Goal: Contribute content

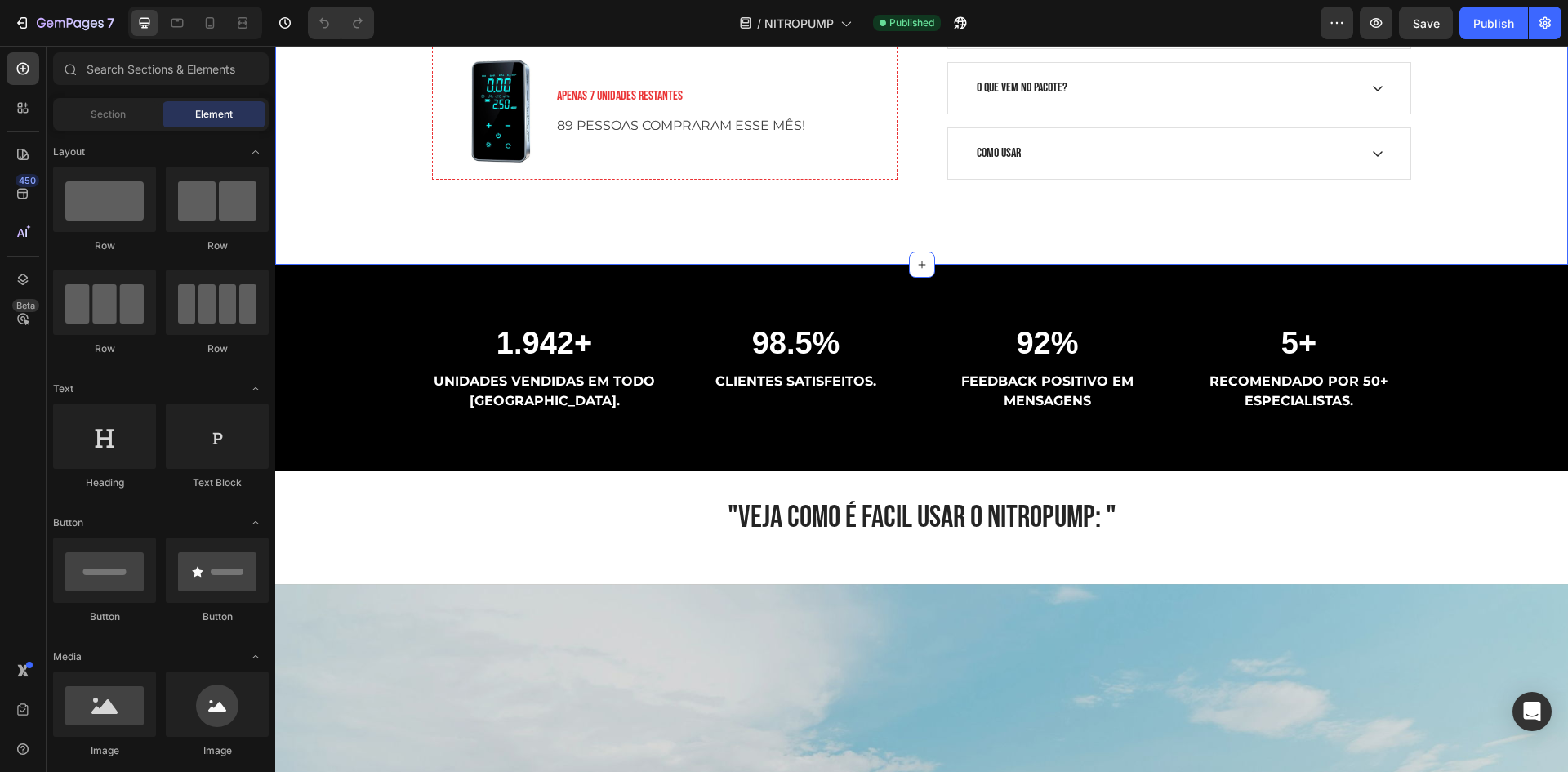
scroll to position [735, 0]
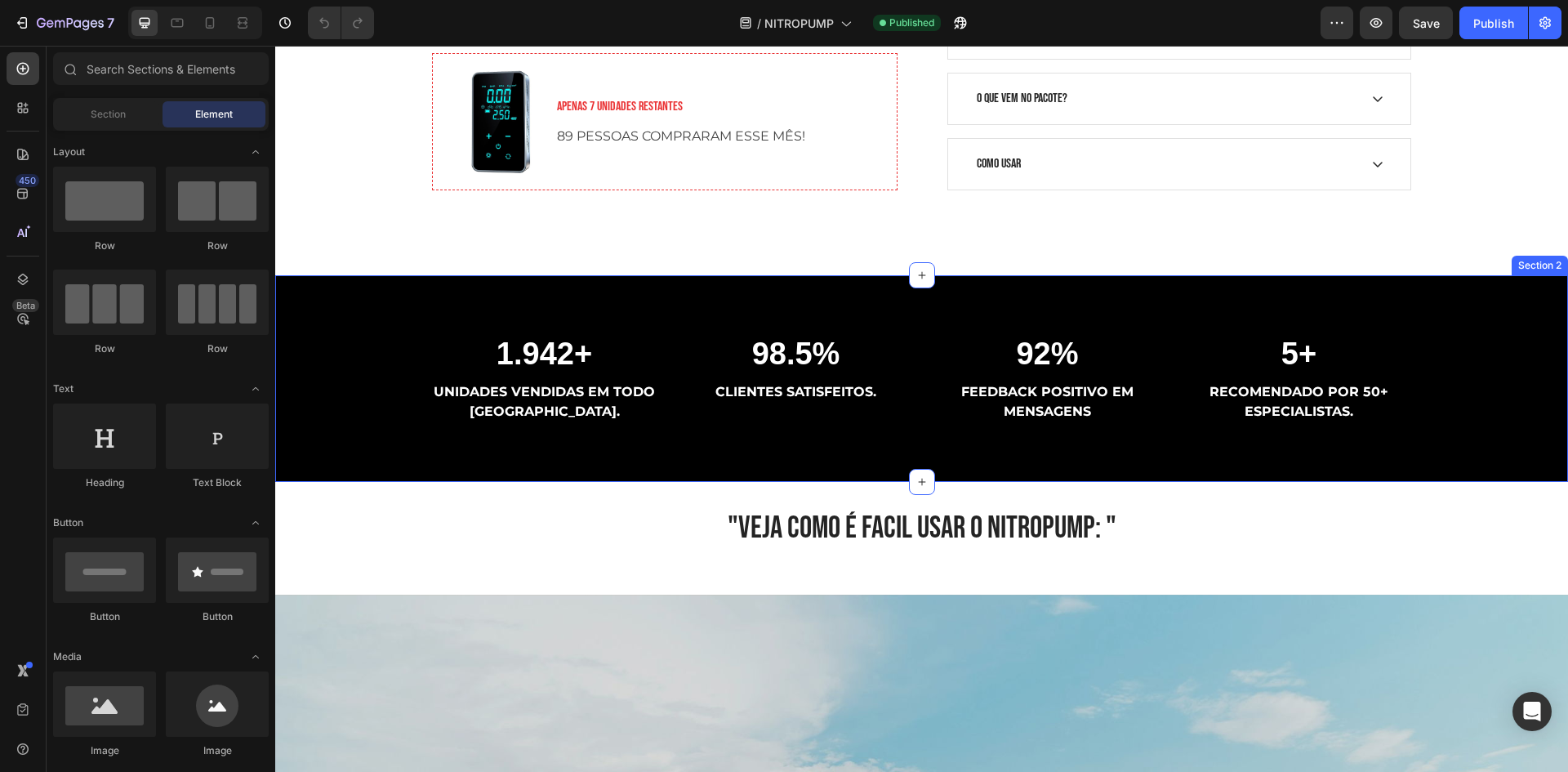
click at [351, 342] on div "1.942+ Heading UNIDADES VENDIDAS EM TODO [GEOGRAPHIC_DATA]. Text block 98.5% He…" at bounding box center [921, 379] width 1268 height 90
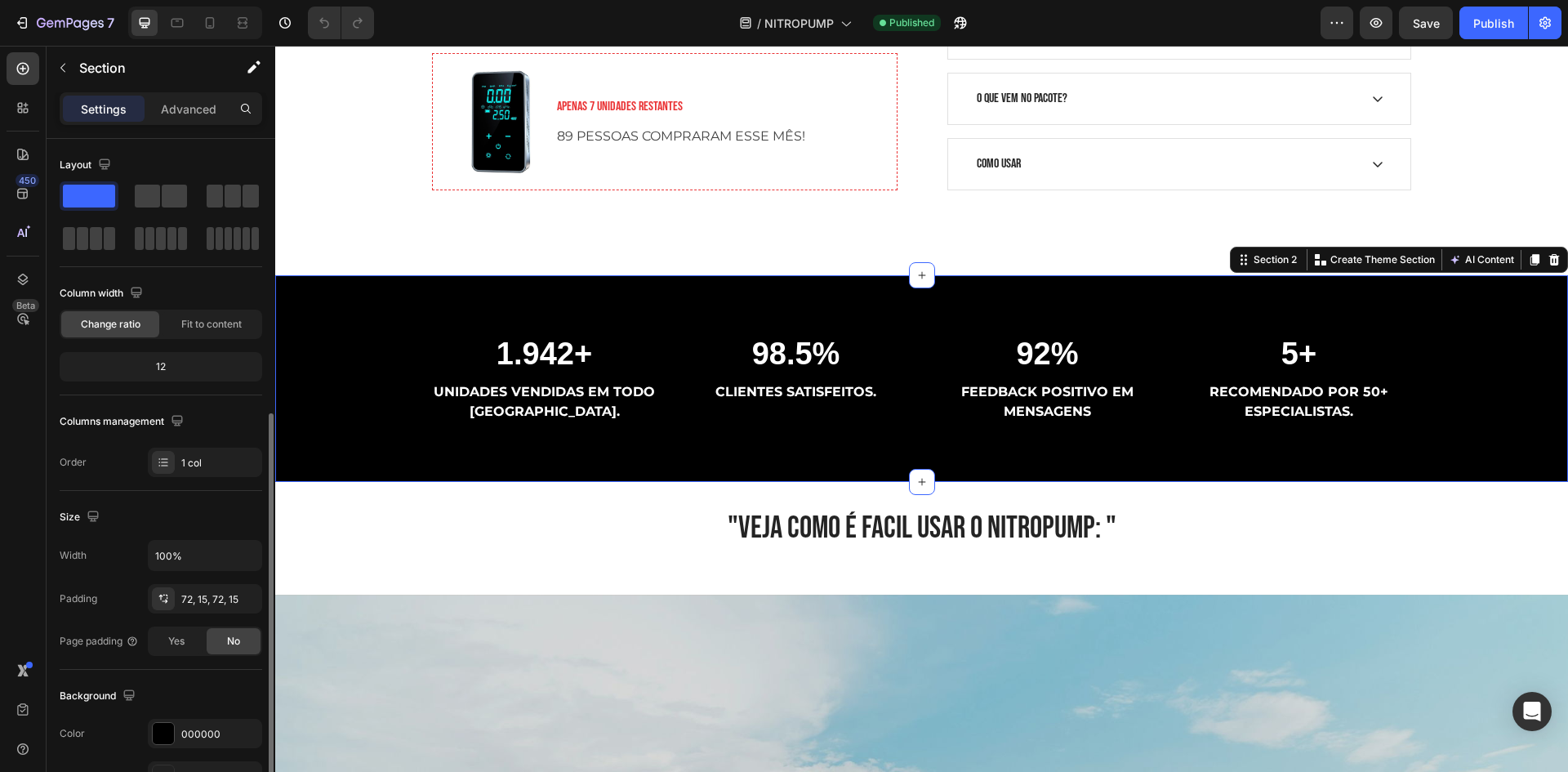
scroll to position [245, 0]
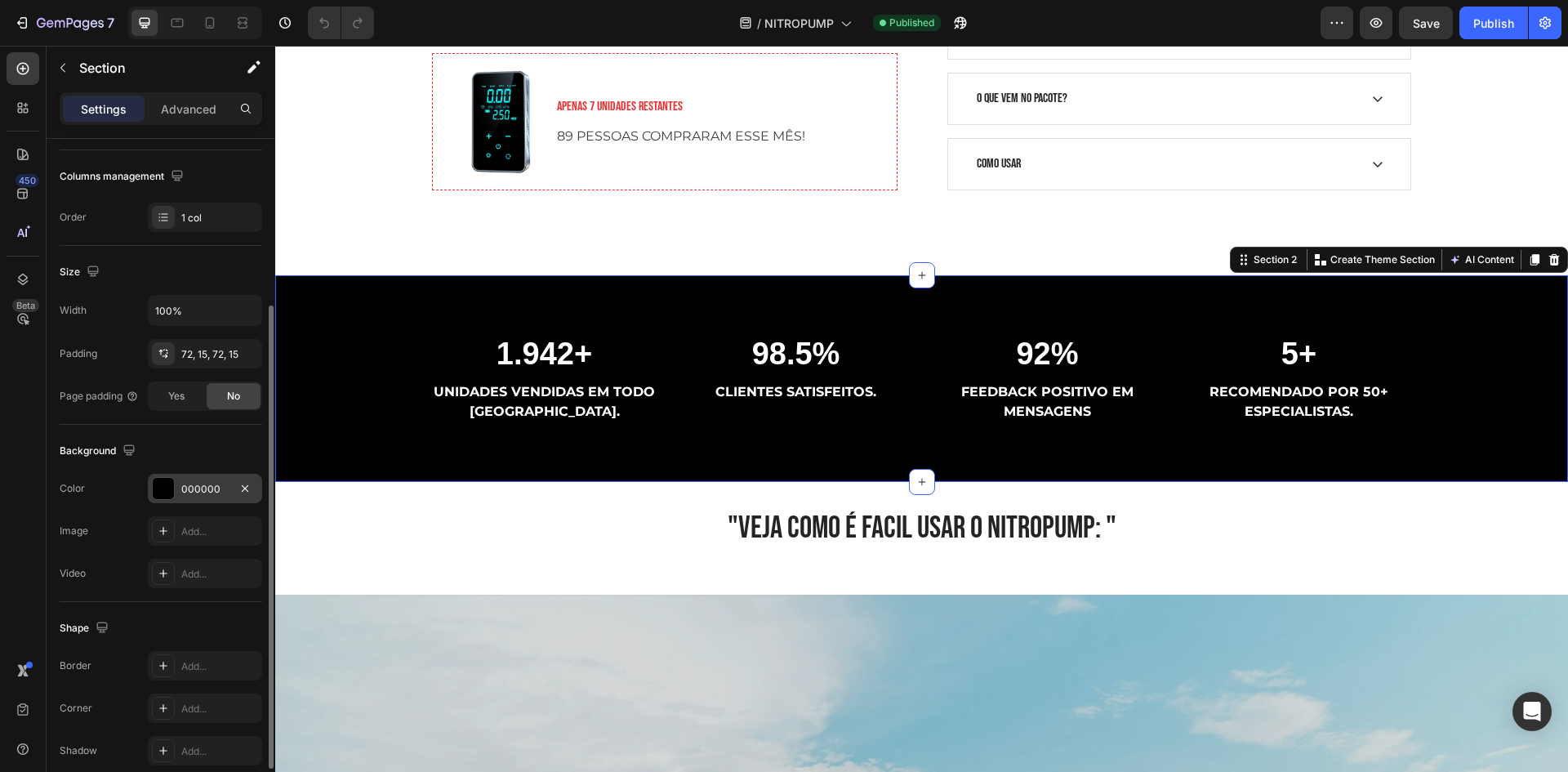
click at [197, 491] on div "000000" at bounding box center [205, 490] width 47 height 15
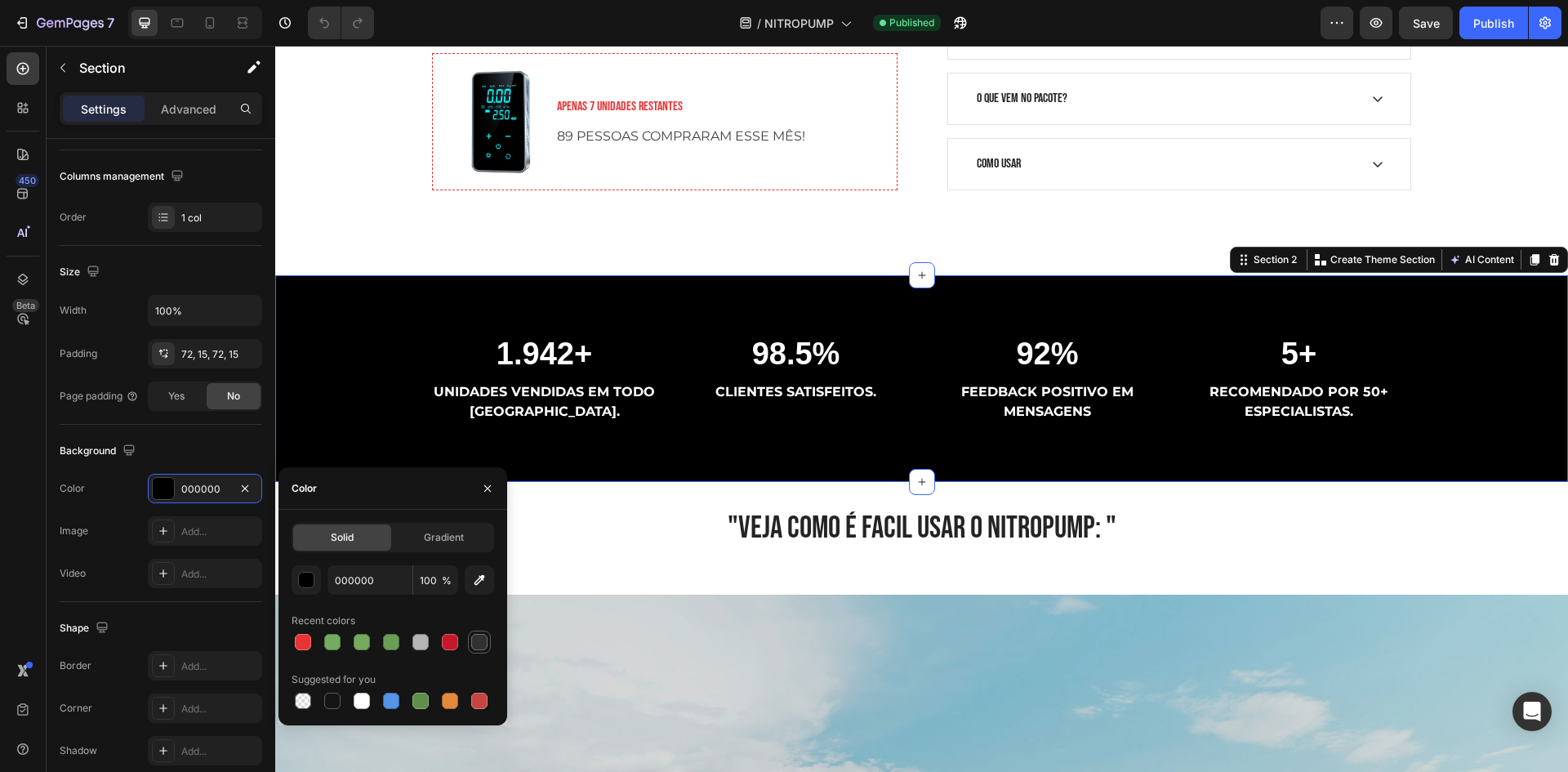
click at [475, 638] on div at bounding box center [480, 642] width 16 height 16
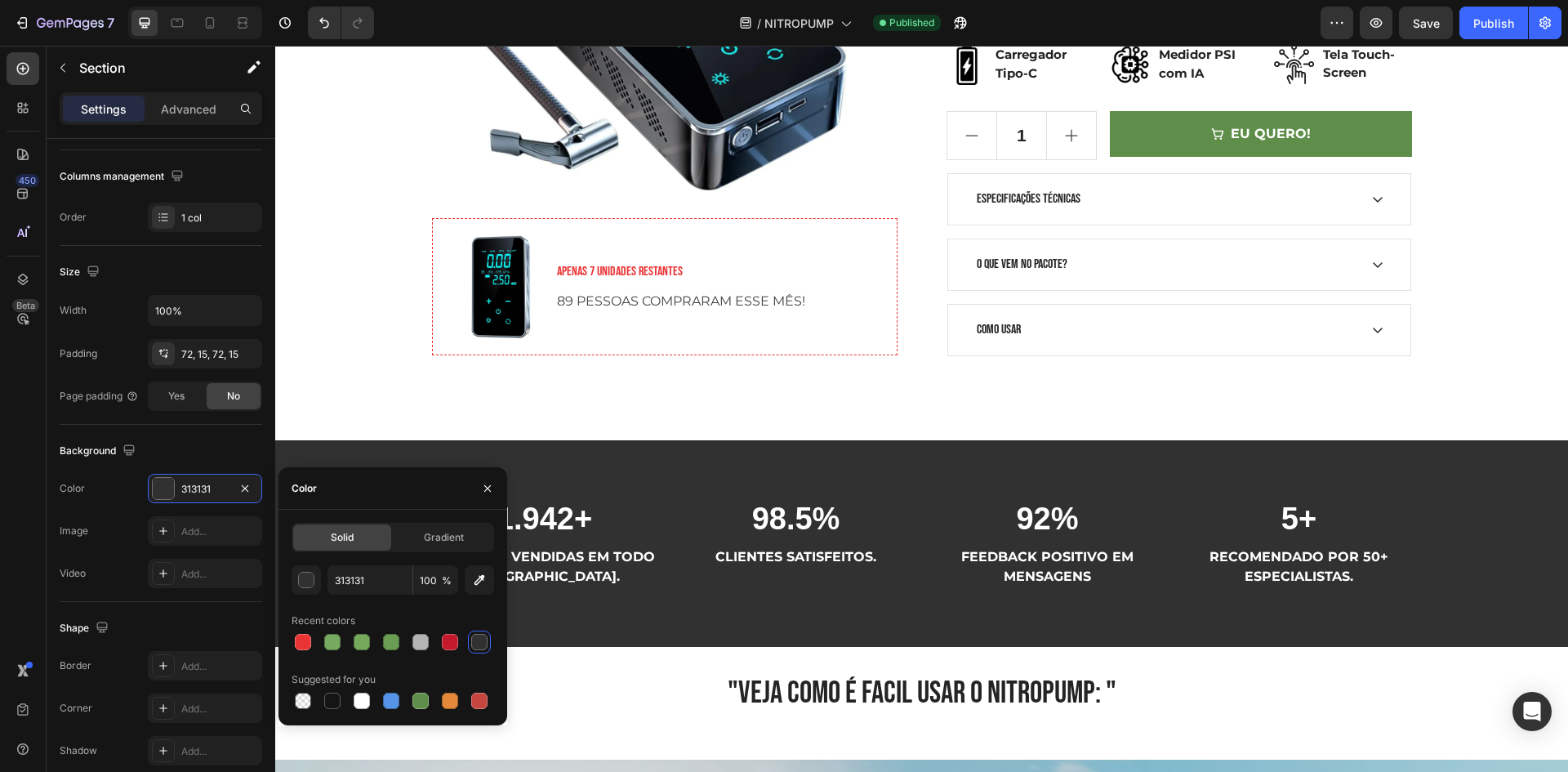
scroll to position [653, 0]
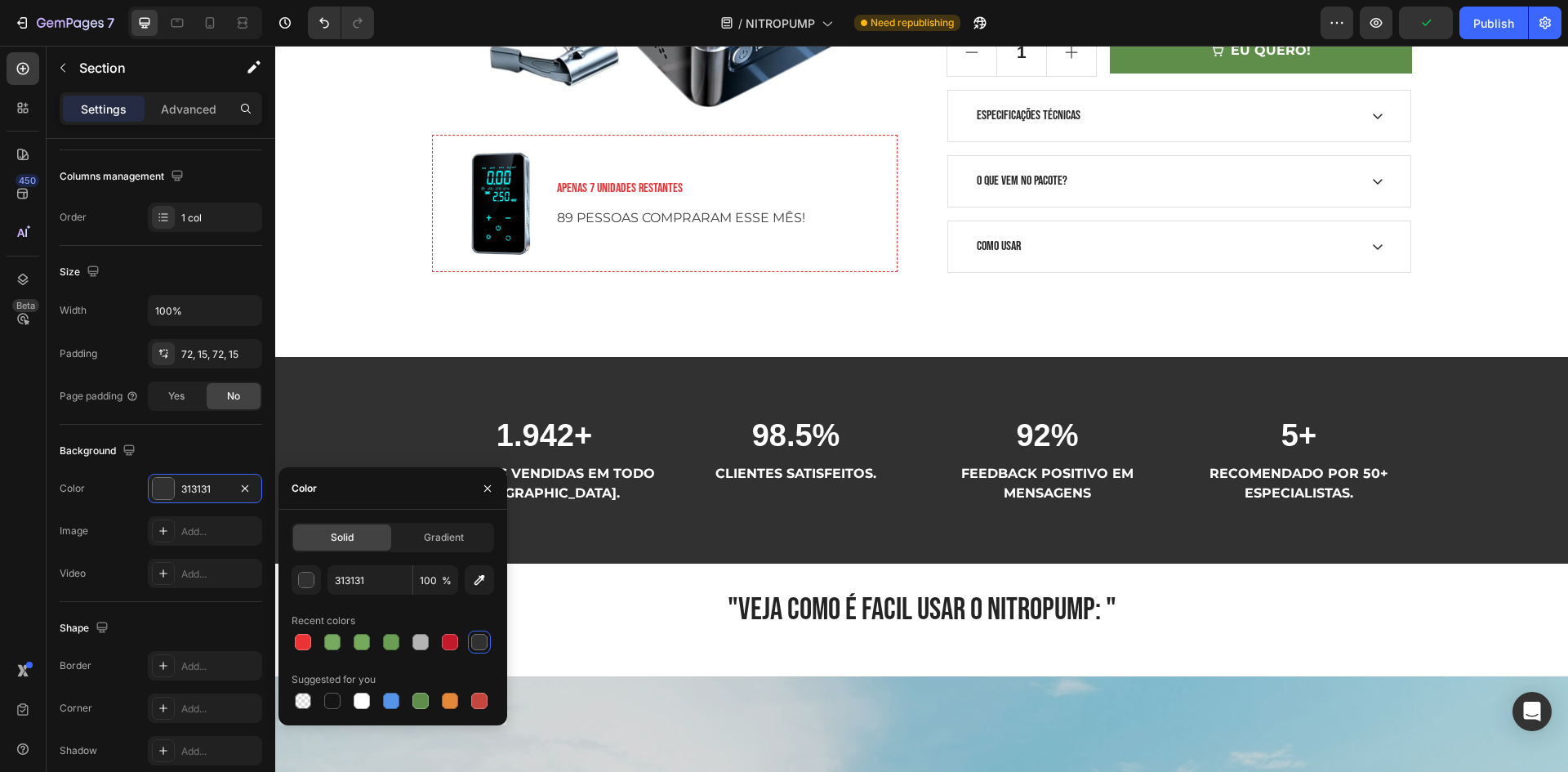
click at [318, 691] on div at bounding box center [392, 701] width 202 height 23
click at [329, 707] on div at bounding box center [332, 701] width 16 height 16
type input "151515"
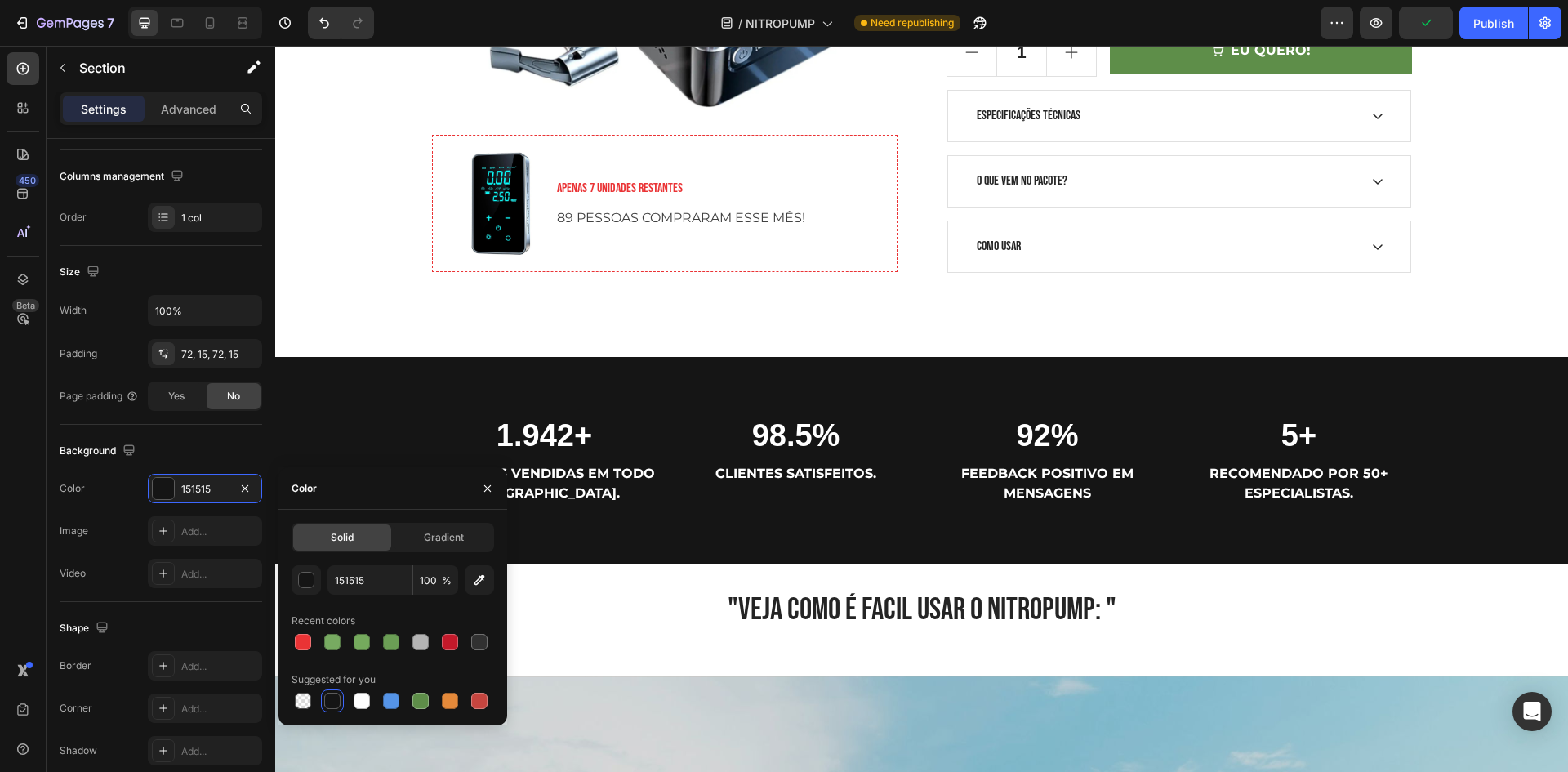
click at [329, 707] on div at bounding box center [332, 701] width 16 height 16
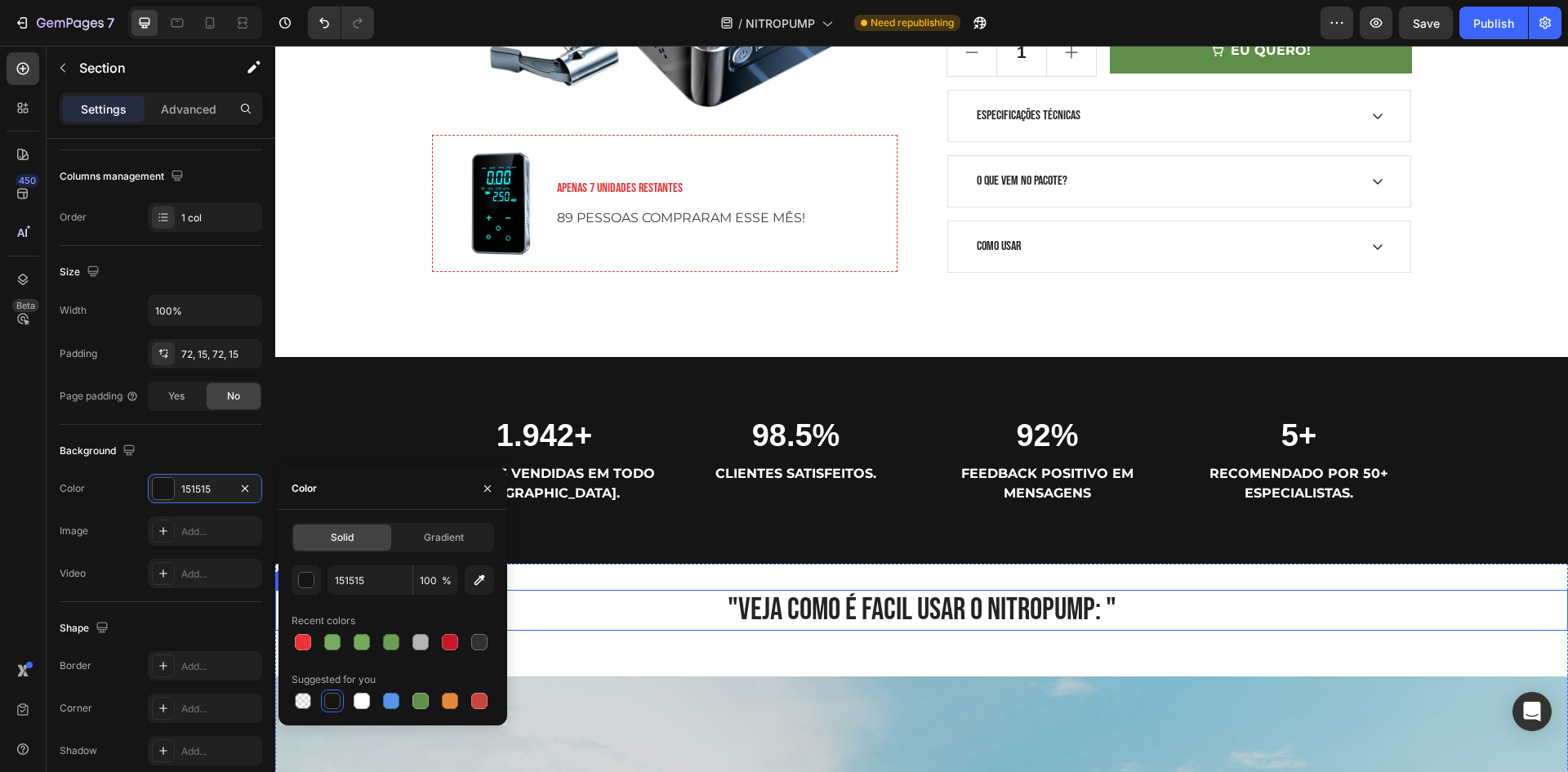
click at [612, 602] on h2 ""VEJA COMO É FACIL USAR O NITROPUMP: "" at bounding box center [921, 610] width 1292 height 41
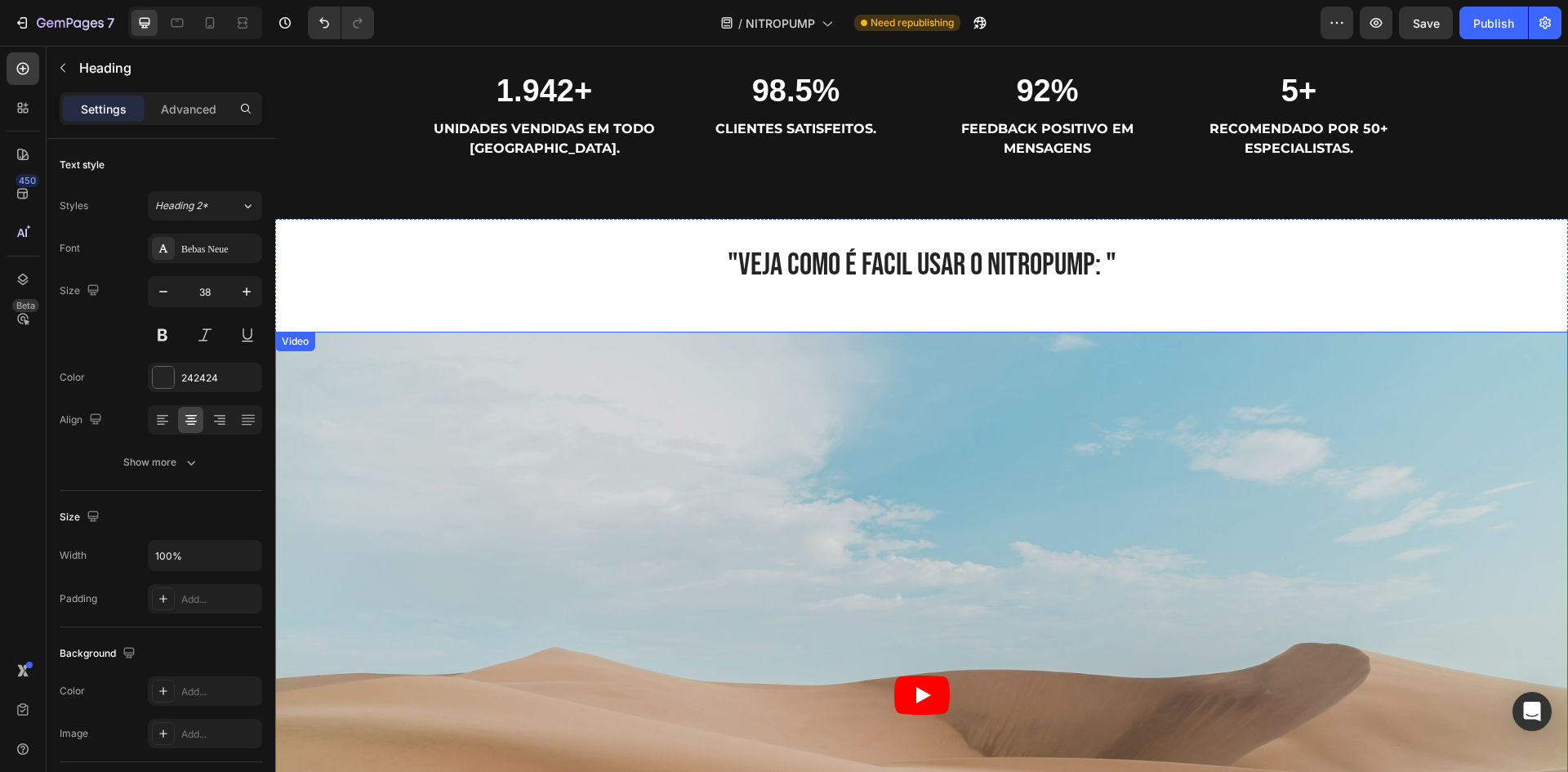
scroll to position [1307, 0]
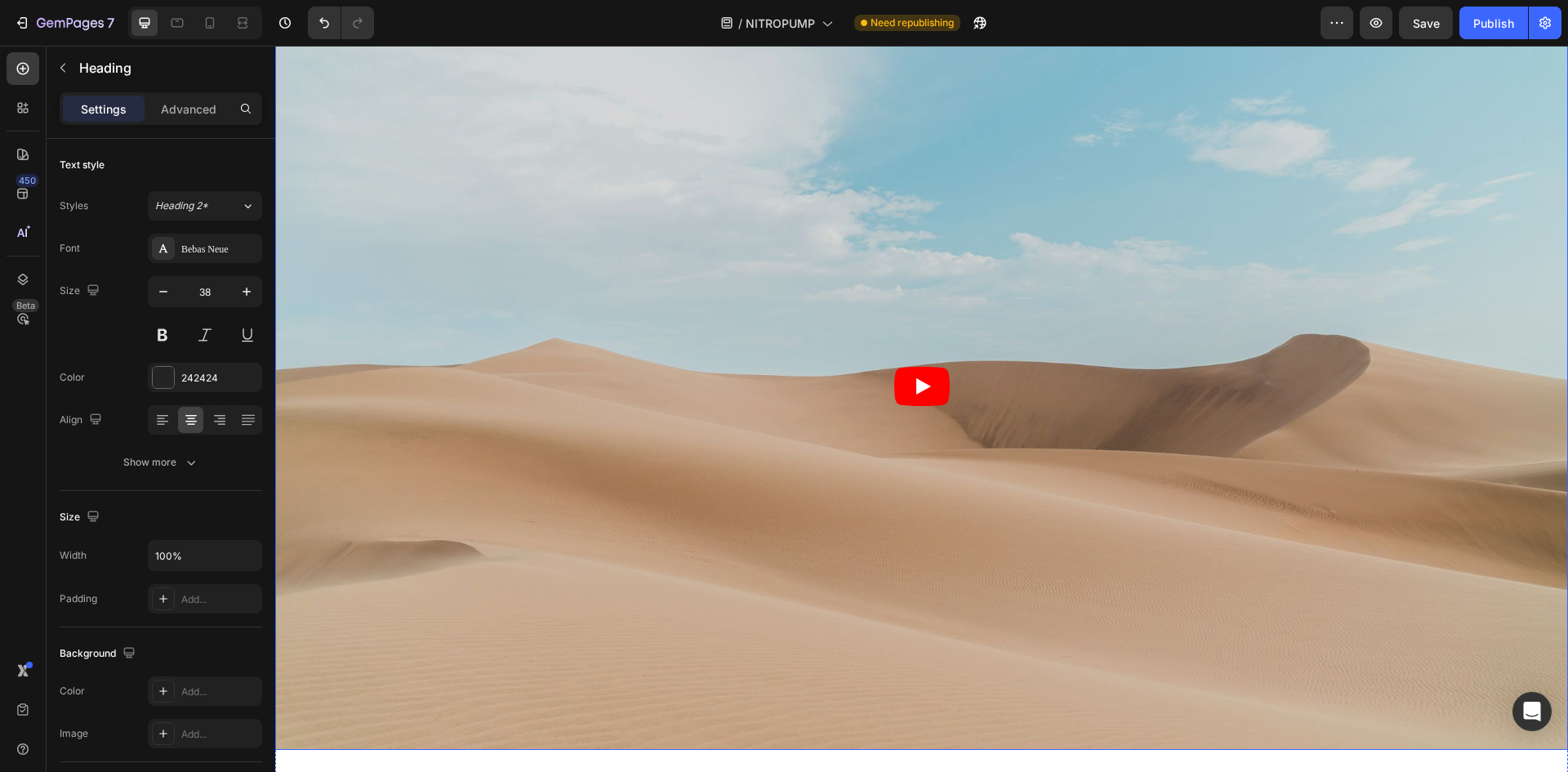
click at [705, 320] on article at bounding box center [921, 386] width 1292 height 727
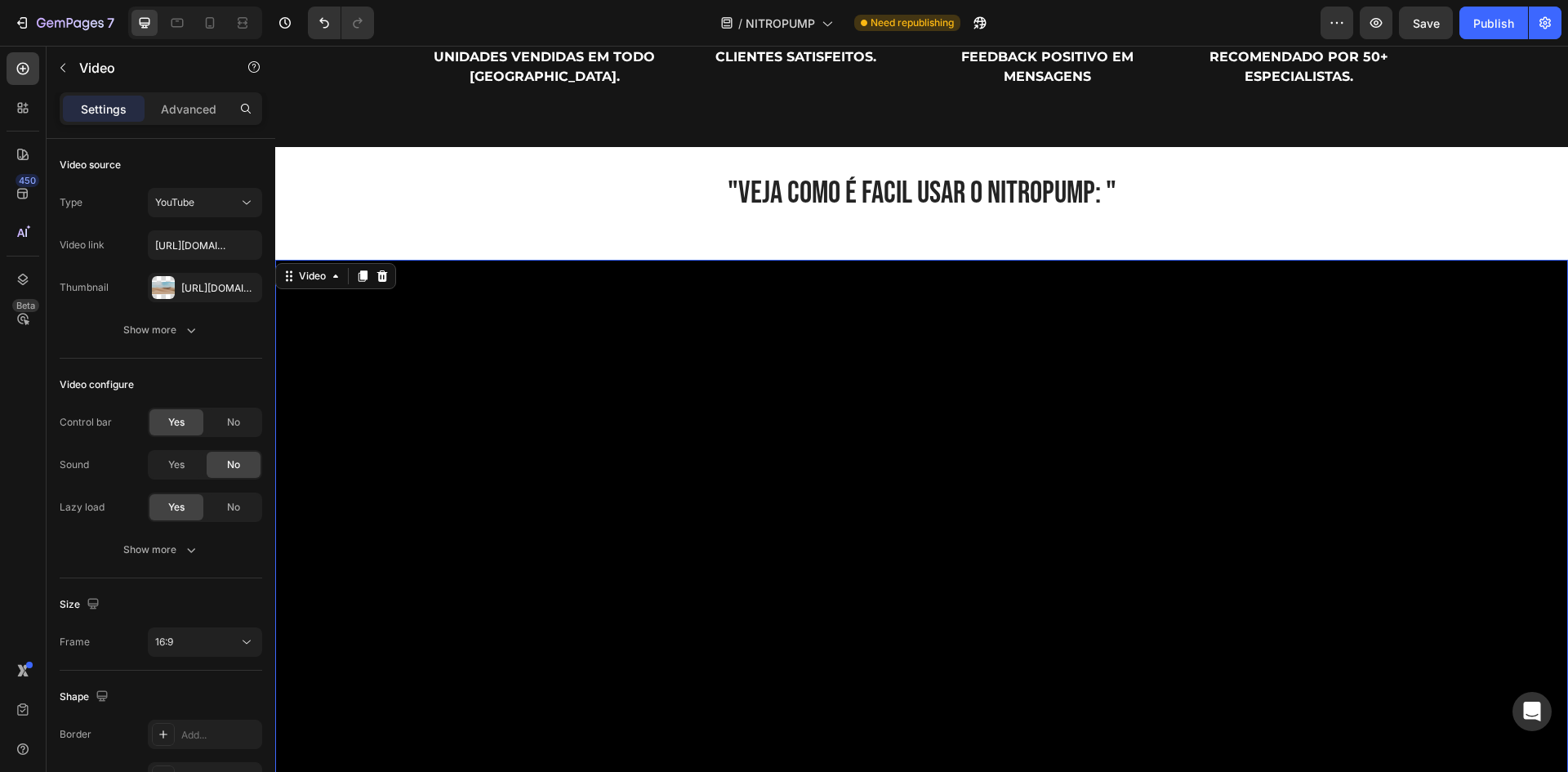
scroll to position [1062, 0]
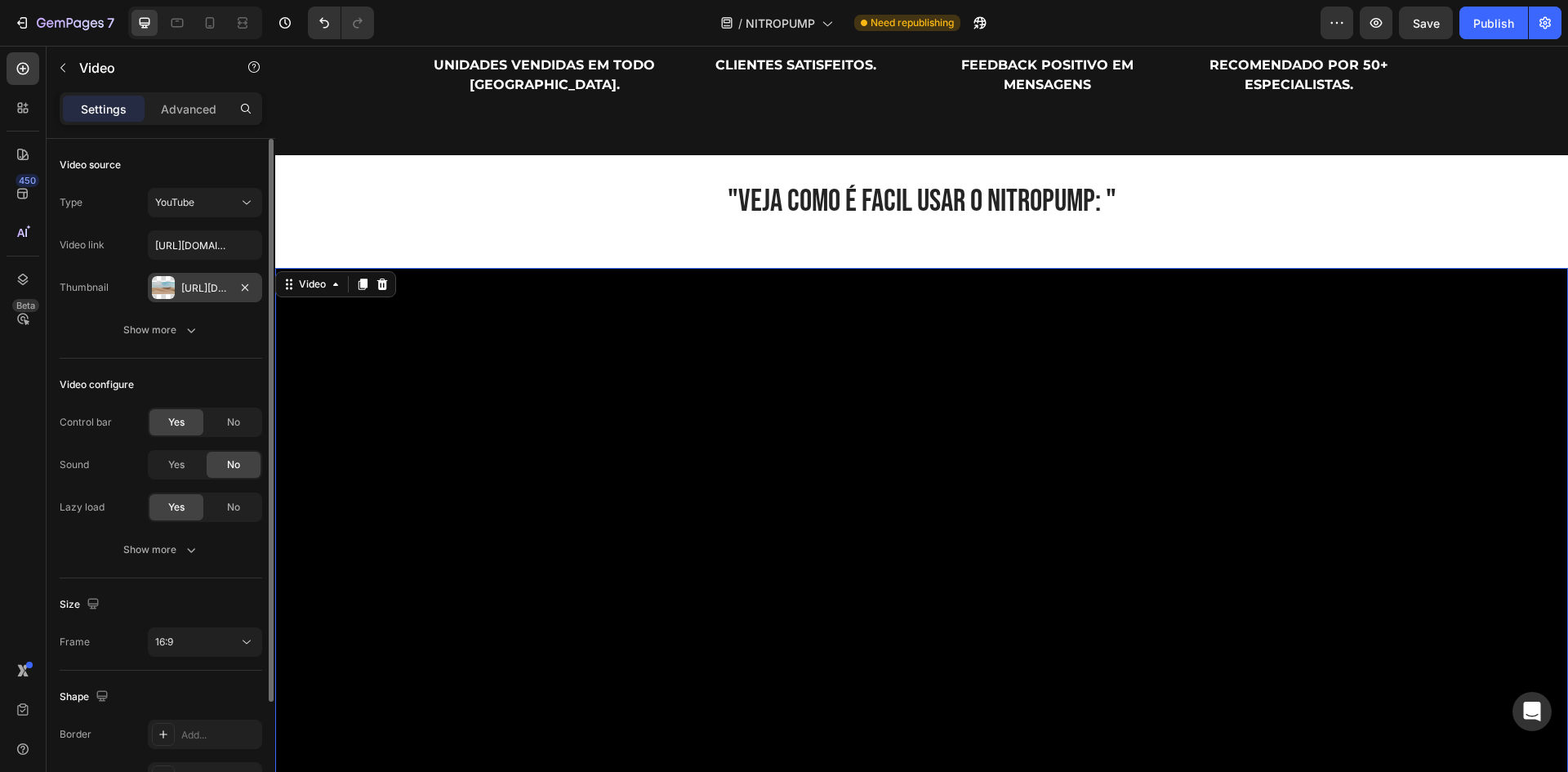
click at [206, 288] on div "[URL][DOMAIN_NAME]" at bounding box center [205, 288] width 47 height 15
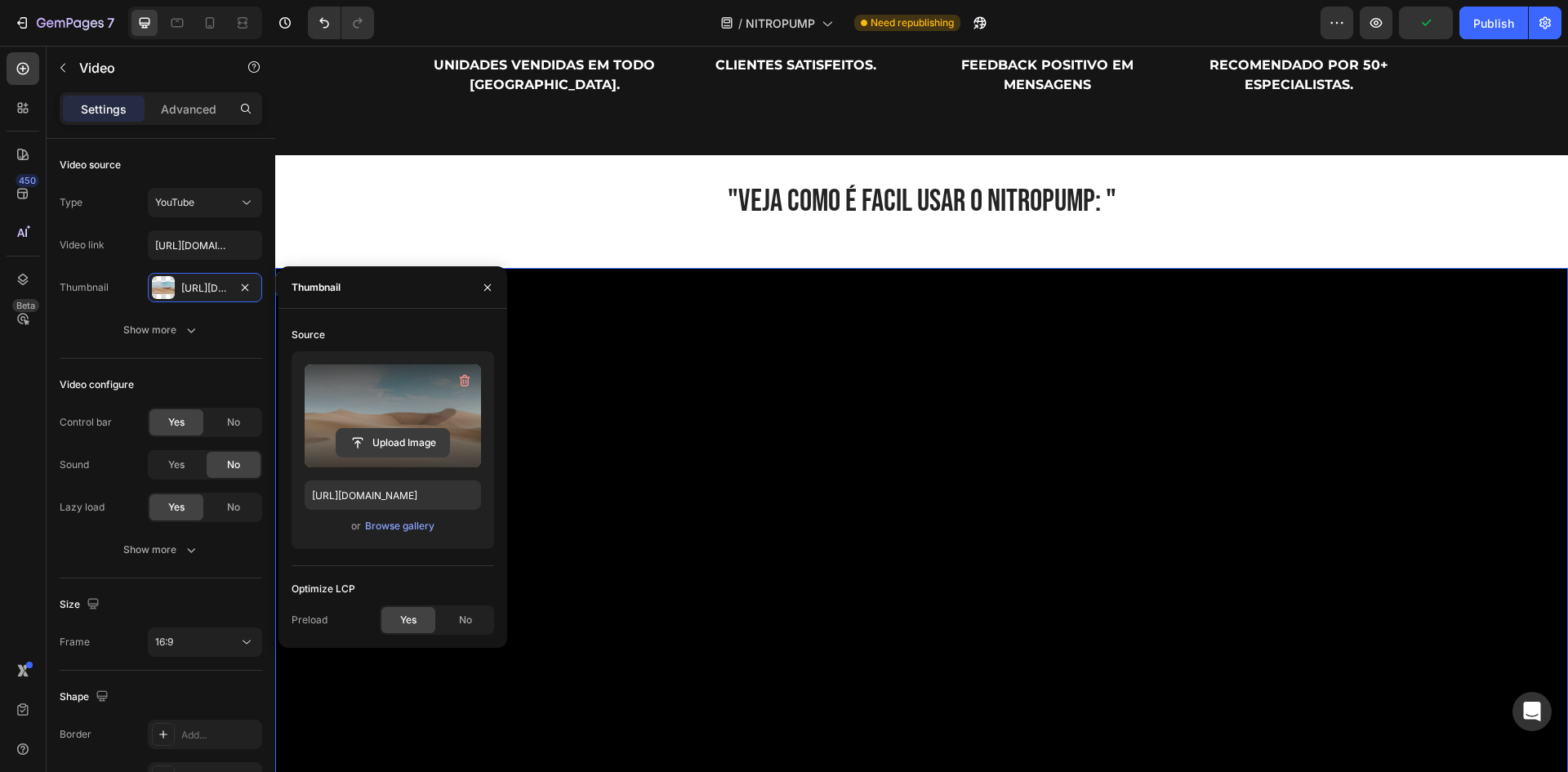
click at [395, 451] on input "file" at bounding box center [393, 443] width 113 height 28
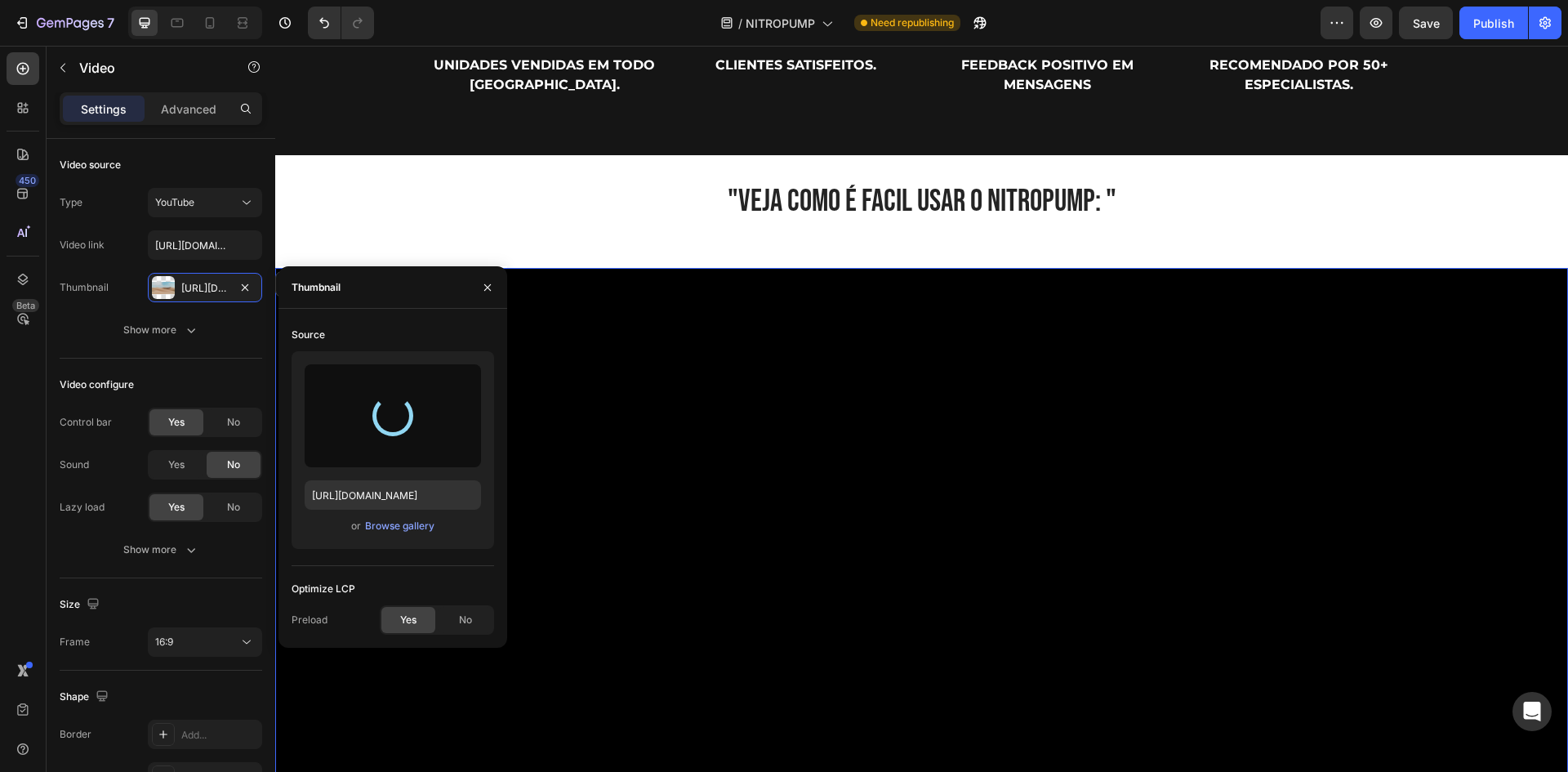
type input "[URL][DOMAIN_NAME]"
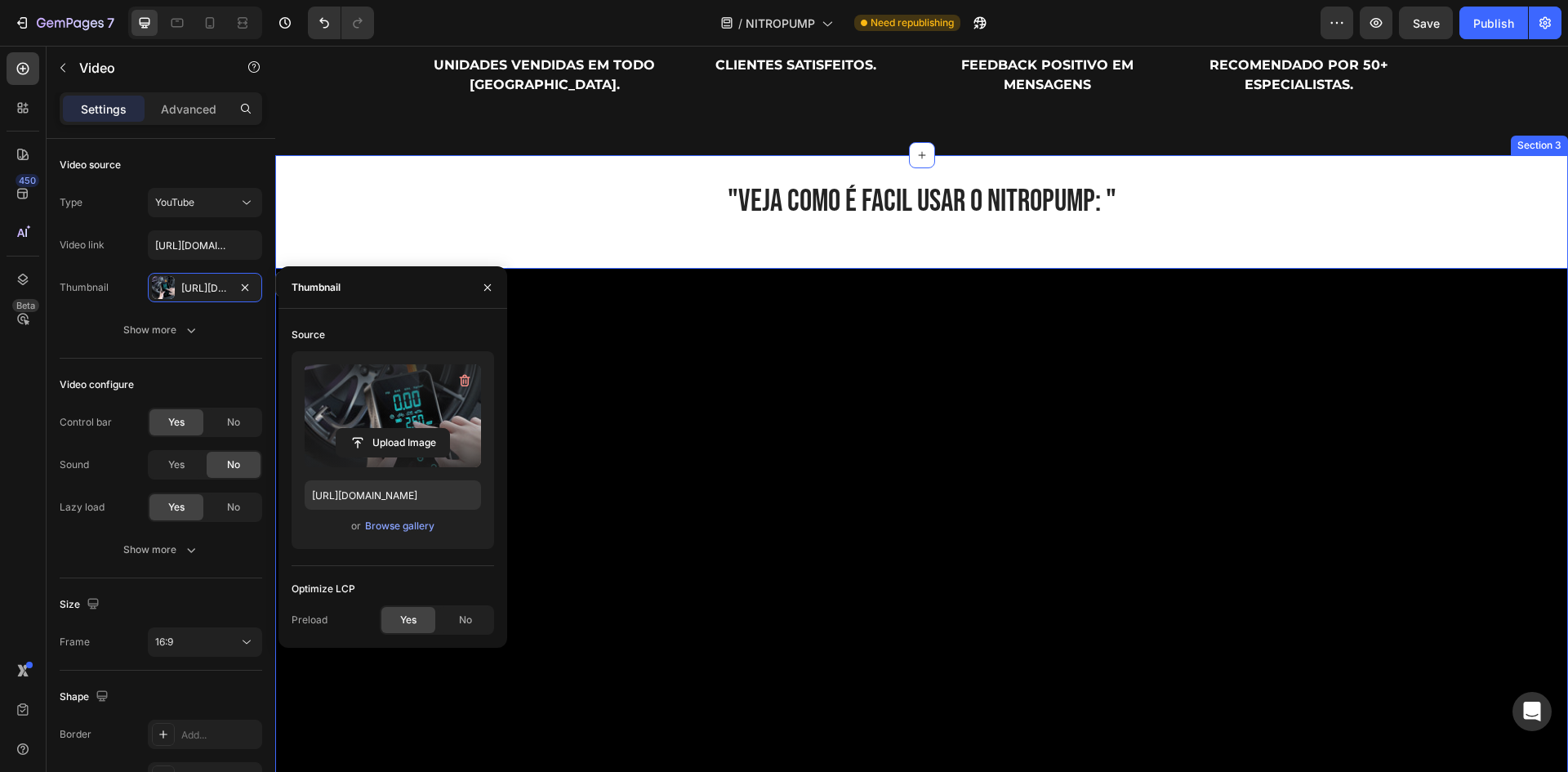
click at [1085, 219] on h2 ""VEJA COMO É FACIL USAR O NITROPUMP: "" at bounding box center [921, 202] width 1292 height 41
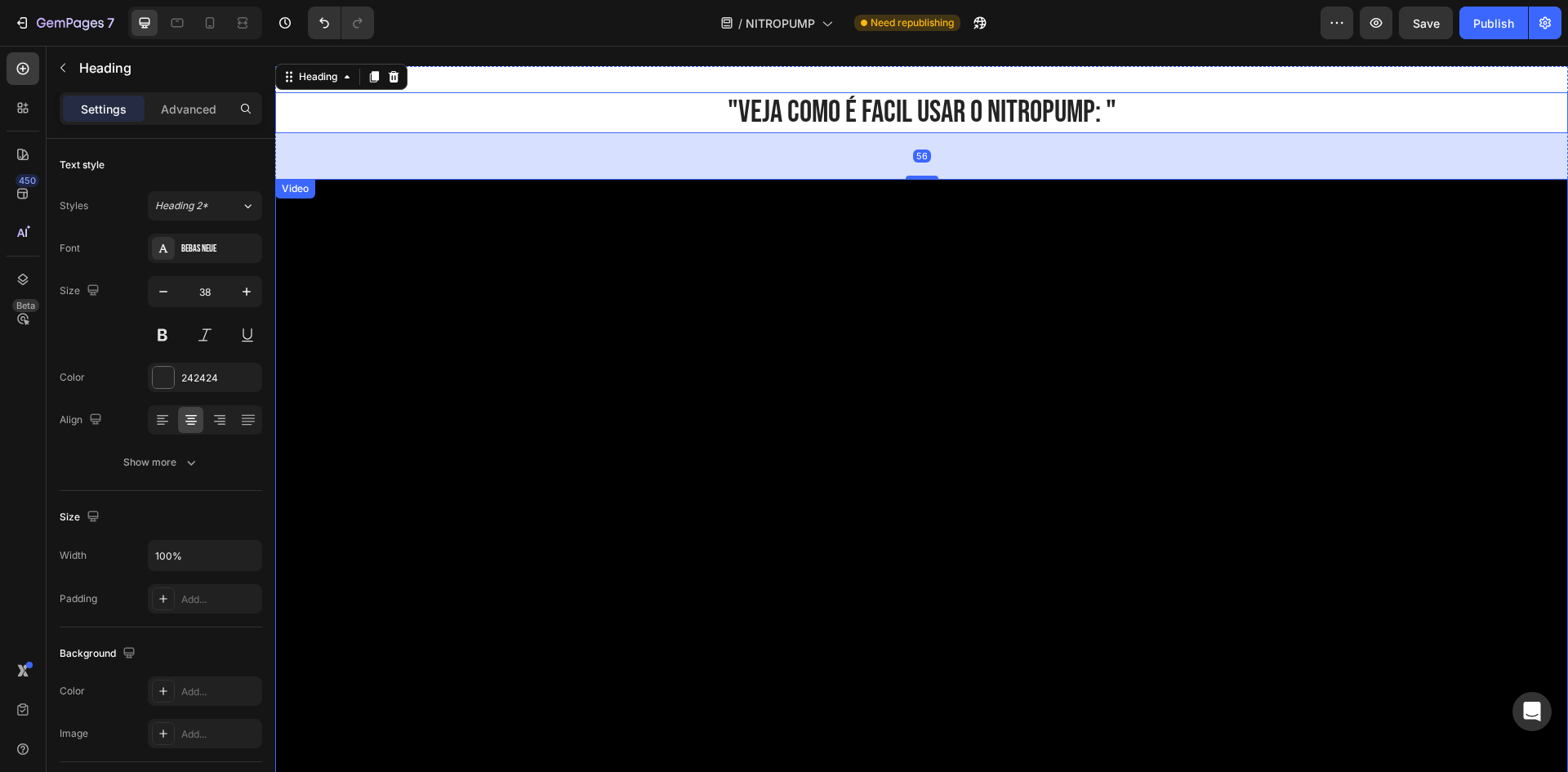
scroll to position [1307, 0]
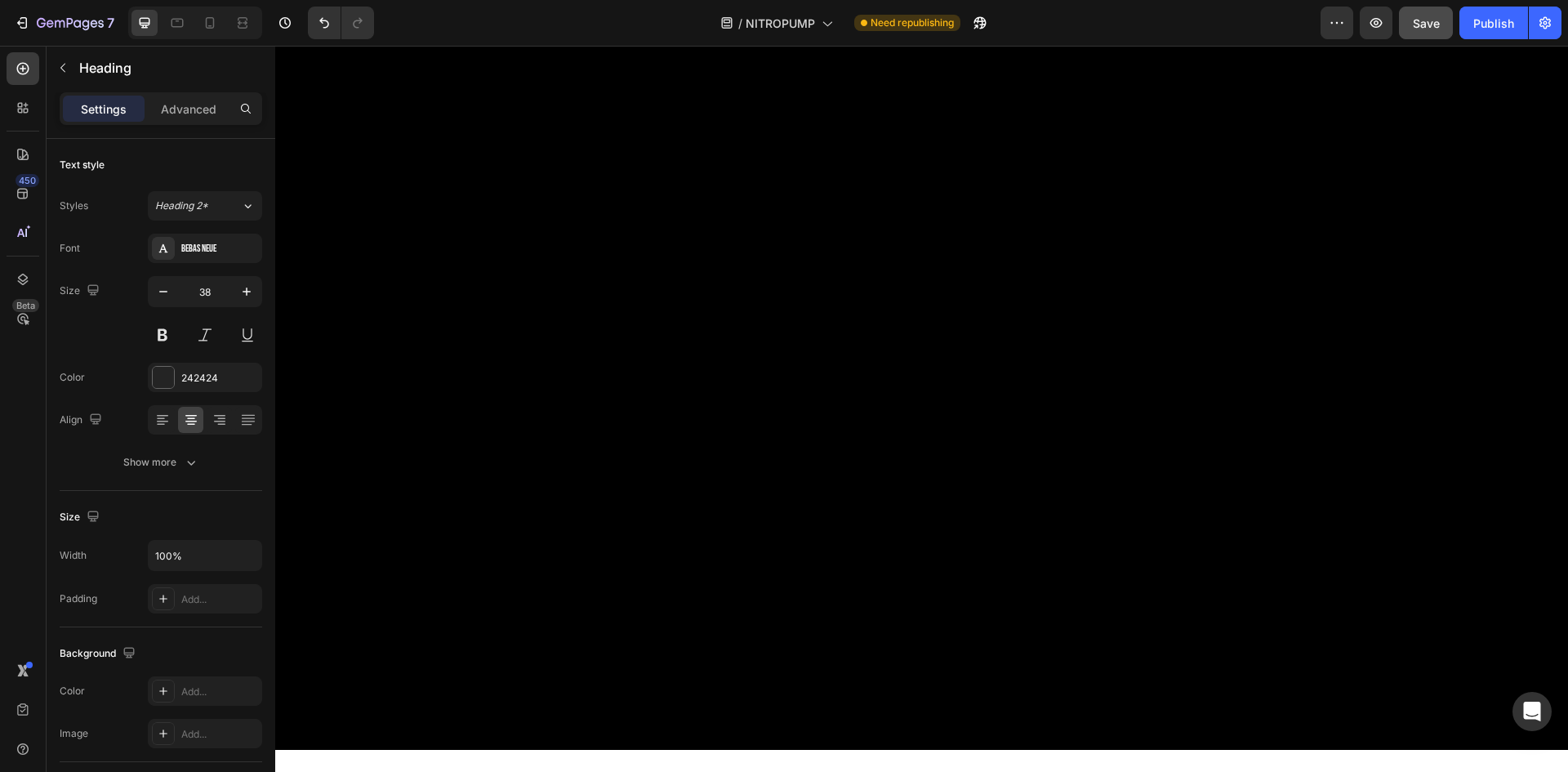
drag, startPoint x: 1429, startPoint y: 25, endPoint x: 1419, endPoint y: 33, distance: 12.8
click at [1428, 25] on span "Save" at bounding box center [1426, 23] width 27 height 14
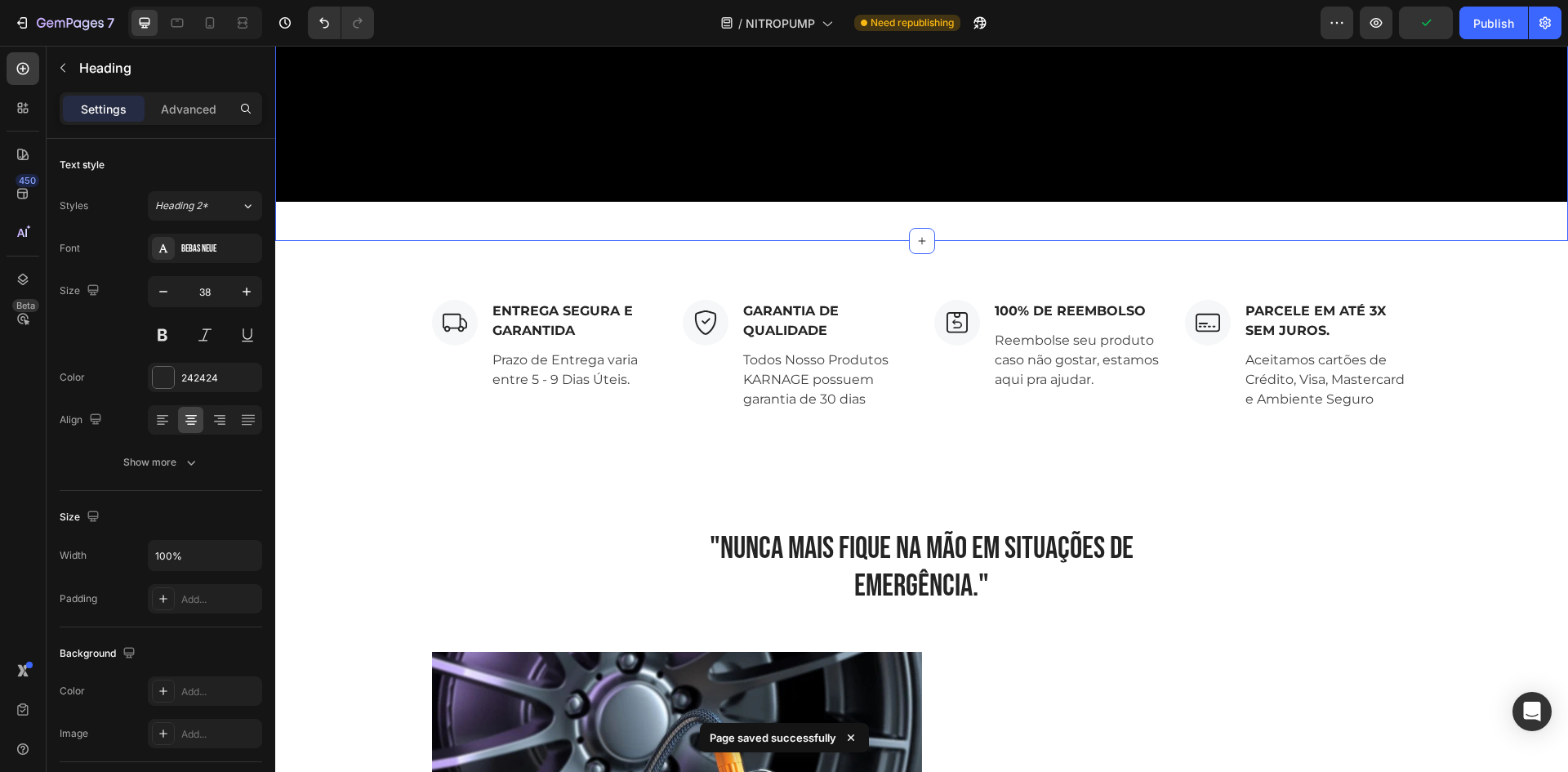
scroll to position [1961, 0]
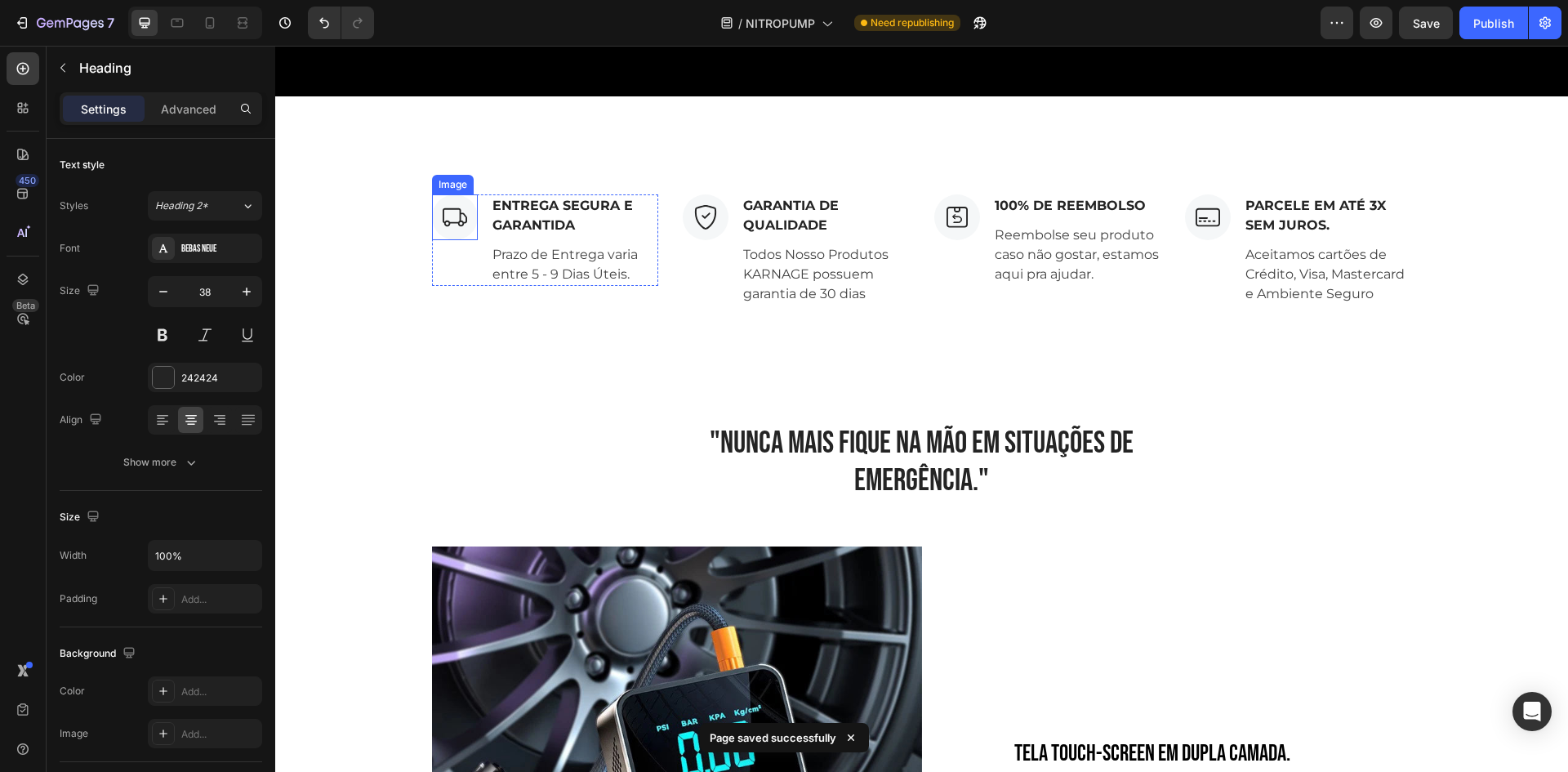
click at [450, 212] on img at bounding box center [455, 217] width 46 height 46
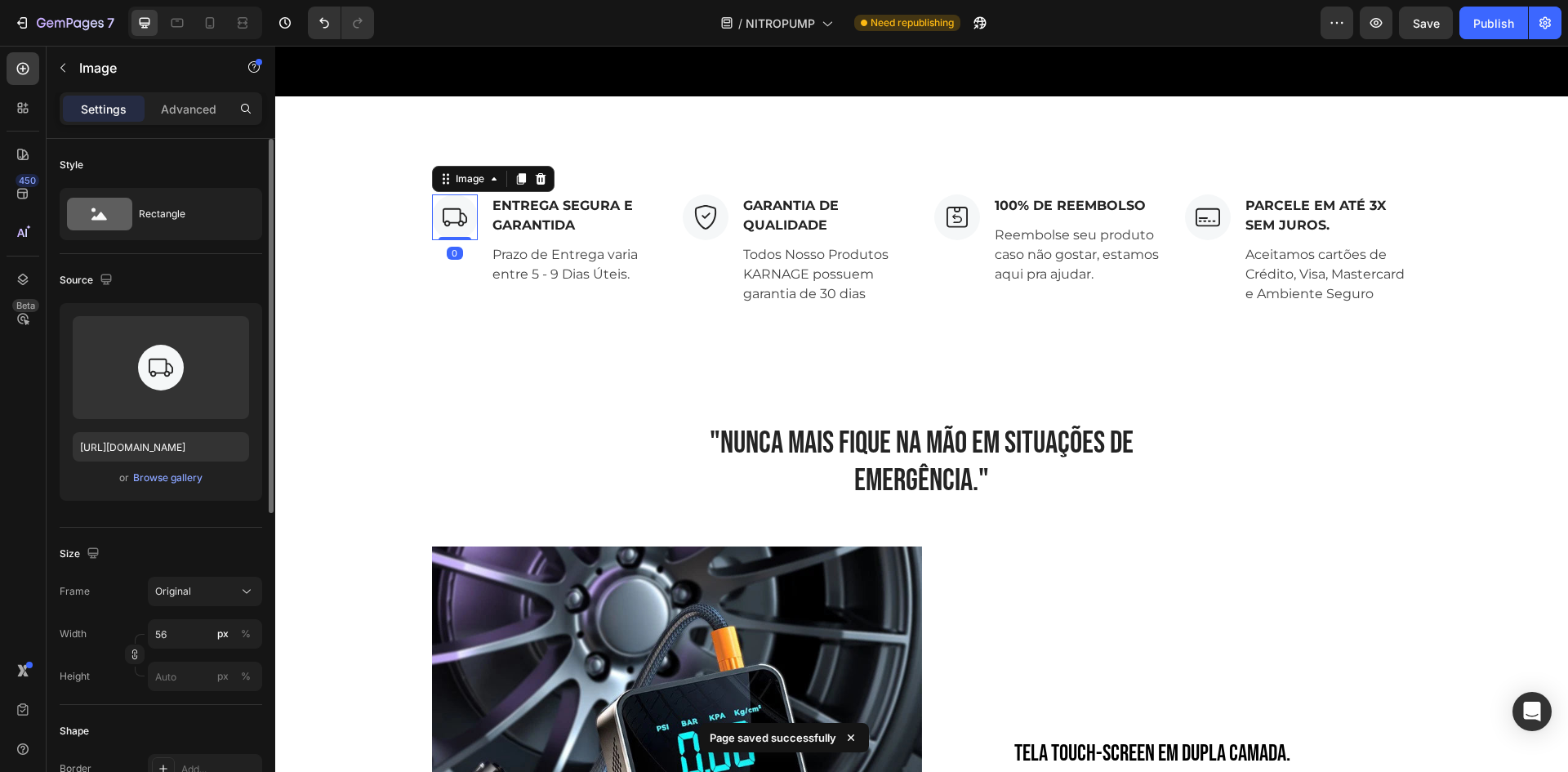
scroll to position [409, 0]
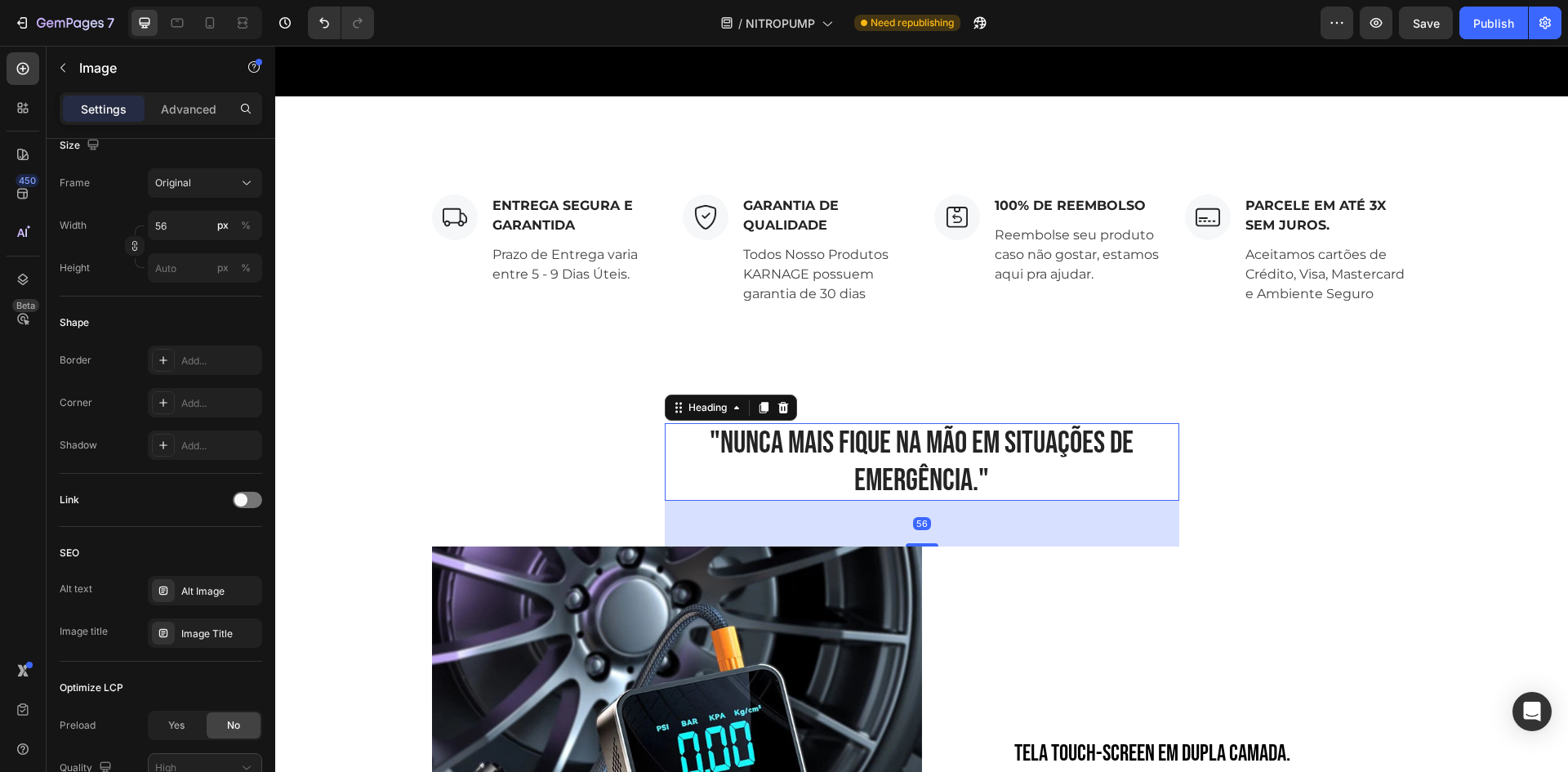
click at [665, 429] on h2 ""NUNCA MAIS FIQUE NA MÃO EM SITUAÇÕES DE EMERGÊNCIA."" at bounding box center [921, 462] width 515 height 78
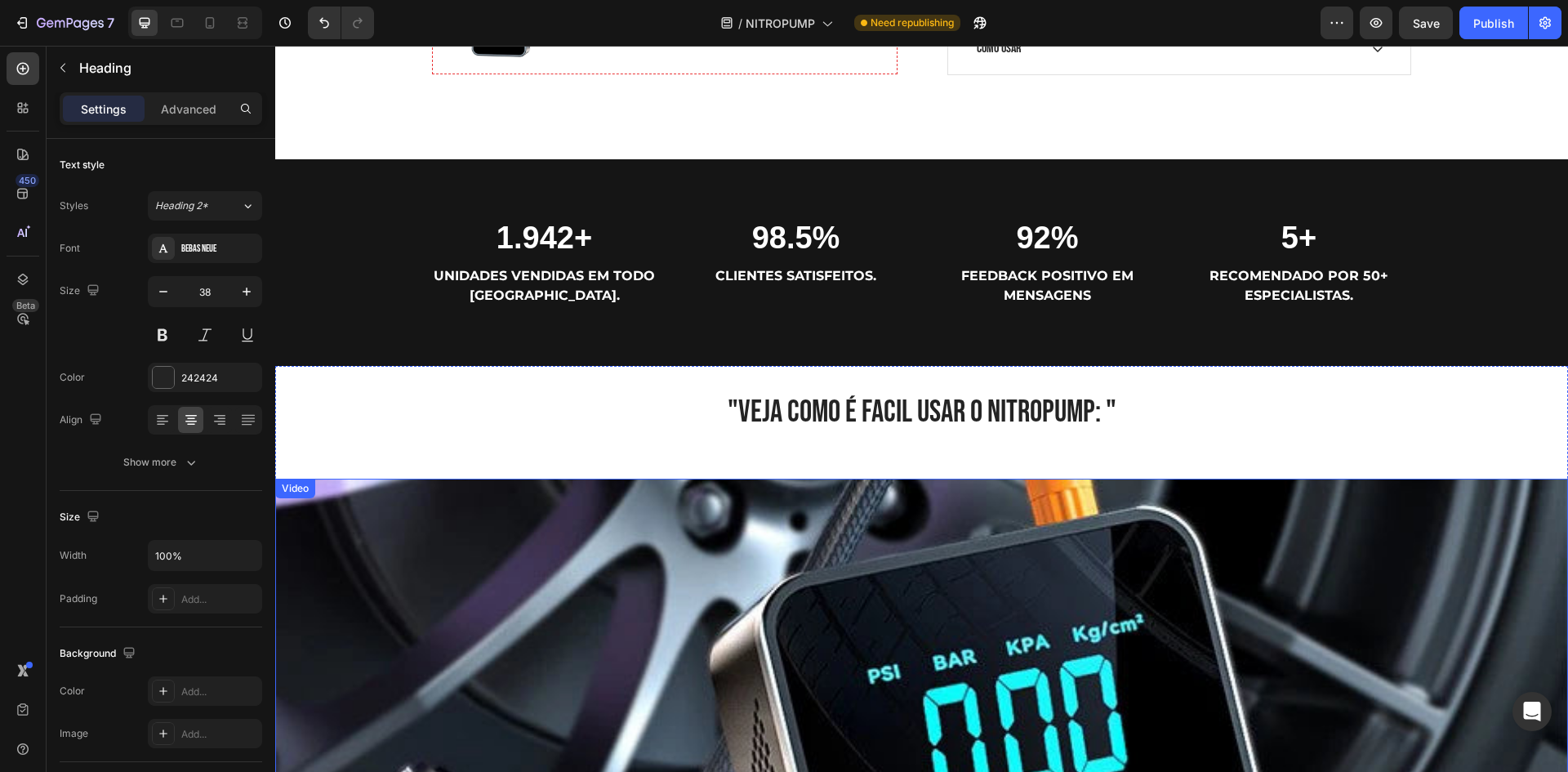
scroll to position [879, 0]
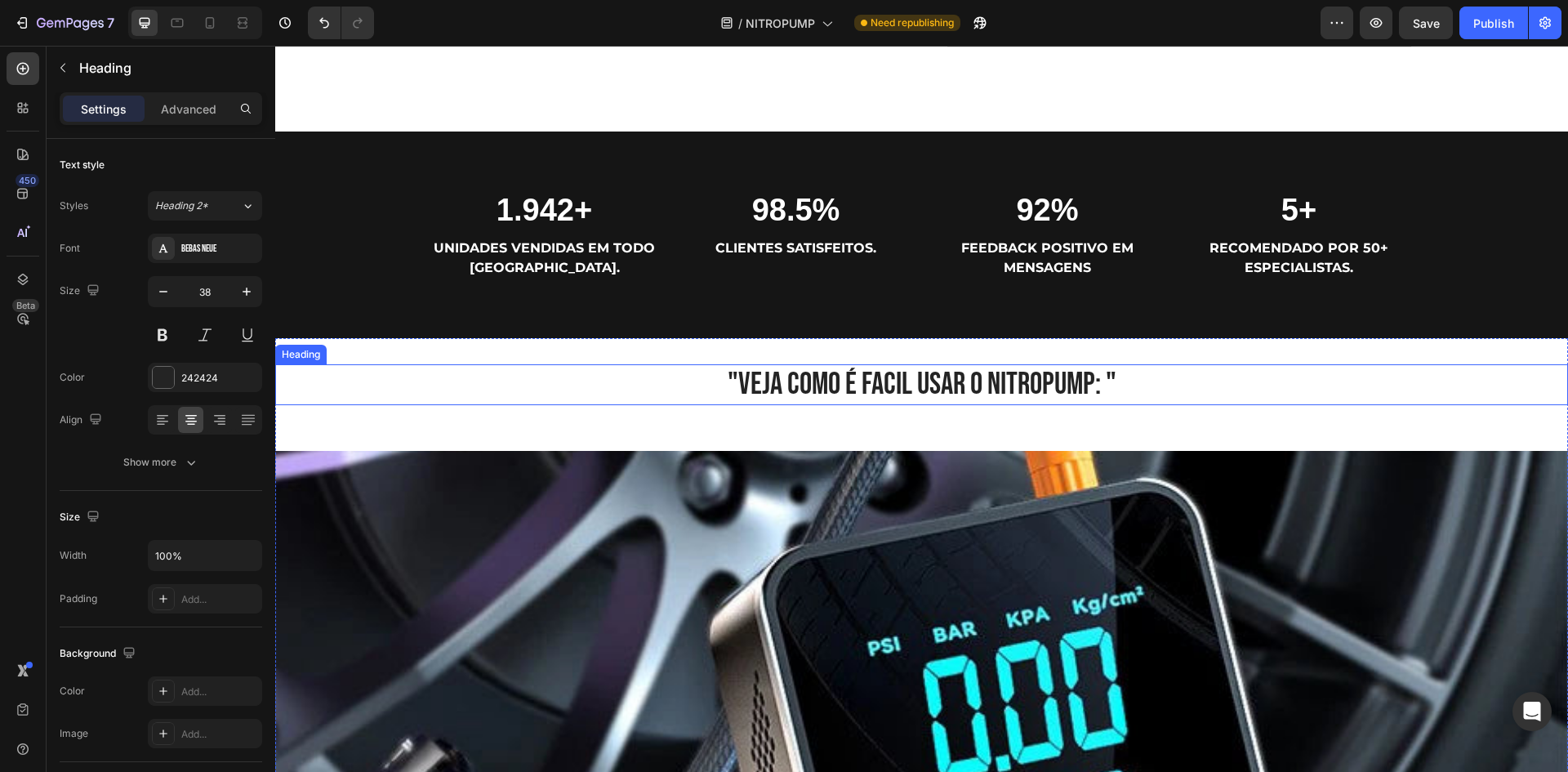
drag, startPoint x: 699, startPoint y: 377, endPoint x: 738, endPoint y: 379, distance: 39.1
click at [698, 377] on h2 ""VEJA COMO É FACIL USAR O NITROPUMP: "" at bounding box center [921, 385] width 1292 height 41
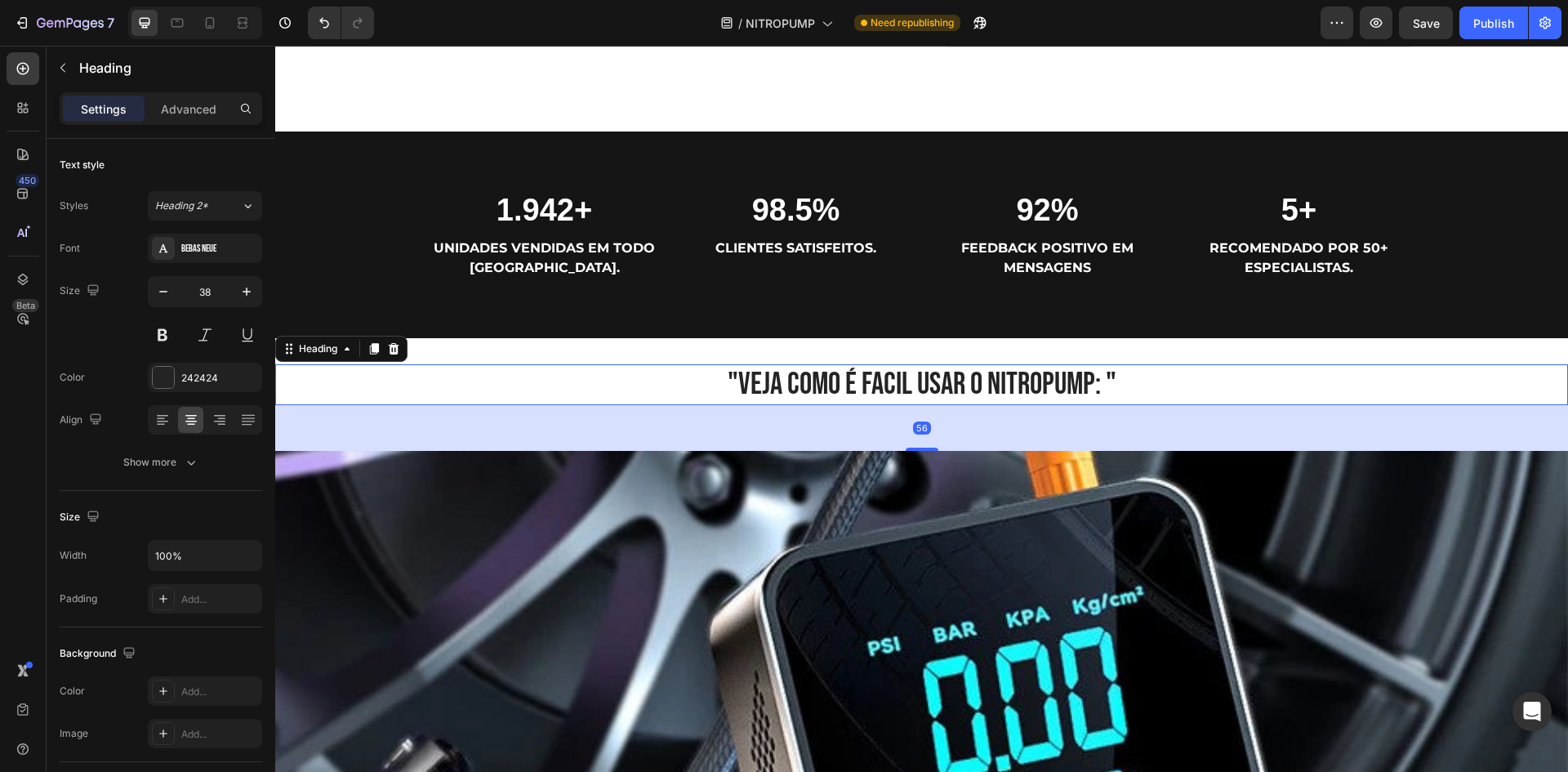
click at [759, 384] on h2 ""VEJA COMO É FACIL USAR O NITROPUMP: "" at bounding box center [921, 385] width 1292 height 41
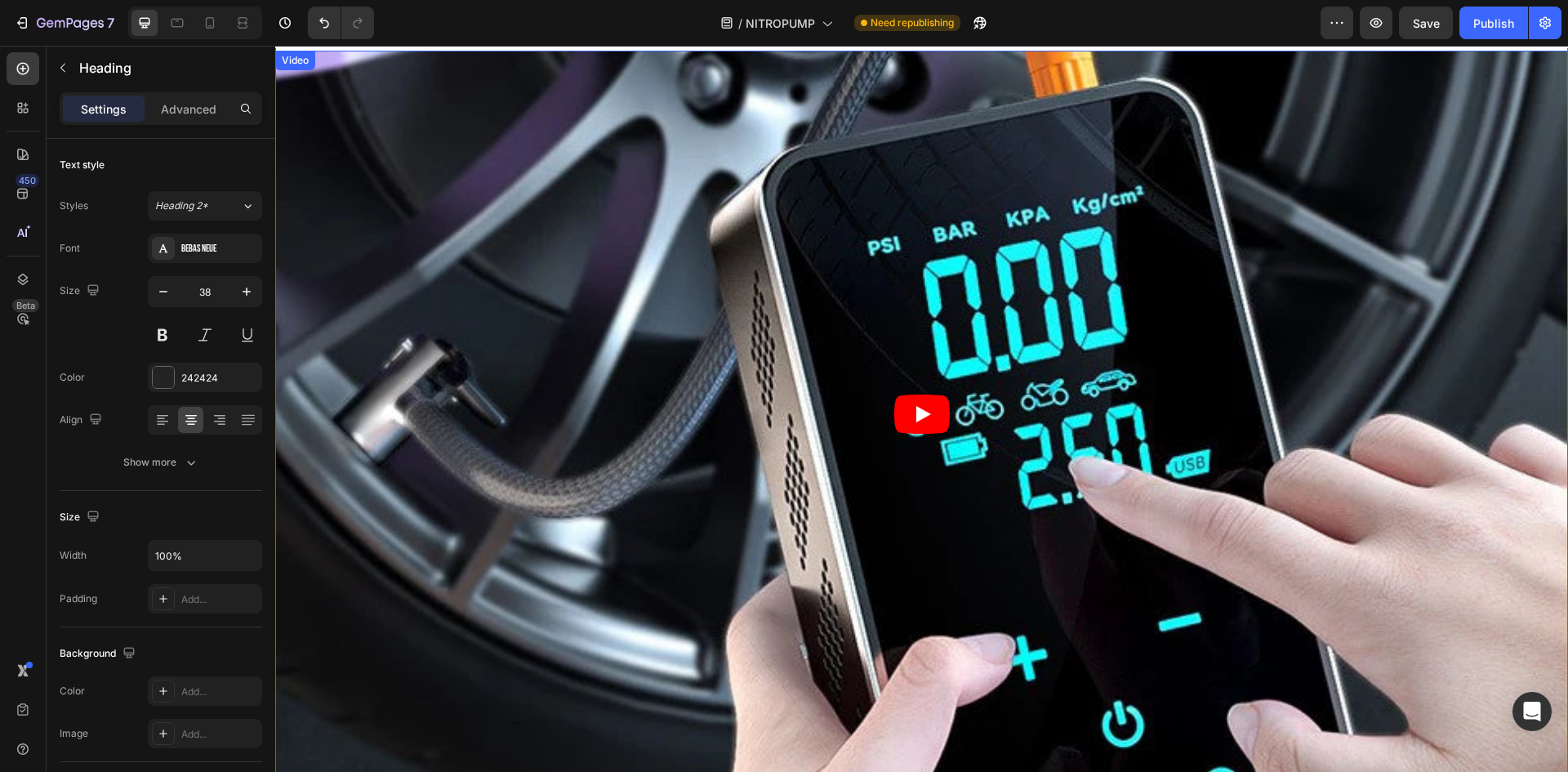
scroll to position [1287, 0]
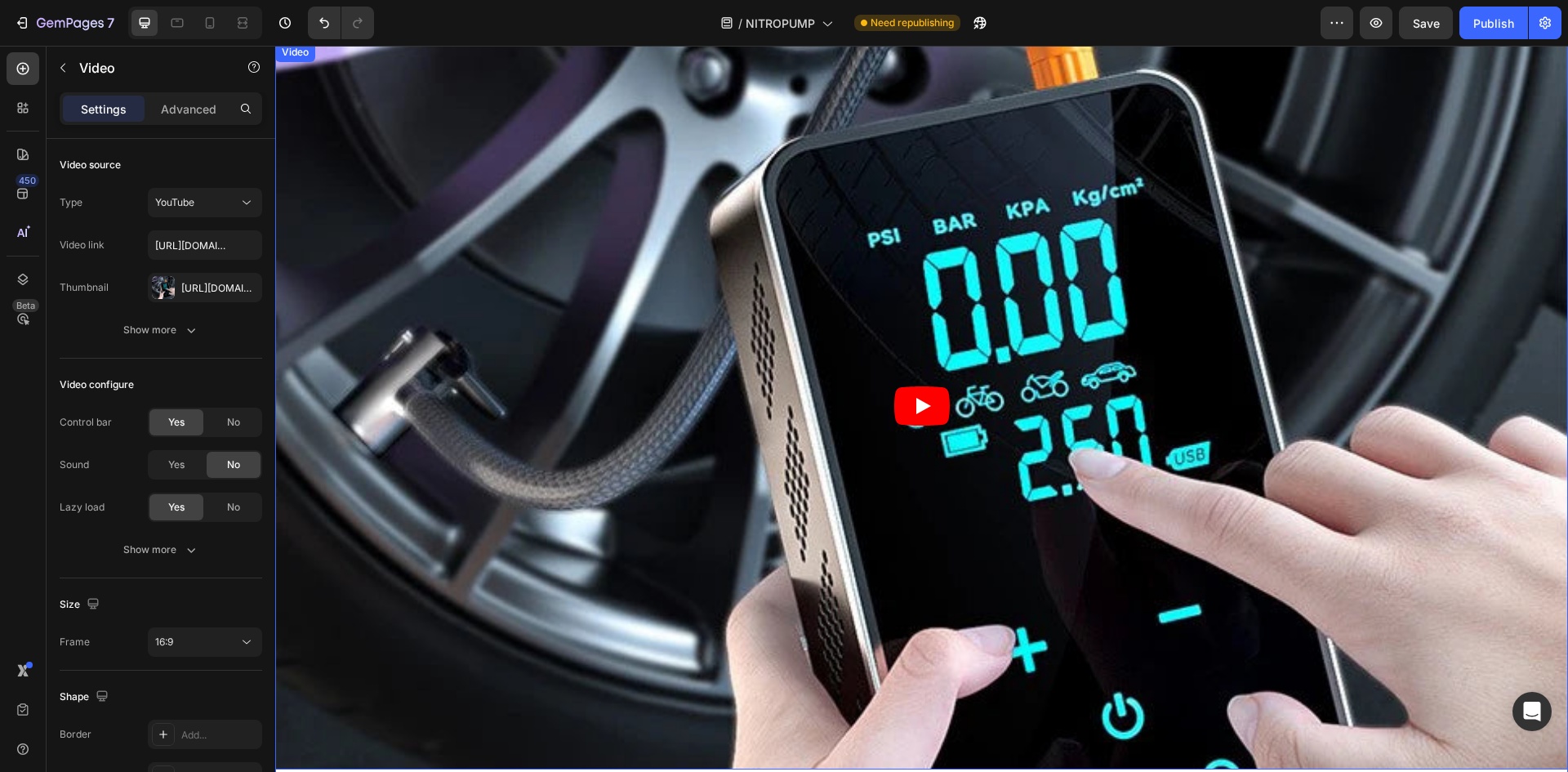
click at [919, 400] on icon "Play" at bounding box center [924, 406] width 15 height 16
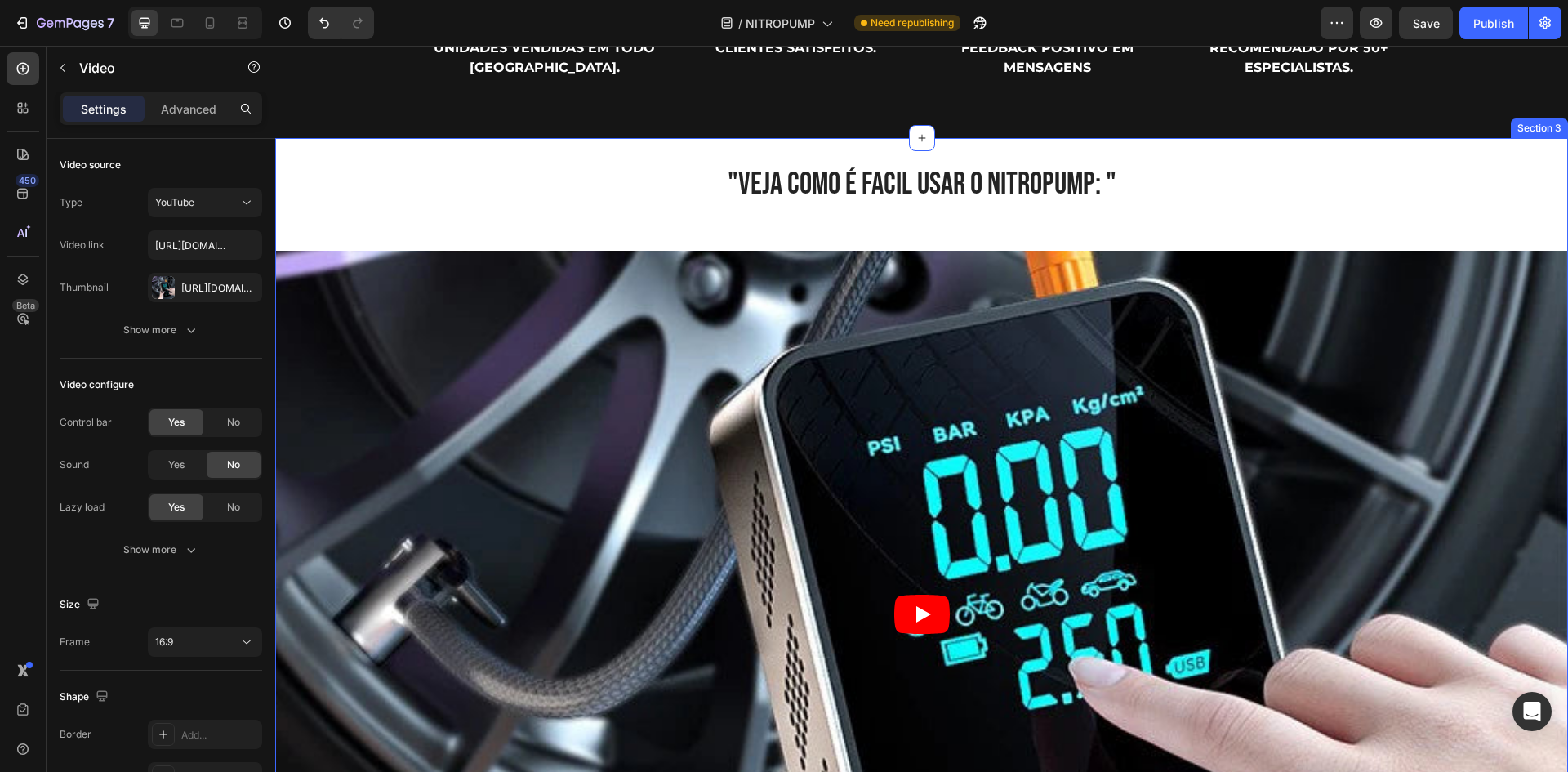
scroll to position [980, 0]
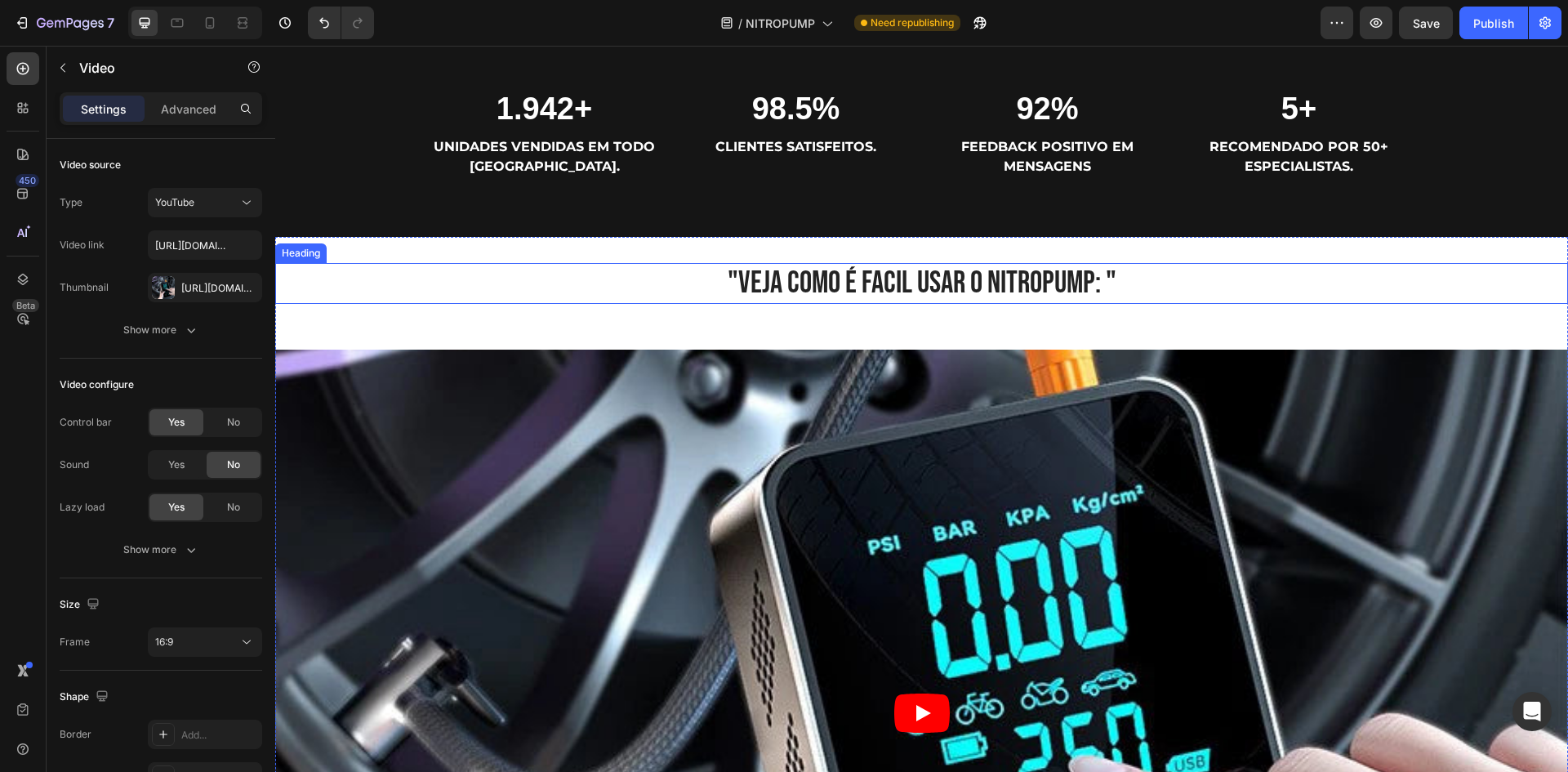
click at [769, 286] on h2 ""VEJA COMO É FACIL USAR O NITROPUMP: "" at bounding box center [921, 283] width 1292 height 41
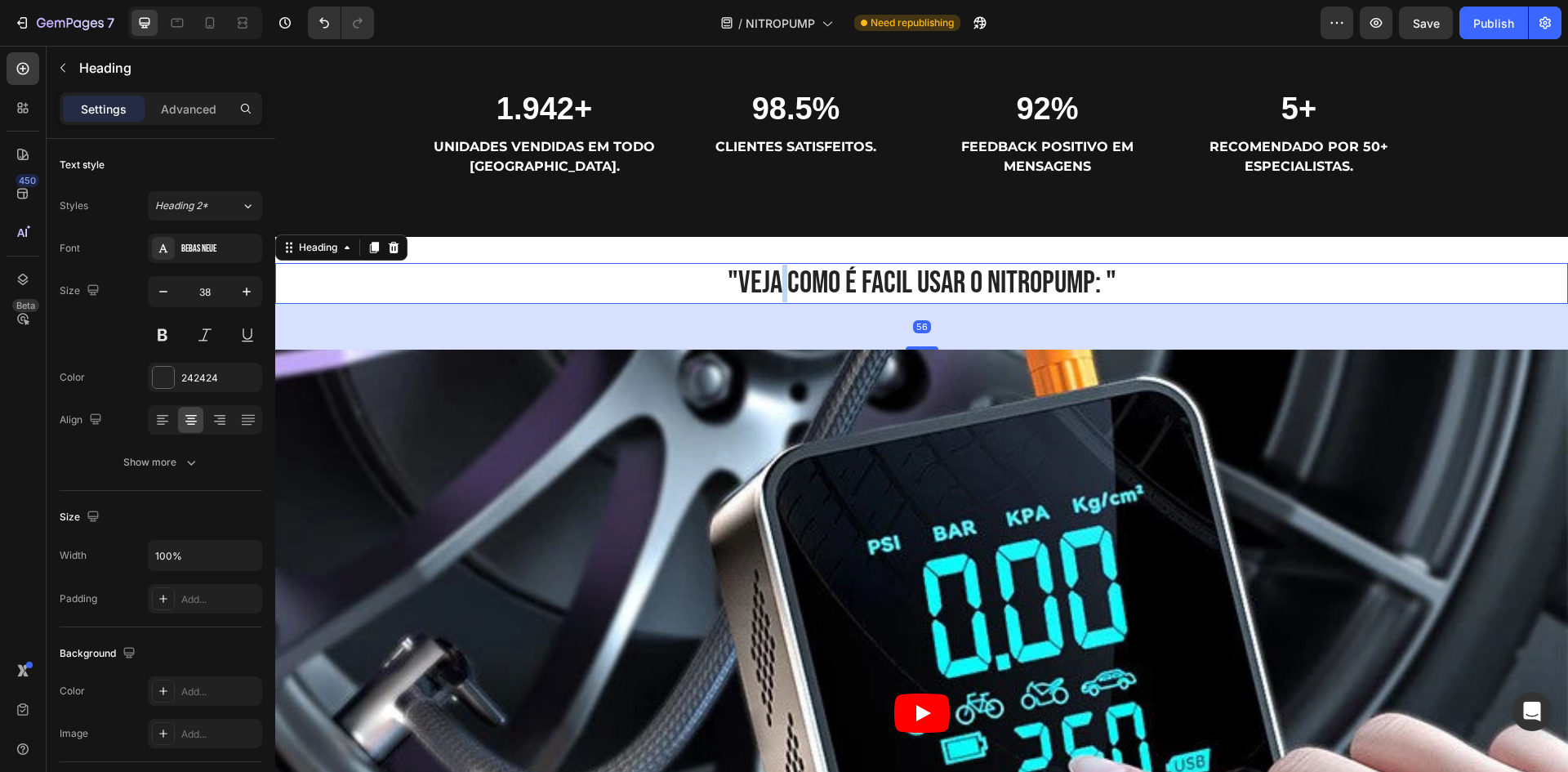
click at [769, 286] on h2 ""VEJA COMO É FACIL USAR O NITROPUMP: "" at bounding box center [921, 283] width 1292 height 41
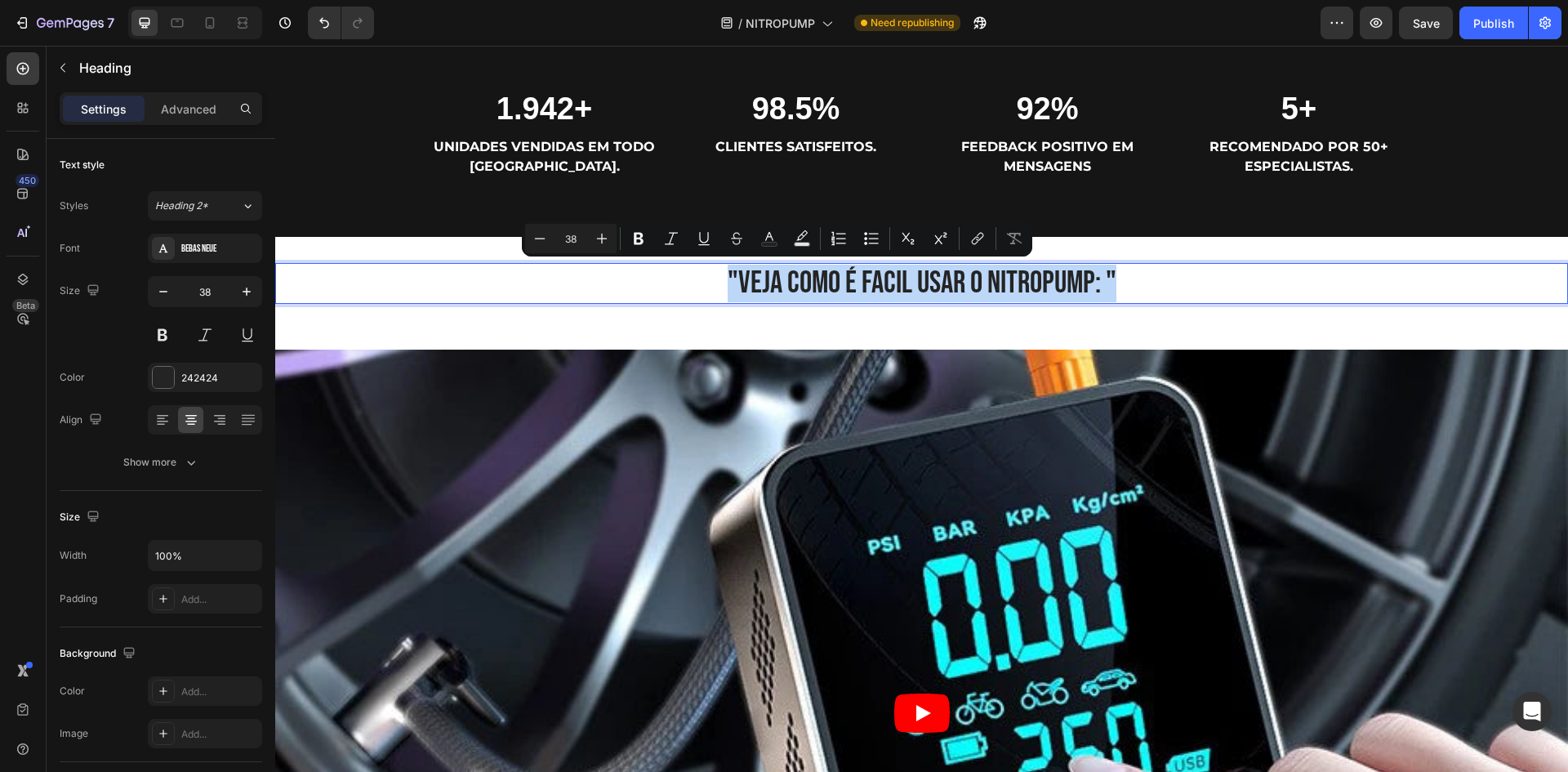
click at [769, 286] on p ""VEJA COMO É FACIL USAR O NITROPUMP: "" at bounding box center [921, 283] width 1289 height 38
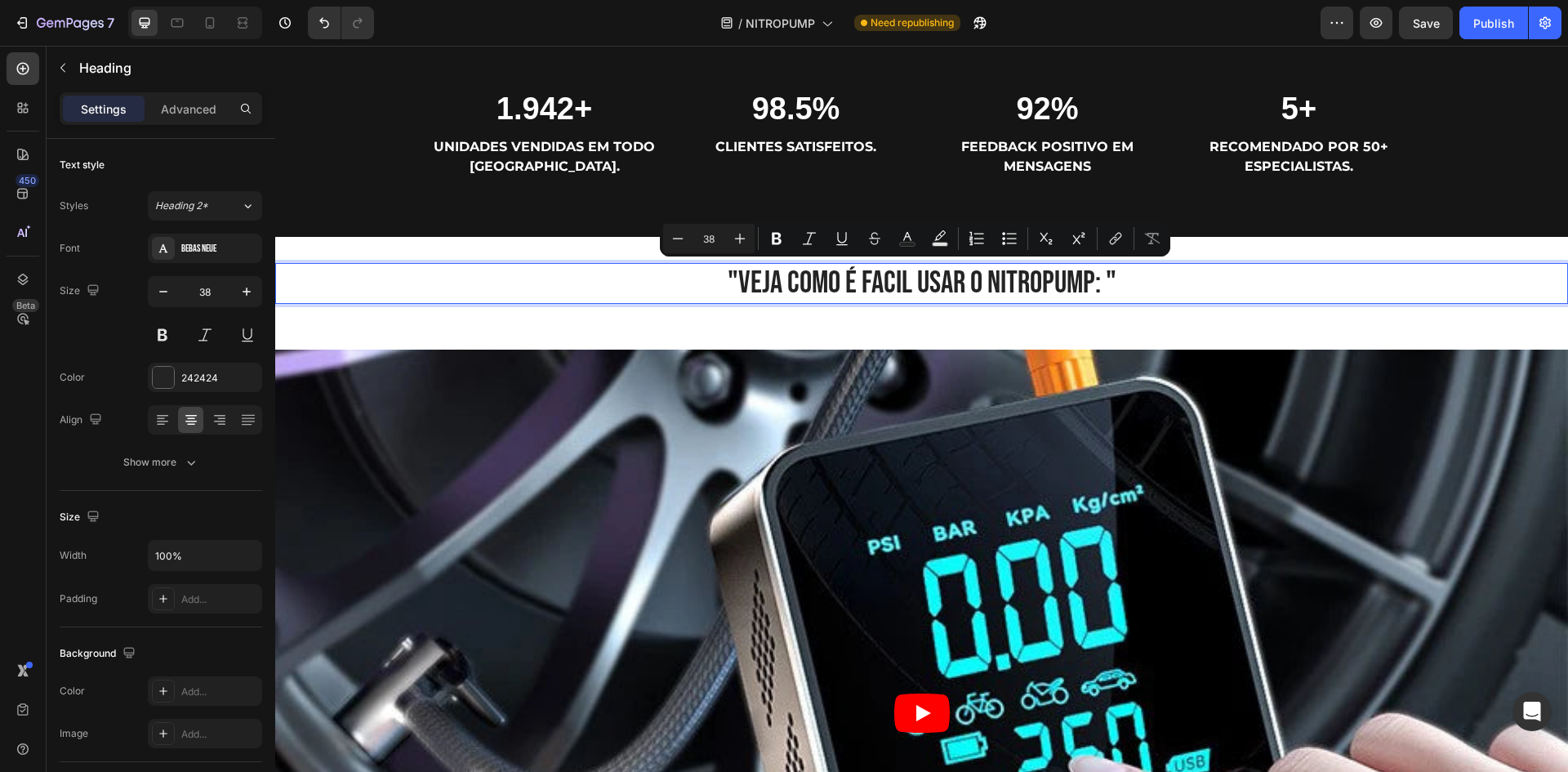
drag, startPoint x: 780, startPoint y: 280, endPoint x: 772, endPoint y: 282, distance: 8.2
click at [772, 282] on p ""VEJA COMO É FACIL USAR O NITROPUMP: "" at bounding box center [921, 283] width 1289 height 38
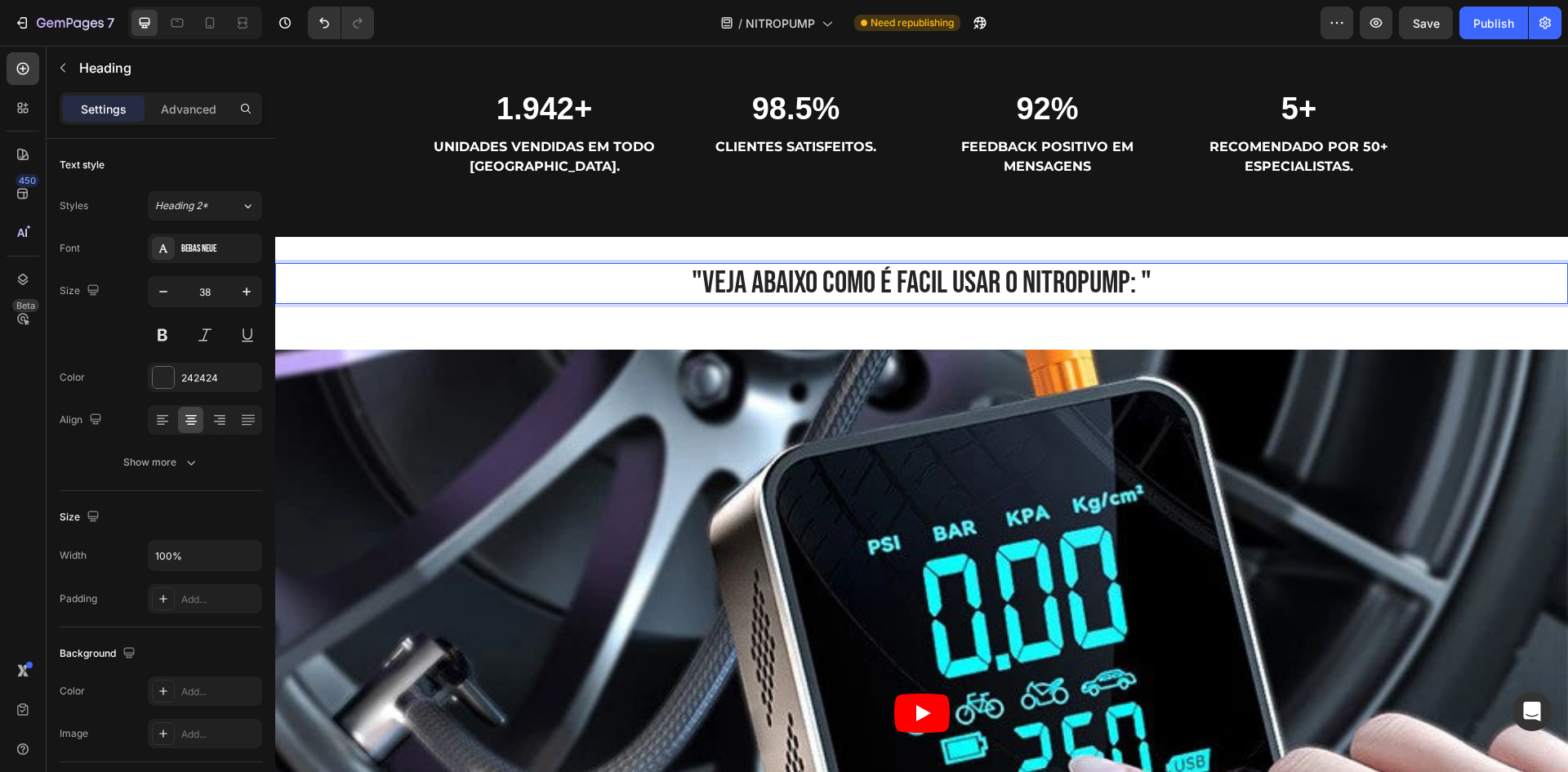
click at [1127, 283] on p ""VEJA ABAIXO COMO É FACIL USAR O NITROPUMP: "" at bounding box center [921, 283] width 1289 height 38
click at [1133, 285] on p ""VEJA ABAIXO COMO É FACIL USAR O NITROPUMP: "" at bounding box center [921, 283] width 1289 height 38
click at [1147, 284] on p ""VEJA ABAIXO COMO É FACIL USAR O NITROPUMP: "" at bounding box center [921, 283] width 1289 height 38
click at [704, 277] on p ""VEJA ABAIXO COMO É FACIL USAR O NITROPUMP:" at bounding box center [921, 283] width 1289 height 38
drag, startPoint x: 1223, startPoint y: 287, endPoint x: 1229, endPoint y: 266, distance: 21.8
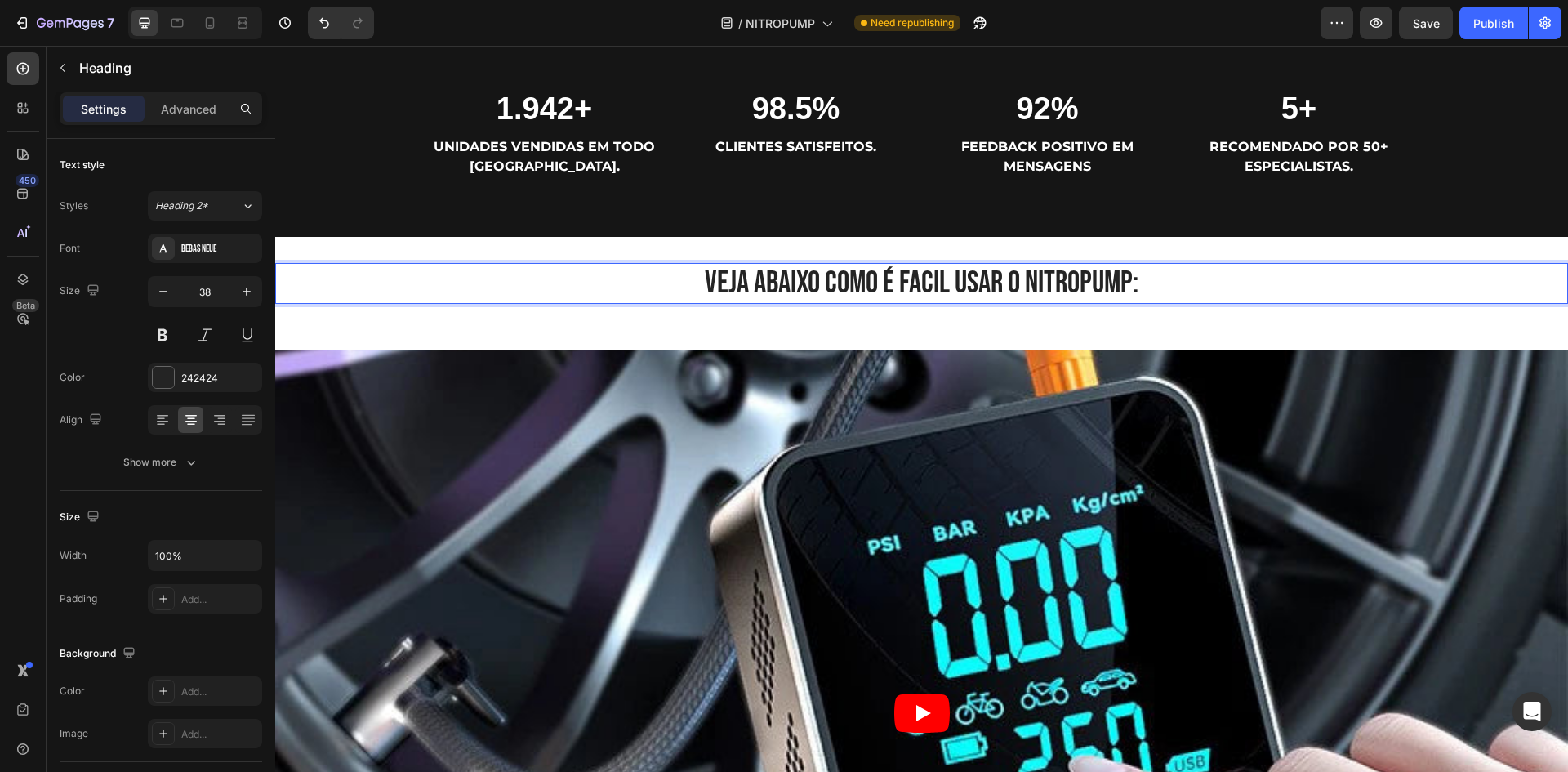
click at [1225, 287] on p "VEJA ABAIXO COMO É FACIL USAR O NITROPUMP:" at bounding box center [921, 283] width 1289 height 38
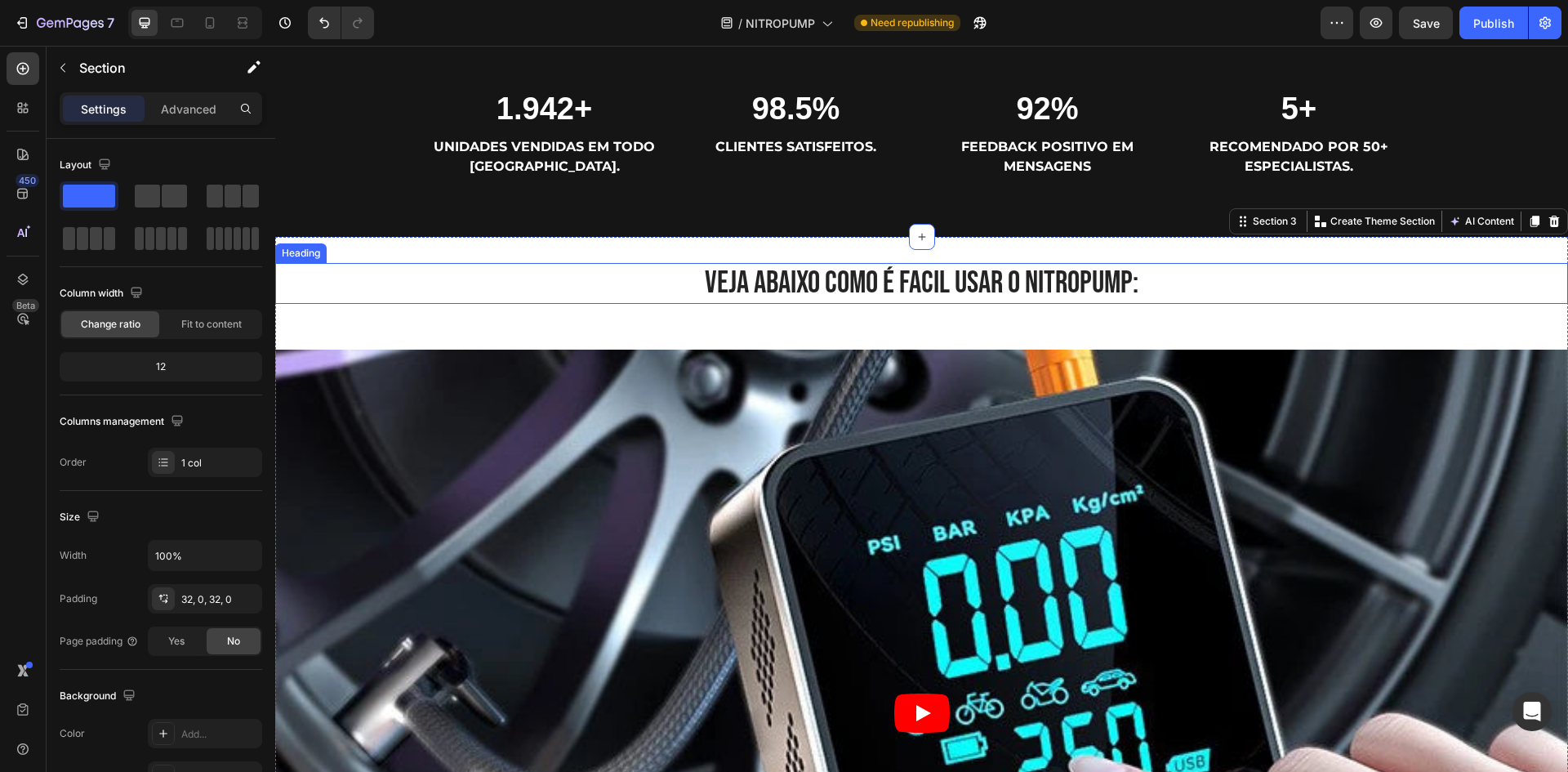
scroll to position [817, 0]
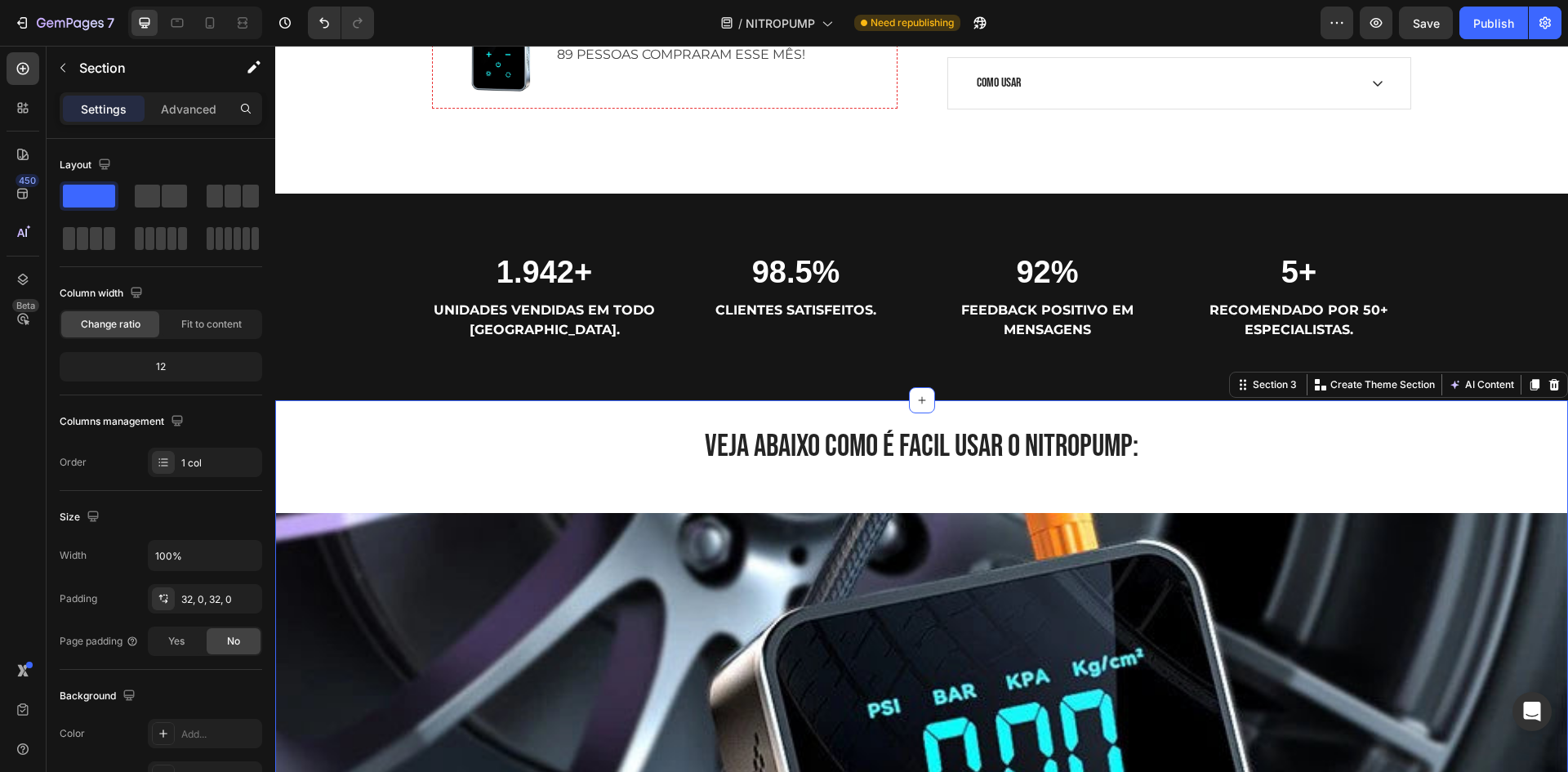
click at [852, 444] on p "VEJA ABAIXO COMO É FACIL USAR O NITROPUMP:" at bounding box center [921, 447] width 1289 height 38
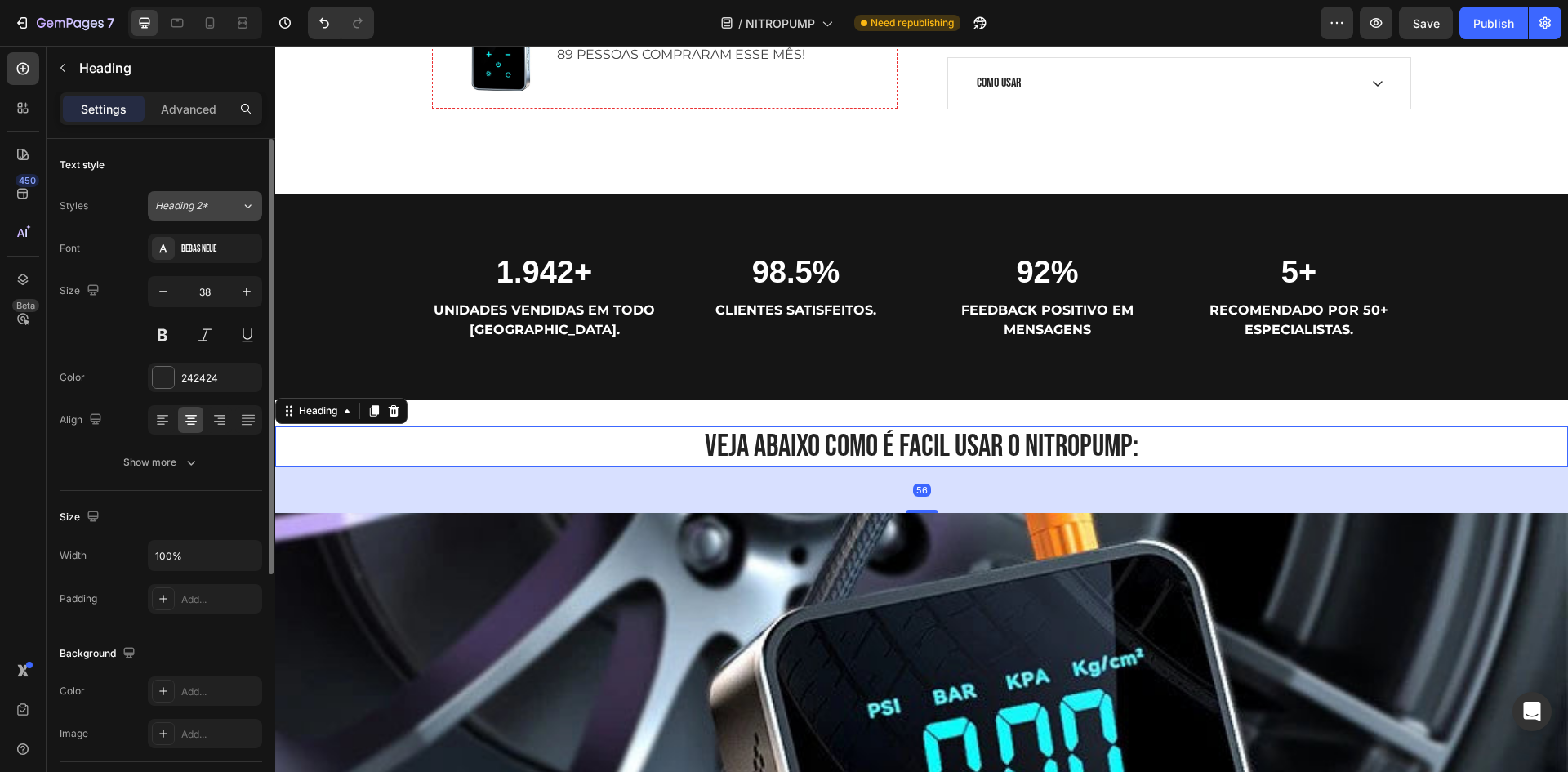
click at [220, 198] on div "Heading 2*" at bounding box center [188, 205] width 66 height 15
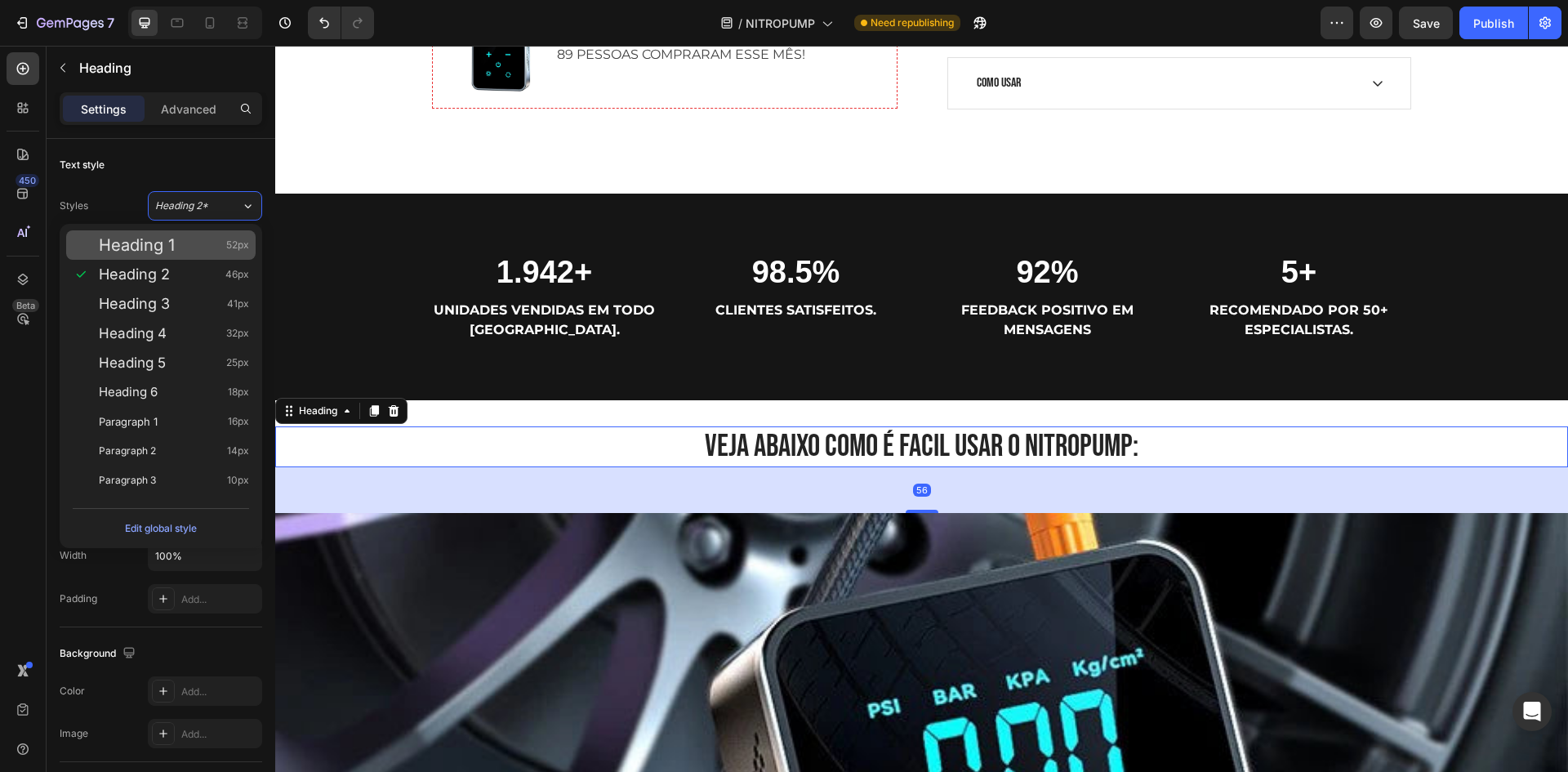
click at [209, 245] on div "Heading 1 52px" at bounding box center [174, 245] width 151 height 16
type input "52"
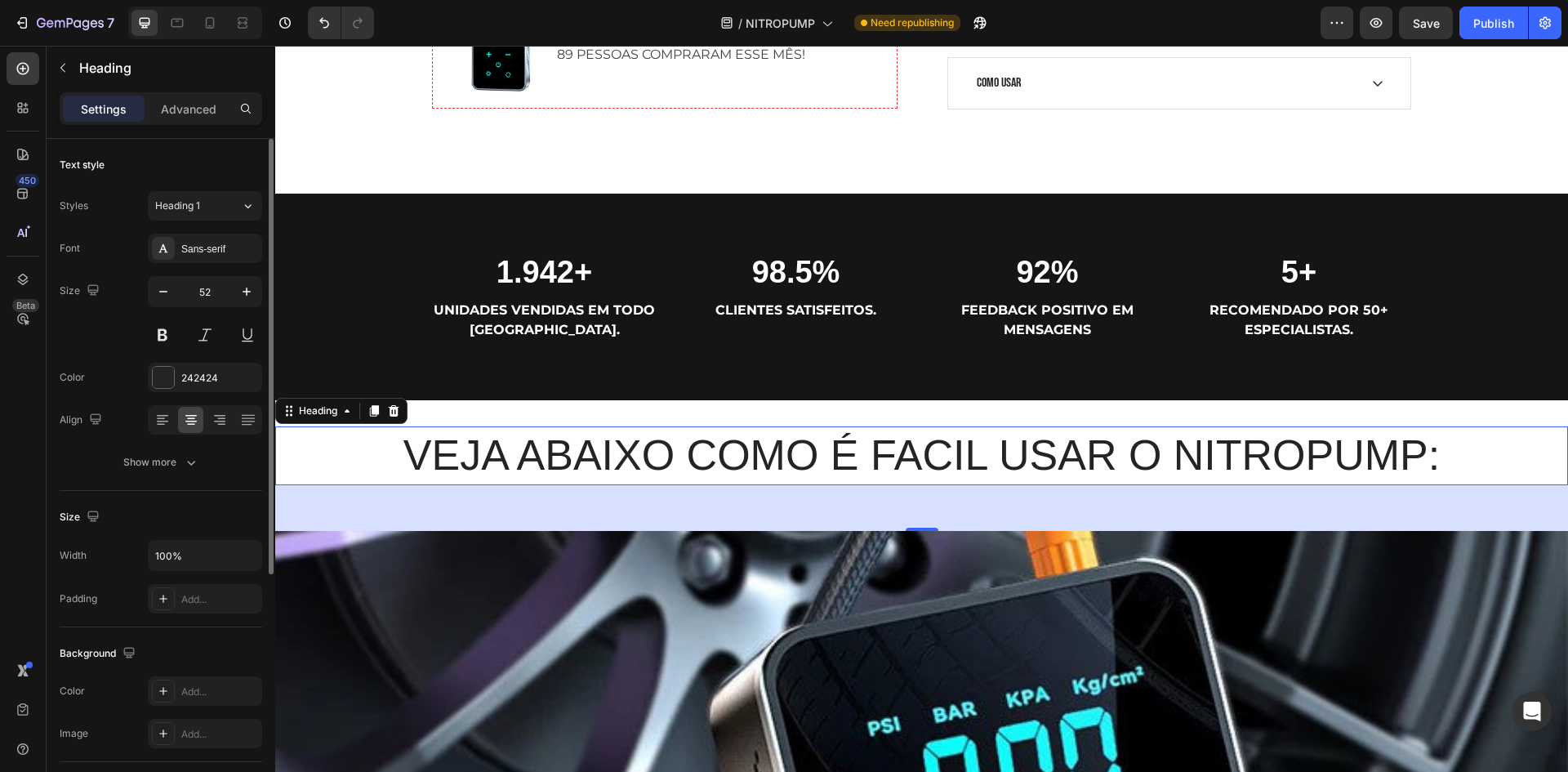
click at [178, 264] on div "Font Sans-serif Size 52 Color 242424 Align Show more" at bounding box center [160, 354] width 202 height 243
click at [180, 247] on div "Sans-serif" at bounding box center [205, 248] width 115 height 29
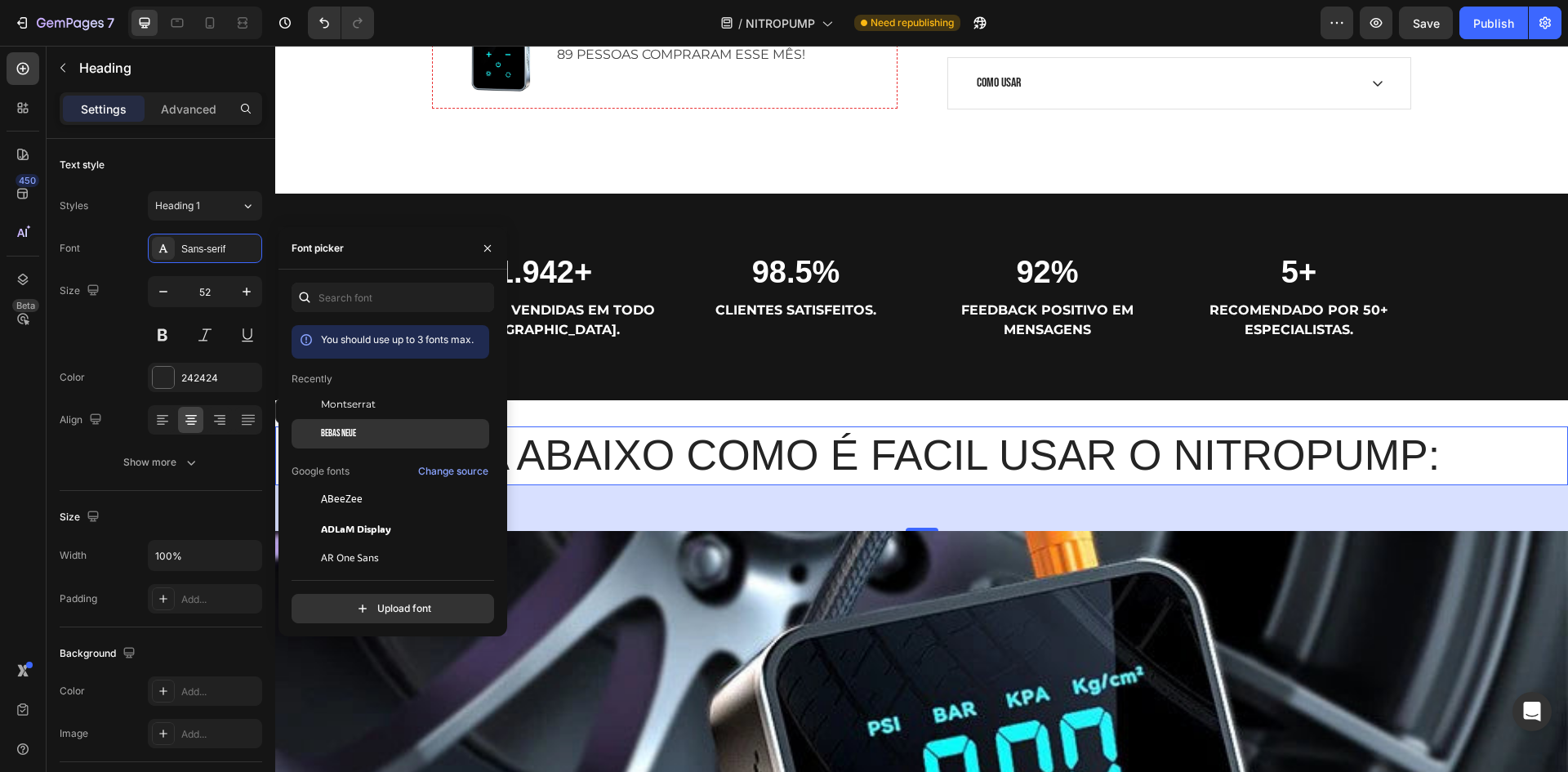
click at [372, 431] on div "Bebas Neue" at bounding box center [403, 434] width 165 height 15
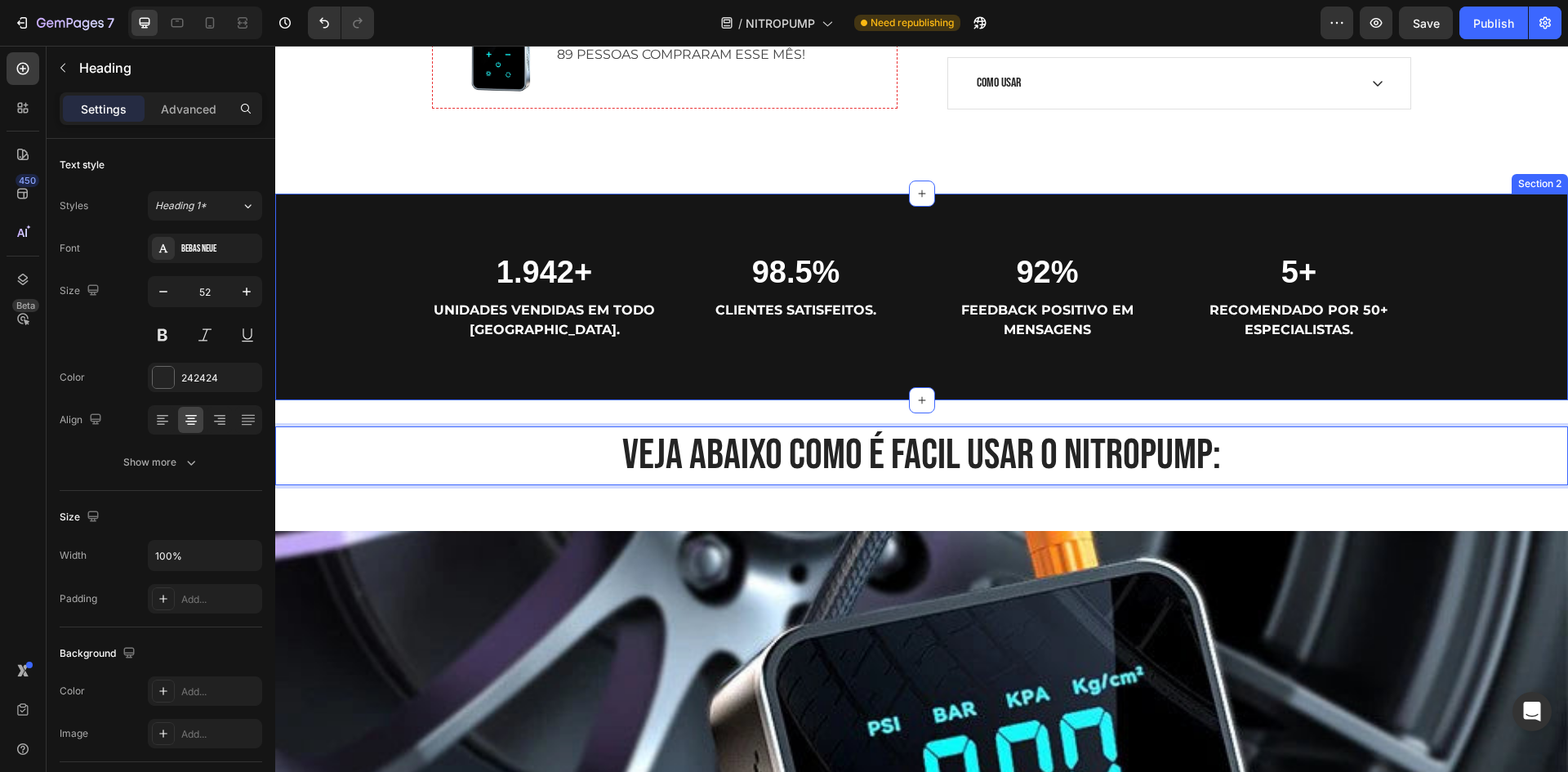
click at [1178, 351] on div "1.942+ Heading UNIDADES VENDIDAS EM TODO [GEOGRAPHIC_DATA]. Text block 98.5% He…" at bounding box center [921, 296] width 1292 height 207
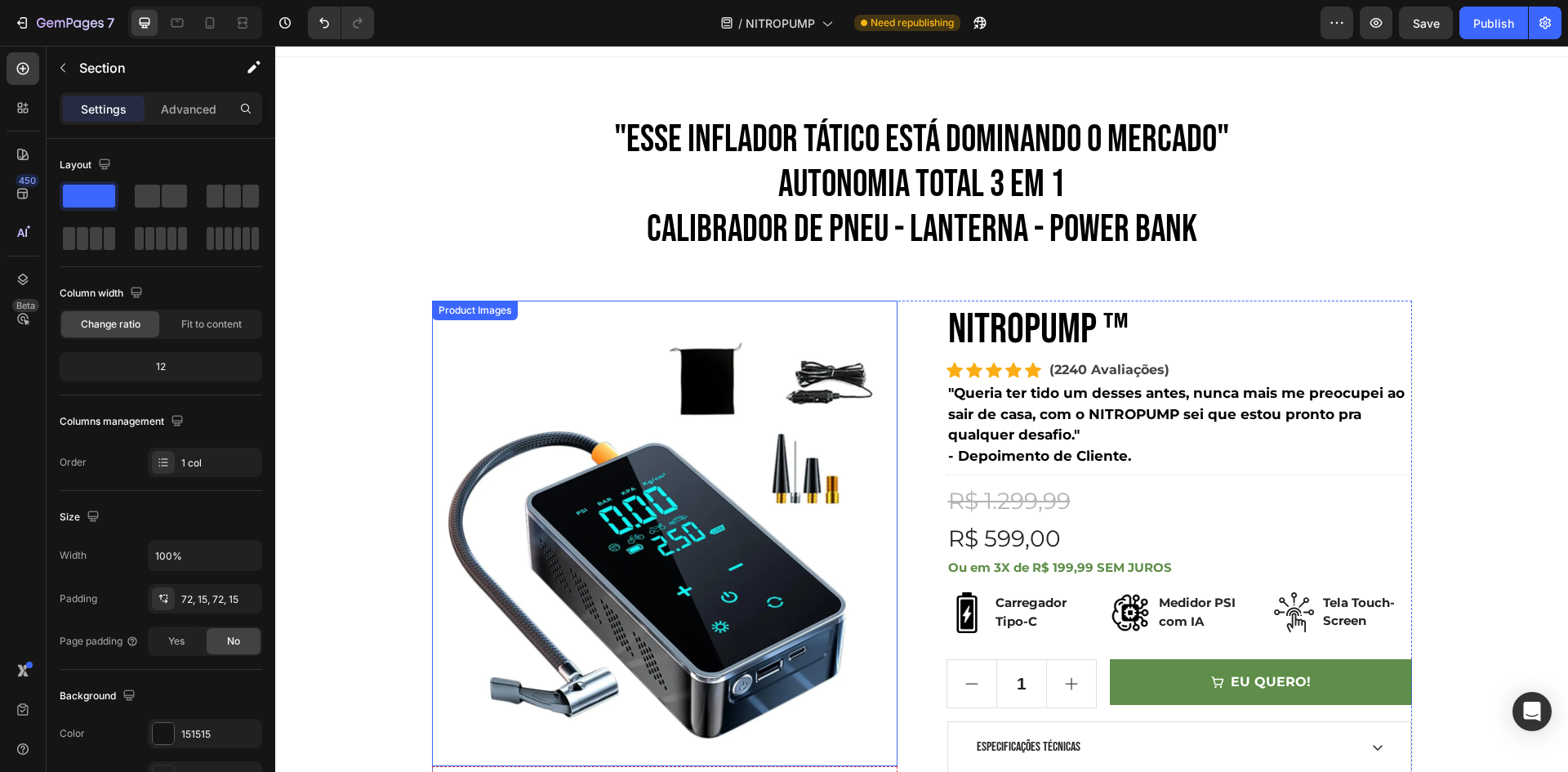
scroll to position [0, 0]
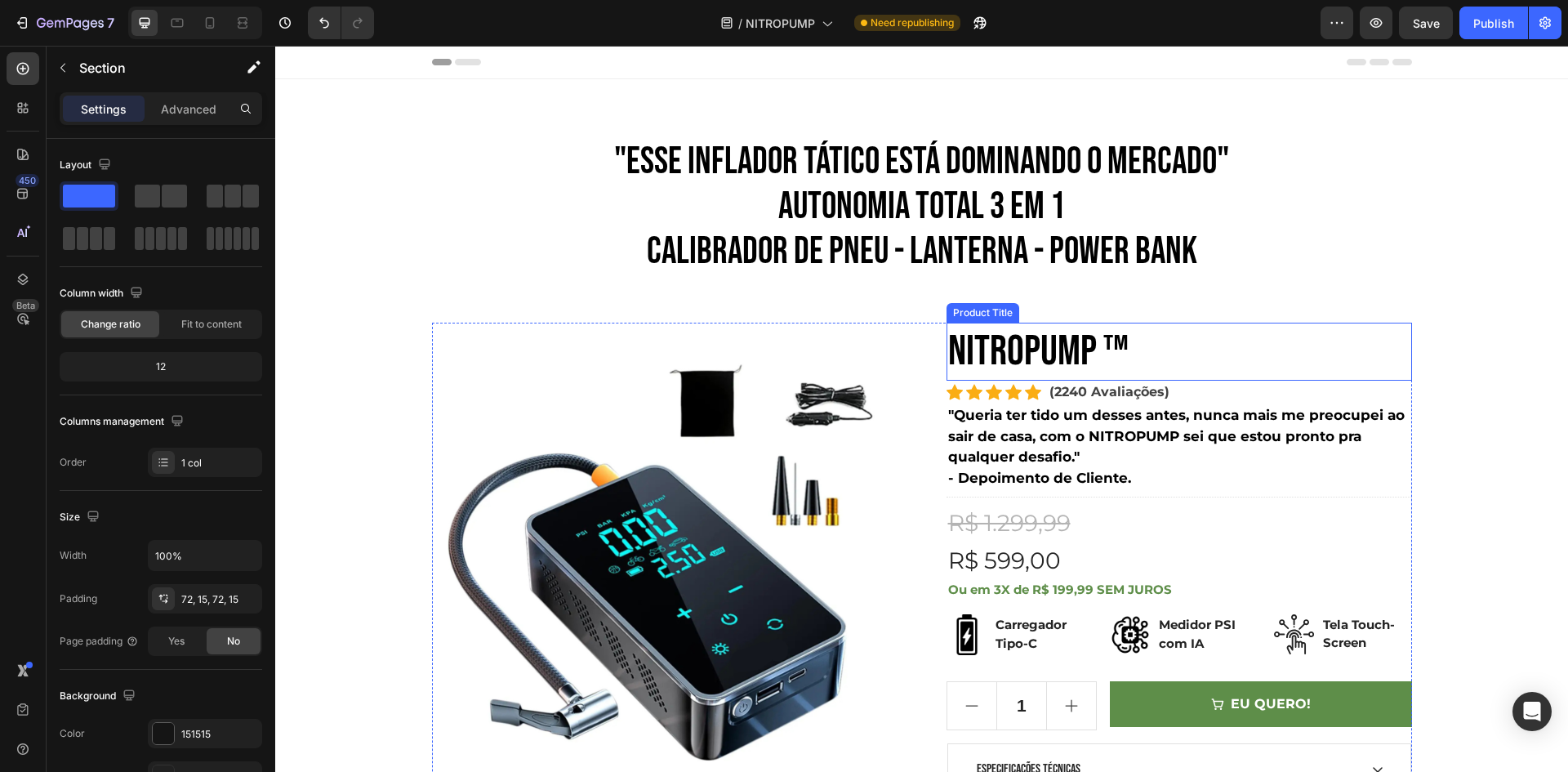
click at [991, 350] on h2 "NITROPUMP ™" at bounding box center [1178, 352] width 466 height 59
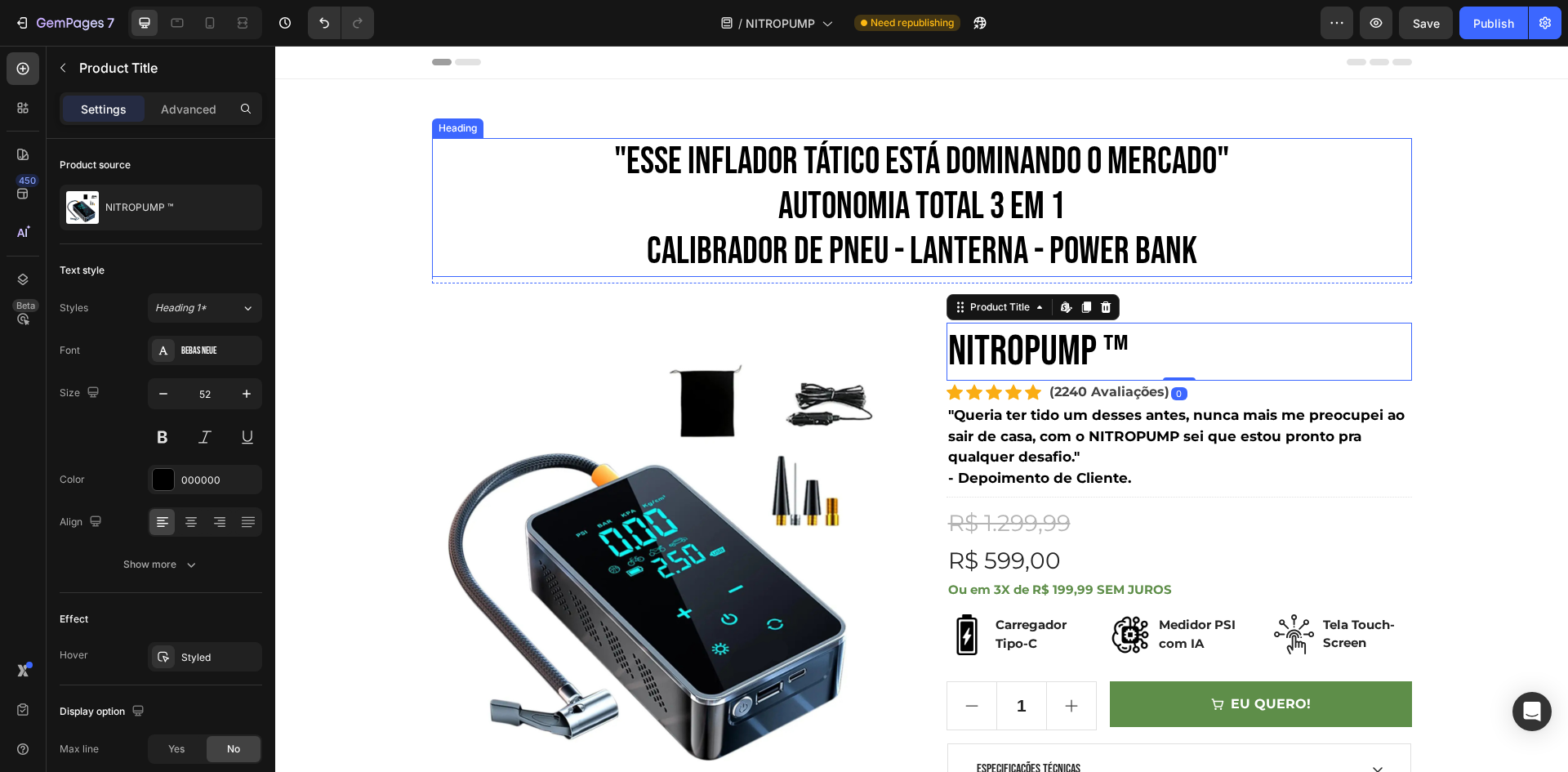
click at [872, 204] on h2 ""ESSE INFLADOR TÁTICO ESTÁ DOMINANDO O MERCADO" AUTONOMIA TOTAL 3 em 1 CALIBRAD…" at bounding box center [921, 208] width 980 height 139
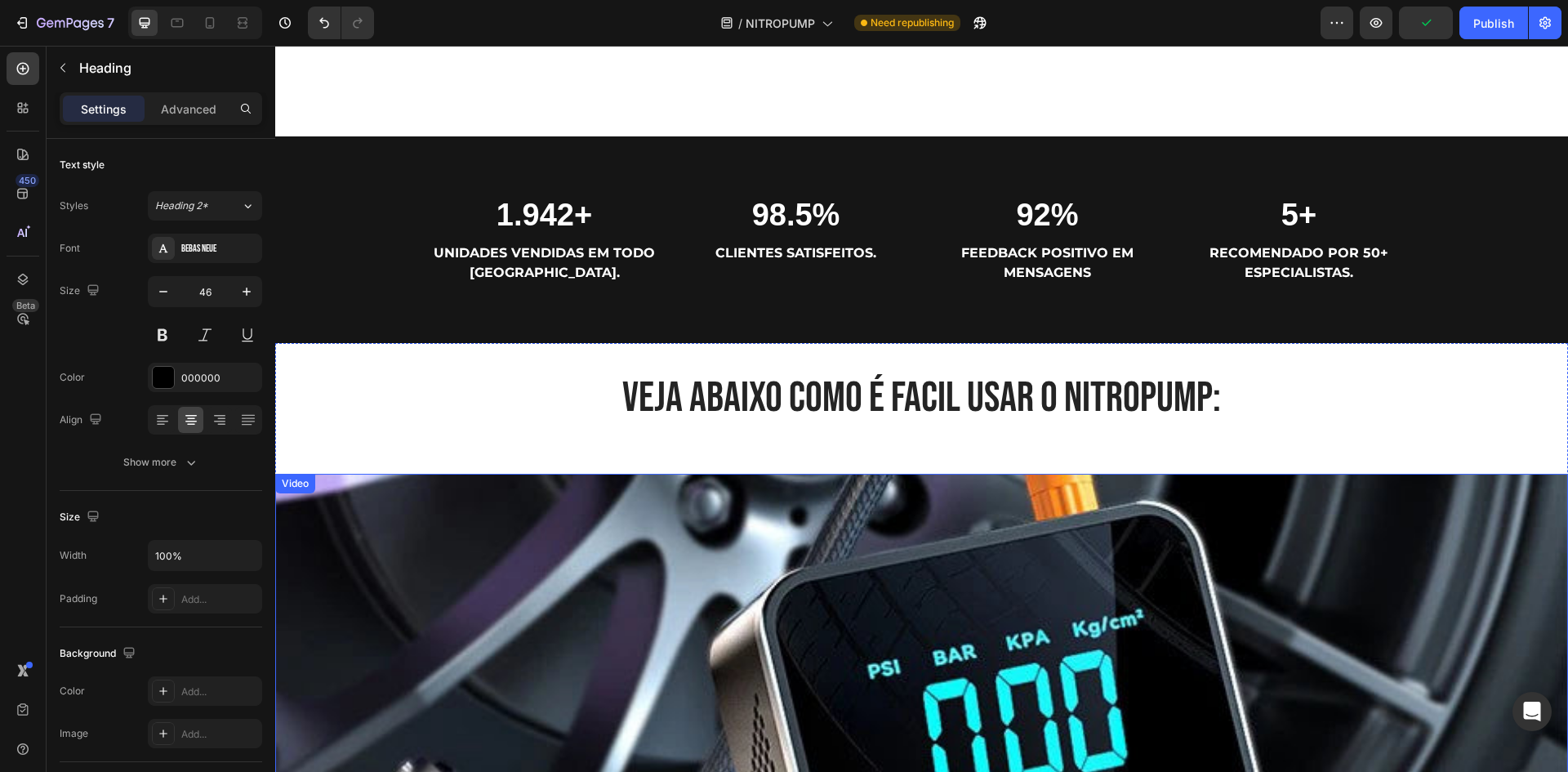
scroll to position [980, 0]
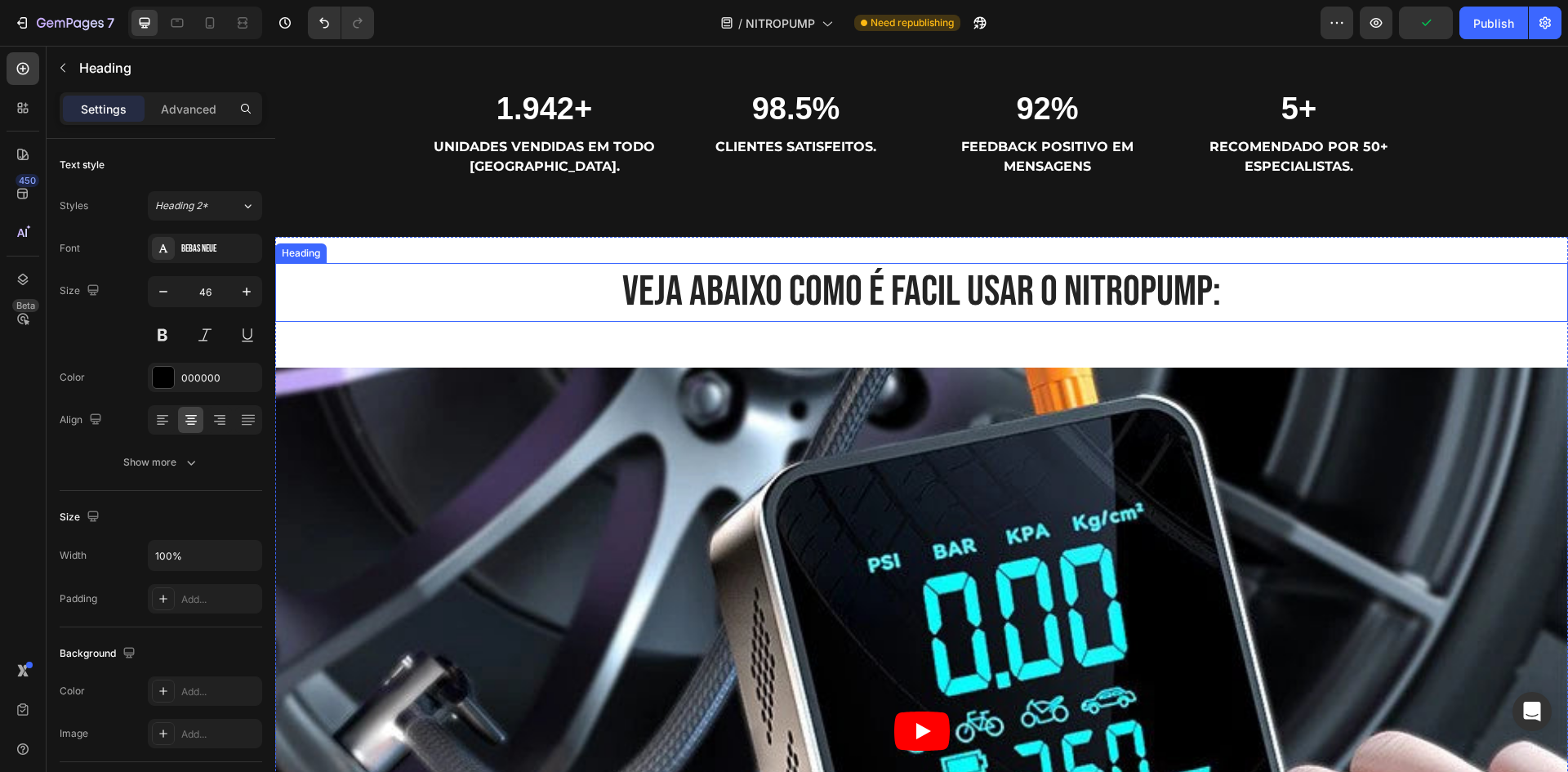
click at [738, 284] on h2 "VEJA ABAIXO COMO É FACIL USAR O NITROPUMP:" at bounding box center [921, 292] width 1292 height 59
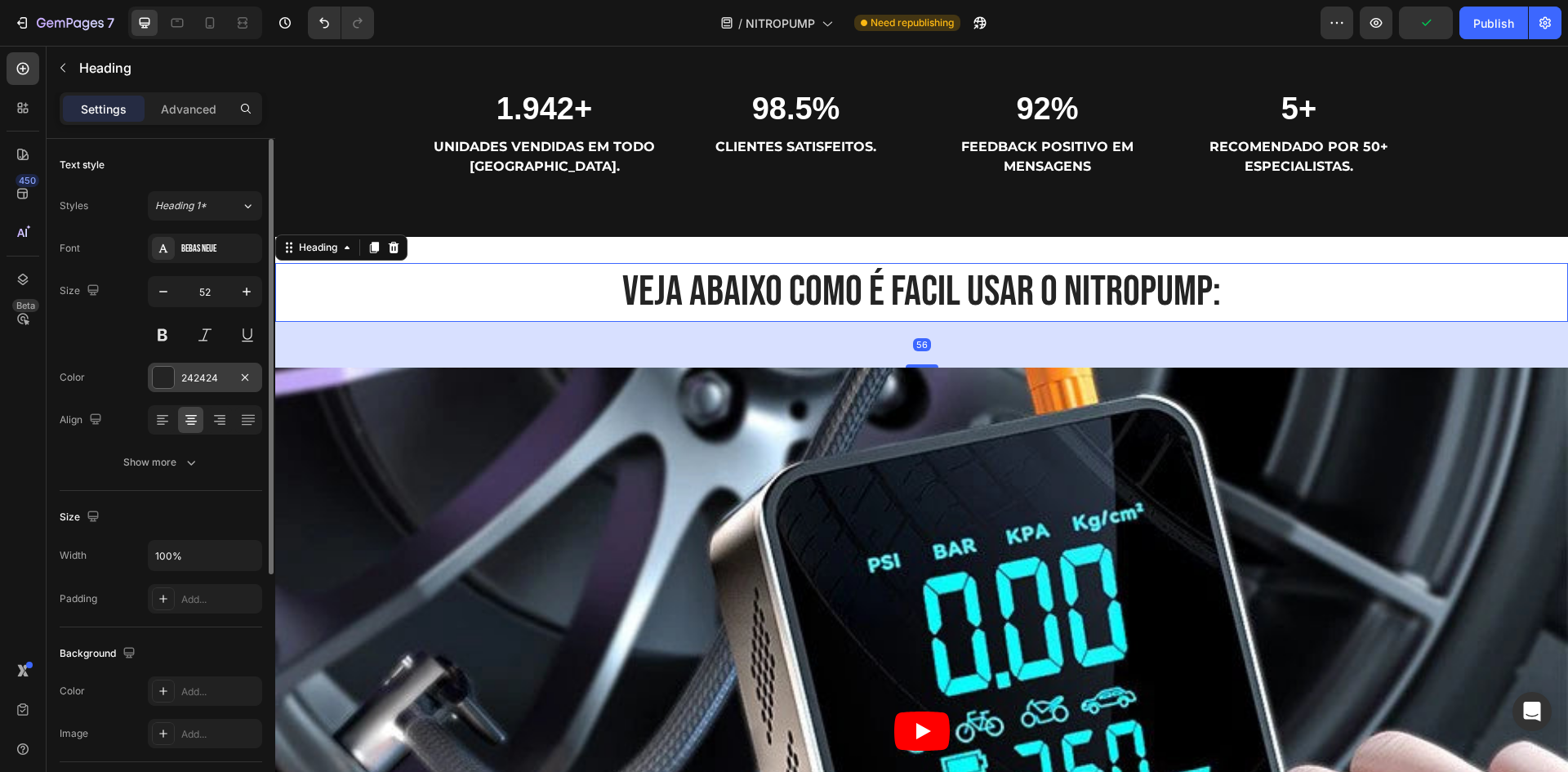
click at [214, 380] on div "242424" at bounding box center [205, 378] width 47 height 15
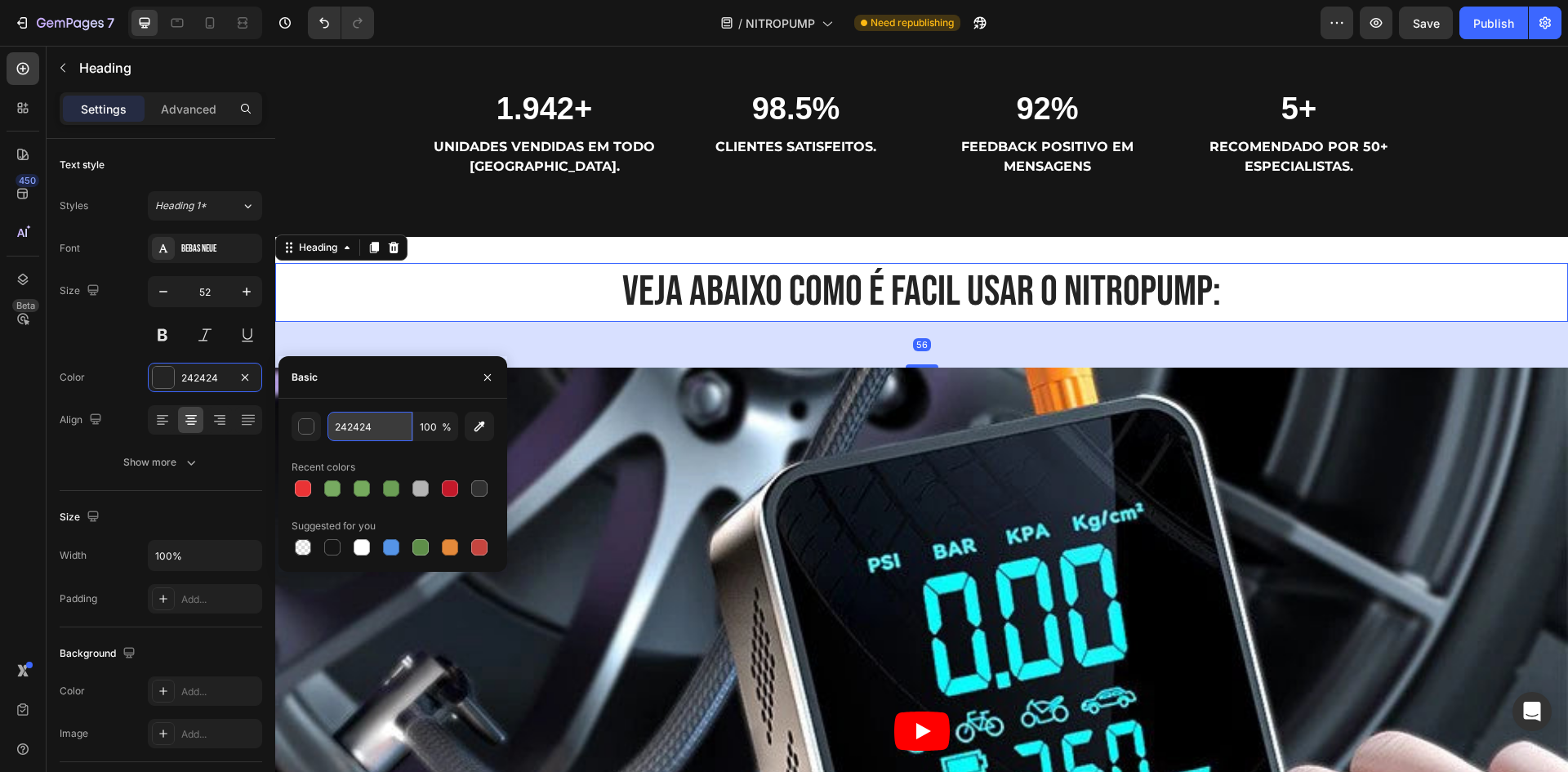
click at [366, 418] on input "242424" at bounding box center [370, 427] width 85 height 29
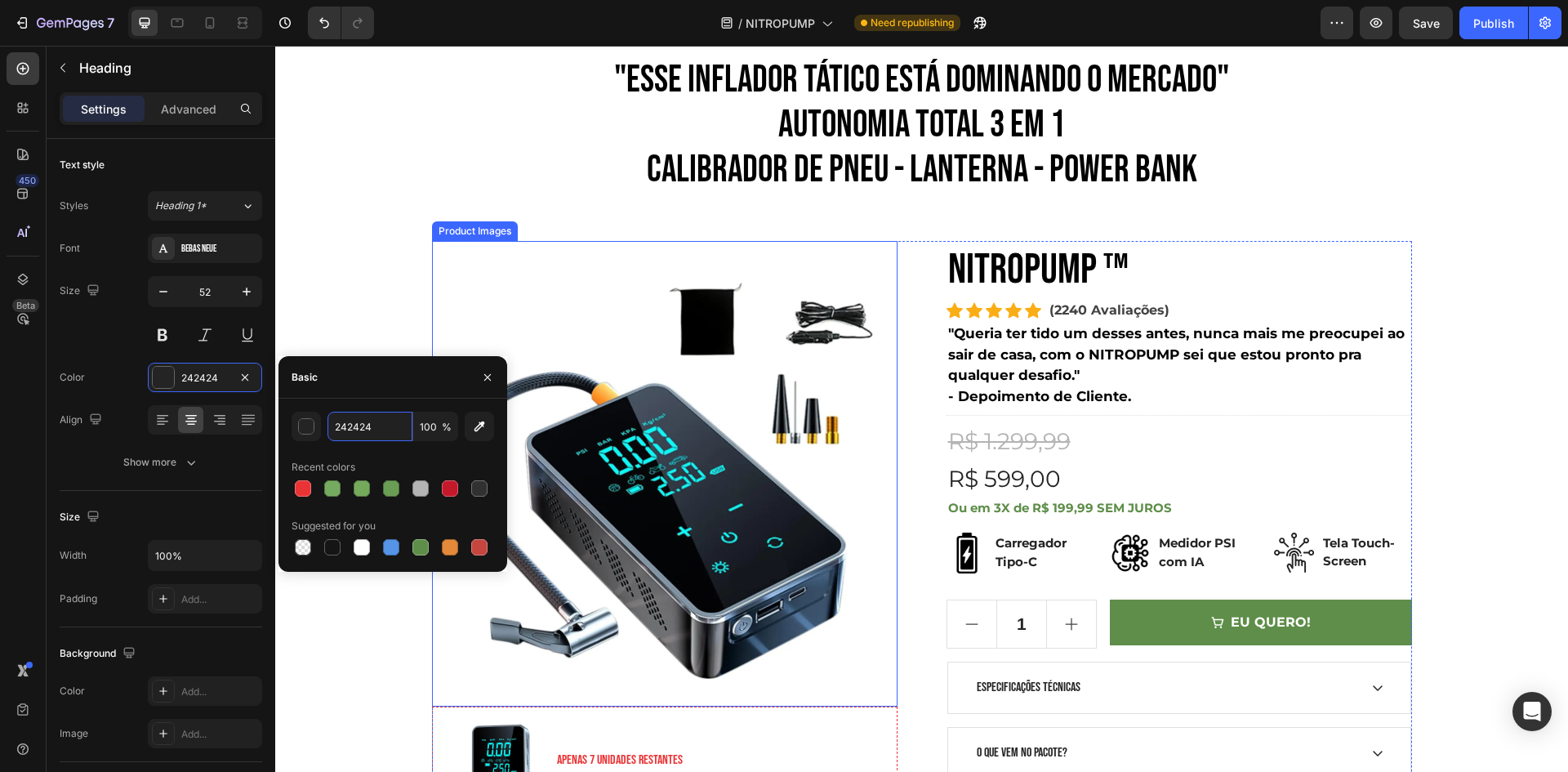
scroll to position [0, 0]
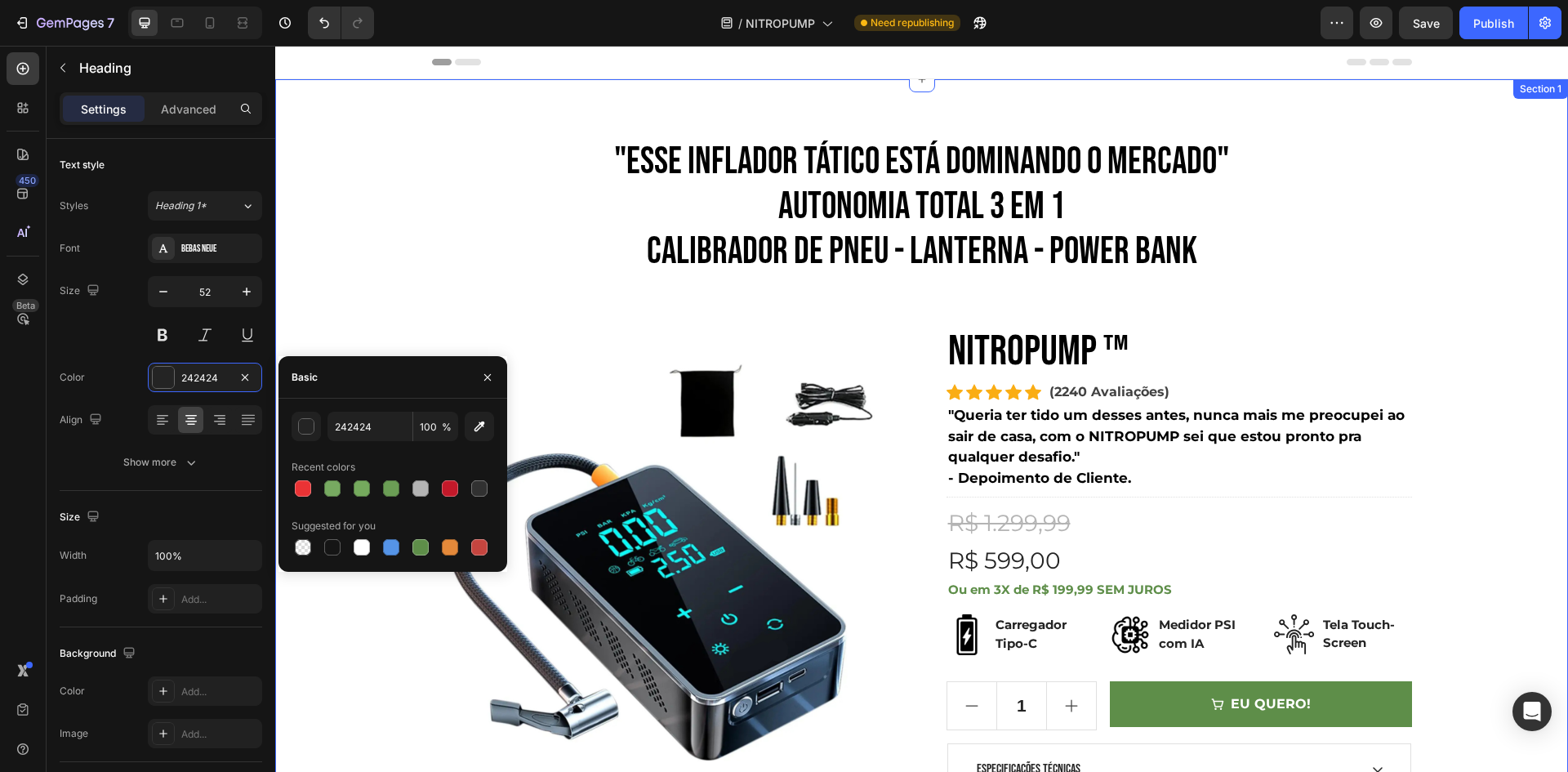
click at [806, 273] on h2 ""ESSE INFLADOR TÁTICO ESTÁ DOMINANDO O MERCADO" AUTONOMIA TOTAL 3 em 1 CALIBRAD…" at bounding box center [921, 208] width 980 height 139
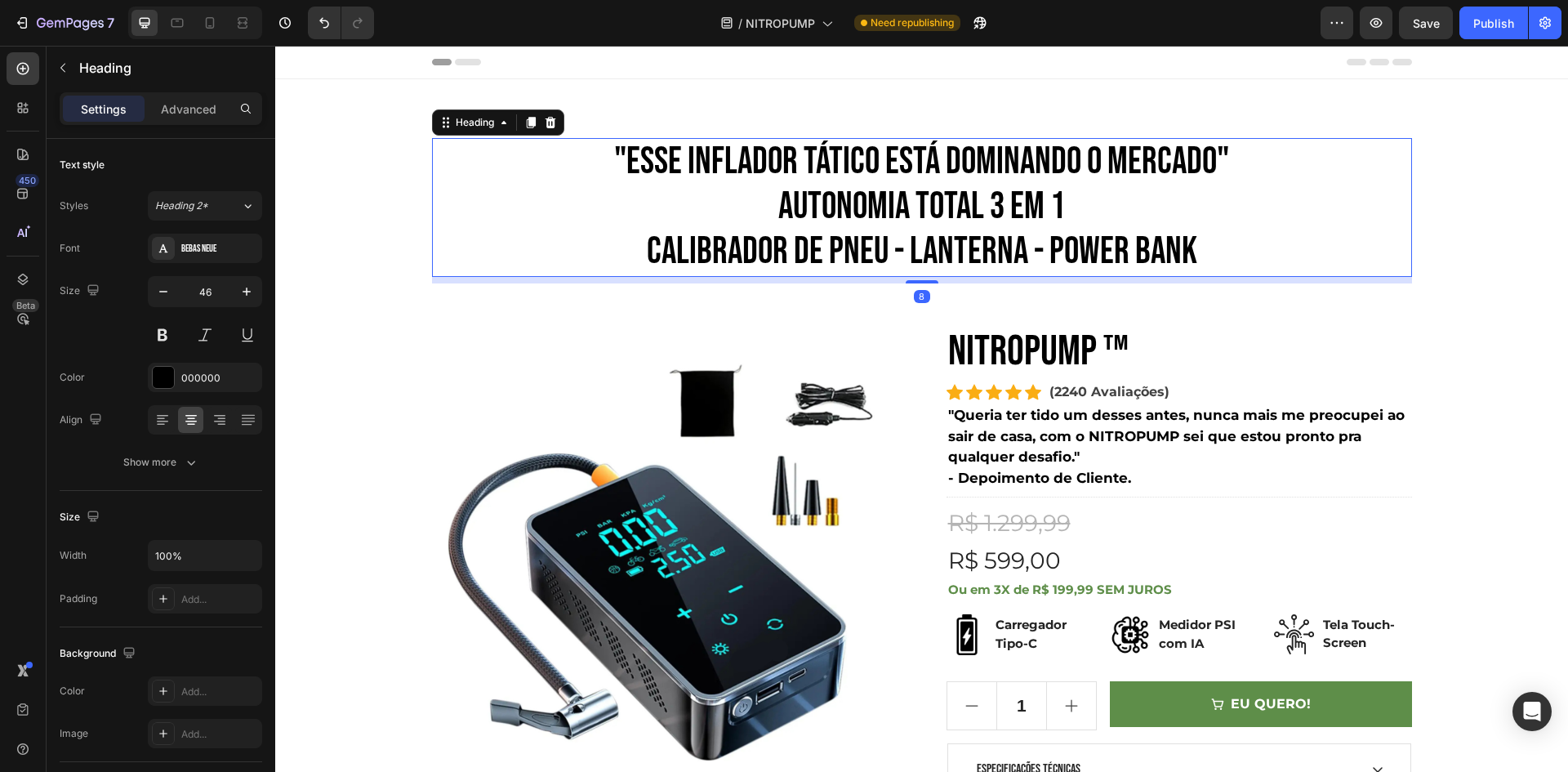
click at [809, 252] on h2 ""ESSE INFLADOR TÁTICO ESTÁ DOMINANDO O MERCADO" AUTONOMIA TOTAL 3 em 1 CALIBRAD…" at bounding box center [921, 208] width 980 height 139
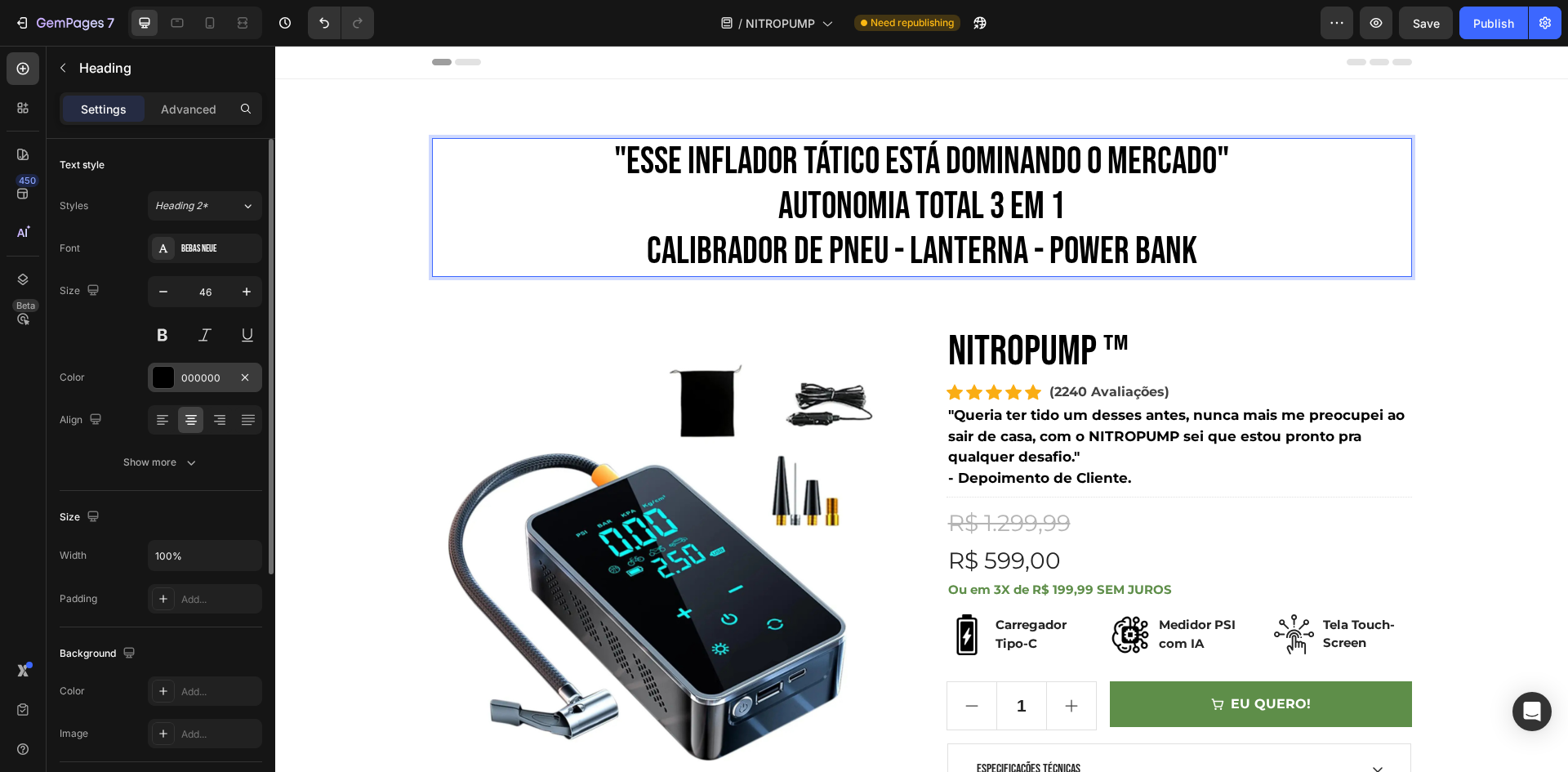
click at [185, 373] on div "000000" at bounding box center [205, 378] width 47 height 15
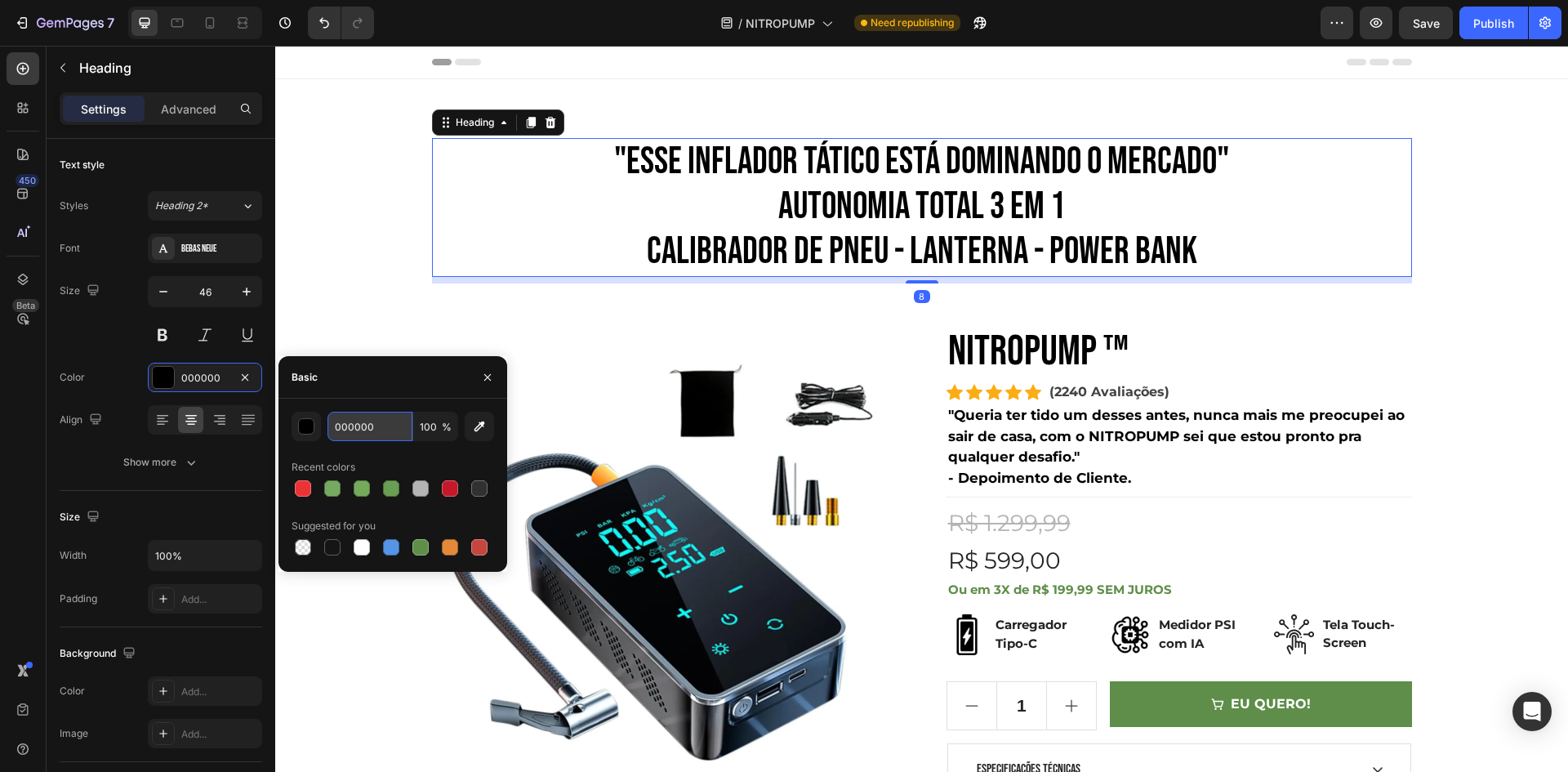
click at [367, 418] on input "000000" at bounding box center [370, 427] width 85 height 29
paste input "242424"
type input "242424"
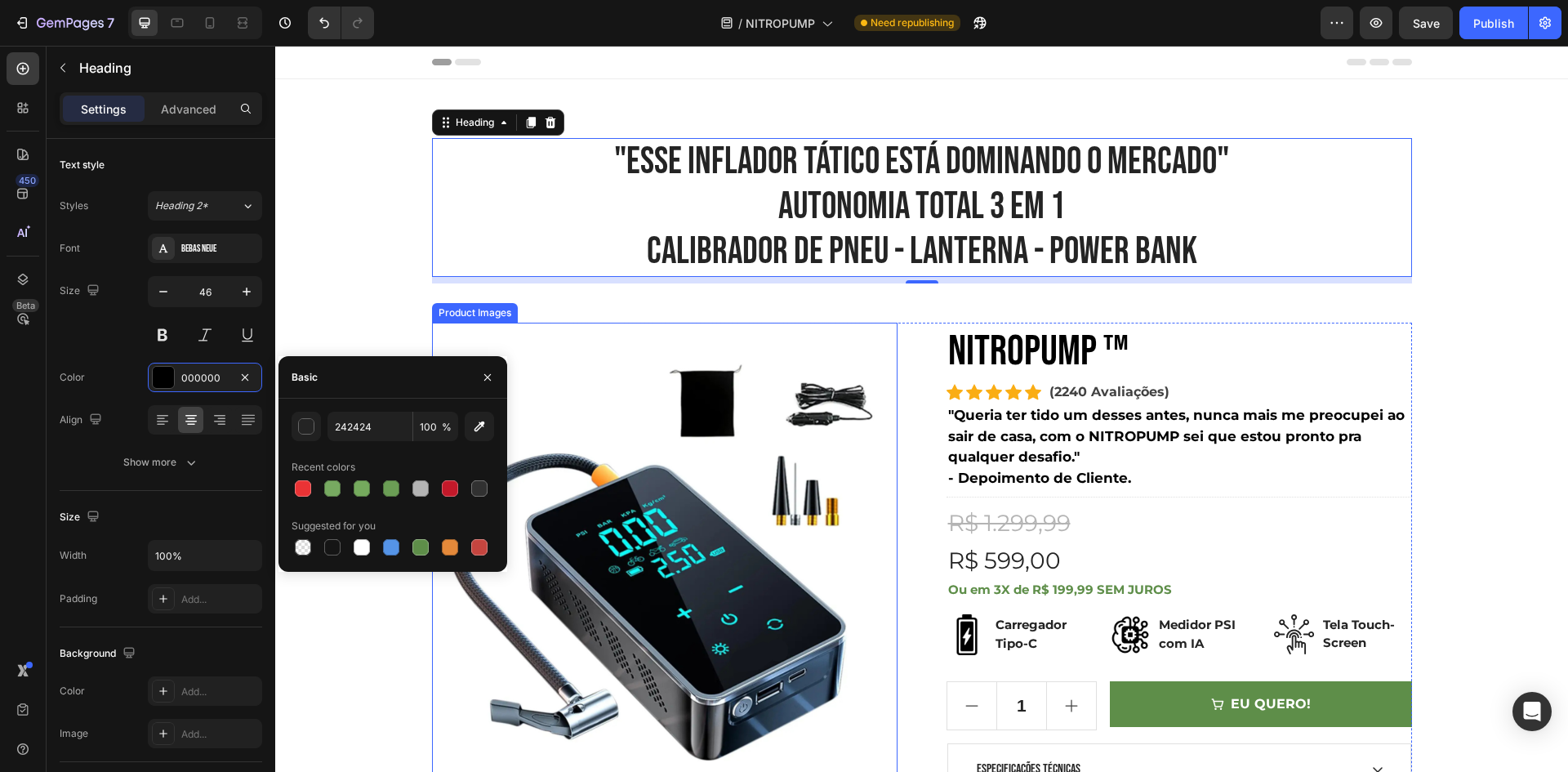
click at [677, 294] on div ""ESSE INFLADOR TÁTICO ESTÁ DOMINANDO O MERCADO" AUTONOMIA TOTAL 3 em 1 CALIBRAD…" at bounding box center [921, 545] width 1268 height 814
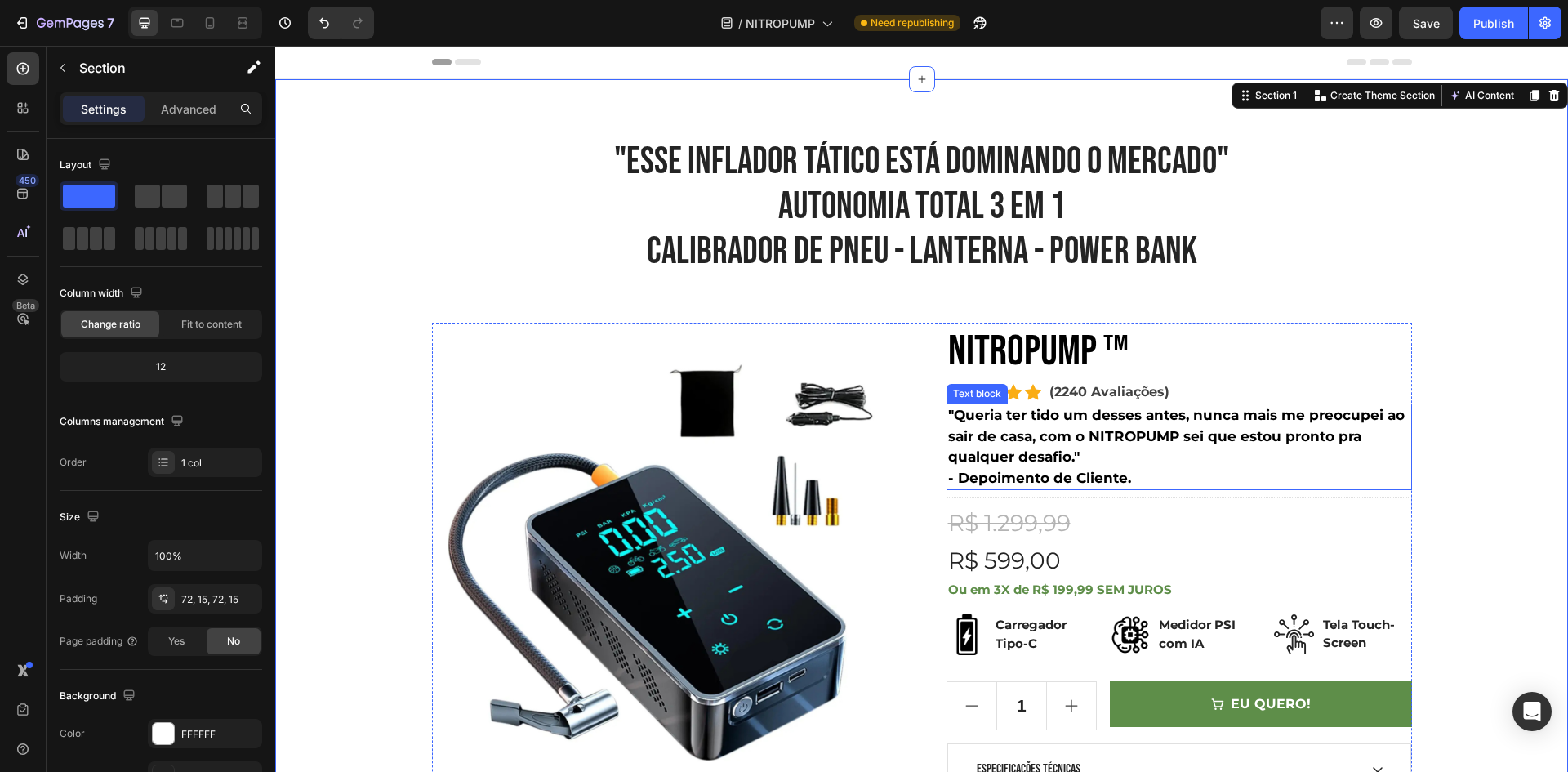
click at [1043, 468] on p "- Depoimento de Cliente." at bounding box center [1178, 479] width 462 height 21
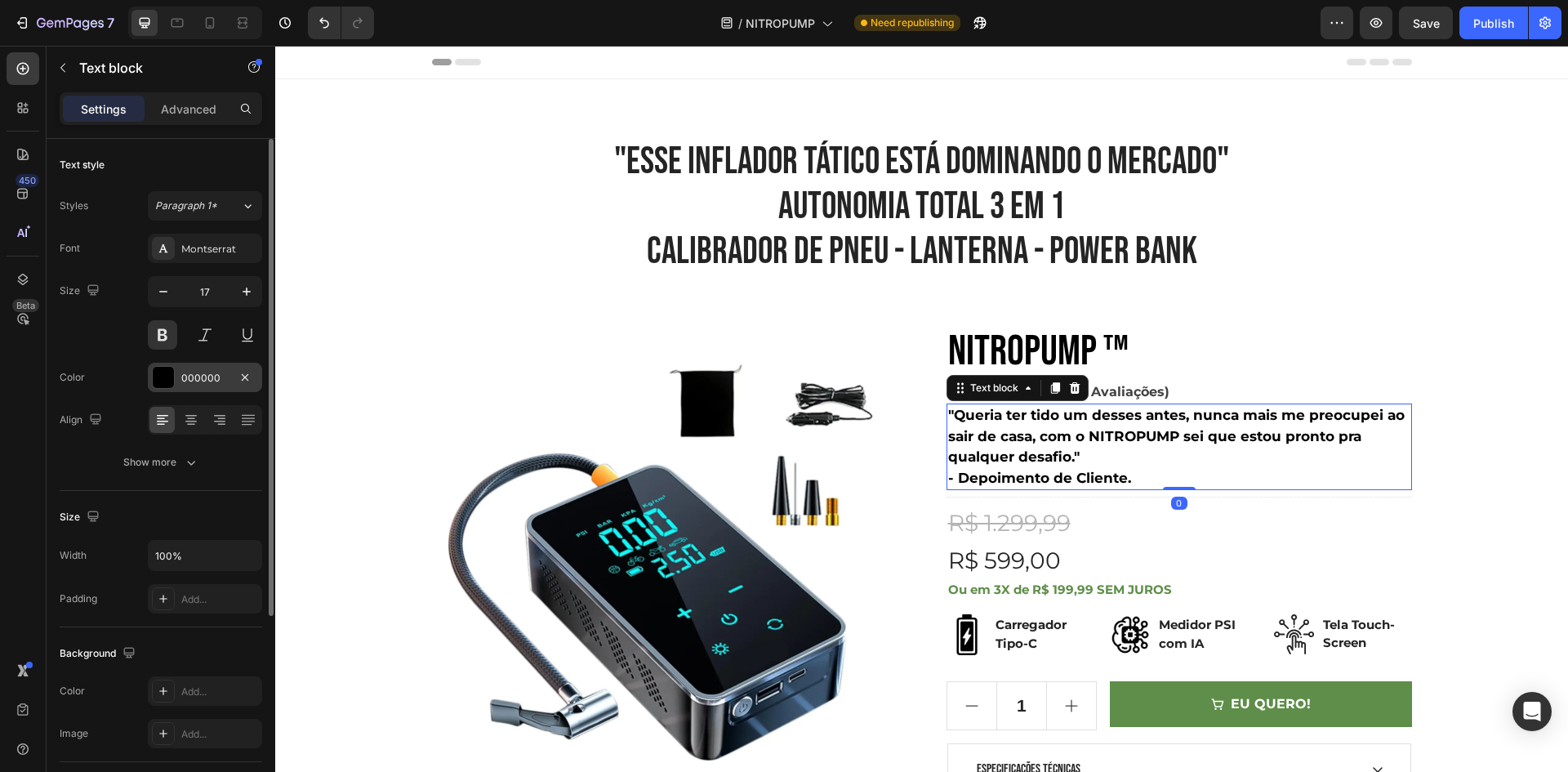
click at [204, 382] on div "000000" at bounding box center [205, 378] width 47 height 15
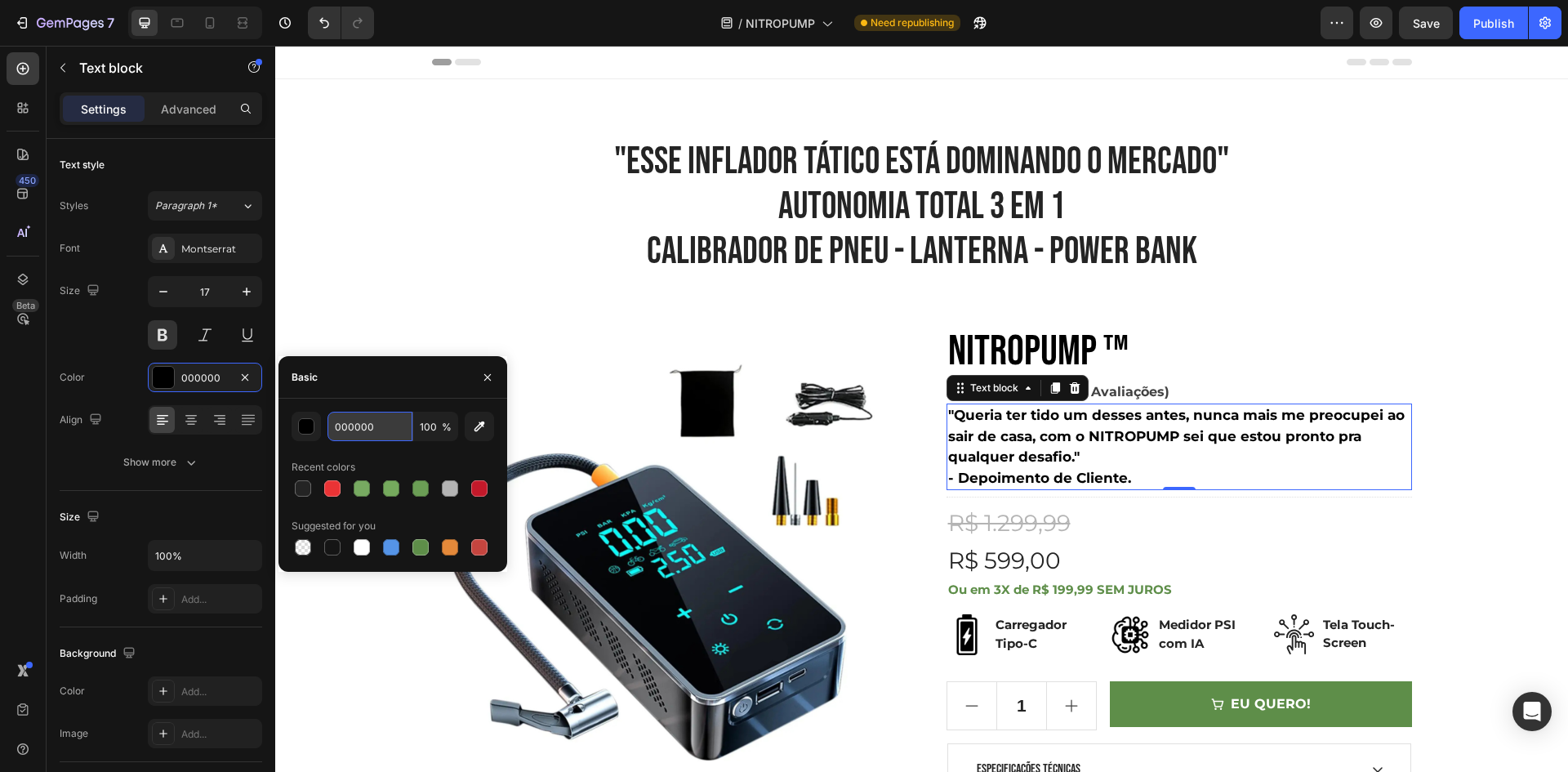
click at [377, 426] on input "000000" at bounding box center [370, 427] width 85 height 29
paste input "242424"
type input "242424"
click at [1321, 233] on p ""ESSE INFLADOR TÁTICO ESTÁ DOMINANDO O MERCADO" AUTONOMIA TOTAL 3 em 1 CALIBRAD…" at bounding box center [921, 208] width 976 height 136
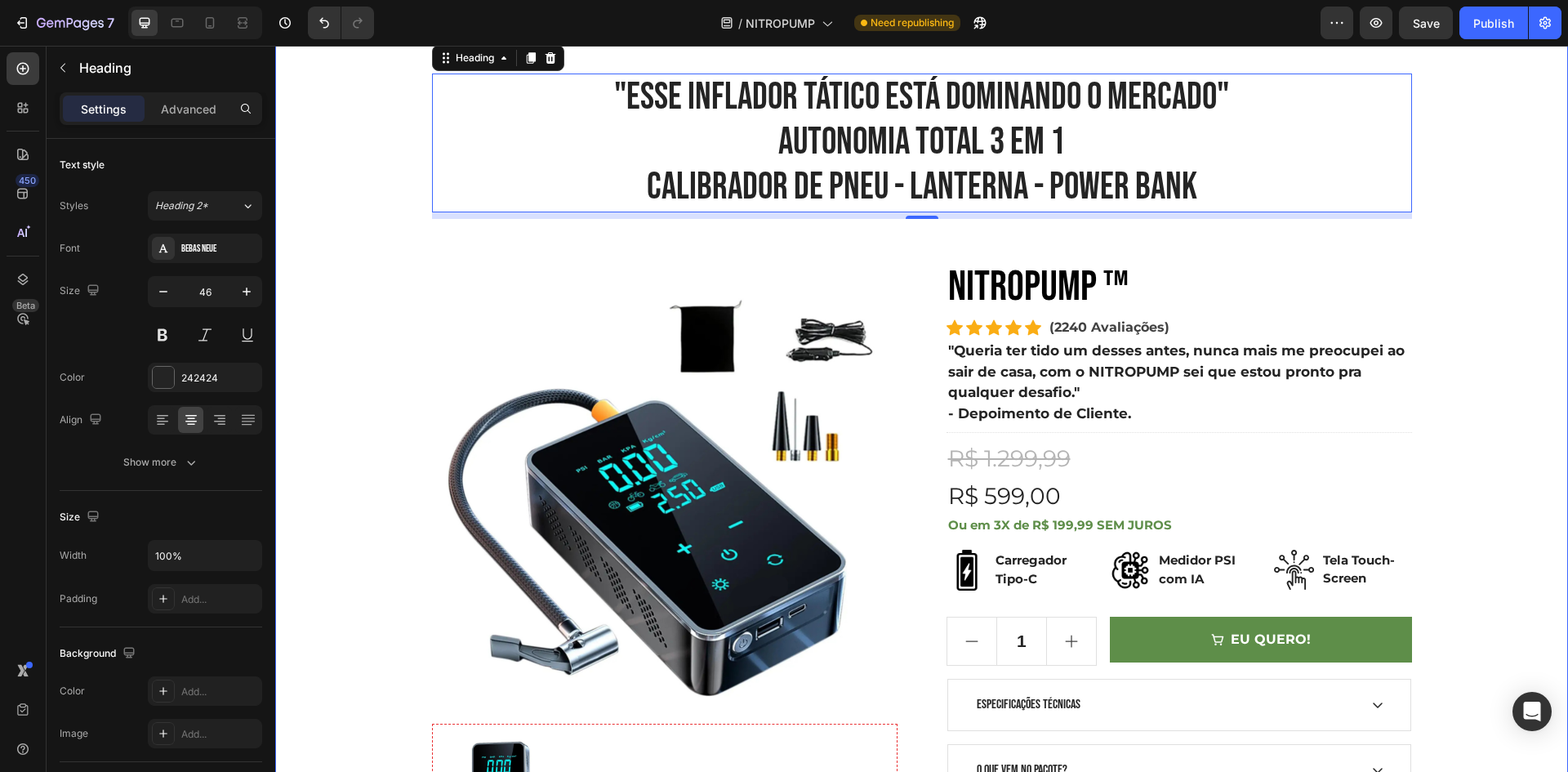
scroll to position [164, 0]
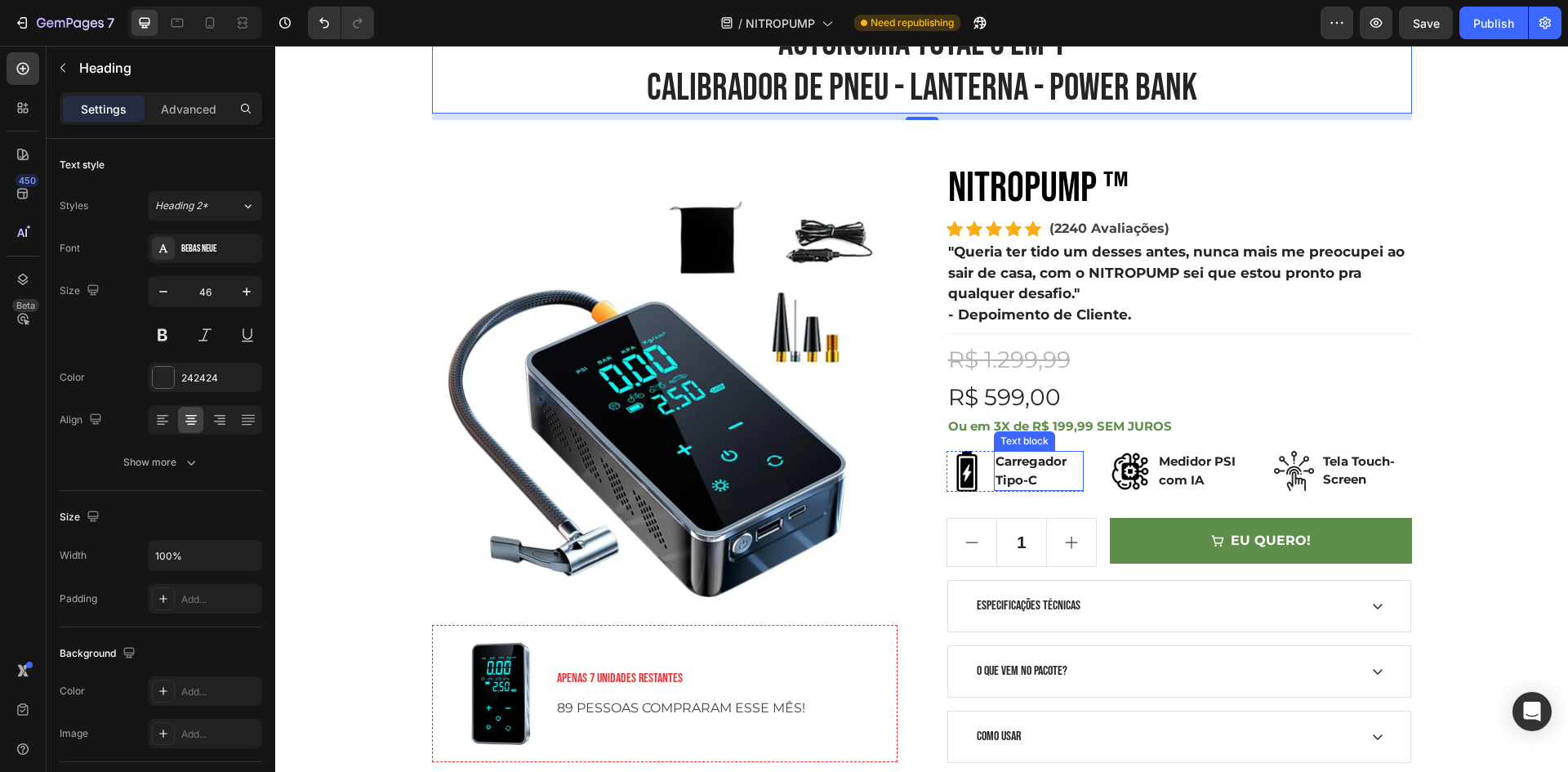
click at [1023, 474] on p "Carregador Tipo-C" at bounding box center [1039, 471] width 88 height 37
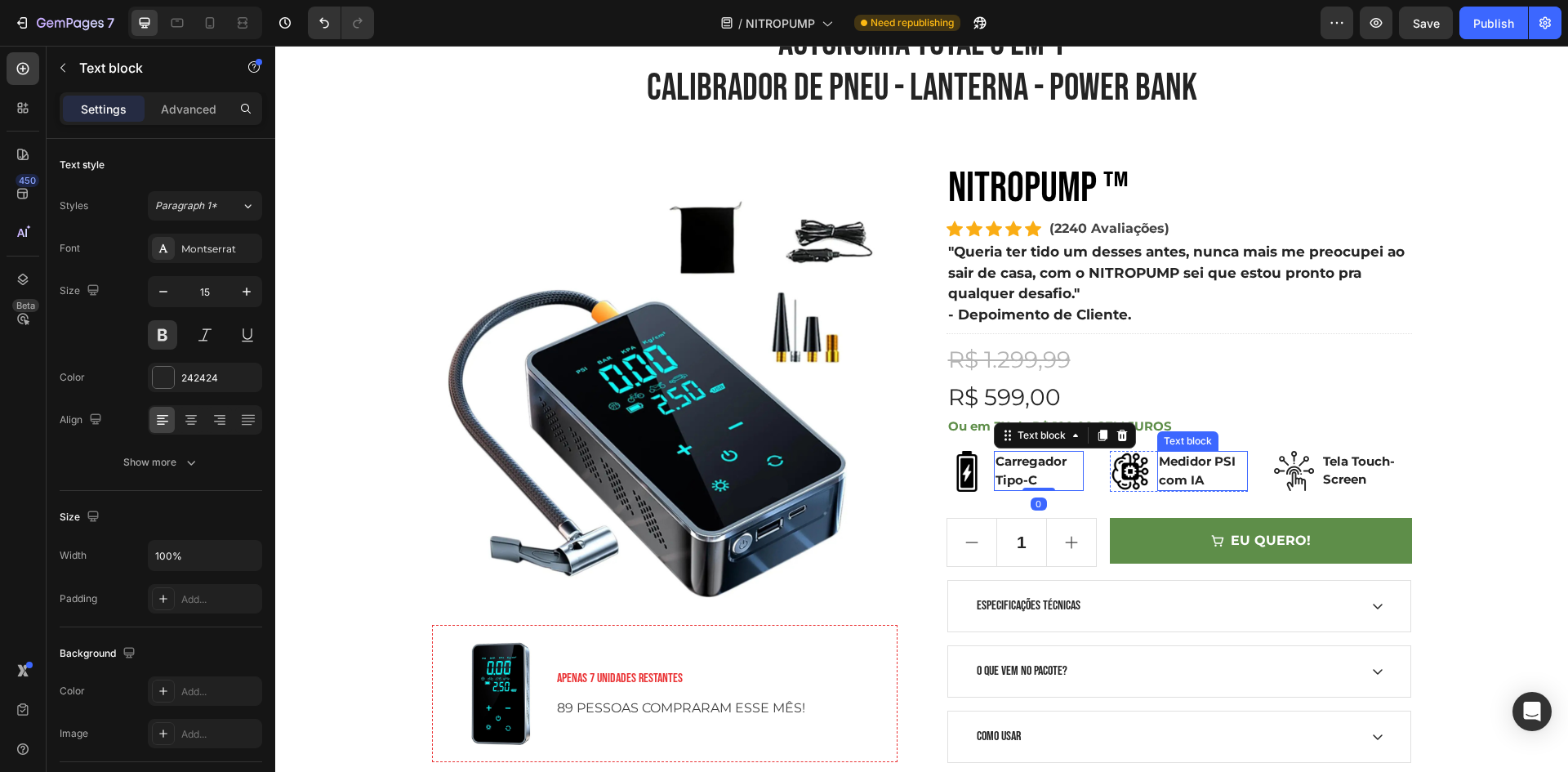
click at [1199, 478] on p "Medidor PSI com IA" at bounding box center [1202, 471] width 88 height 37
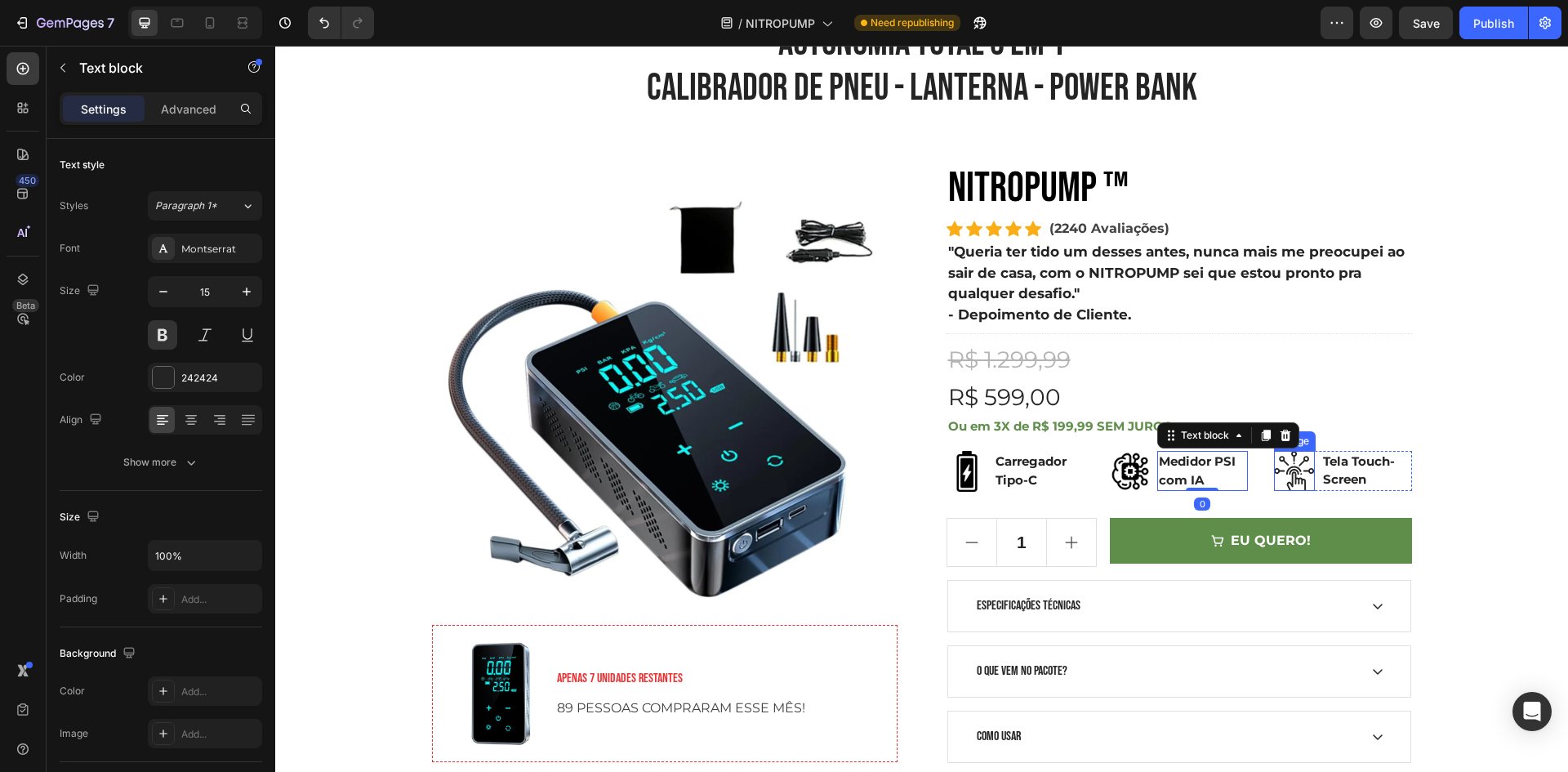
click at [1350, 481] on p "Tela Touch-Screen" at bounding box center [1366, 471] width 88 height 37
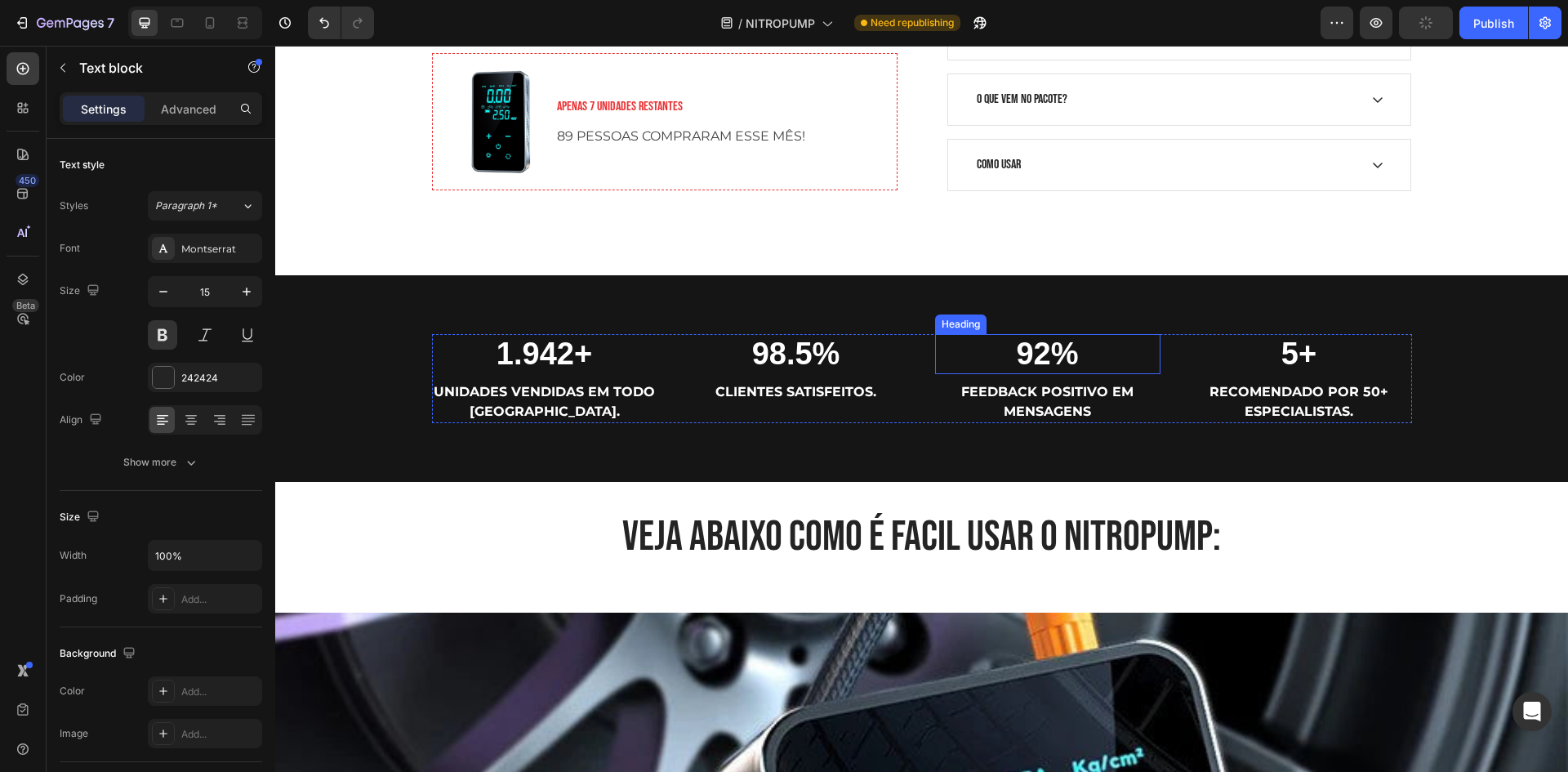
scroll to position [409, 0]
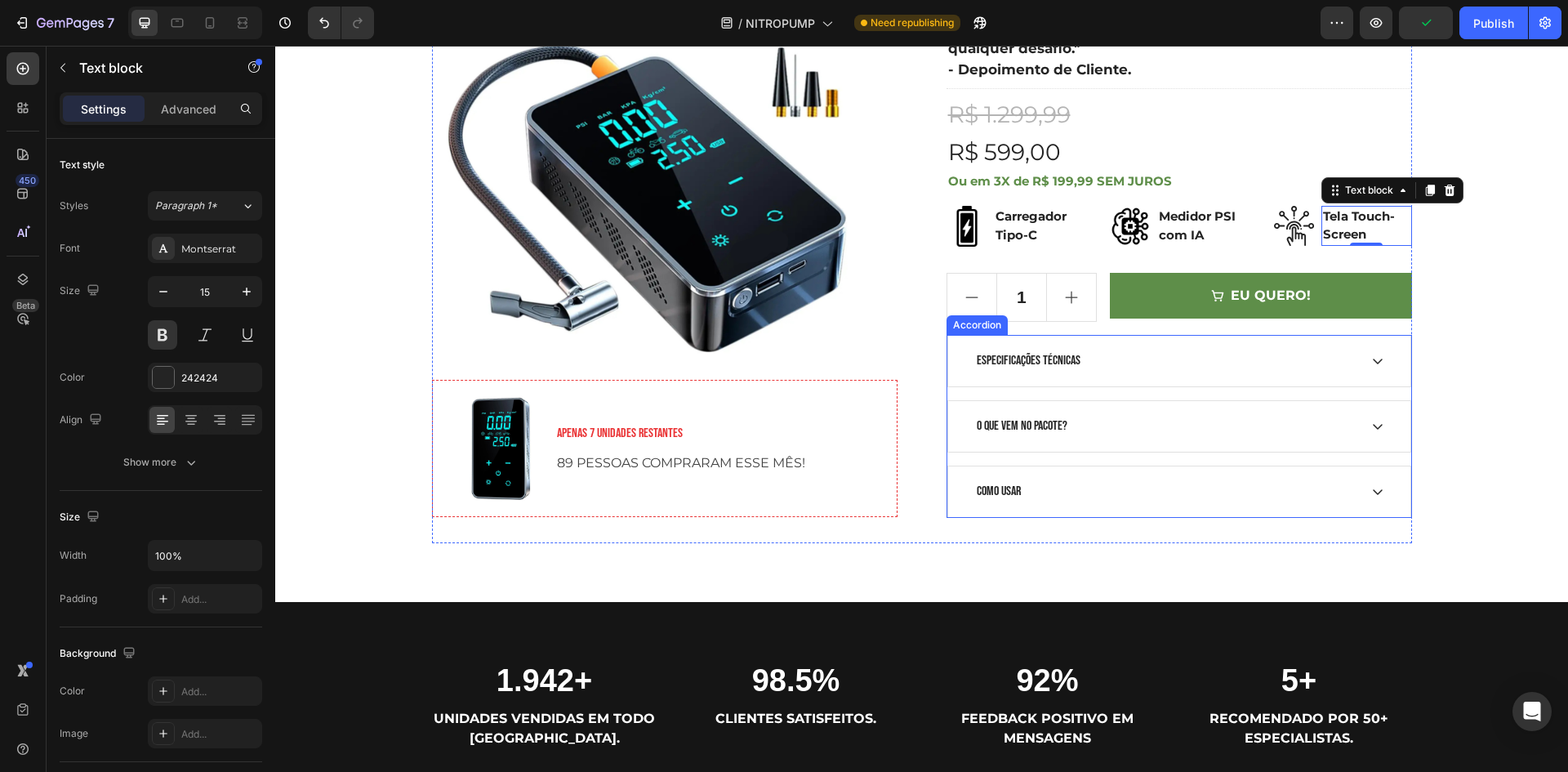
click at [1023, 362] on p "ESPECIFICAÇÕES TÉCNICAS" at bounding box center [1028, 361] width 104 height 20
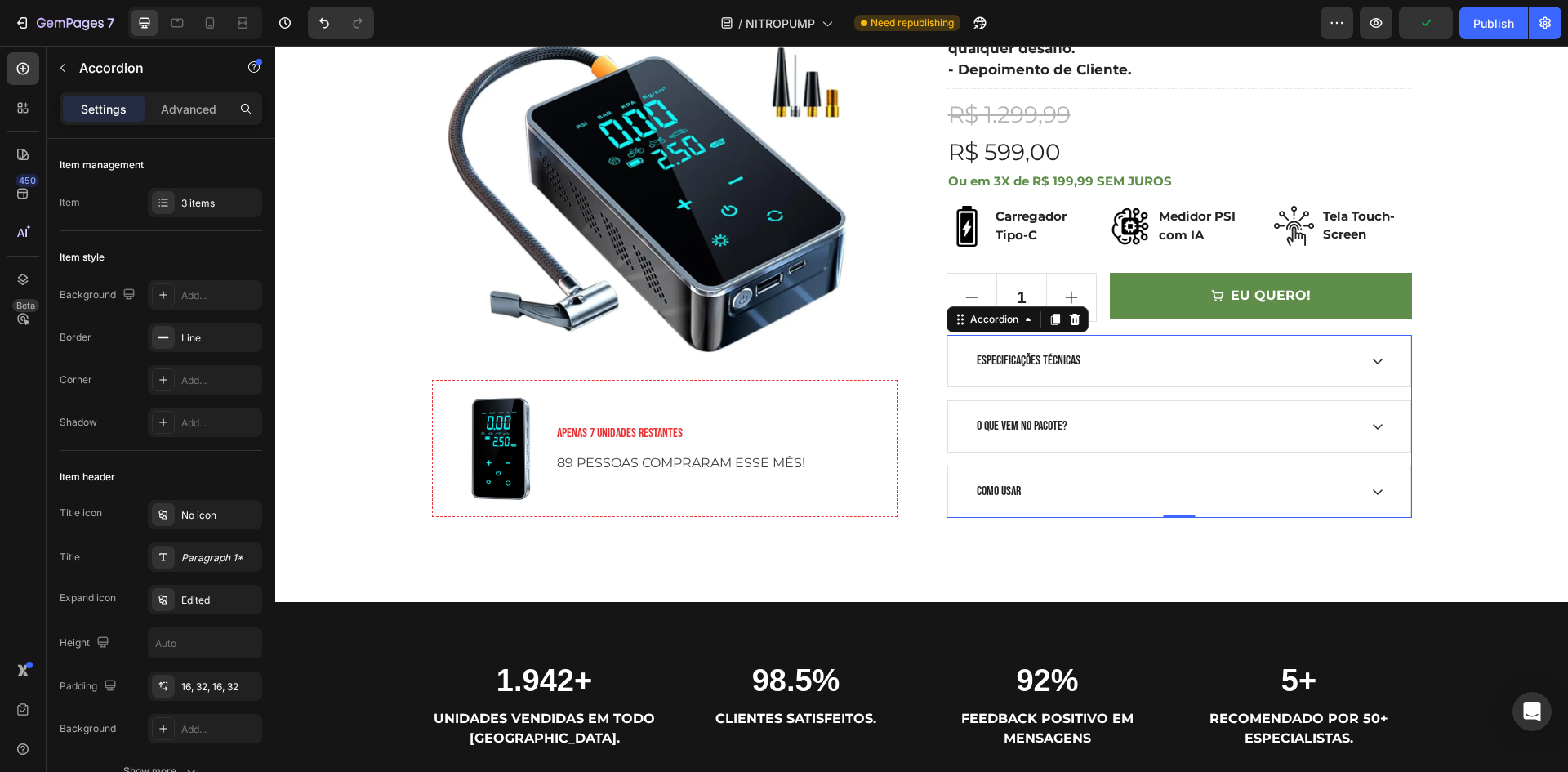
click at [1176, 366] on div "ESPECIFICAÇÕES TÉCNICAS" at bounding box center [1165, 361] width 384 height 25
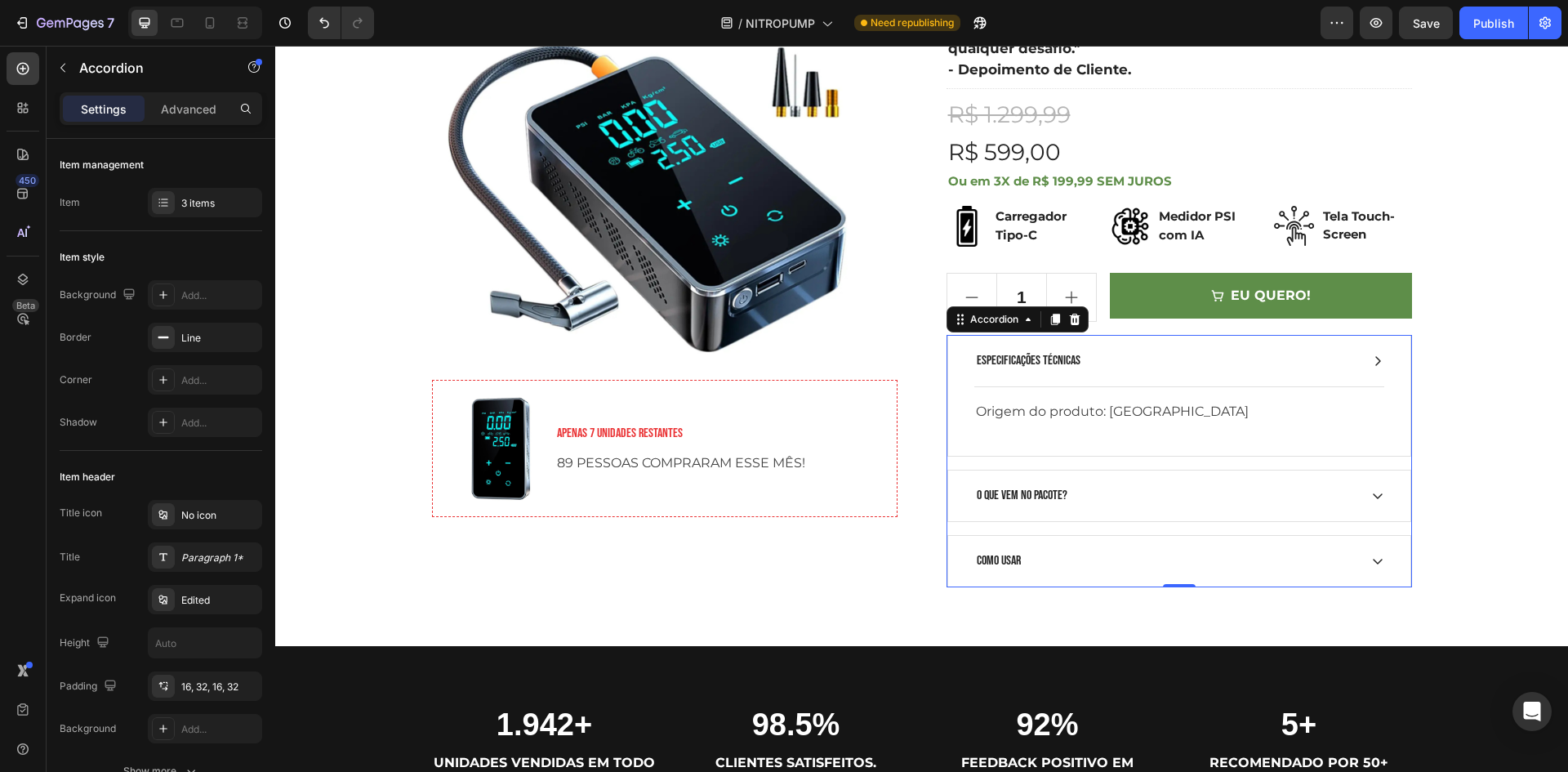
click at [1132, 350] on div "ESPECIFICAÇÕES TÉCNICAS" at bounding box center [1165, 361] width 384 height 25
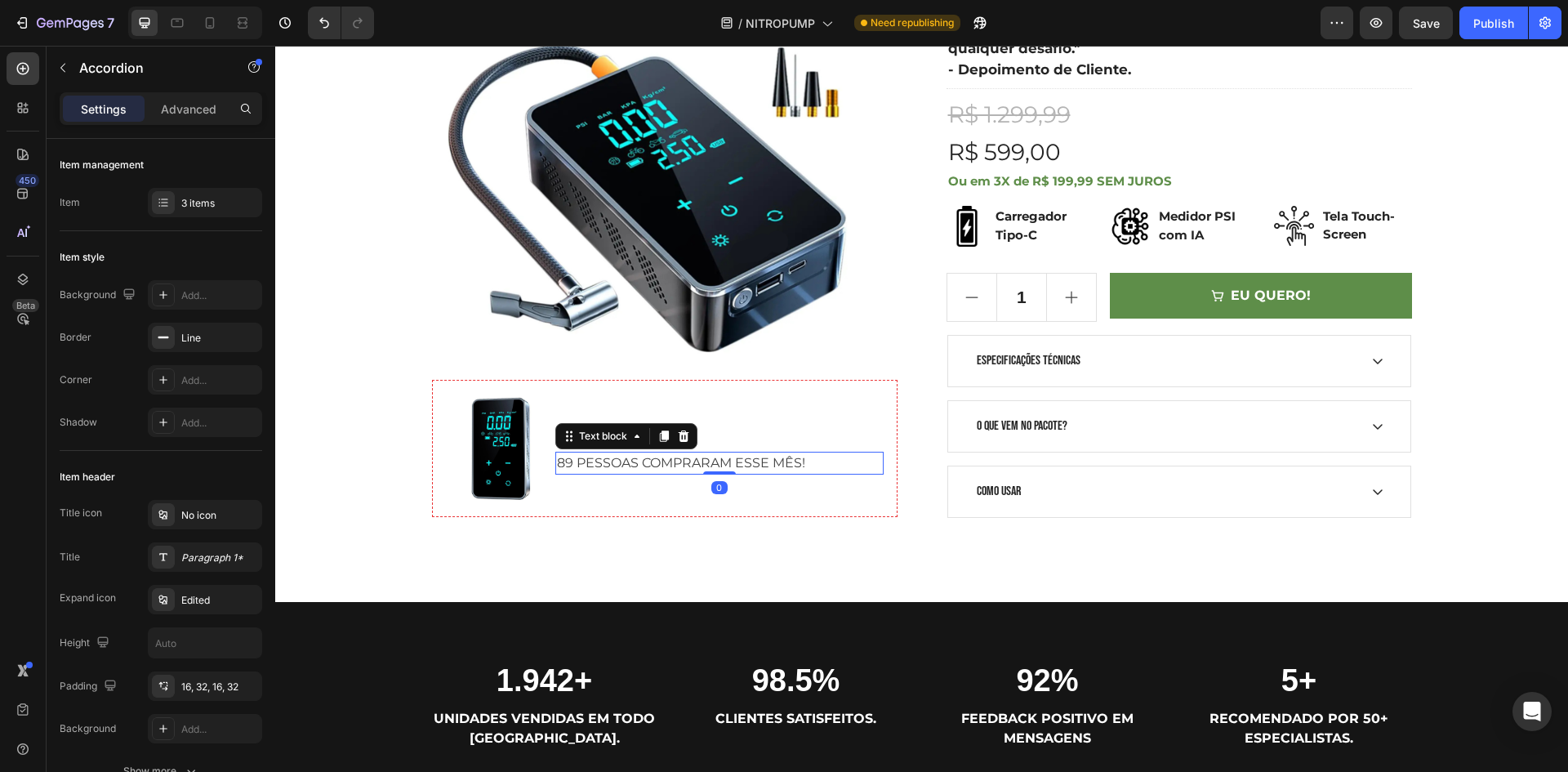
click at [732, 454] on p "89 PESSOAS COMPRARAM ESSE MÊS!" at bounding box center [719, 463] width 325 height 20
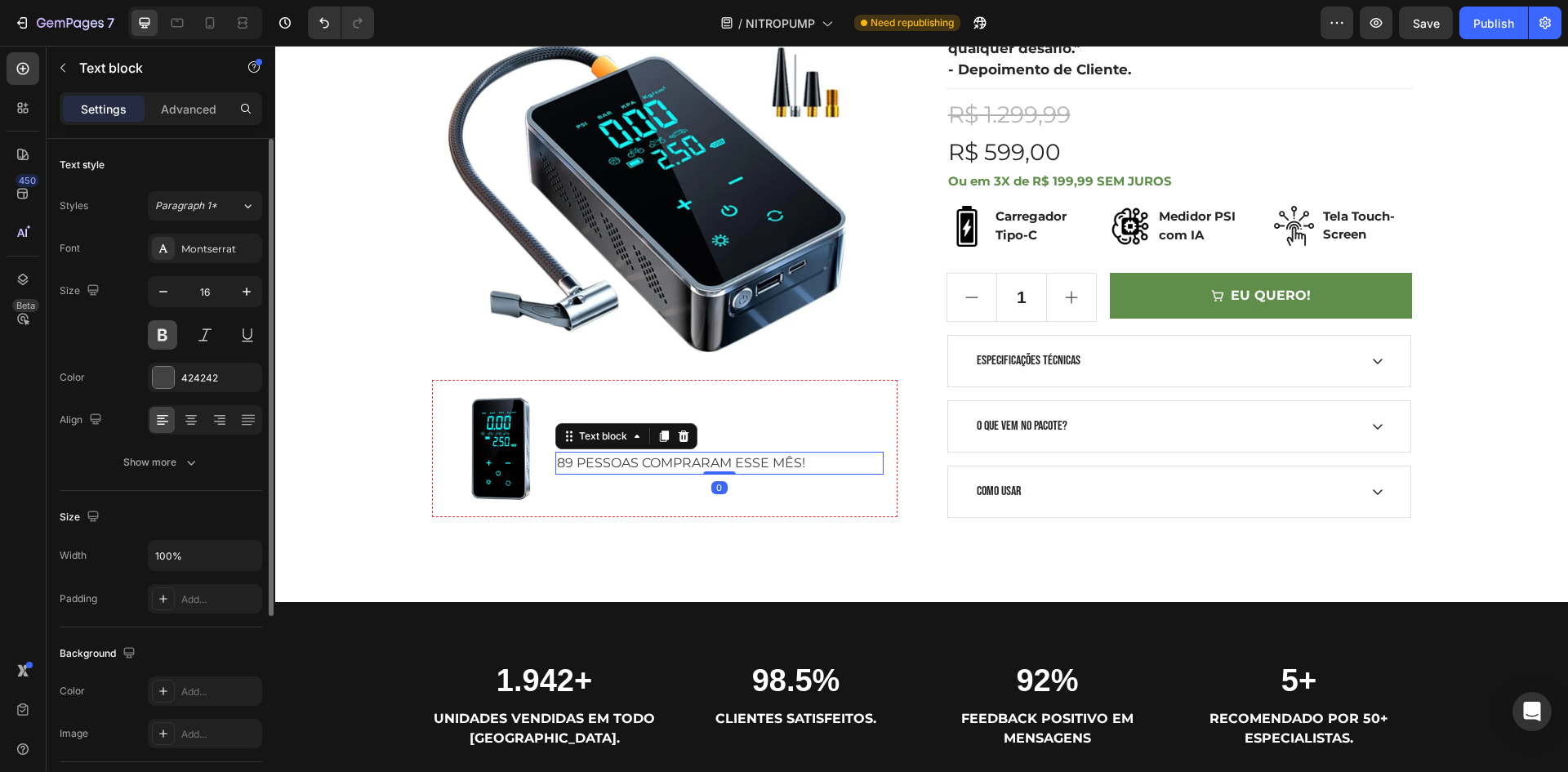
click at [161, 327] on button at bounding box center [163, 335] width 29 height 29
click at [499, 526] on div "Product Images Image APENAS 7 UNIDADES RESTANTES Text block 89 PESSOAS COMPRARA…" at bounding box center [665, 228] width 466 height 629
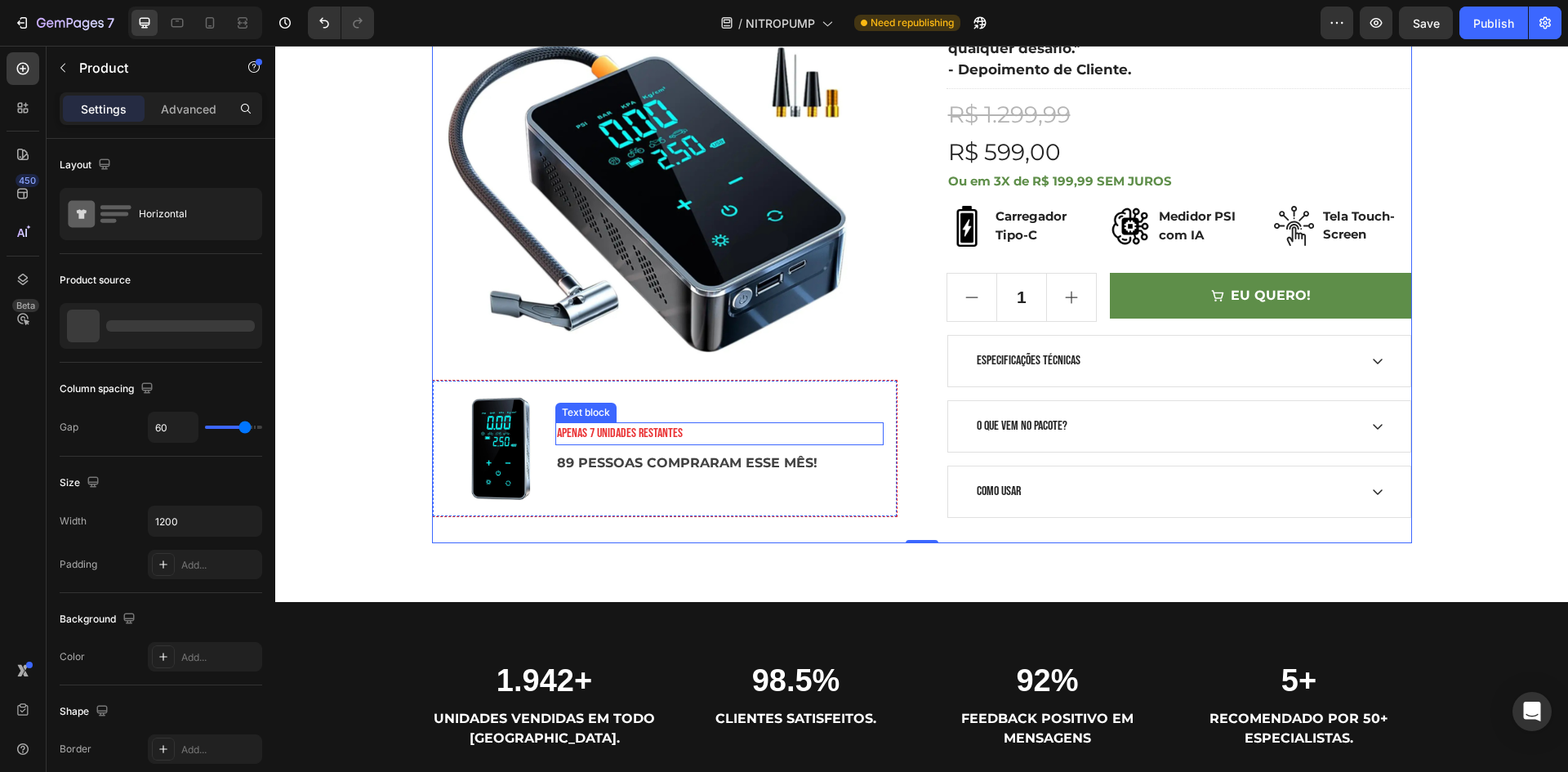
click at [606, 430] on p "APENAS 7 UNIDADES RESTANTES" at bounding box center [719, 434] width 325 height 20
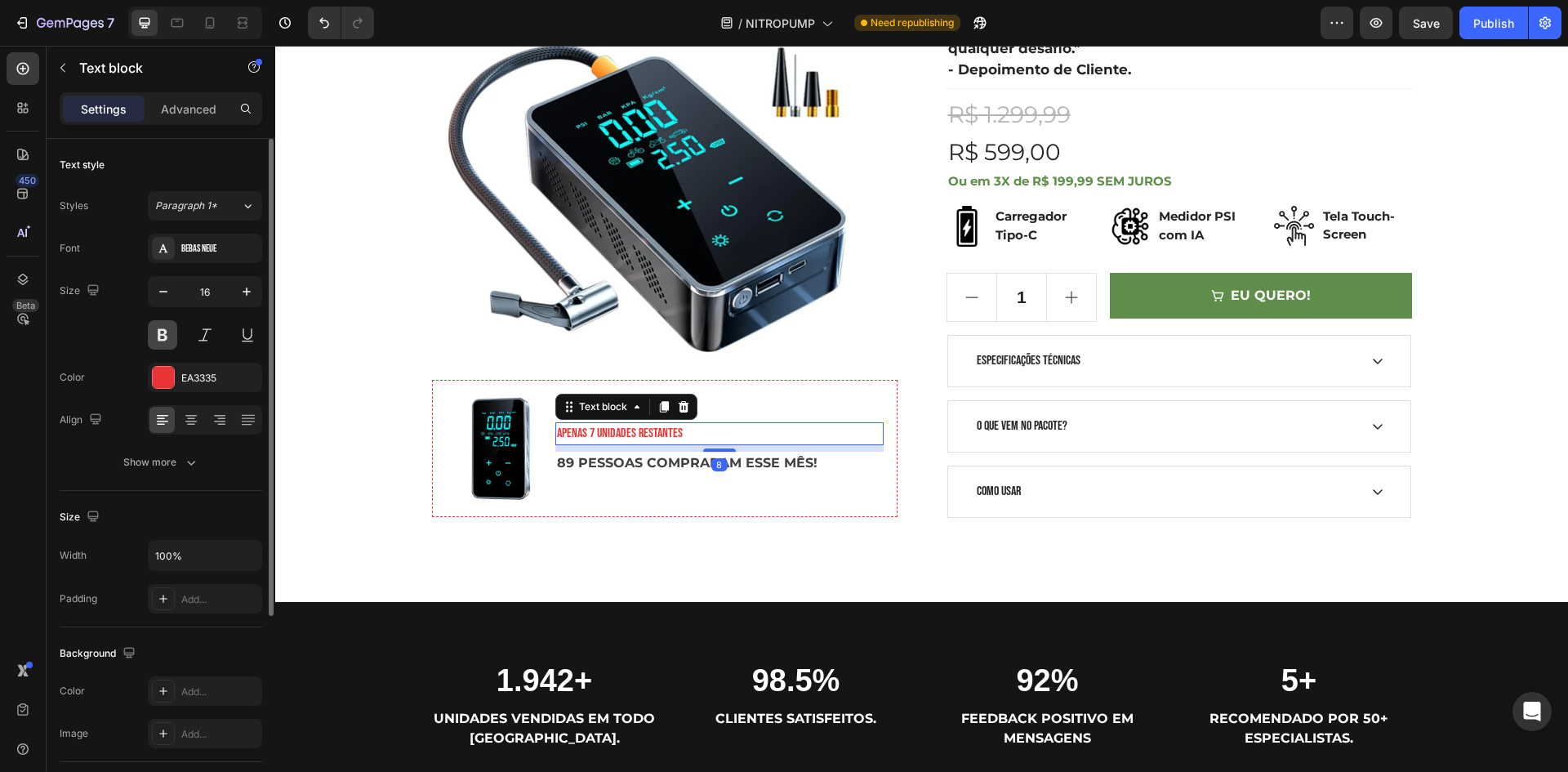
click at [158, 333] on button at bounding box center [163, 335] width 29 height 29
click at [654, 463] on p "89 PESSOAS COMPRARAM ESSE MÊS!" at bounding box center [719, 463] width 325 height 20
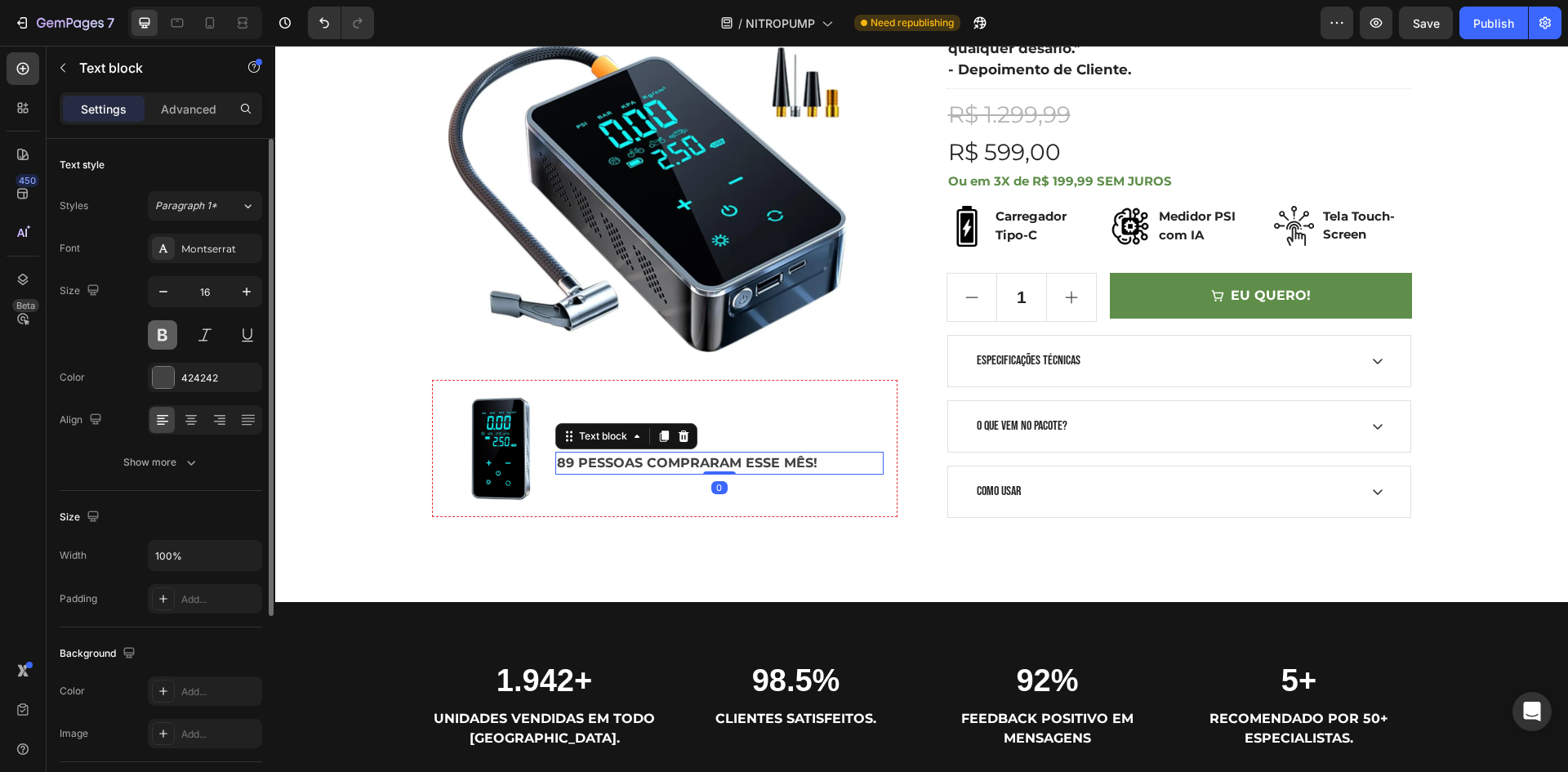
click at [167, 334] on button at bounding box center [163, 335] width 29 height 29
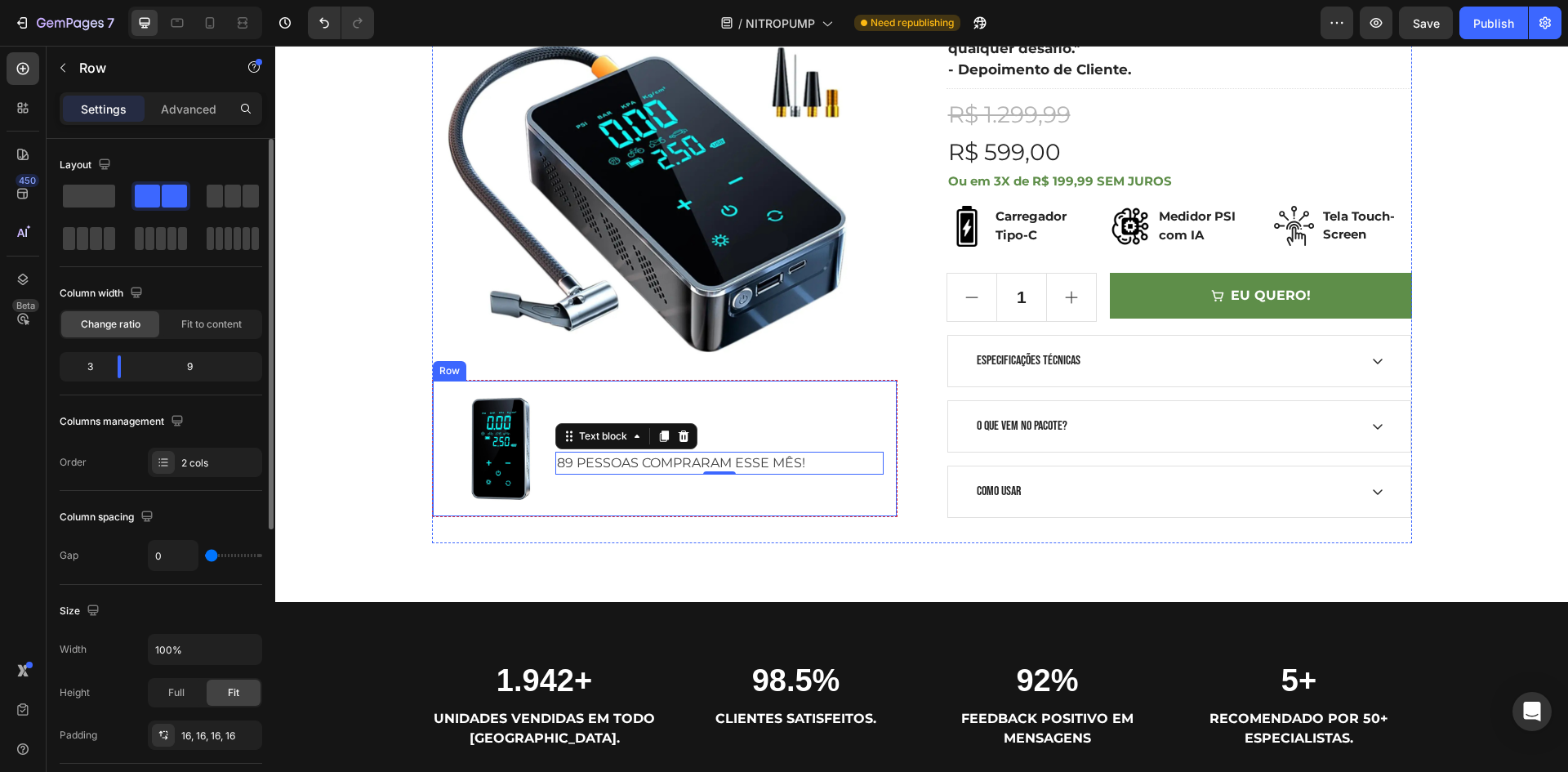
click at [713, 419] on div "APENAS 7 UNIDADES RESTANTES Text block 89 PESSOAS COMPRARAM ESSE MÊS! Text bloc…" at bounding box center [719, 449] width 328 height 110
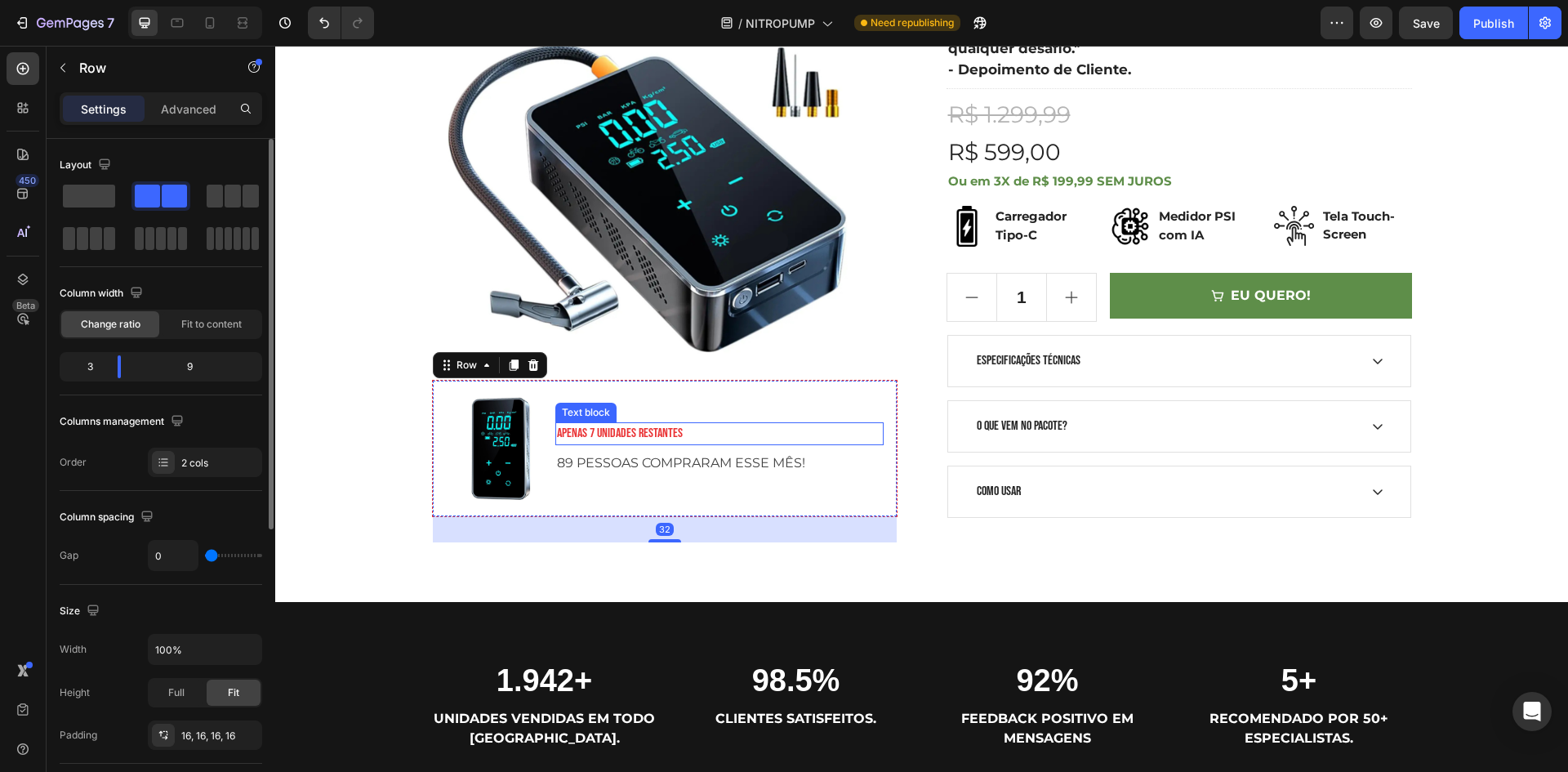
click at [627, 436] on p "APENAS 7 UNIDADES RESTANTES" at bounding box center [719, 434] width 325 height 20
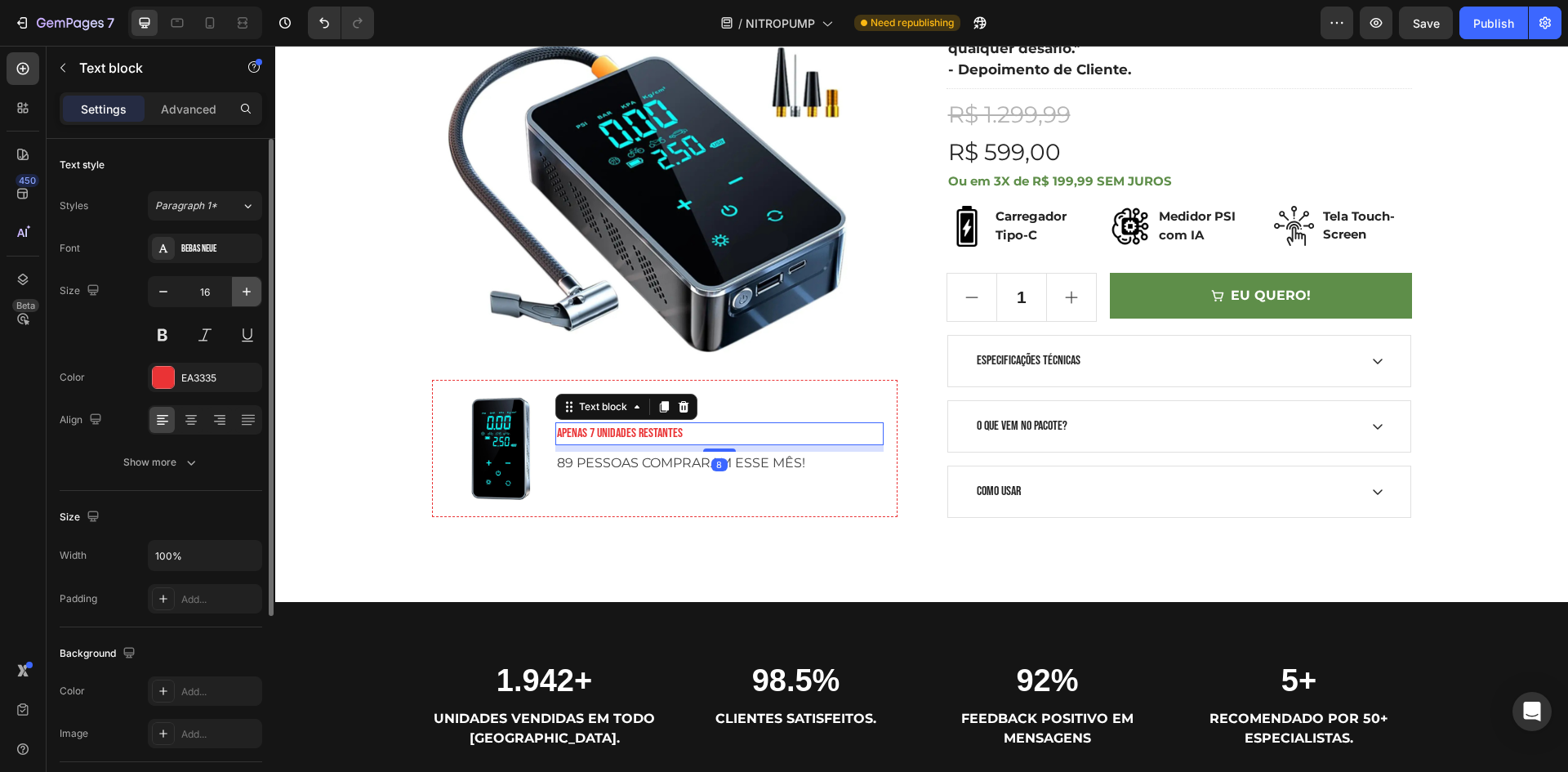
click at [249, 294] on icon "button" at bounding box center [246, 291] width 16 height 16
click at [248, 294] on icon "button" at bounding box center [246, 291] width 16 height 16
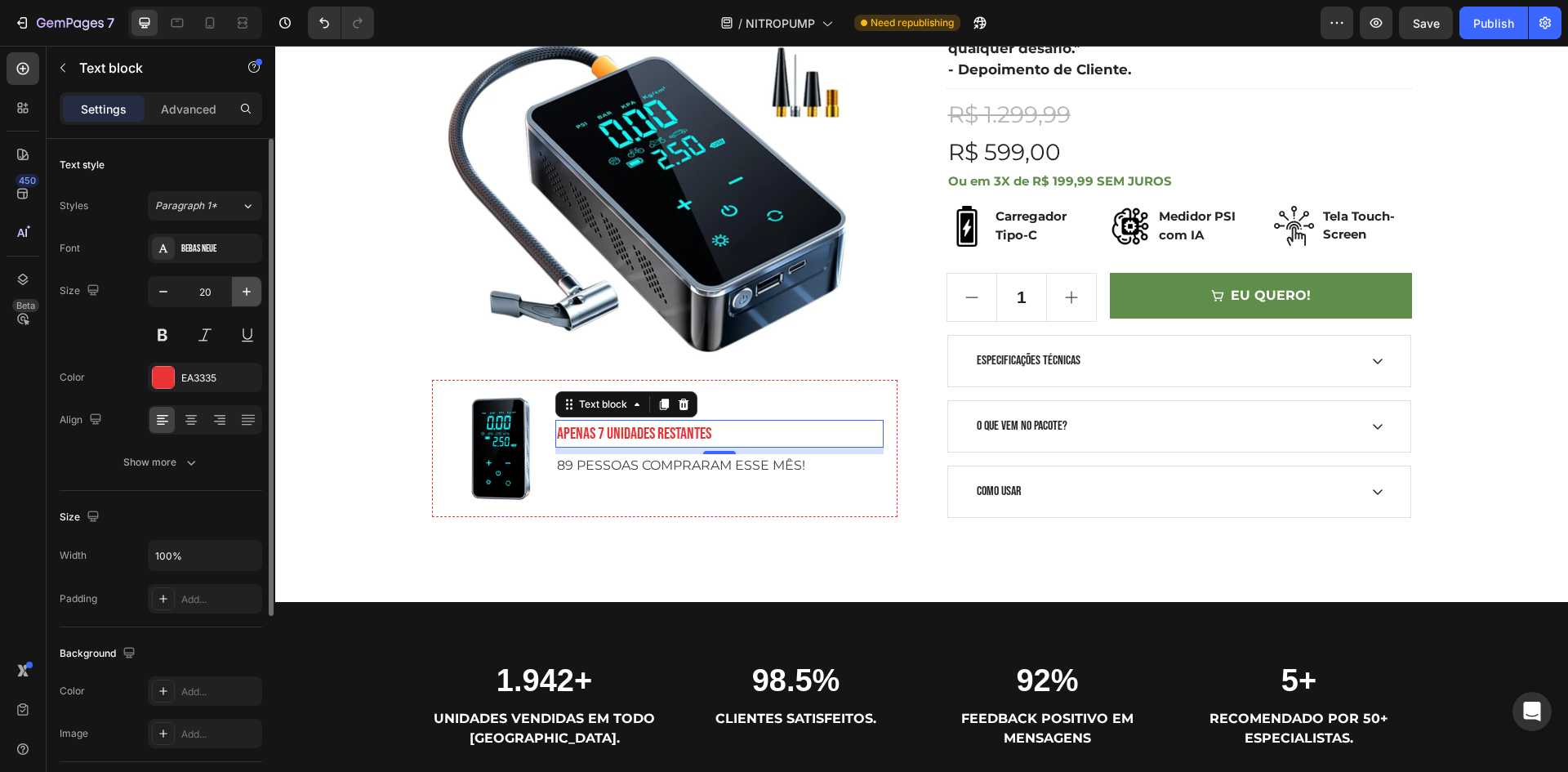
click at [248, 294] on icon "button" at bounding box center [246, 291] width 16 height 16
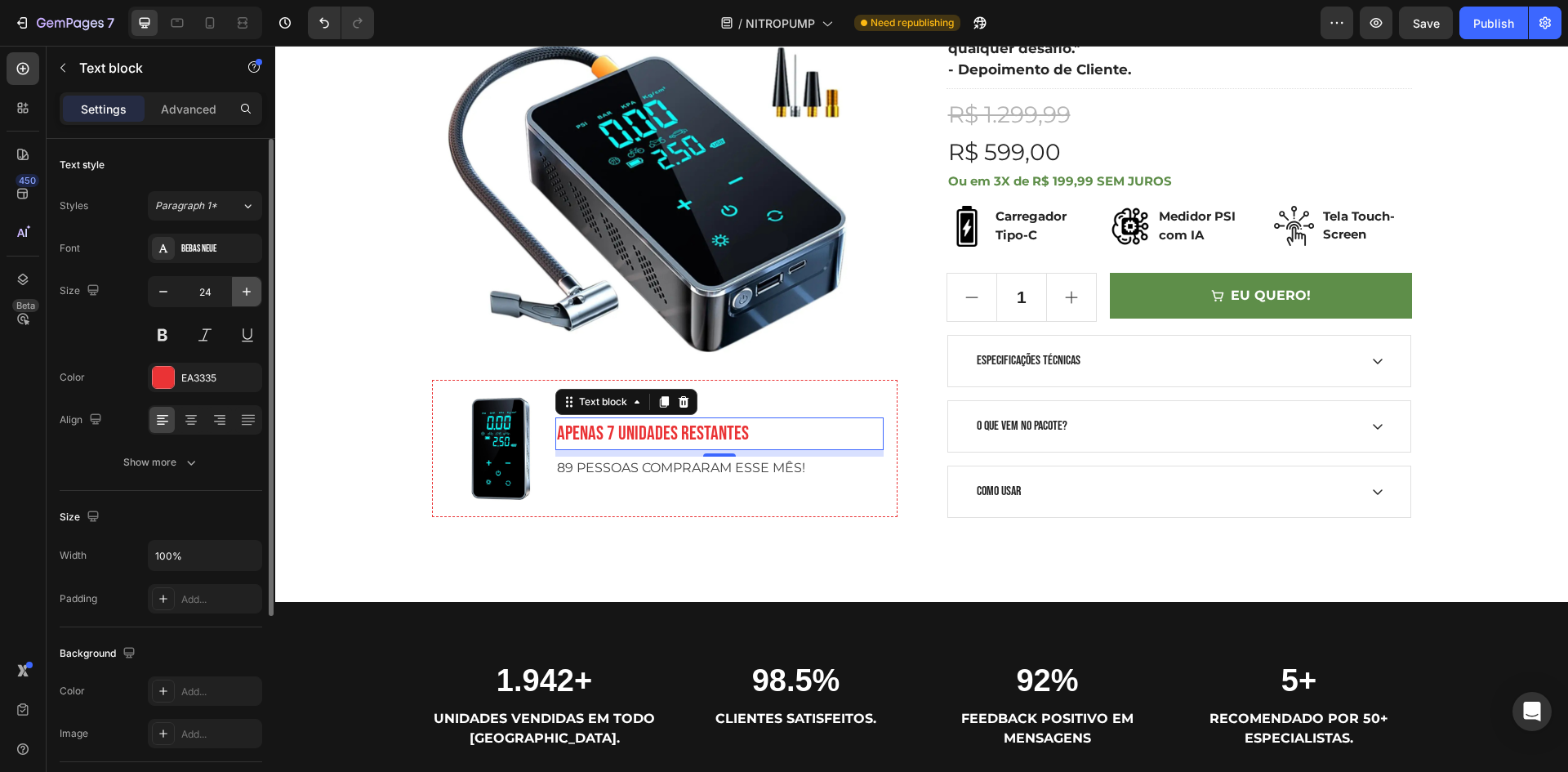
drag, startPoint x: 248, startPoint y: 294, endPoint x: 498, endPoint y: 374, distance: 262.5
click at [248, 294] on icon "button" at bounding box center [246, 291] width 16 height 16
type input "25"
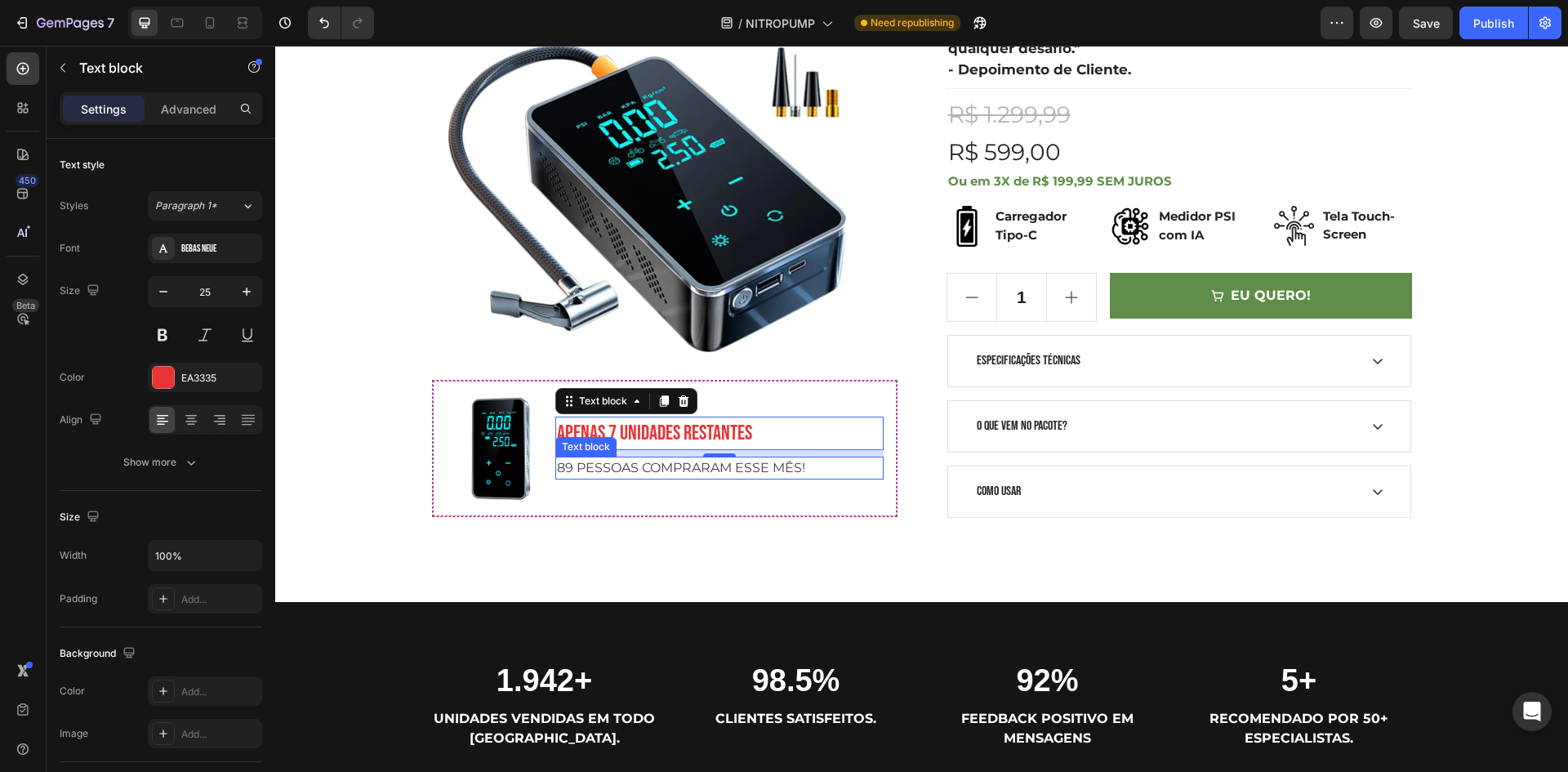
click at [768, 475] on p "89 PESSOAS COMPRARAM ESSE MÊS!" at bounding box center [719, 468] width 325 height 20
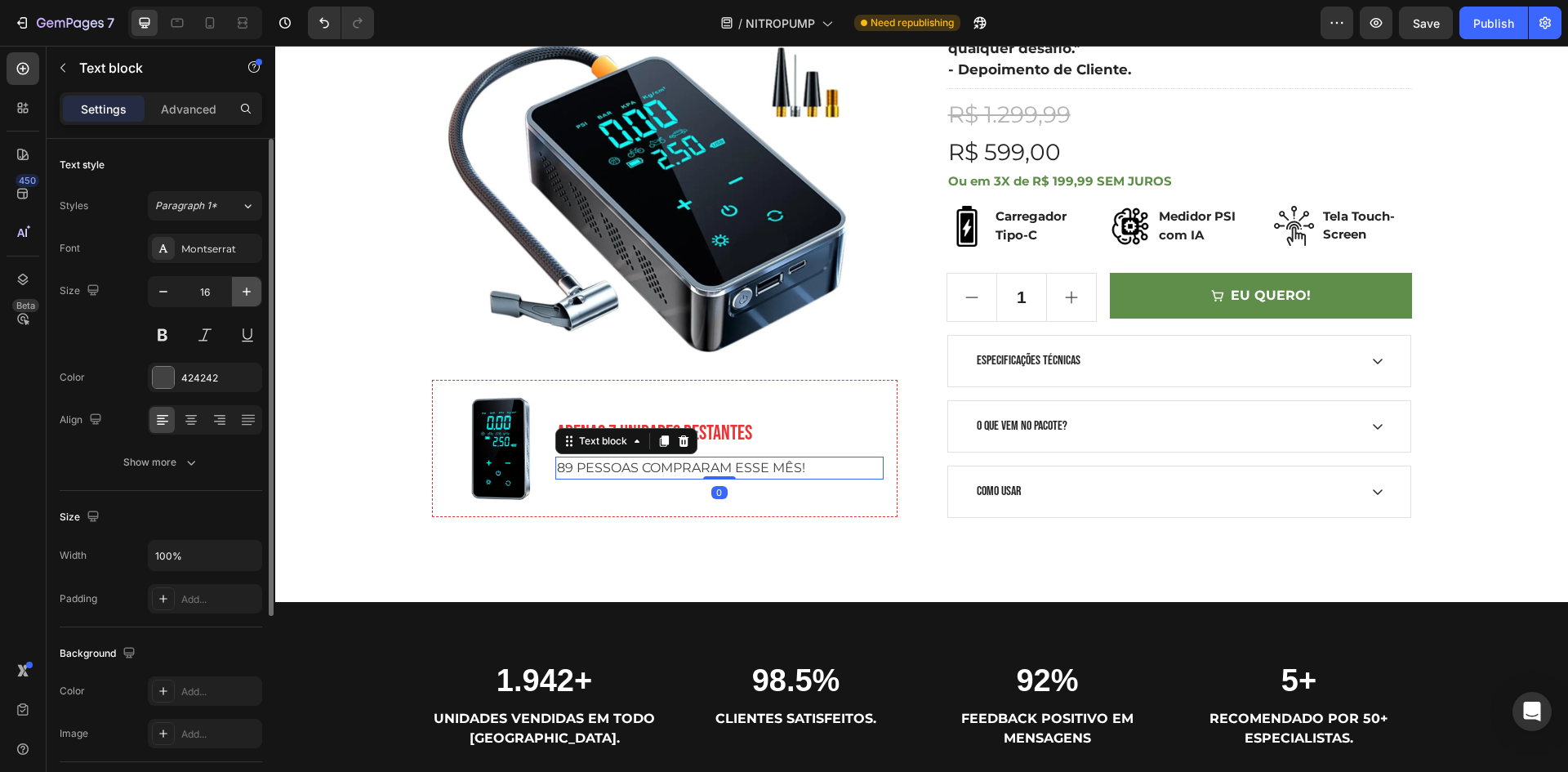
click at [249, 296] on icon "button" at bounding box center [246, 291] width 16 height 16
type input "19"
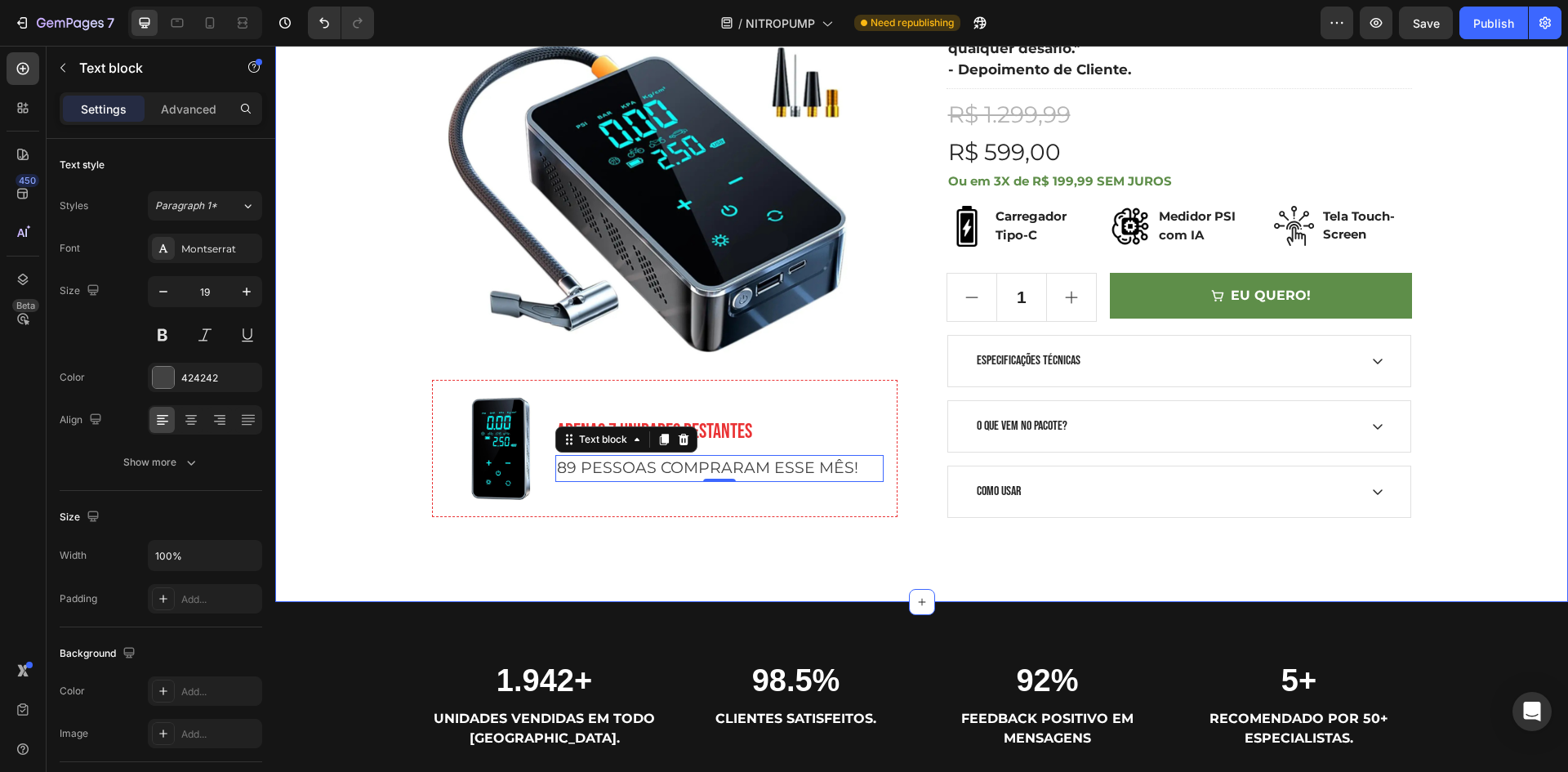
click at [899, 575] on div ""ESSE INFLADOR TÁTICO ESTÁ DOMINANDO O MERCADO" AUTONOMIA TOTAL 3 em 1 CALIBRAD…" at bounding box center [921, 136] width 1292 height 931
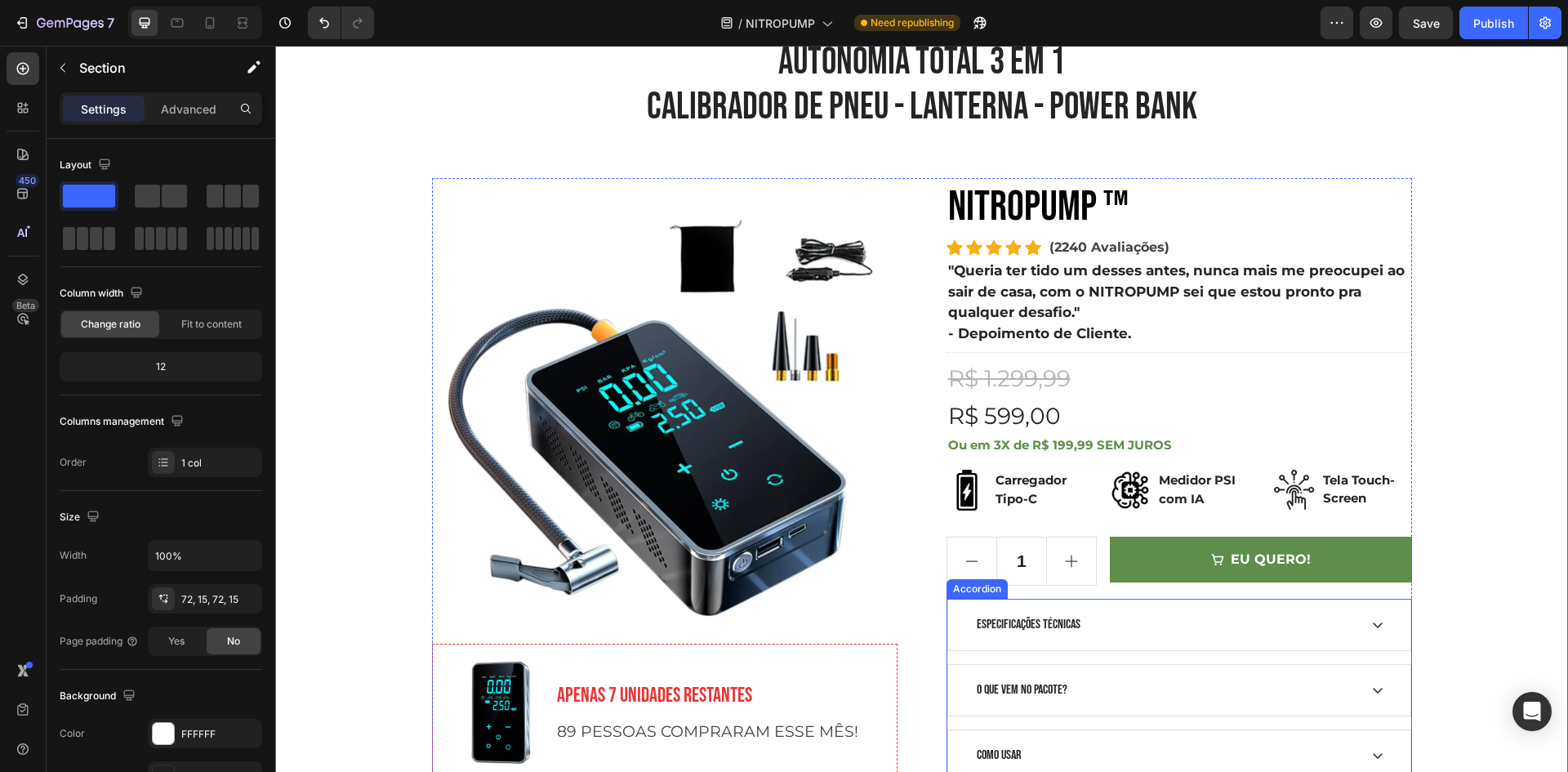
scroll to position [245, 0]
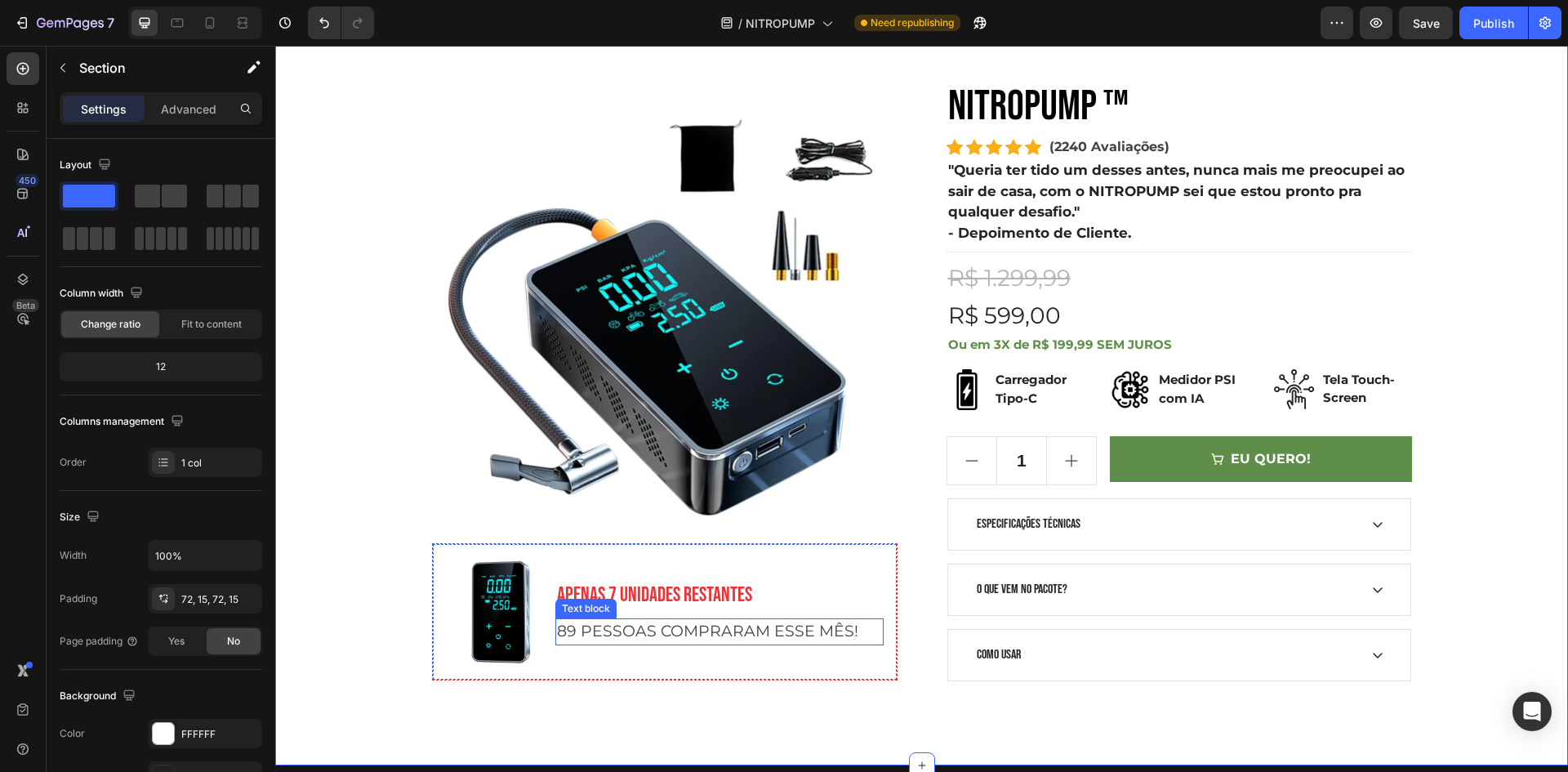
click at [720, 632] on p "89 PESSOAS COMPRARAM ESSE MÊS!" at bounding box center [719, 631] width 325 height 24
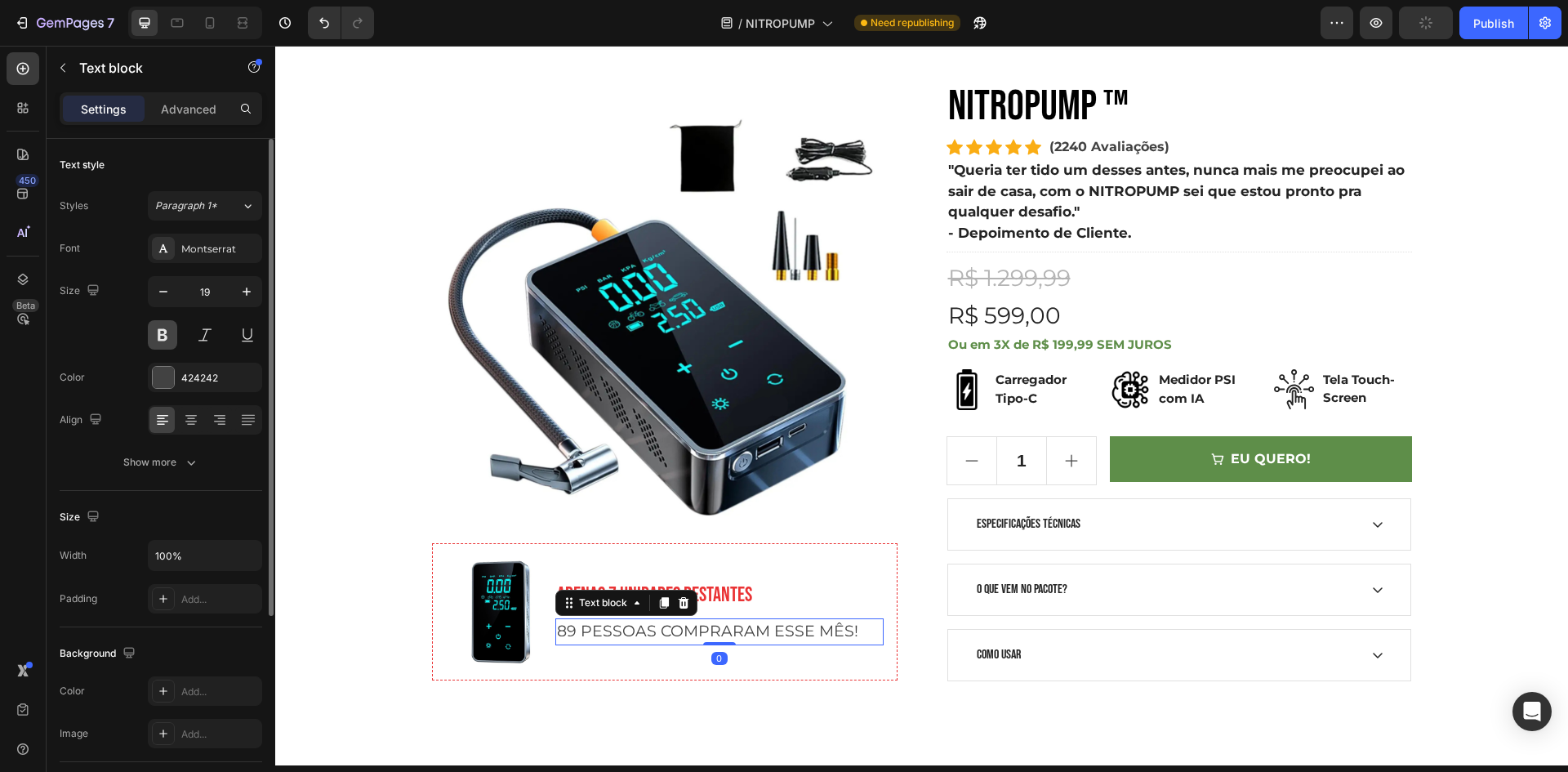
click at [166, 333] on button at bounding box center [163, 335] width 29 height 29
click at [163, 285] on icon "button" at bounding box center [164, 291] width 16 height 16
click at [163, 286] on icon "button" at bounding box center [164, 291] width 16 height 16
click at [162, 287] on icon "button" at bounding box center [164, 291] width 16 height 16
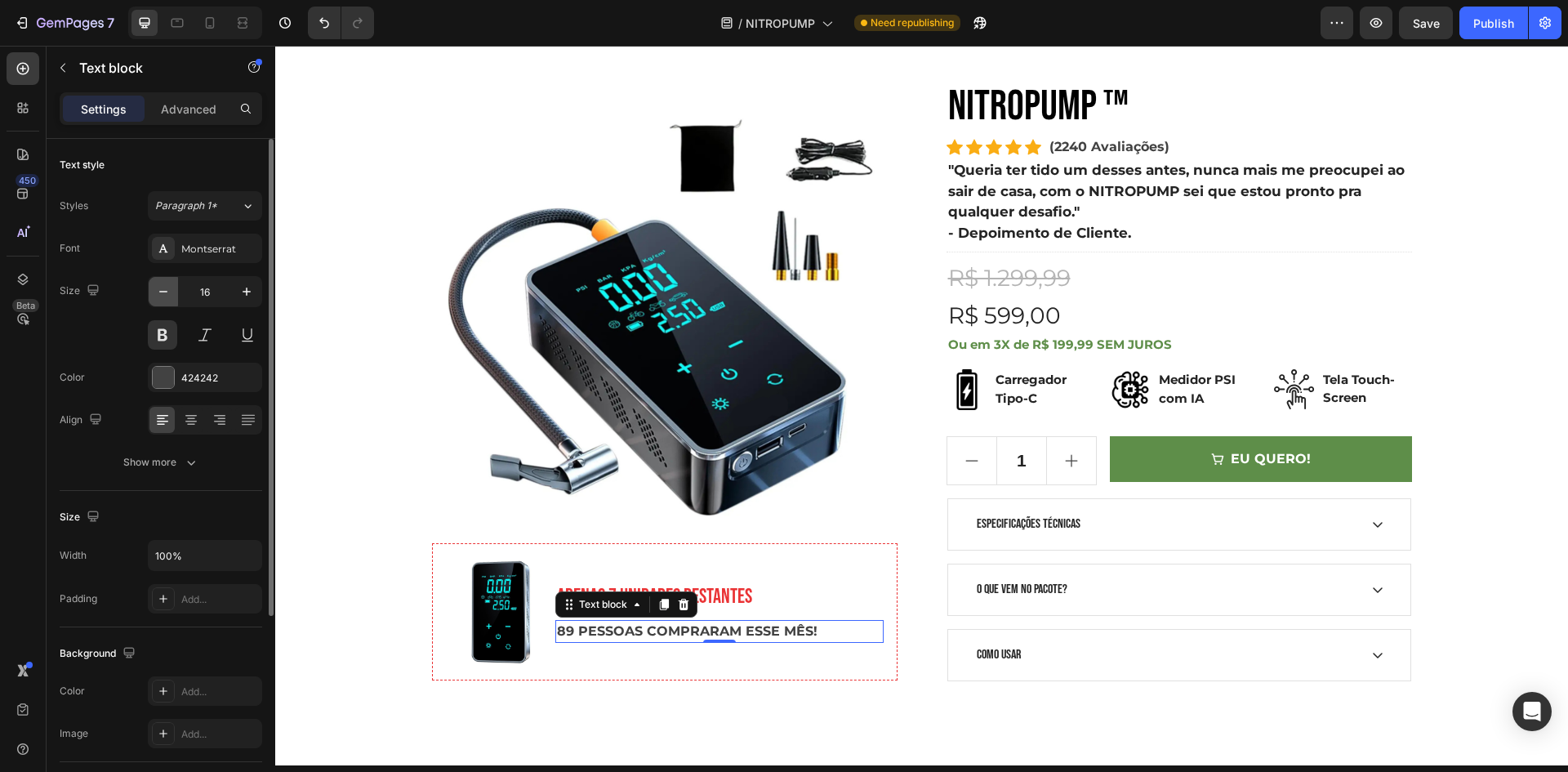
click at [162, 287] on icon "button" at bounding box center [164, 291] width 16 height 16
type input "15"
click at [1297, 346] on p "Ou em 3X de R$ 199,99 SEM JUROS" at bounding box center [1178, 345] width 462 height 19
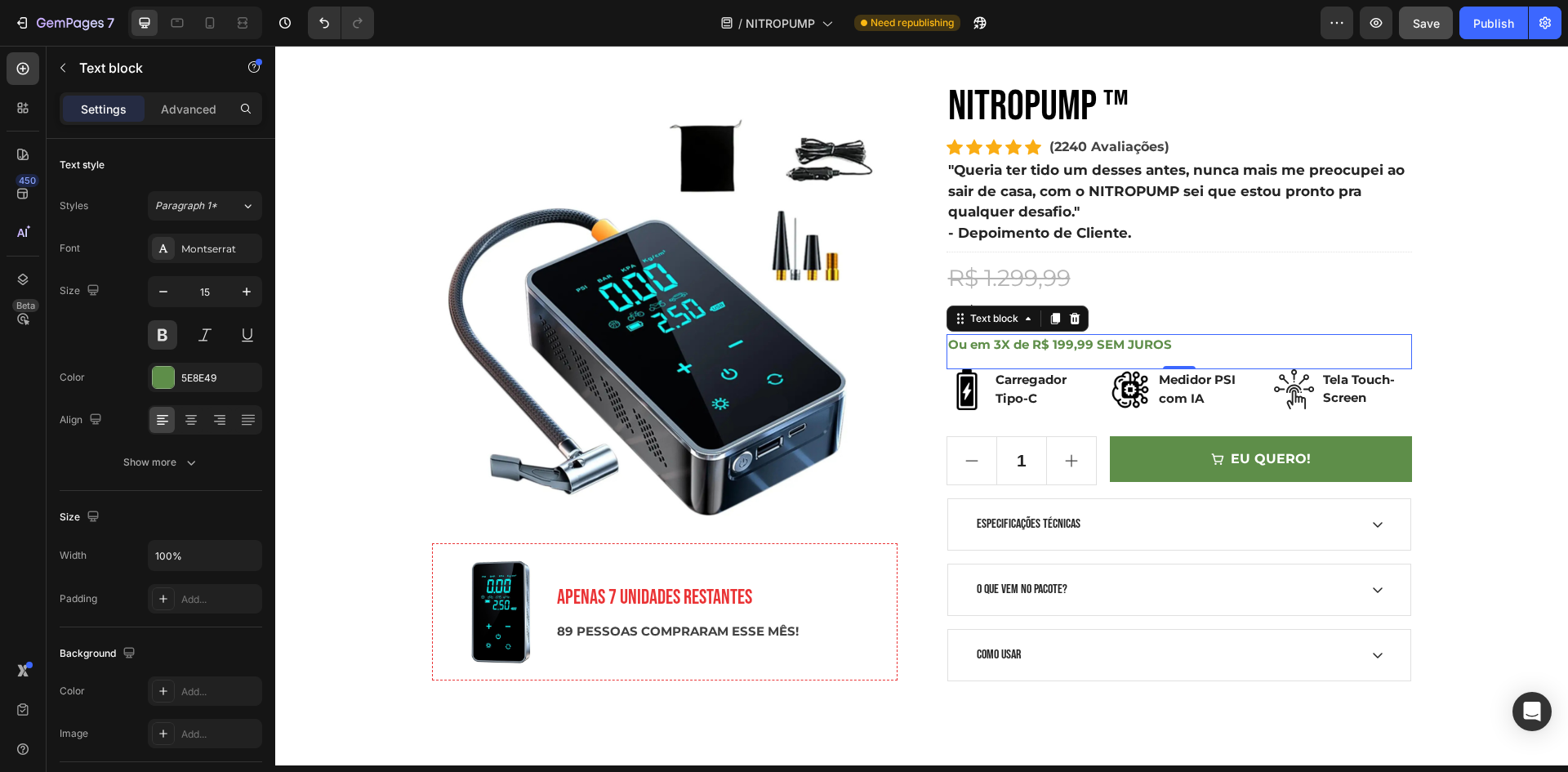
click at [1413, 37] on button "Save" at bounding box center [1426, 23] width 54 height 33
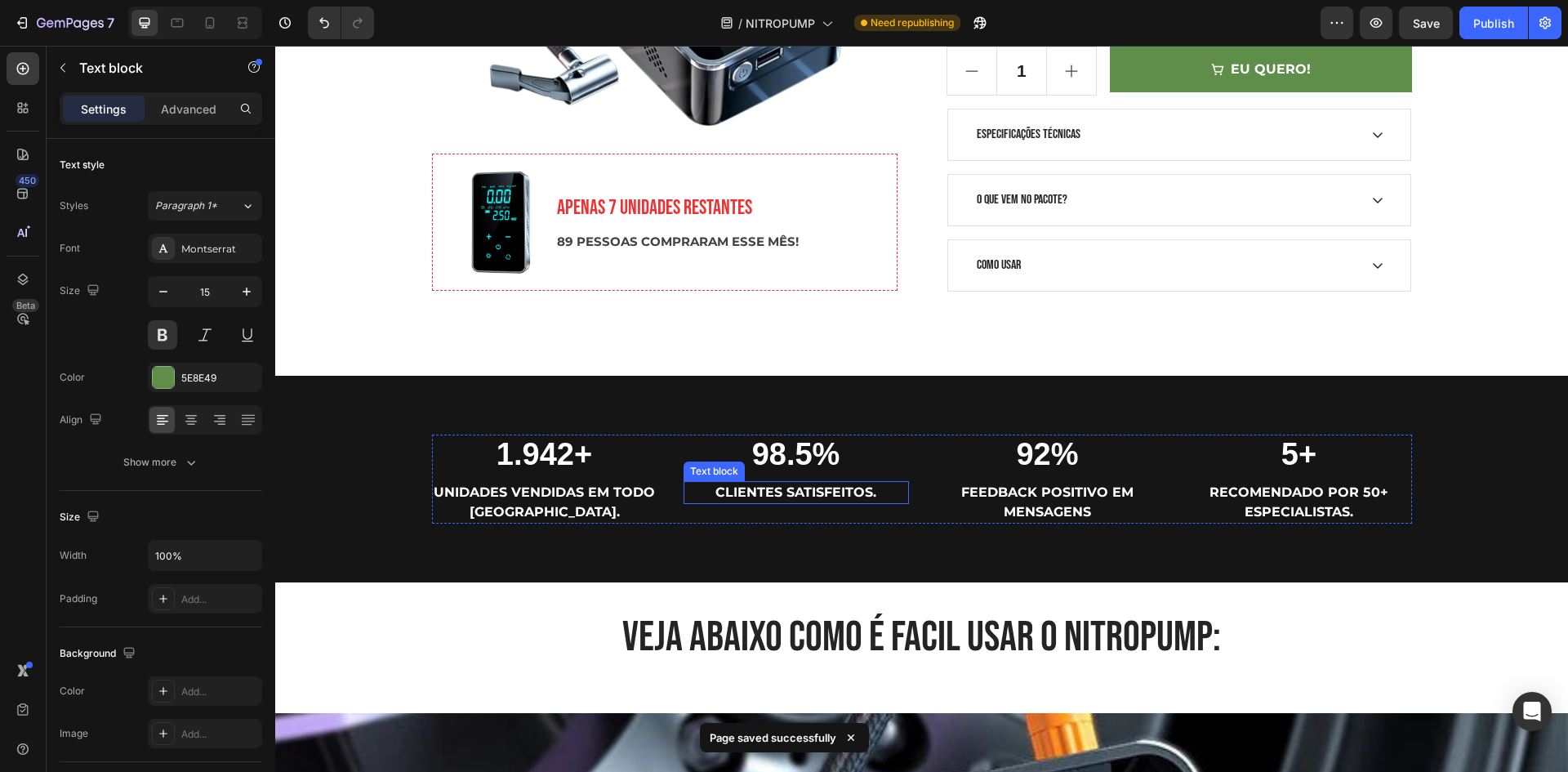
scroll to position [653, 0]
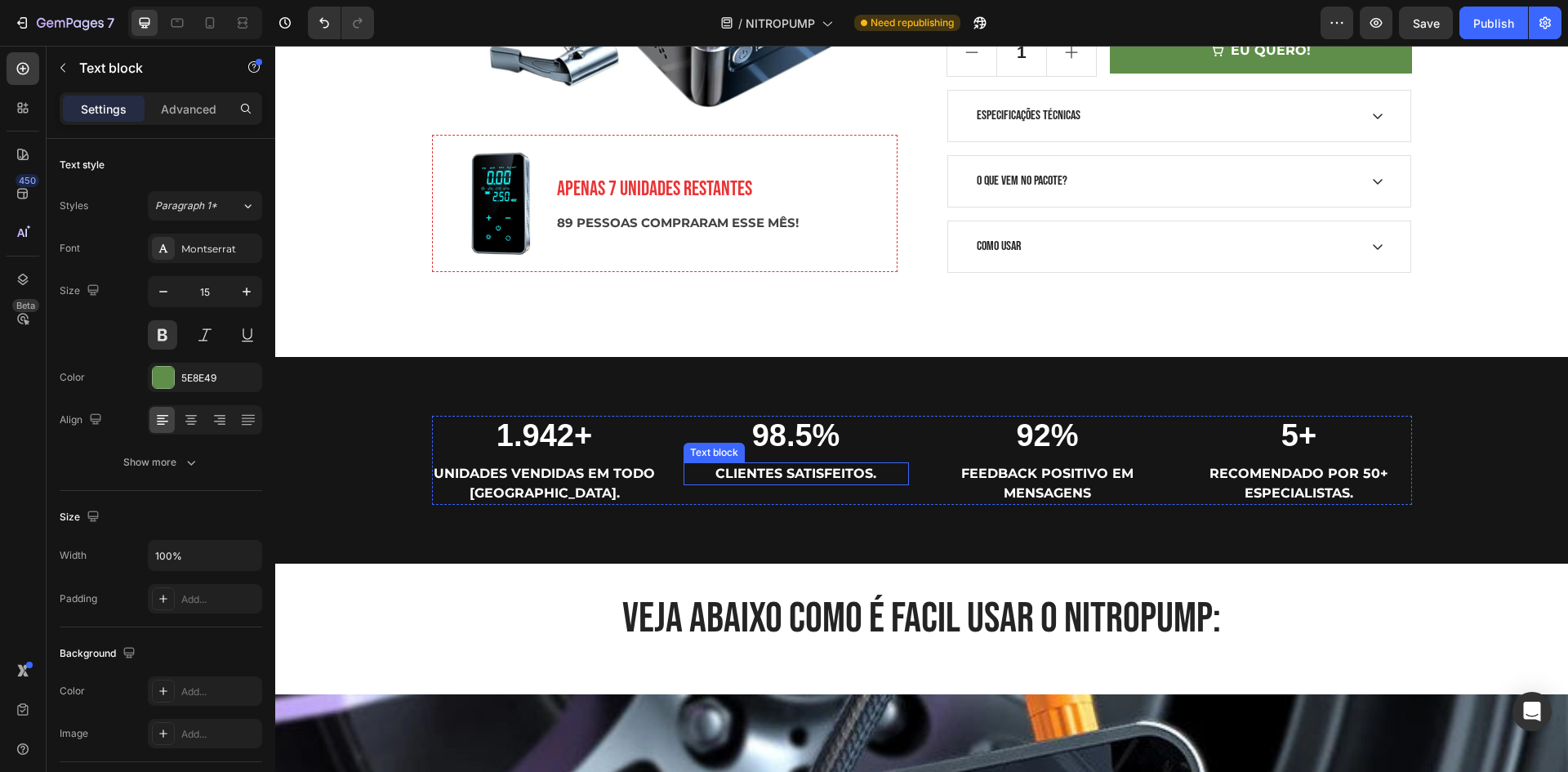
click at [620, 479] on p "UNIDADES VENDIDAS EM TODO [GEOGRAPHIC_DATA]." at bounding box center [544, 484] width 222 height 39
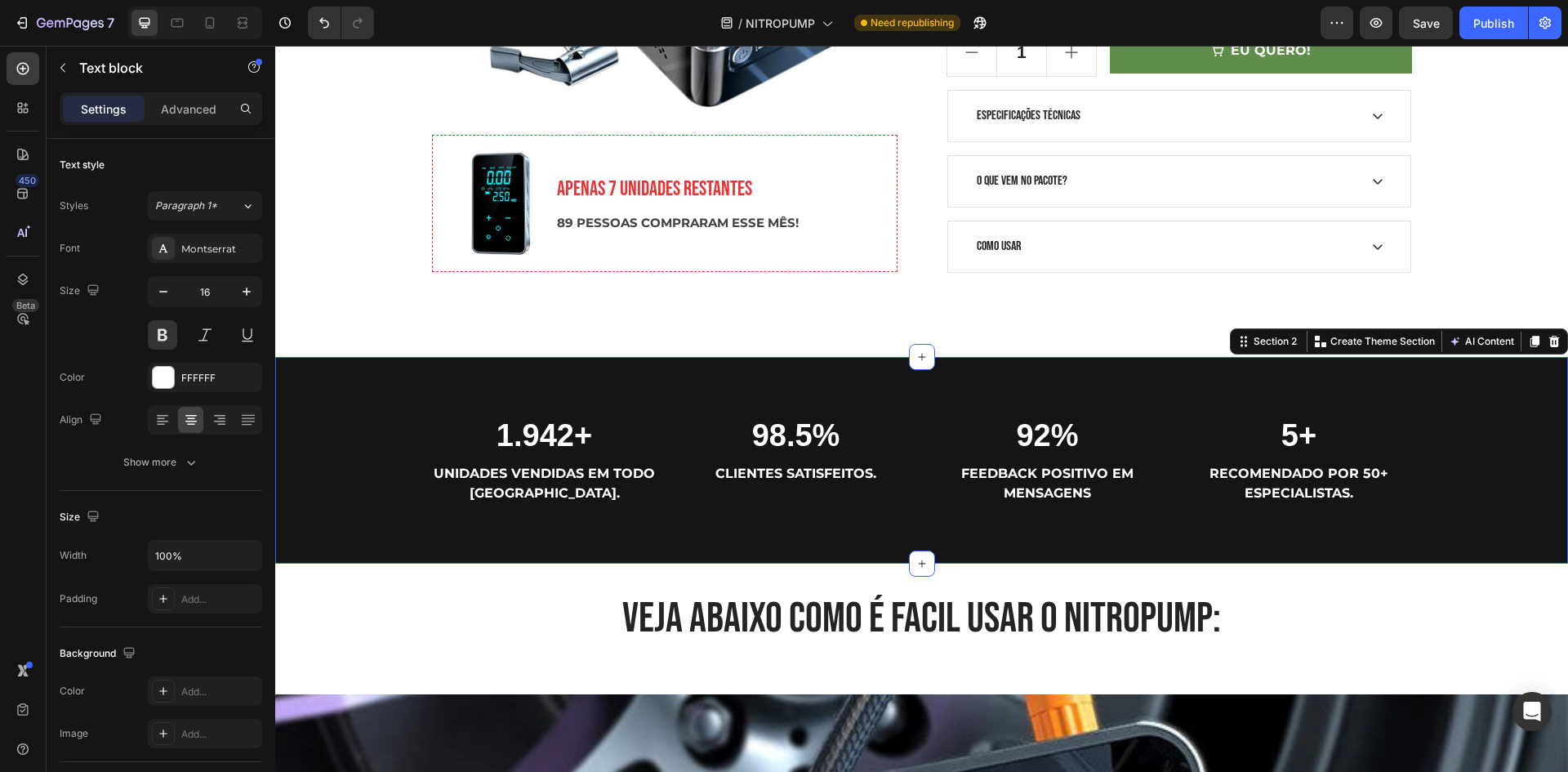
click at [894, 395] on div "1.942+ Heading UNIDADES VENDIDAS EM TODO [GEOGRAPHIC_DATA]. Text block 98.5% He…" at bounding box center [921, 460] width 1292 height 207
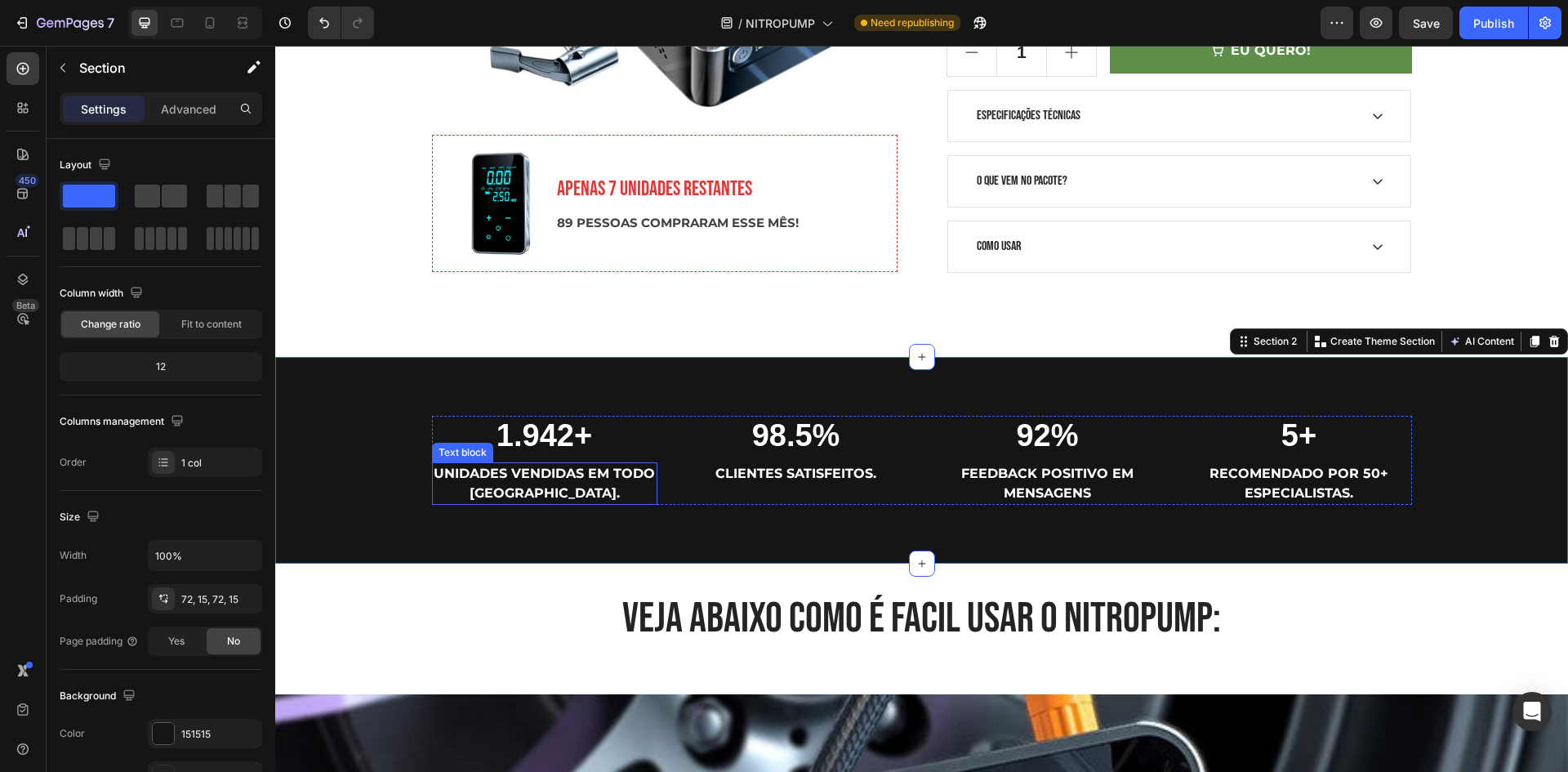
click at [587, 500] on p "UNIDADES VENDIDAS EM TODO [GEOGRAPHIC_DATA]." at bounding box center [544, 484] width 222 height 39
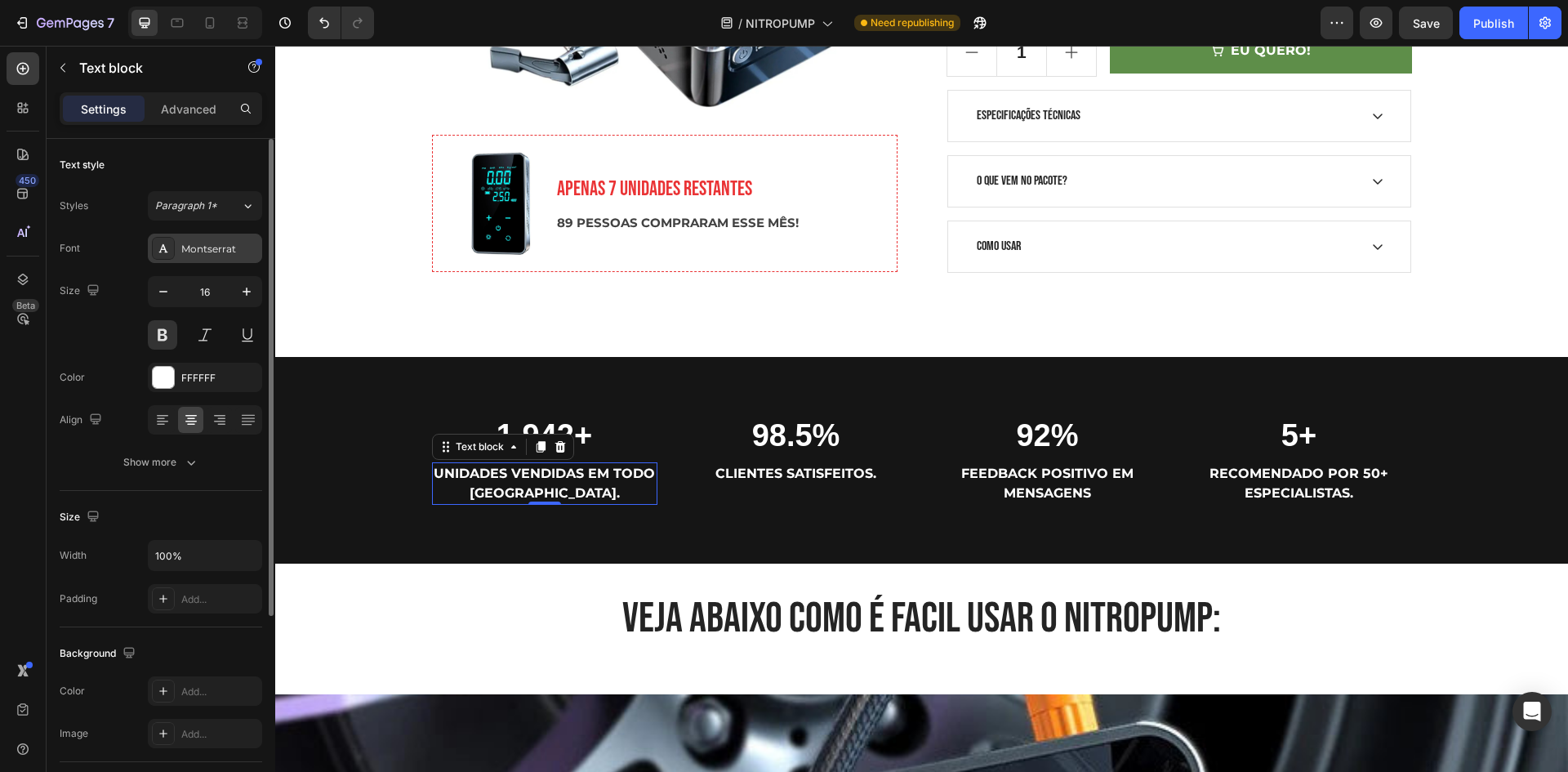
click at [210, 242] on div "Montserrat" at bounding box center [220, 249] width 77 height 15
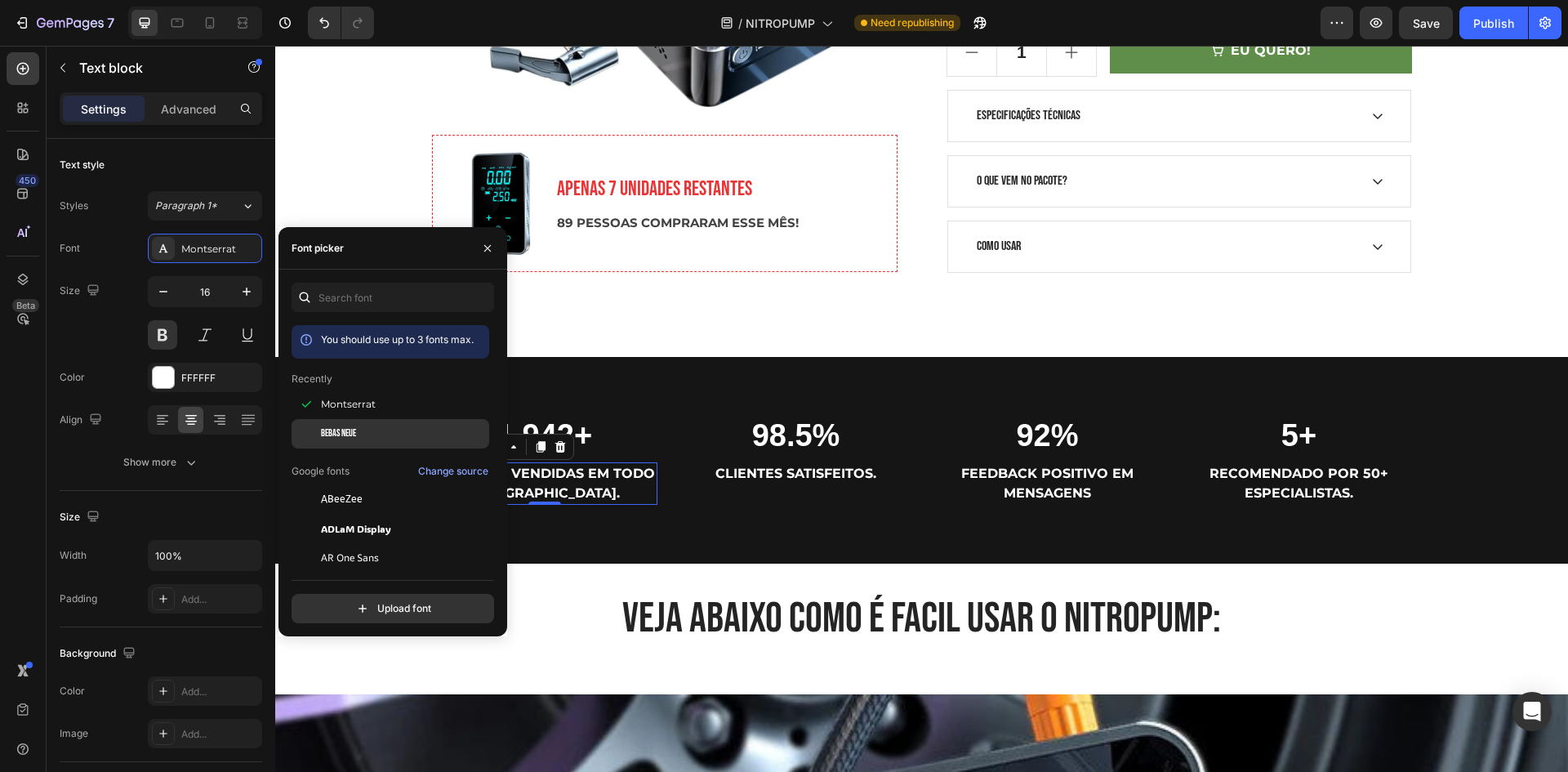
click at [376, 429] on div "Bebas Neue" at bounding box center [403, 434] width 165 height 15
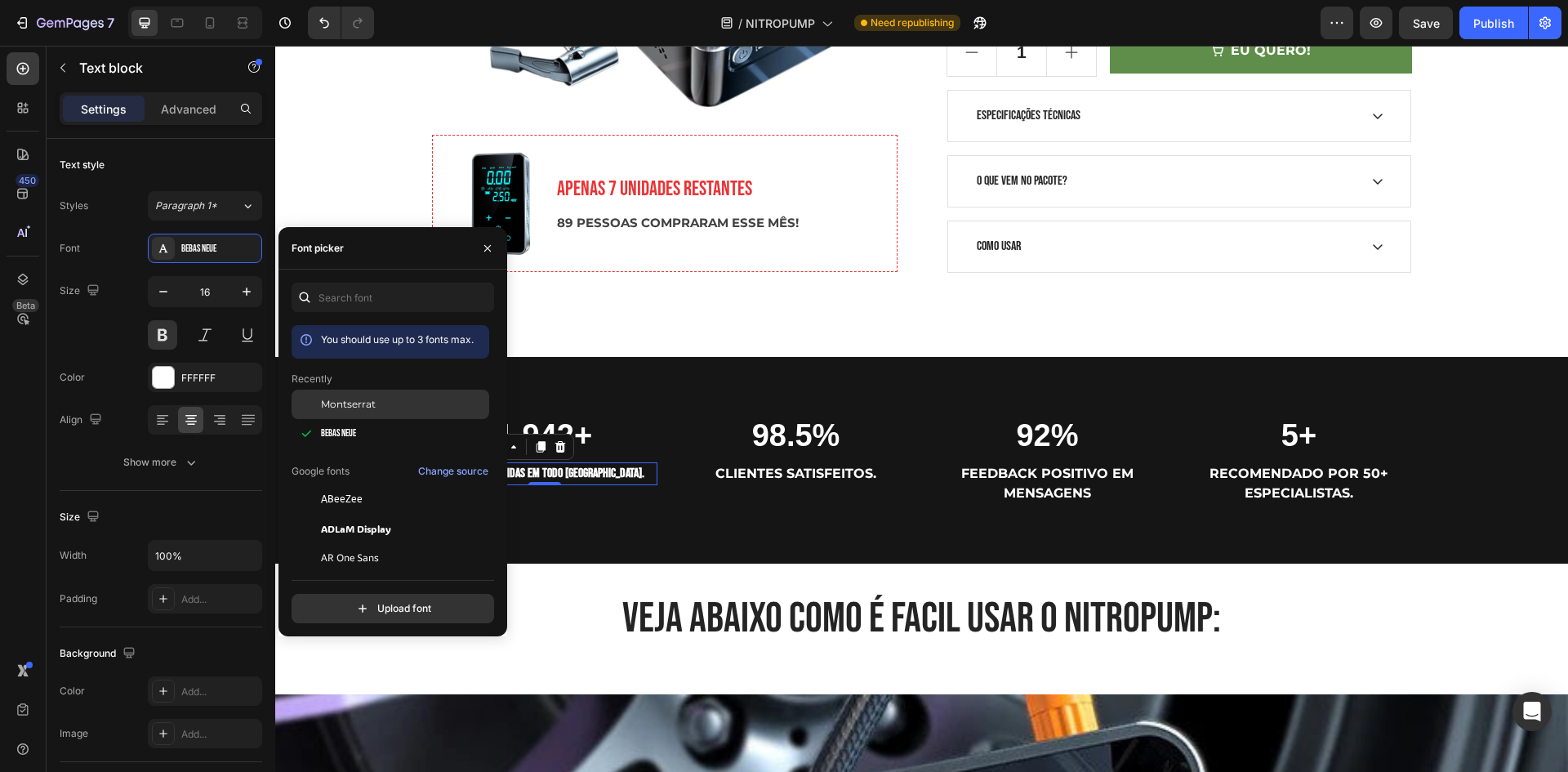
click at [352, 409] on span "Montserrat" at bounding box center [348, 404] width 55 height 15
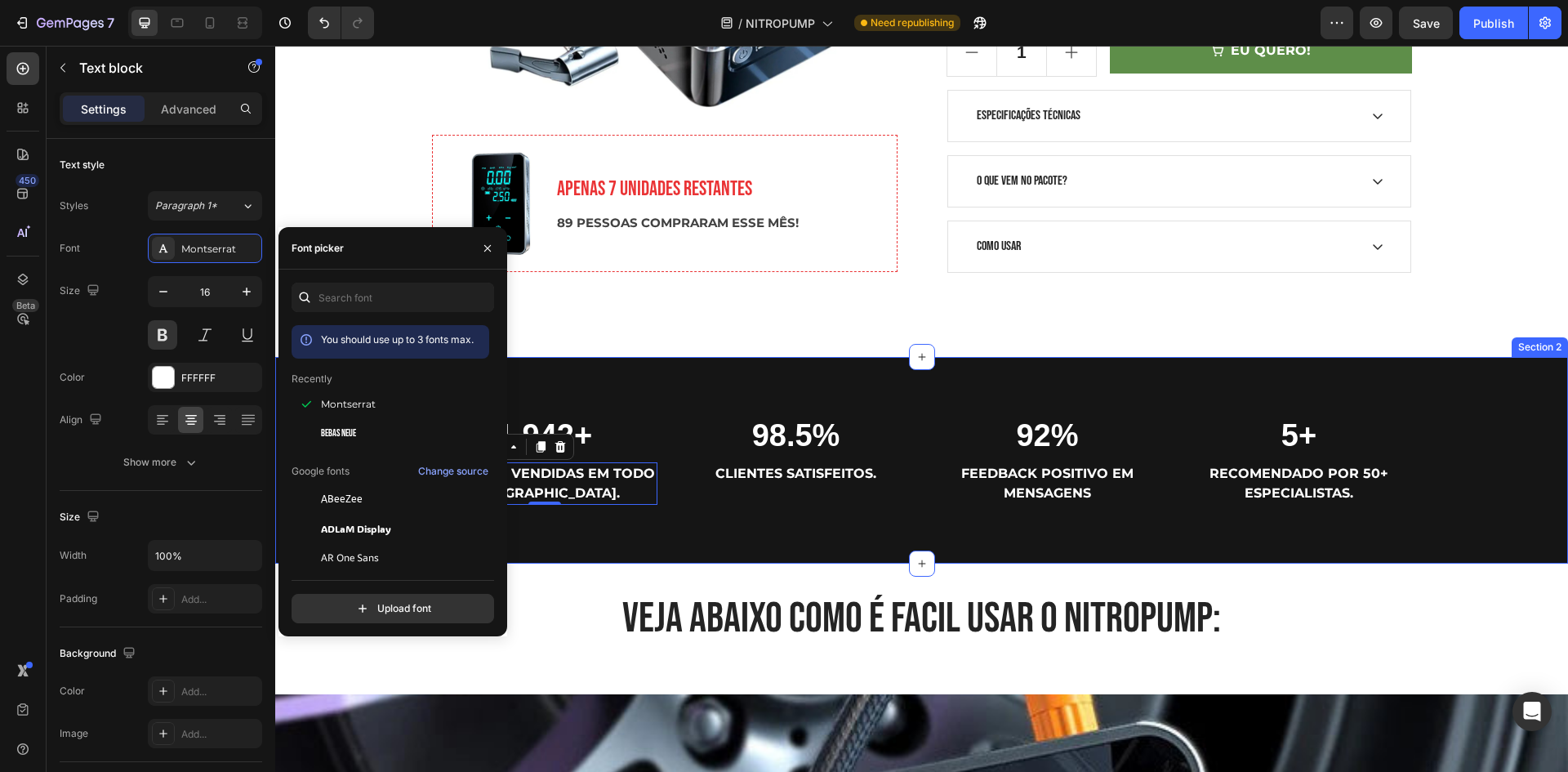
click at [669, 381] on div "1.942+ Heading UNIDADES VENDIDAS EM TODO [GEOGRAPHIC_DATA]. Text block 0 98.5% …" at bounding box center [921, 460] width 1292 height 207
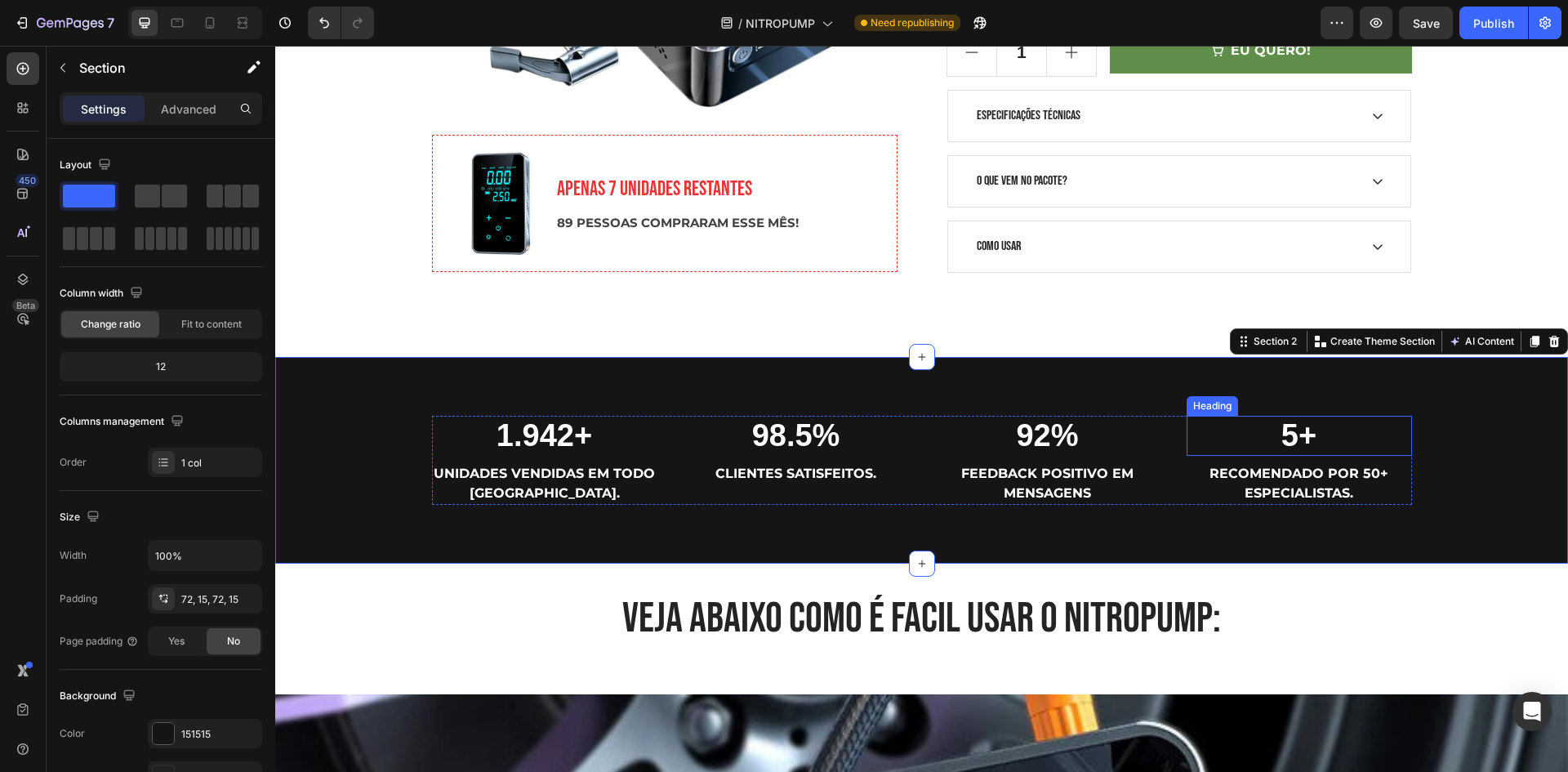
click at [1295, 437] on h2 "5+" at bounding box center [1299, 436] width 225 height 41
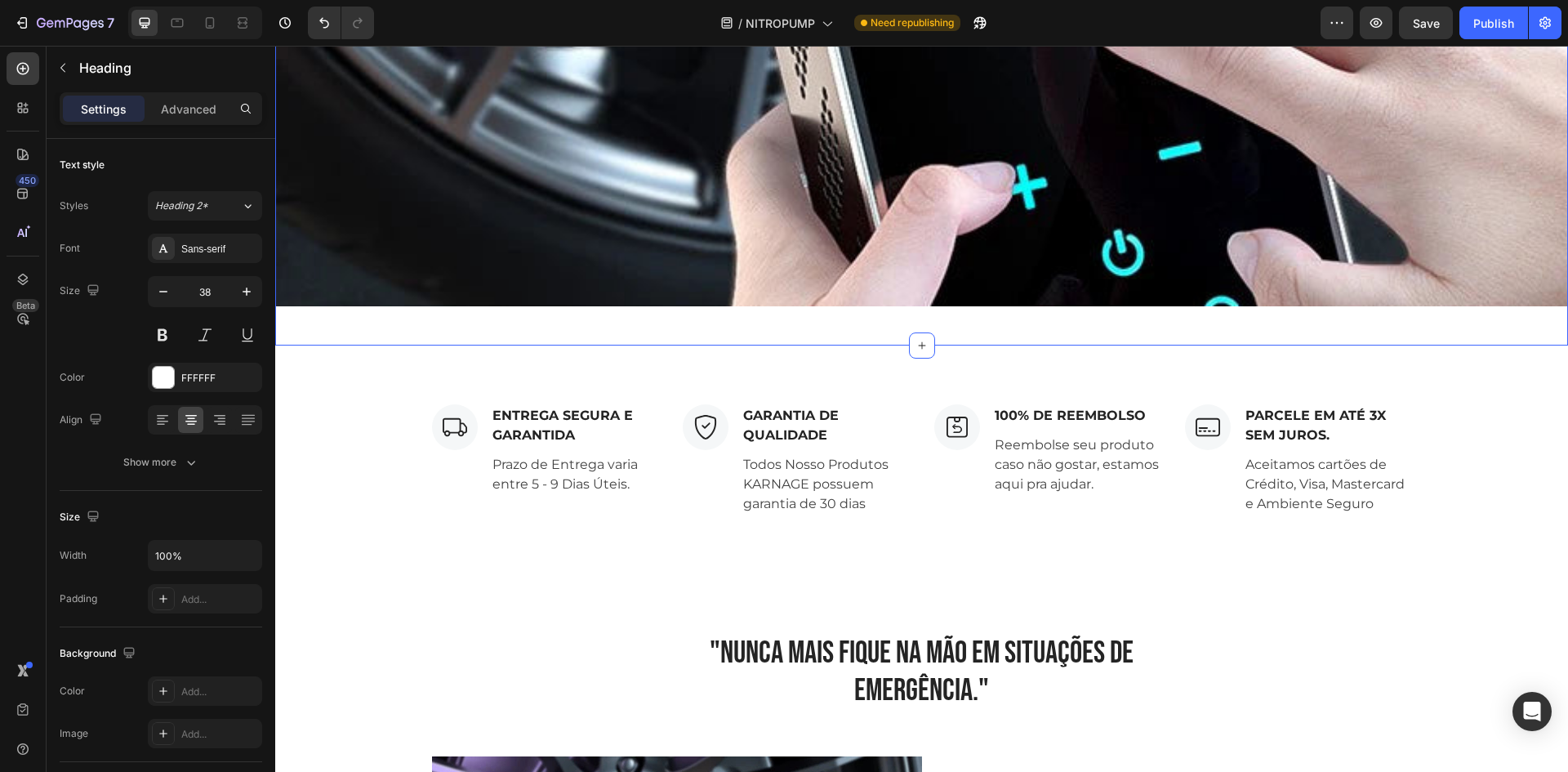
scroll to position [1797, 0]
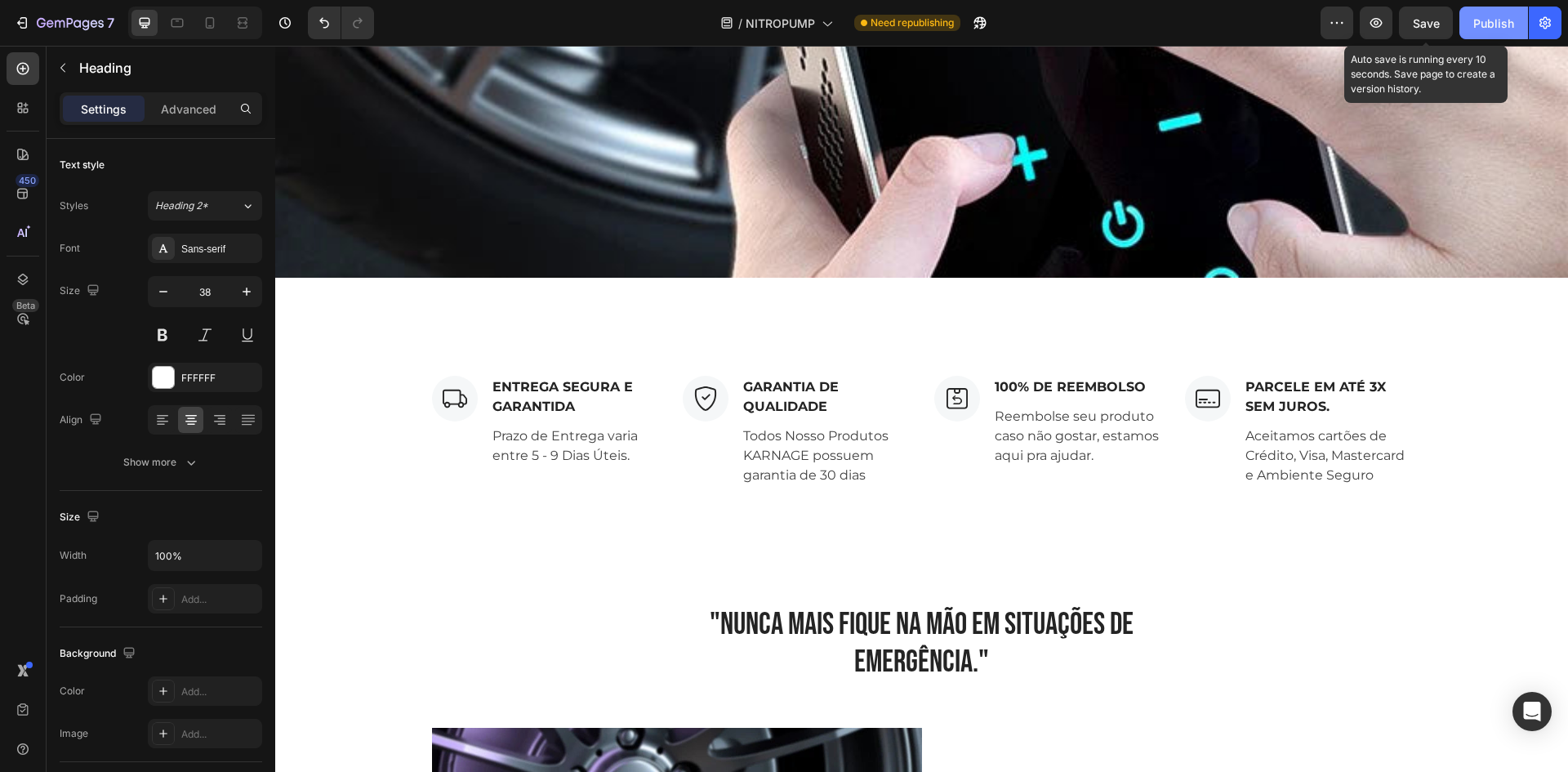
click at [1423, 16] on span "Save" at bounding box center [1426, 23] width 27 height 14
drag, startPoint x: 1476, startPoint y: 16, endPoint x: 1463, endPoint y: 29, distance: 18.4
click at [1477, 16] on div "Publish" at bounding box center [1494, 23] width 41 height 17
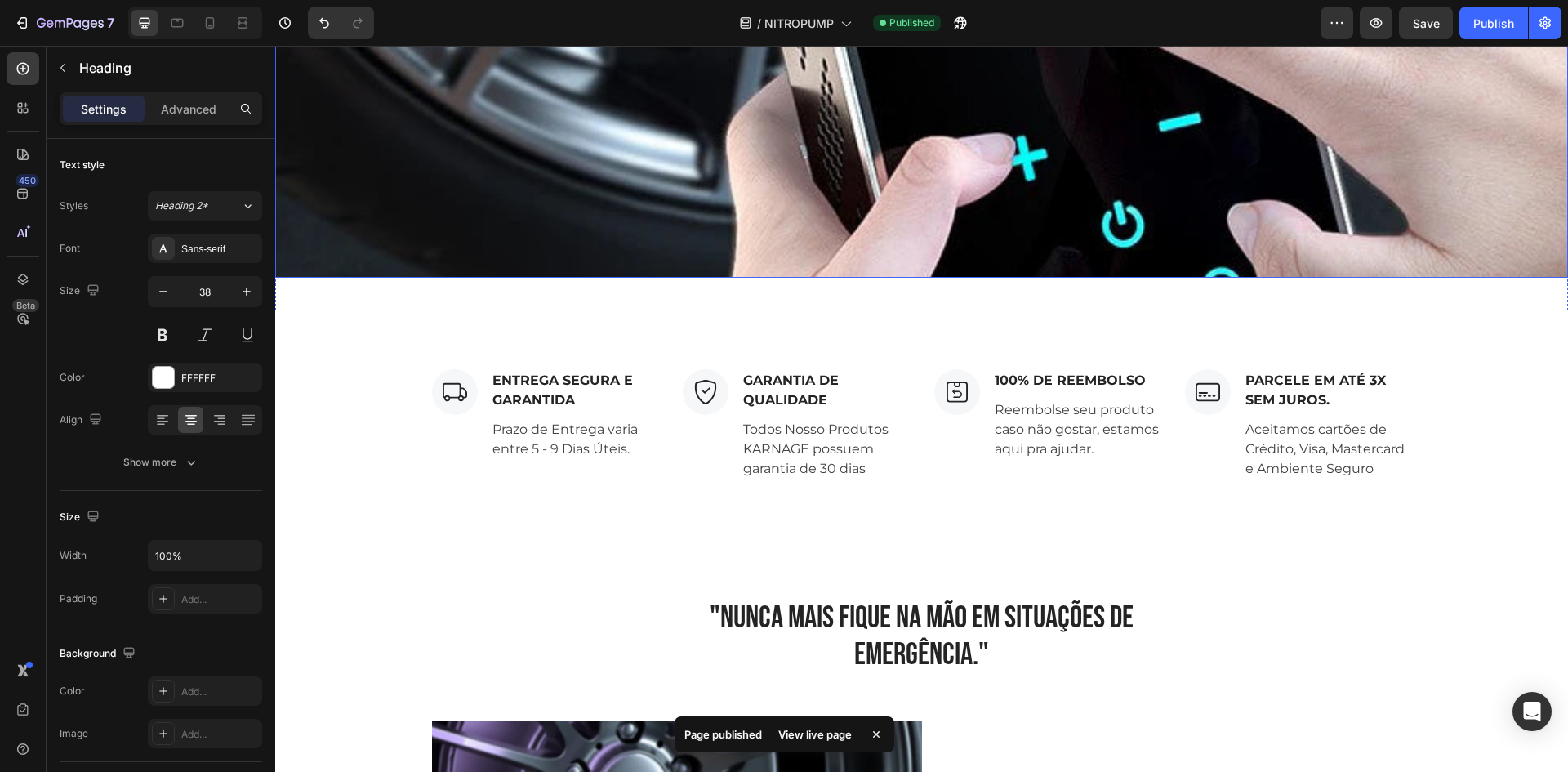
scroll to position [1307, 0]
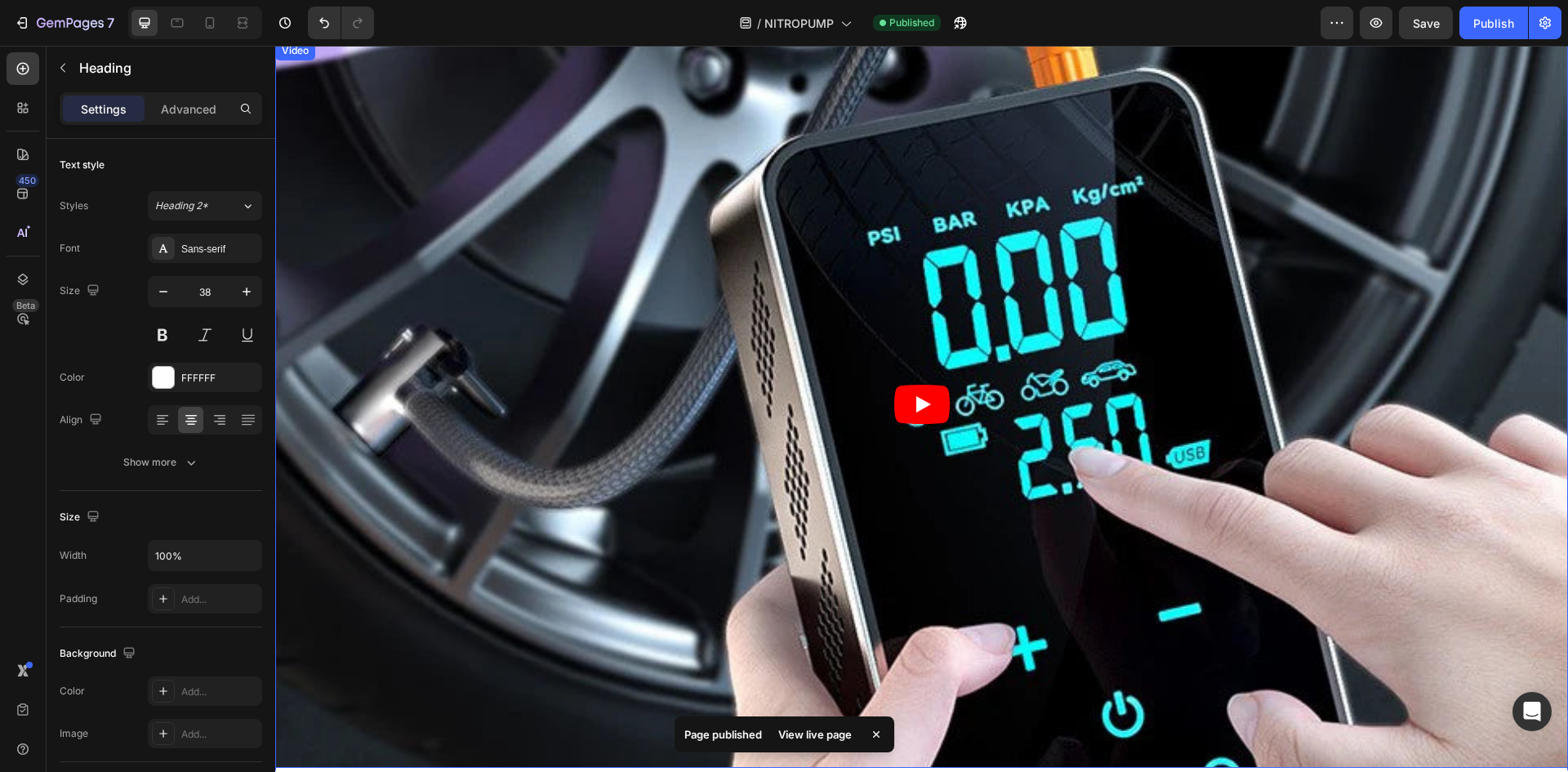
click at [936, 415] on icon "Play" at bounding box center [922, 404] width 56 height 39
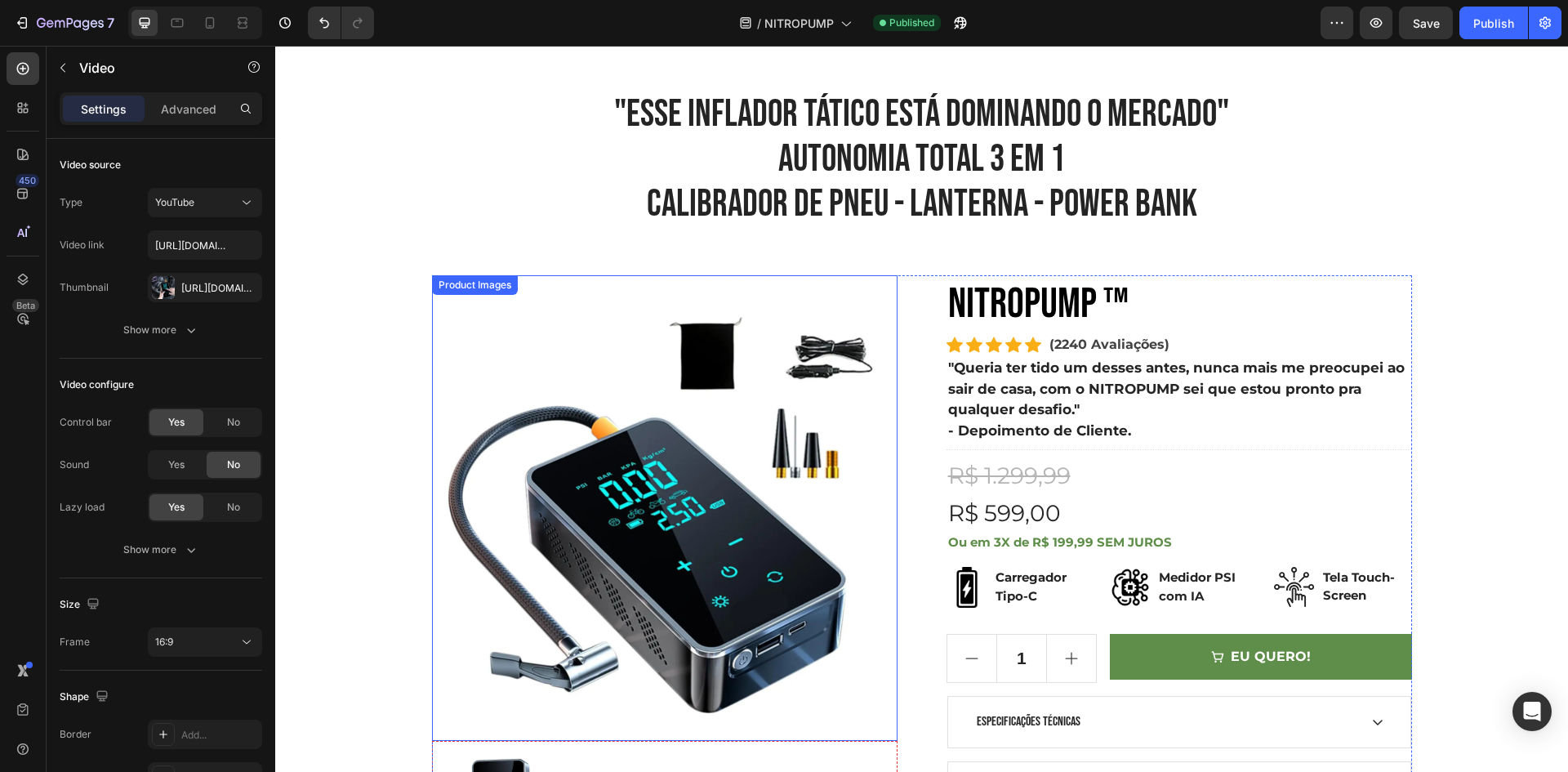
scroll to position [0, 0]
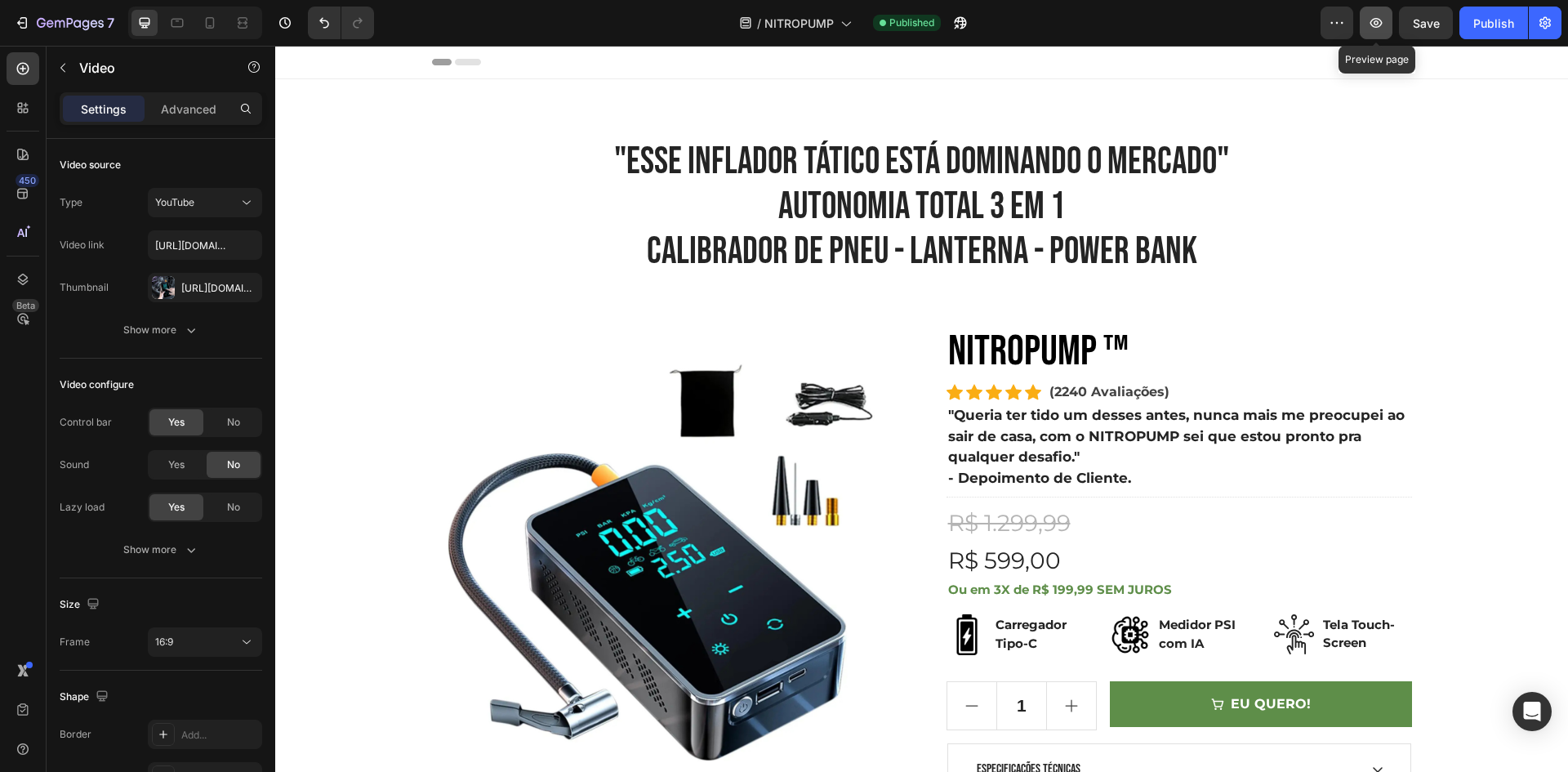
click at [1381, 29] on icon "button" at bounding box center [1376, 23] width 16 height 16
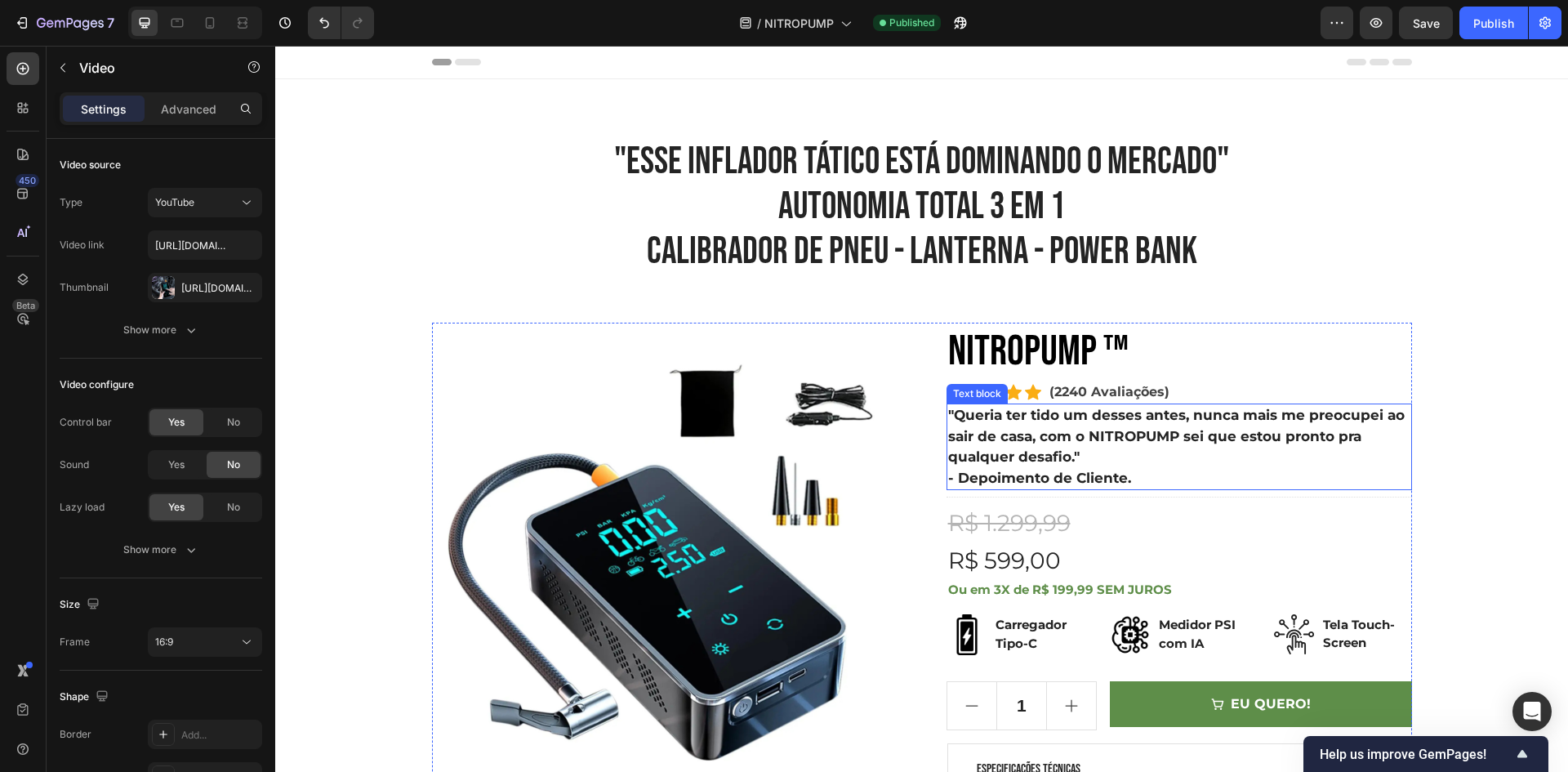
click at [980, 409] on p ""Queria ter tido um desses antes, nunca mais me preocupei ao sair de casa, com …" at bounding box center [1178, 436] width 462 height 63
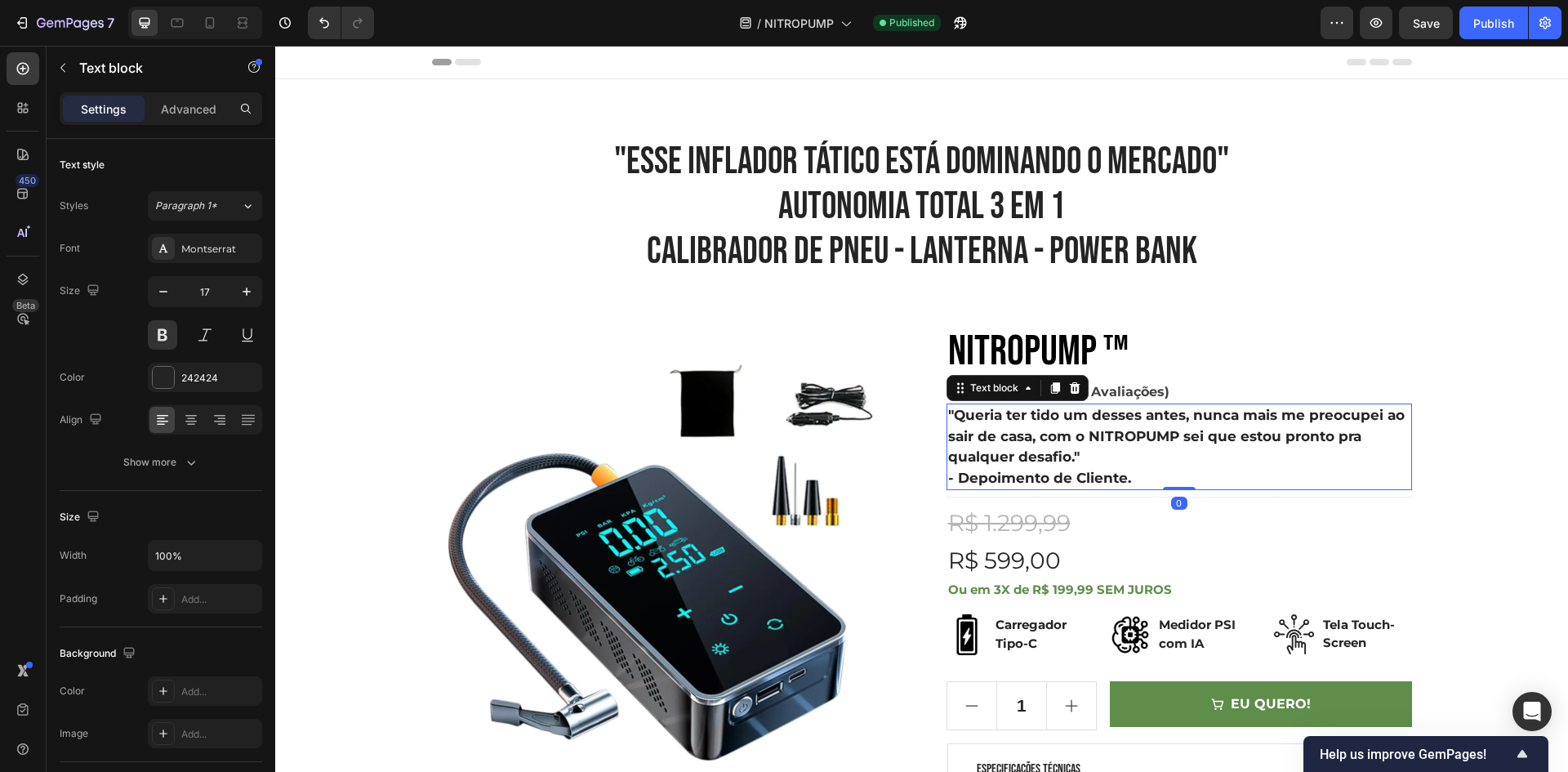
click at [1165, 395] on div "Icon Icon Icon Icon Icon Icon List Hoz (2240 Avaliações) Text block Row" at bounding box center [1178, 392] width 466 height 23
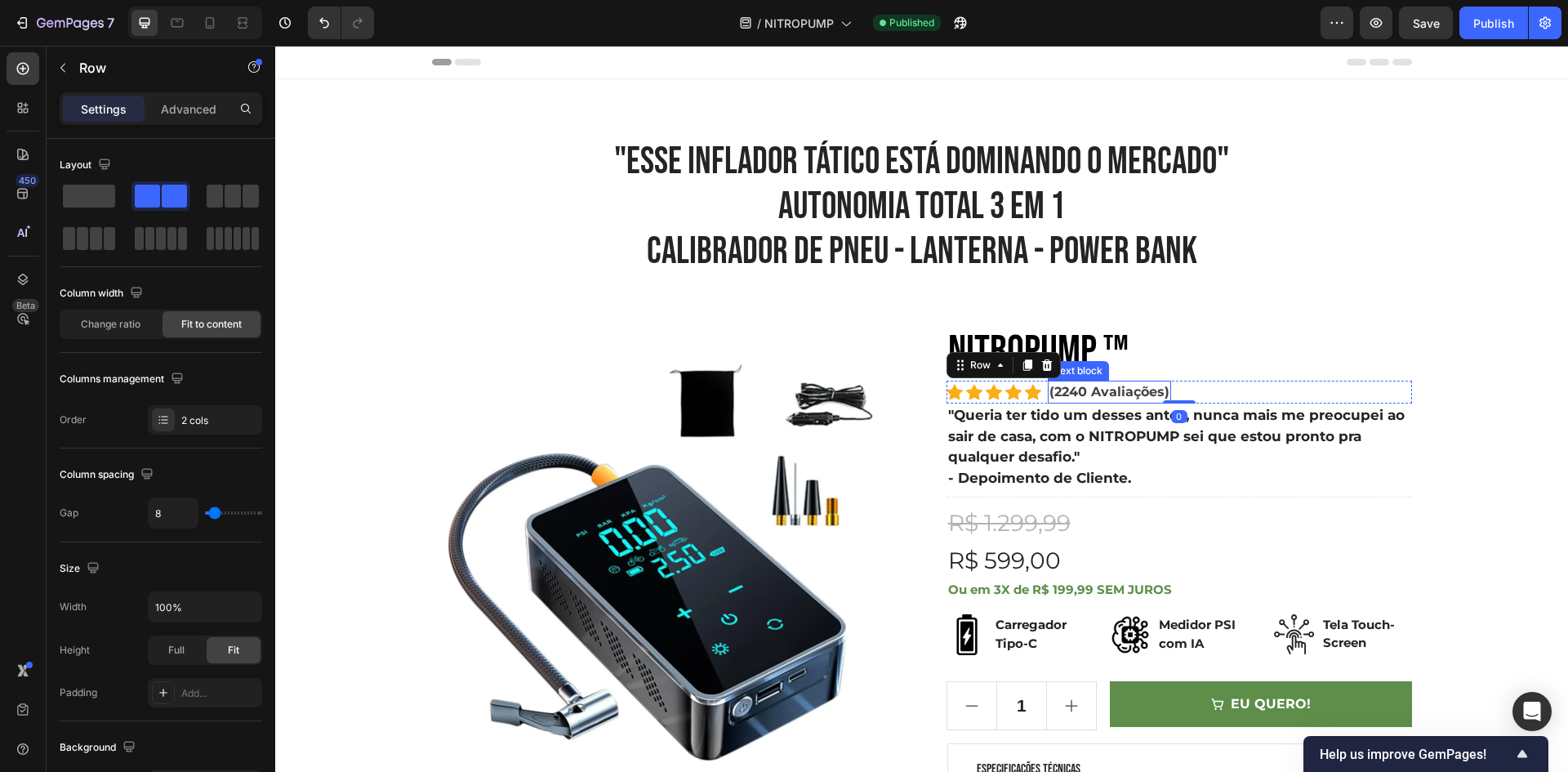
click at [1049, 392] on p "(2240 Avaliações)" at bounding box center [1109, 392] width 120 height 20
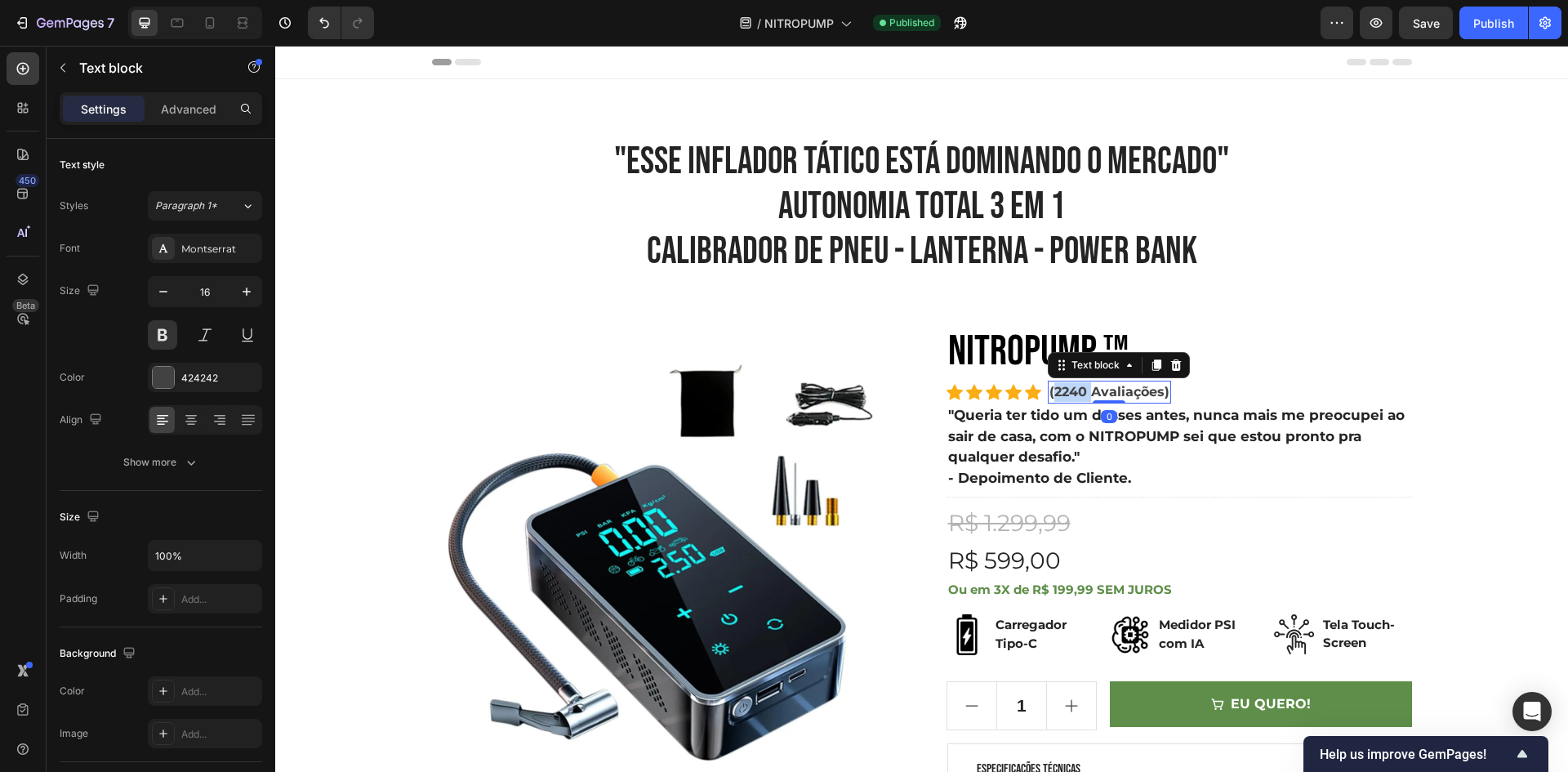
click at [1049, 392] on p "(2240 Avaliações)" at bounding box center [1109, 392] width 120 height 20
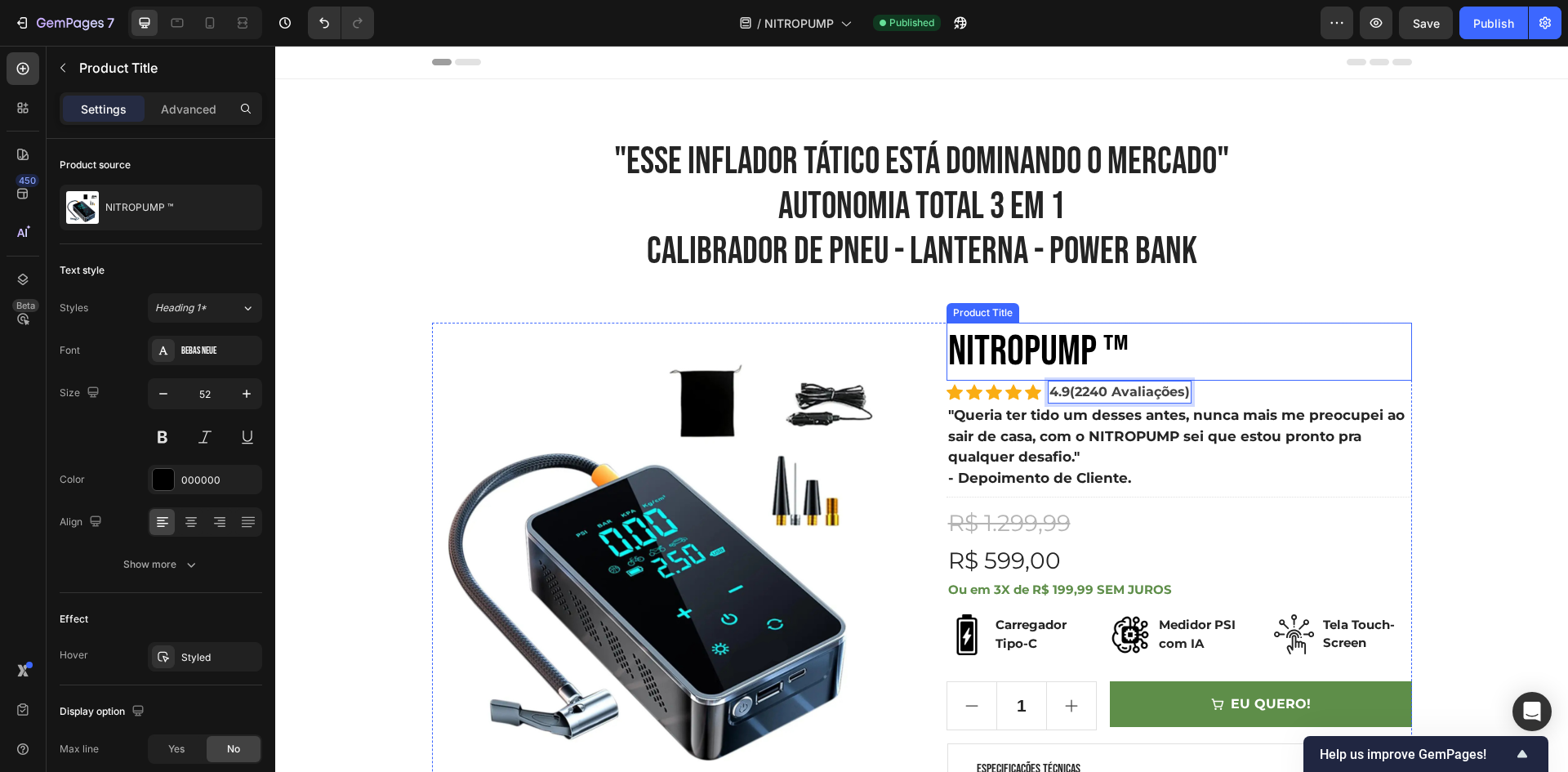
click at [1243, 359] on h2 "NITROPUMP ™" at bounding box center [1178, 352] width 466 height 59
click at [1064, 395] on p "4.9(2240 Avaliações)" at bounding box center [1120, 392] width 141 height 20
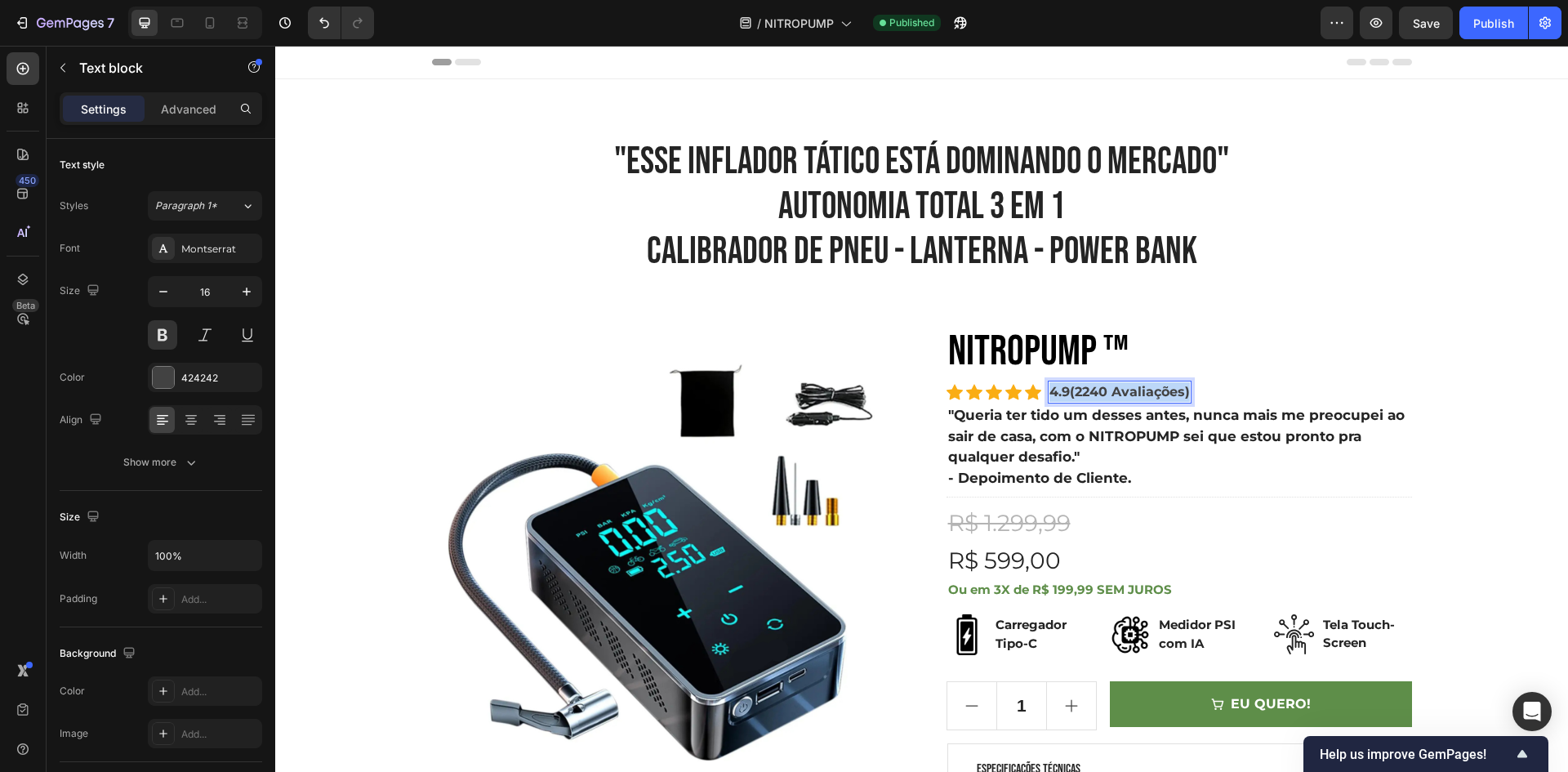
click at [1064, 393] on p "4.9(2240 Avaliações)" at bounding box center [1120, 392] width 141 height 20
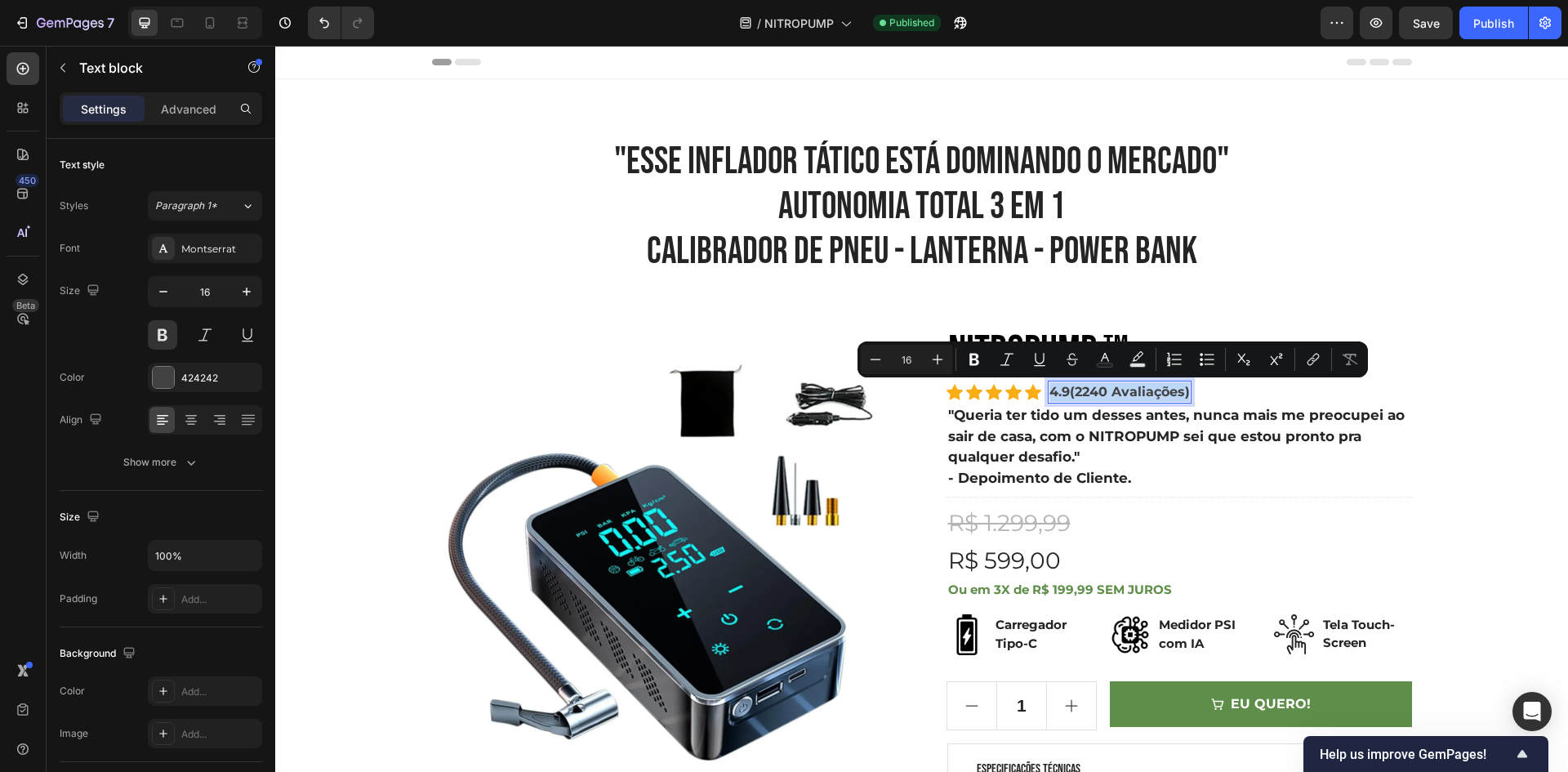
click at [1062, 392] on p "4.9(2240 Avaliações)" at bounding box center [1120, 392] width 141 height 20
click at [1071, 392] on p "4.9(2240 Avaliações)" at bounding box center [1120, 392] width 141 height 20
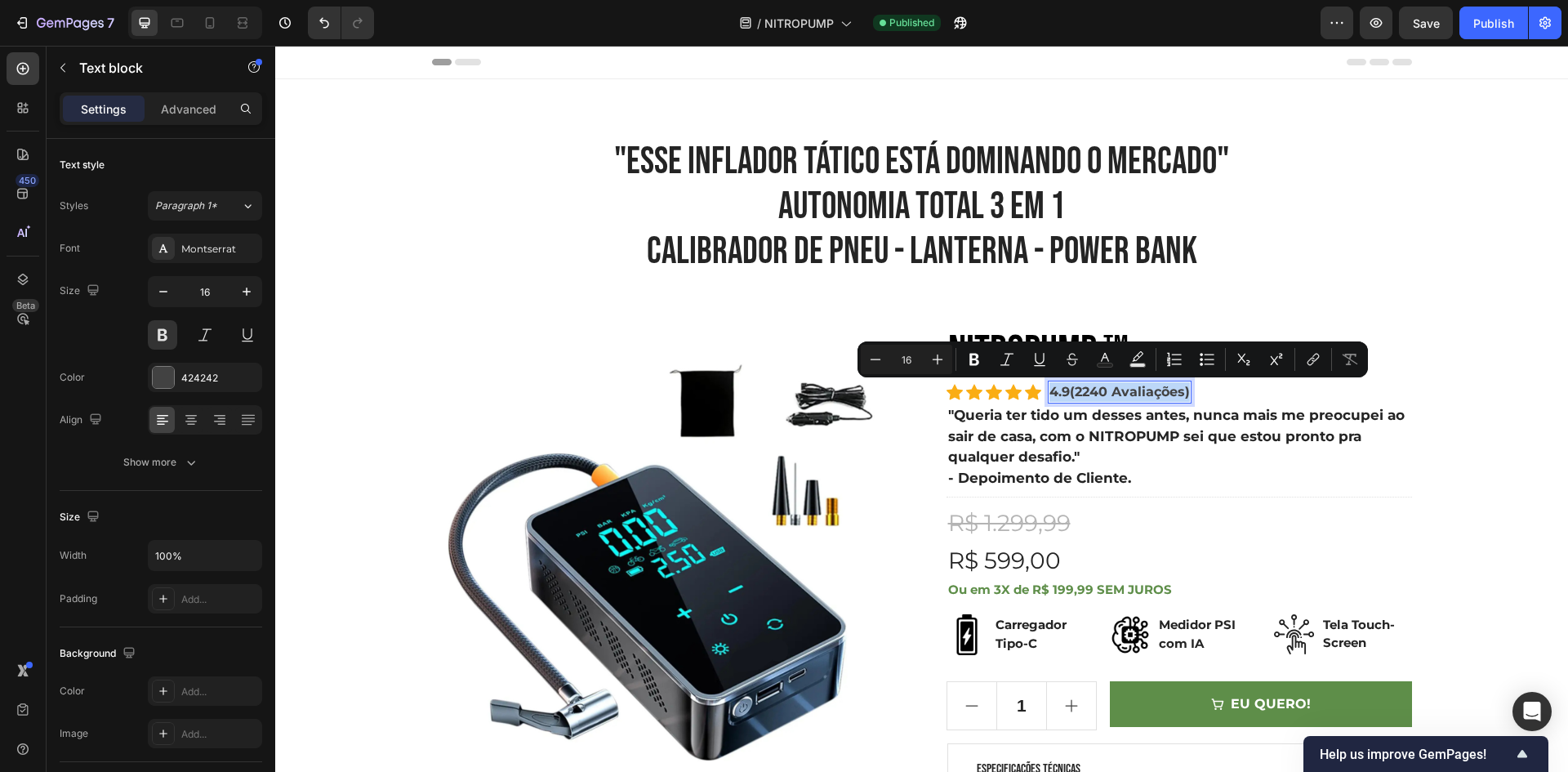
click at [1071, 392] on p "4.9(2240 Avaliações)" at bounding box center [1120, 392] width 141 height 20
click at [1167, 397] on p "4.9(2240 Avaliações)" at bounding box center [1120, 392] width 141 height 20
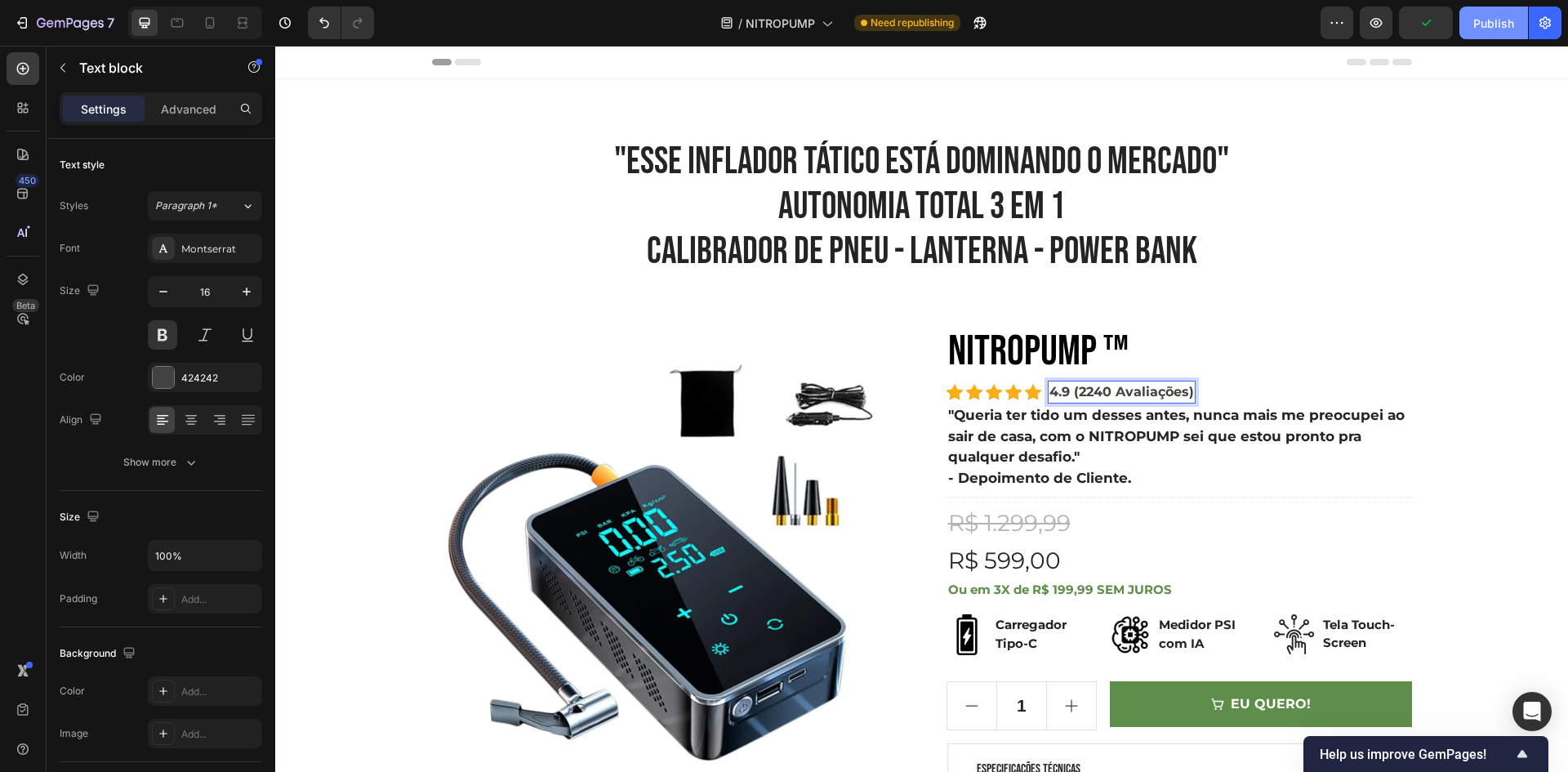
click at [1479, 12] on button "Publish" at bounding box center [1494, 23] width 69 height 33
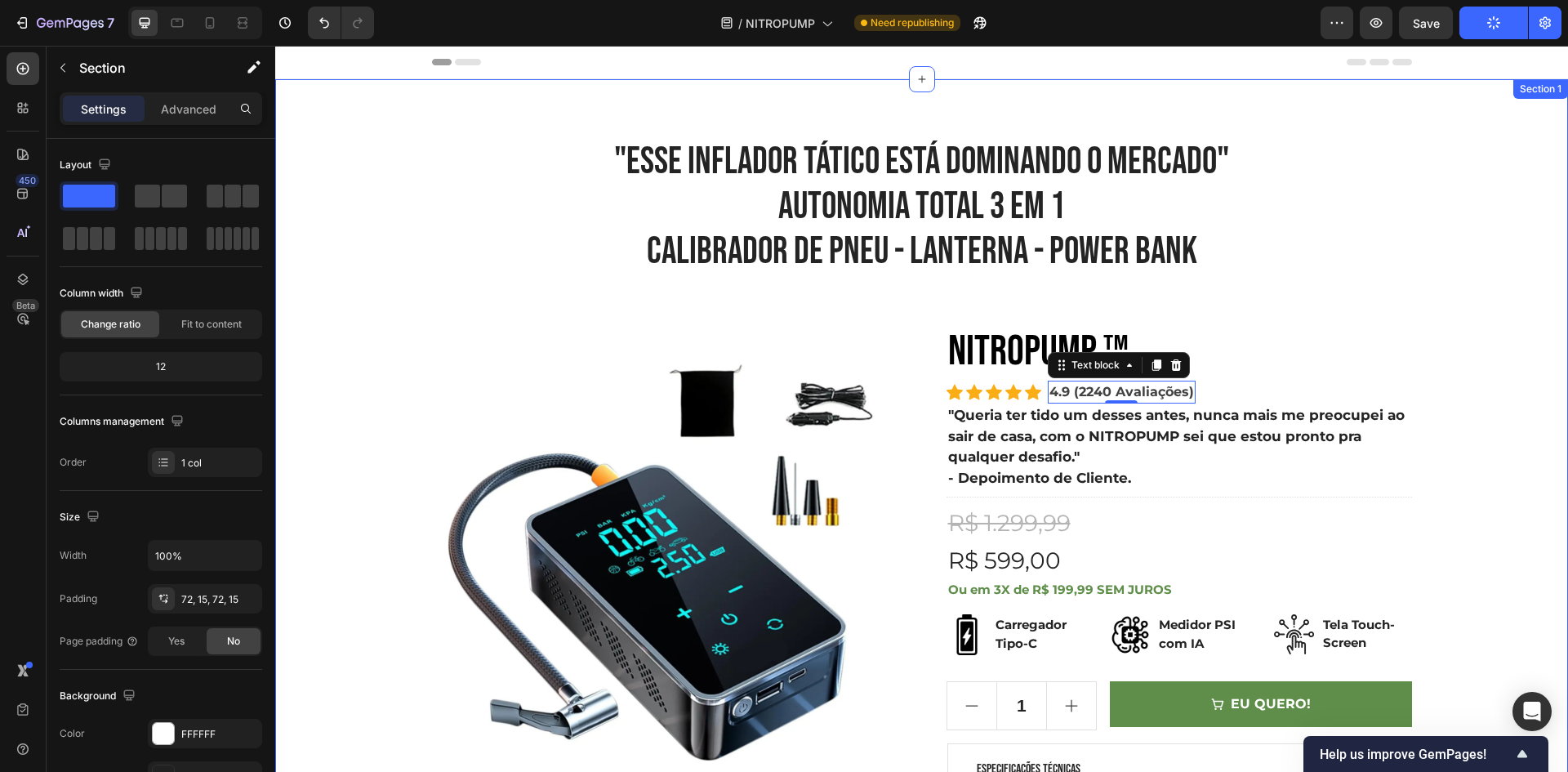
click at [1417, 405] on div ""ESSE INFLADOR TÁTICO ESTÁ DOMINANDO O MERCADO" AUTONOMIA TOTAL 3 em 1 CALIBRAD…" at bounding box center [921, 545] width 1268 height 814
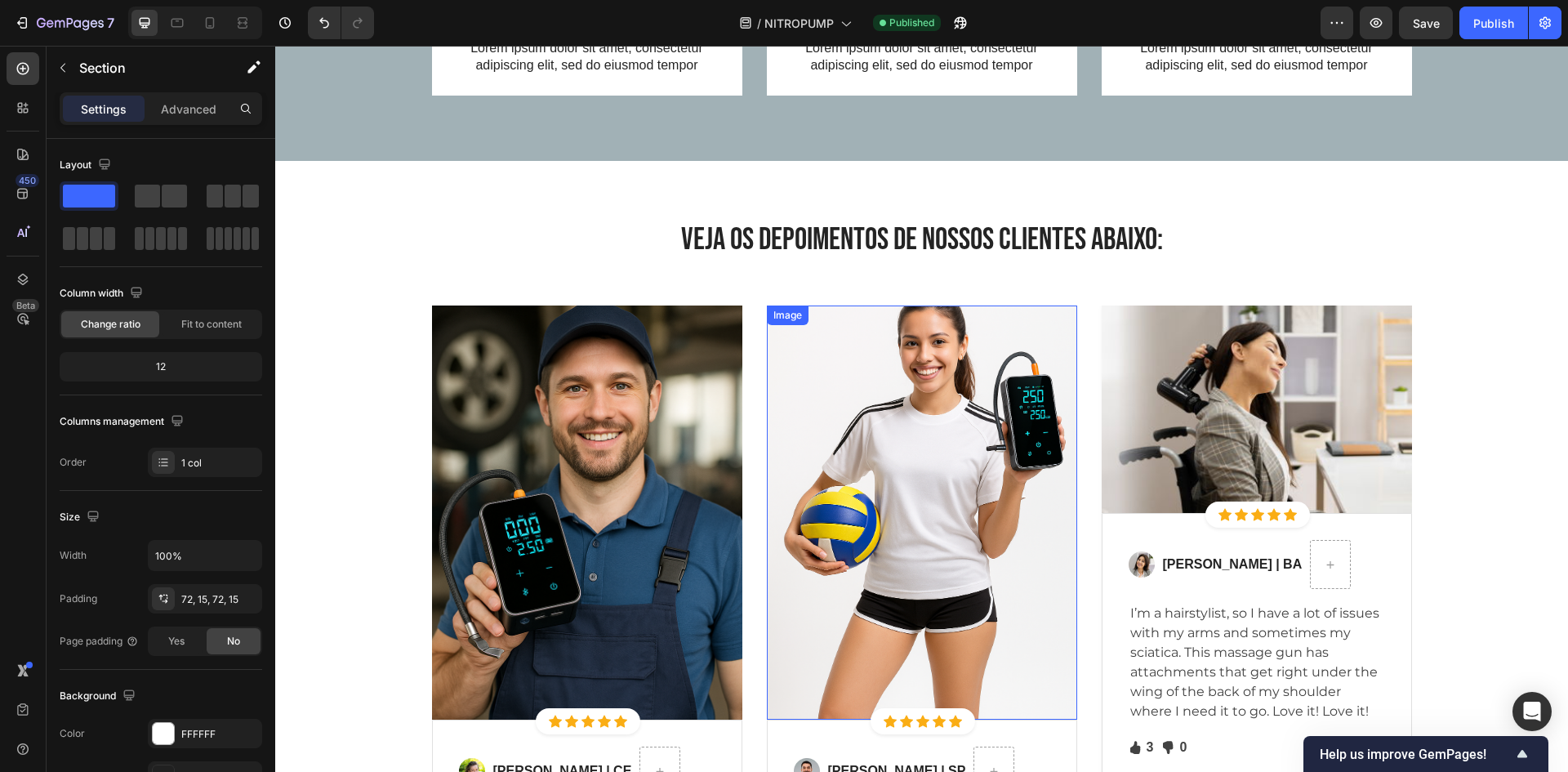
scroll to position [5683, 0]
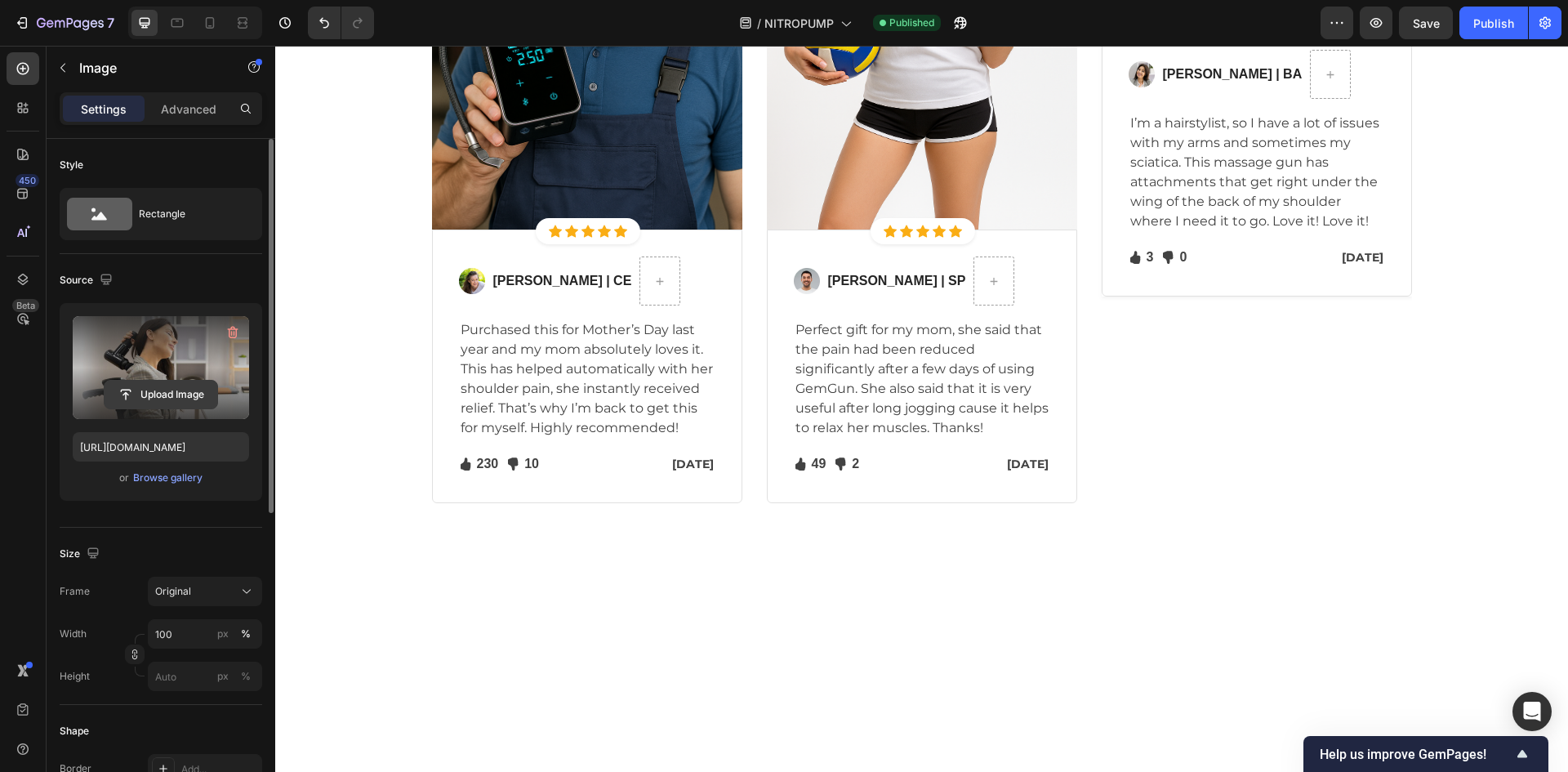
click at [190, 391] on input "file" at bounding box center [161, 395] width 113 height 28
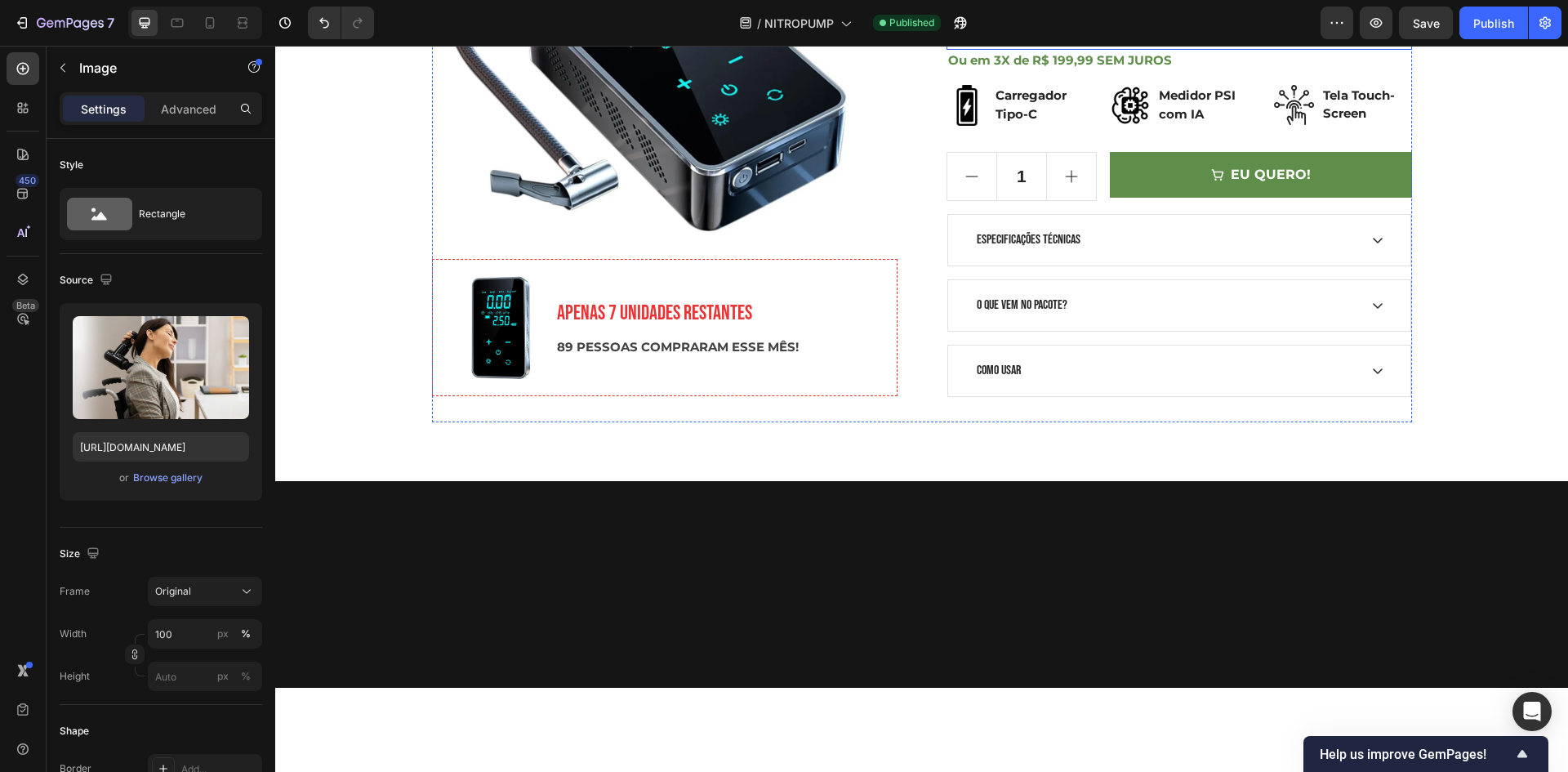
scroll to position [571, 0]
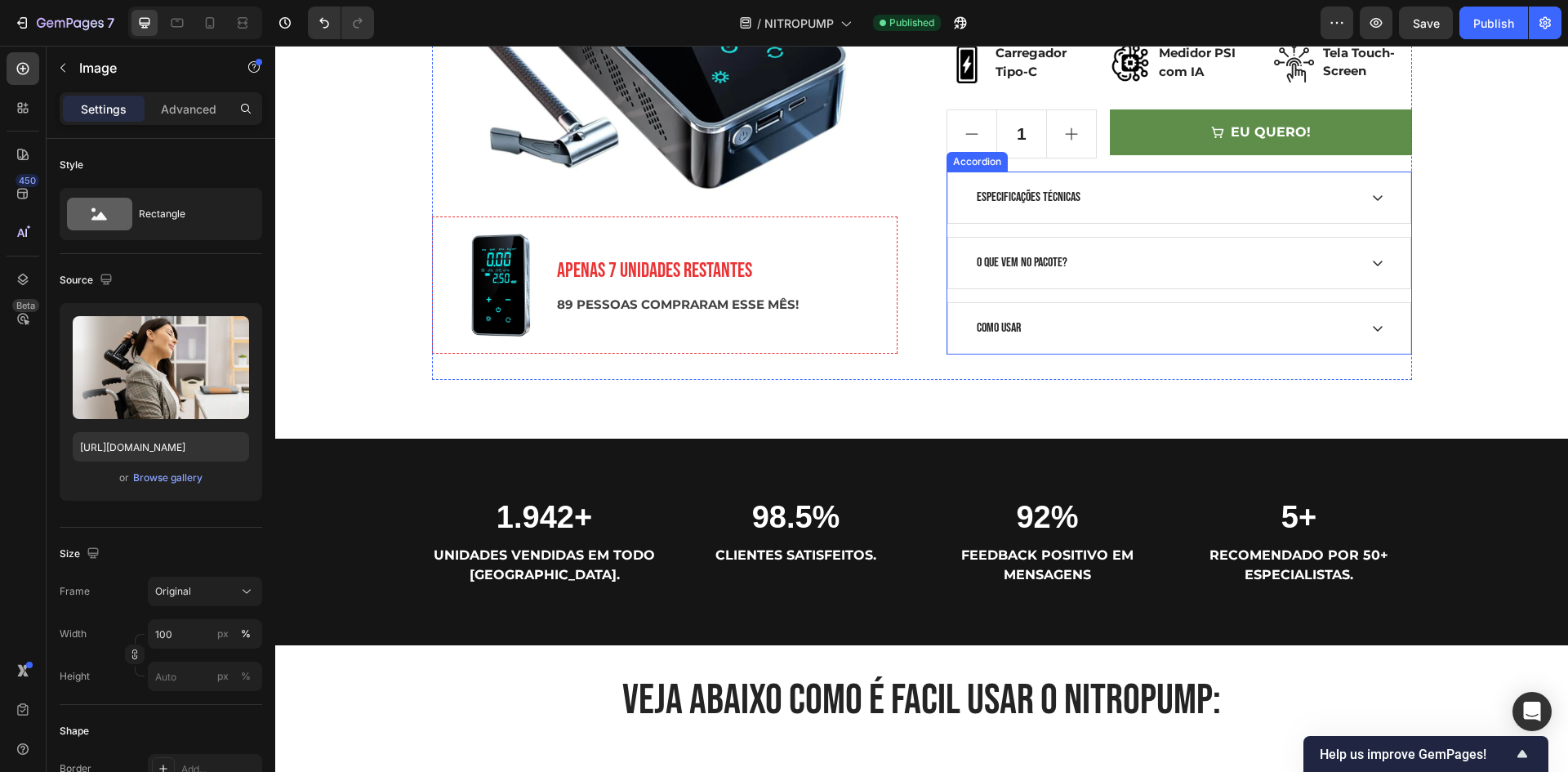
click at [1198, 201] on div "ESPECIFICAÇÕES TÉCNICAS" at bounding box center [1165, 197] width 384 height 25
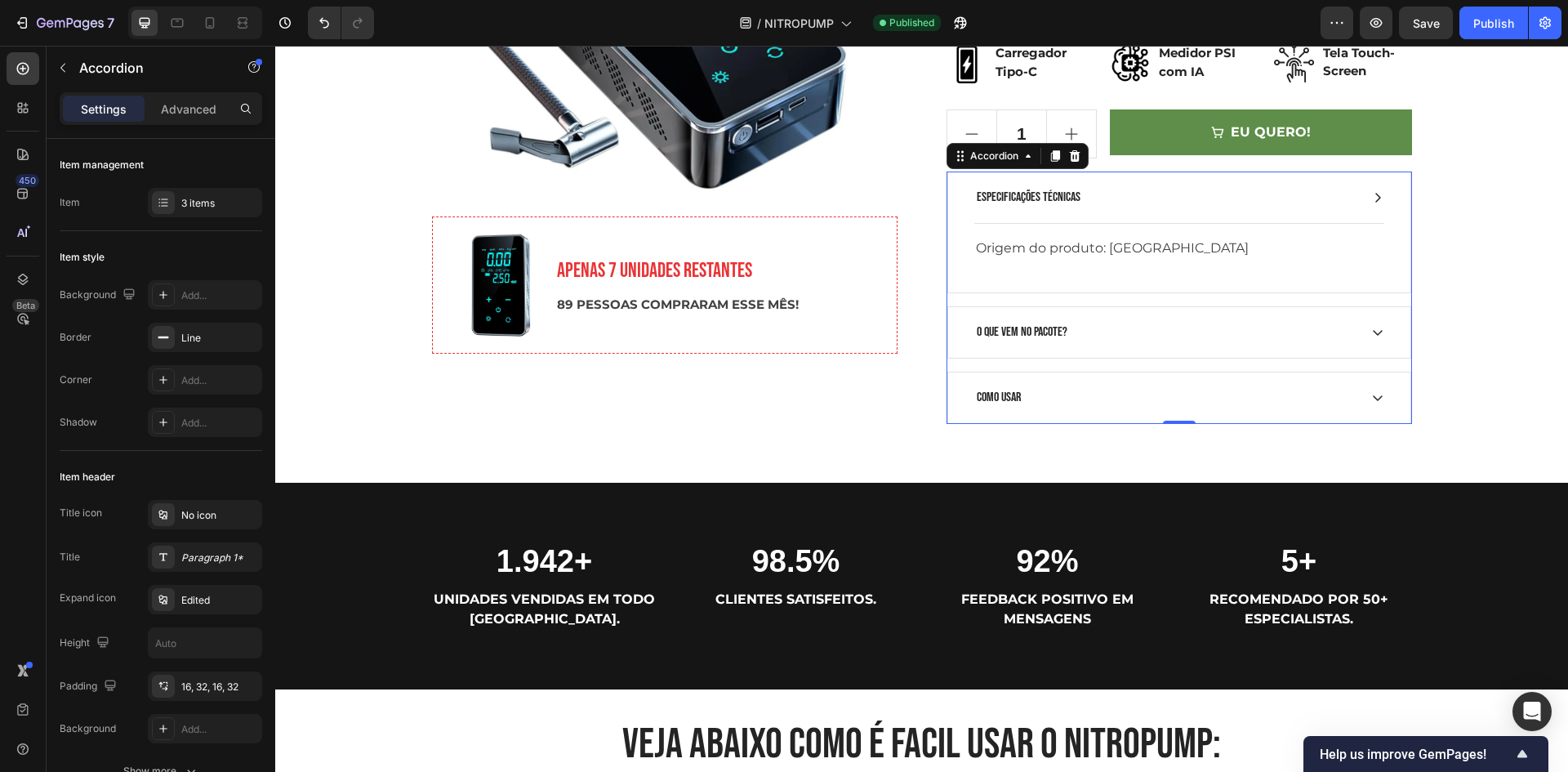
click at [1199, 201] on div "ESPECIFICAÇÕES TÉCNICAS" at bounding box center [1165, 197] width 384 height 25
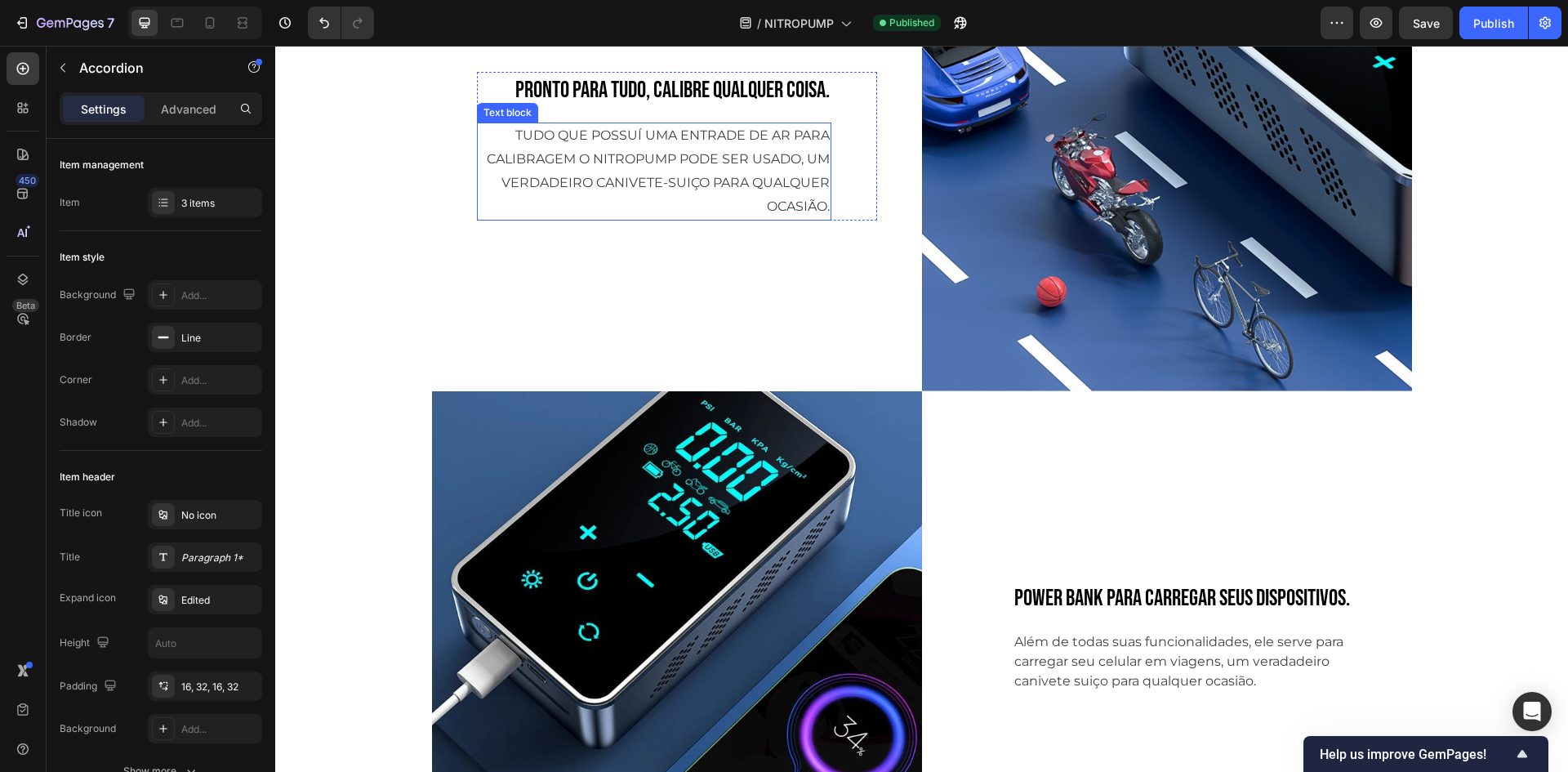
scroll to position [3139, 0]
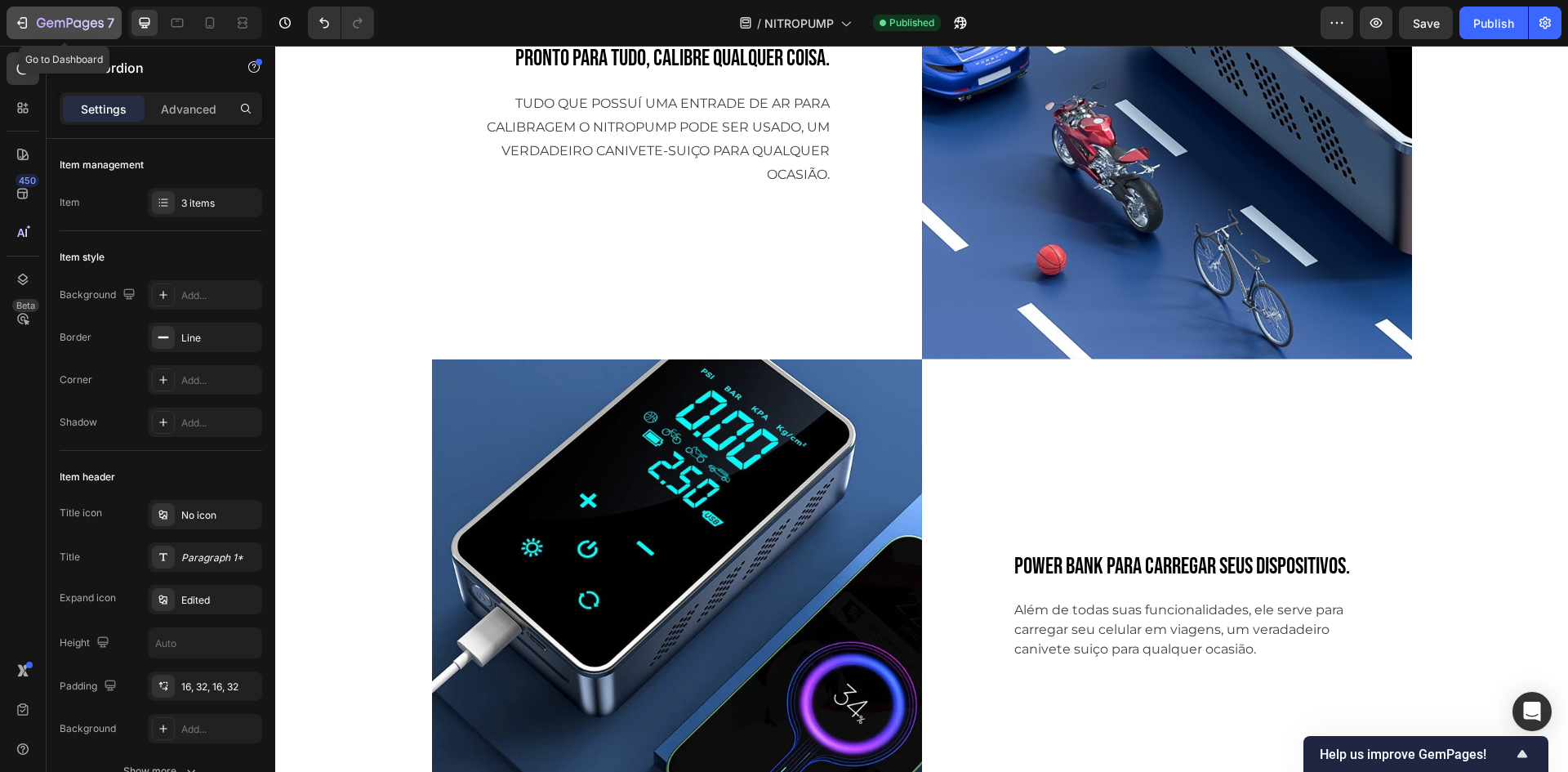
click at [35, 20] on div "7" at bounding box center [64, 23] width 101 height 20
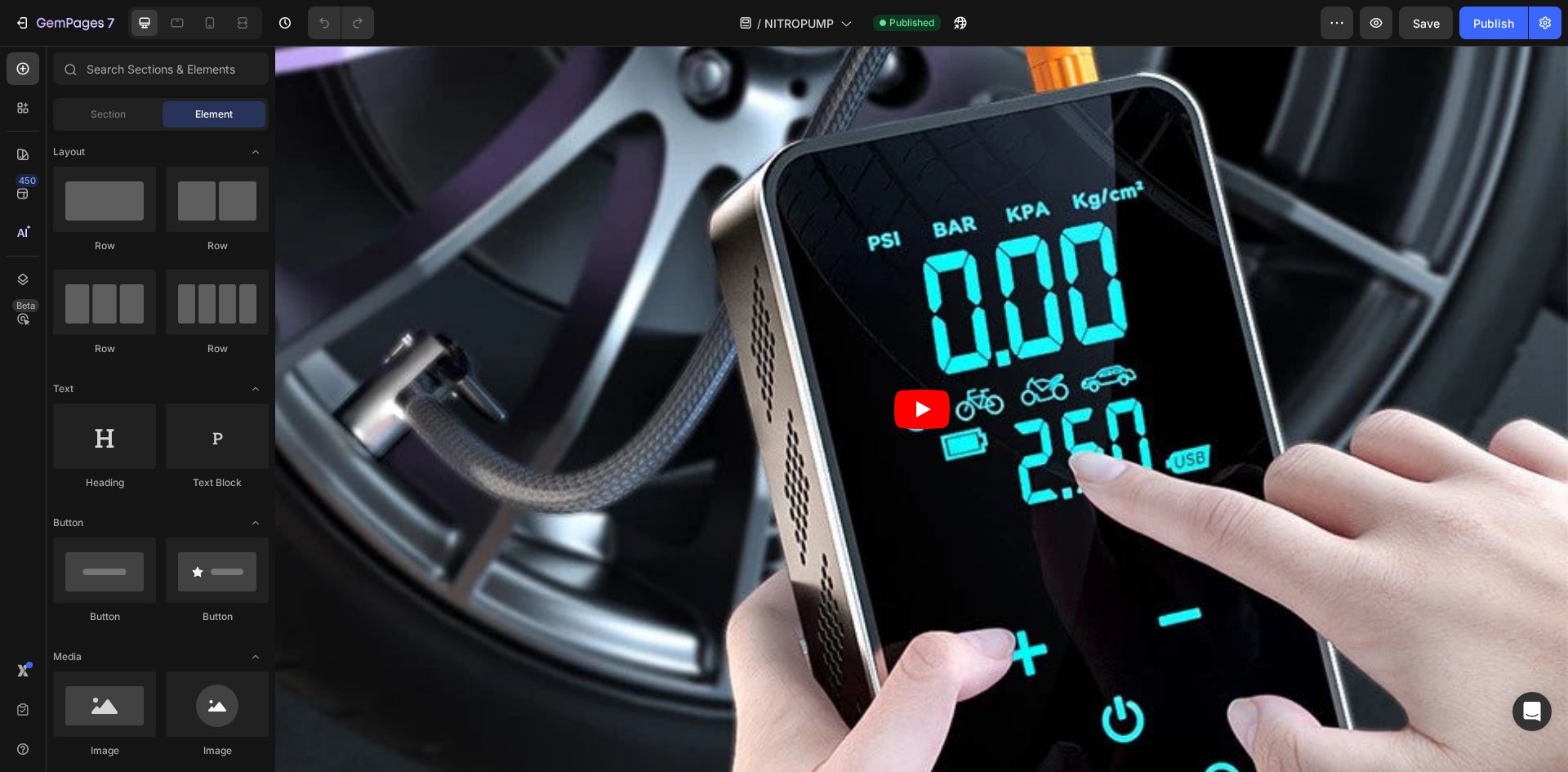
scroll to position [1388, 0]
